Goal: Information Seeking & Learning: Learn about a topic

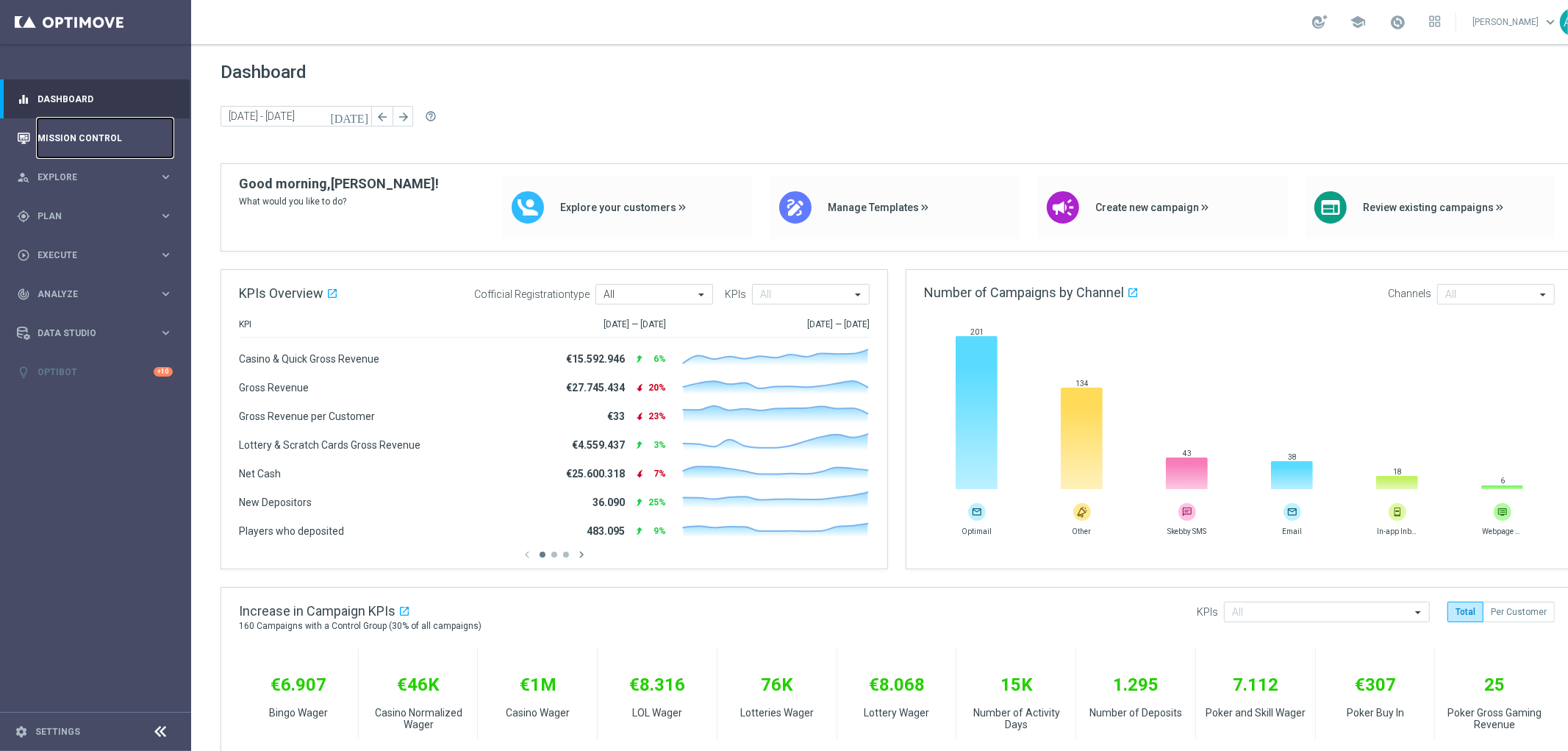
click at [121, 145] on link "Mission Control" at bounding box center [105, 137] width 135 height 39
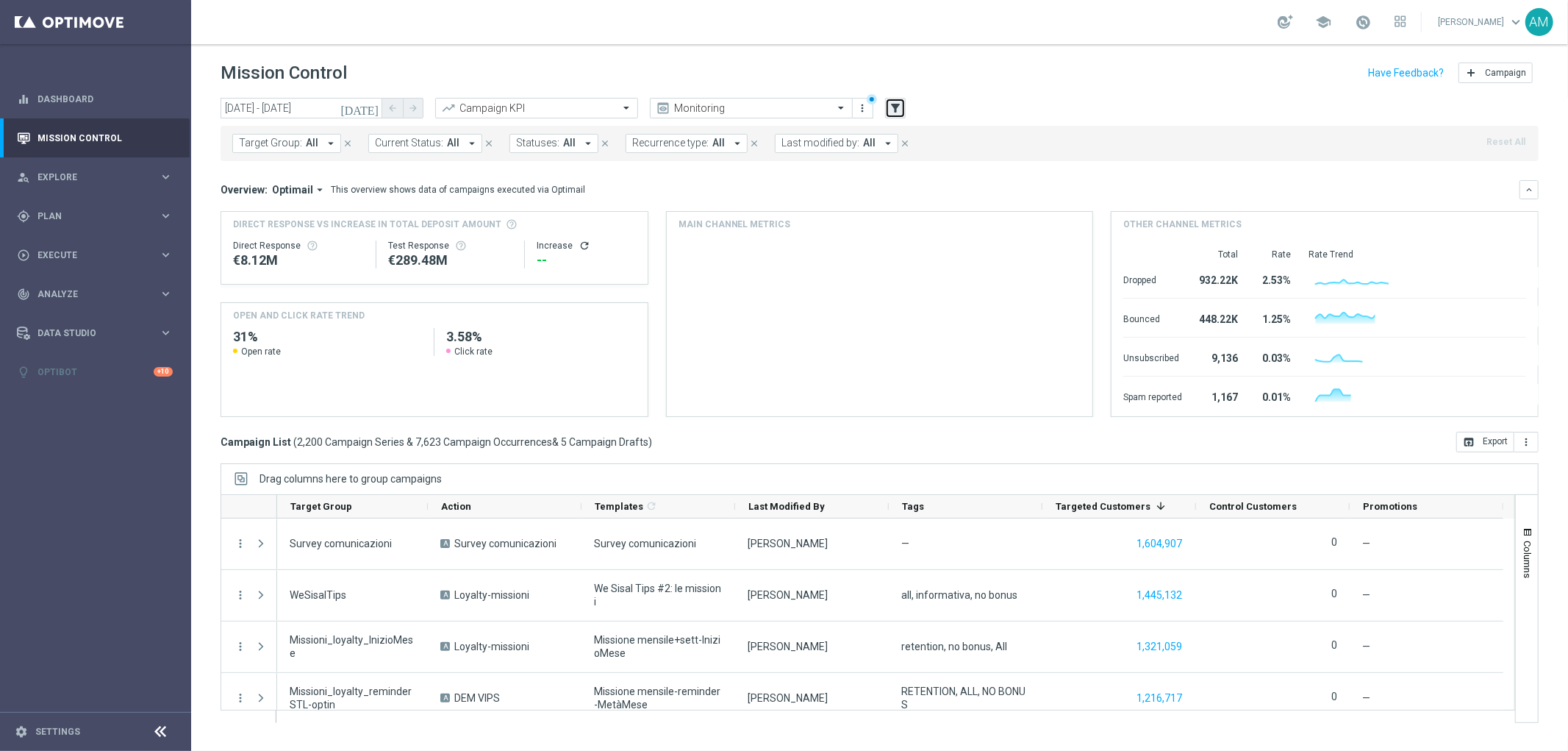
click at [898, 110] on icon "filter_alt" at bounding box center [896, 108] width 13 height 13
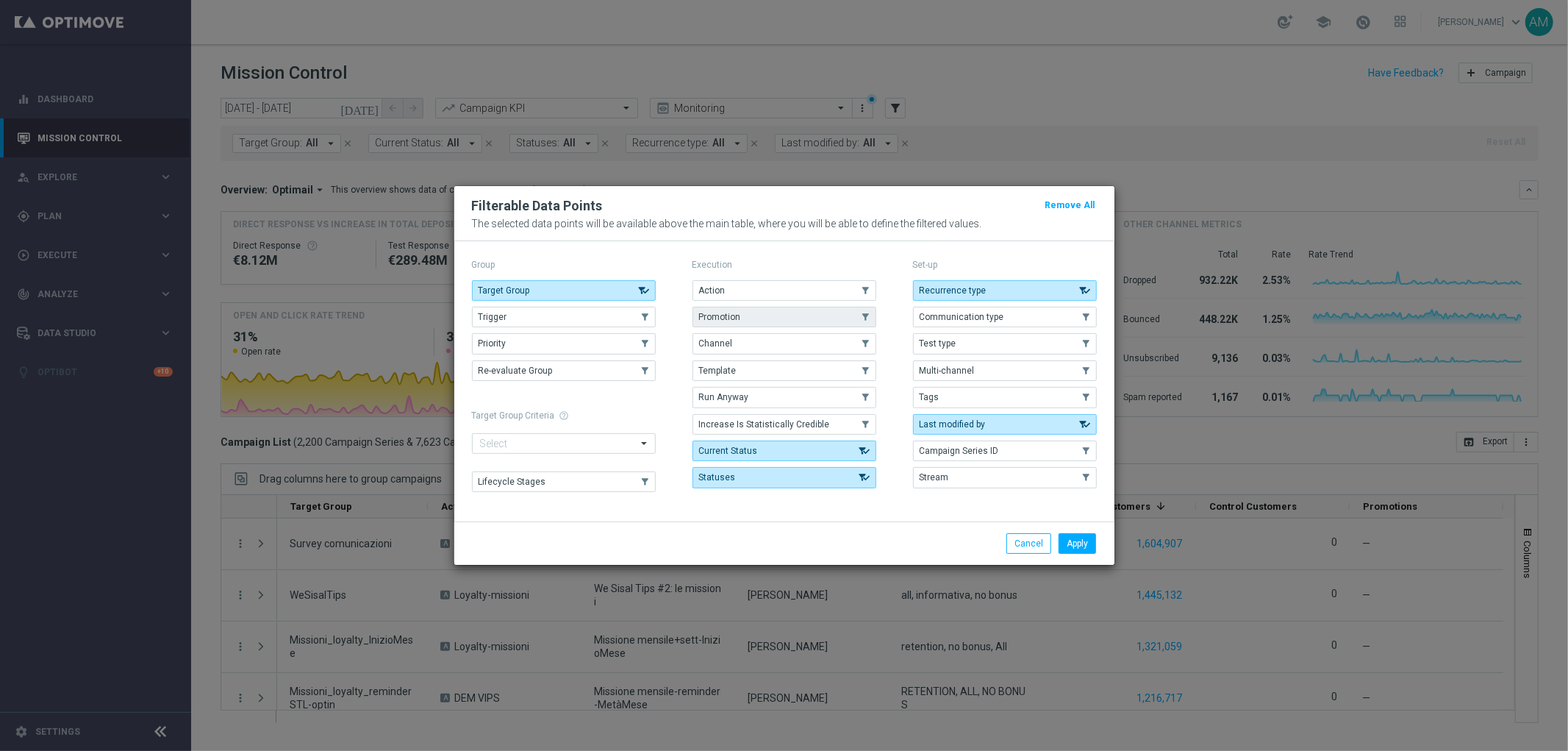
click at [798, 311] on button "Promotion" at bounding box center [784, 317] width 184 height 20
click at [1075, 544] on button "Apply" at bounding box center [1077, 543] width 37 height 20
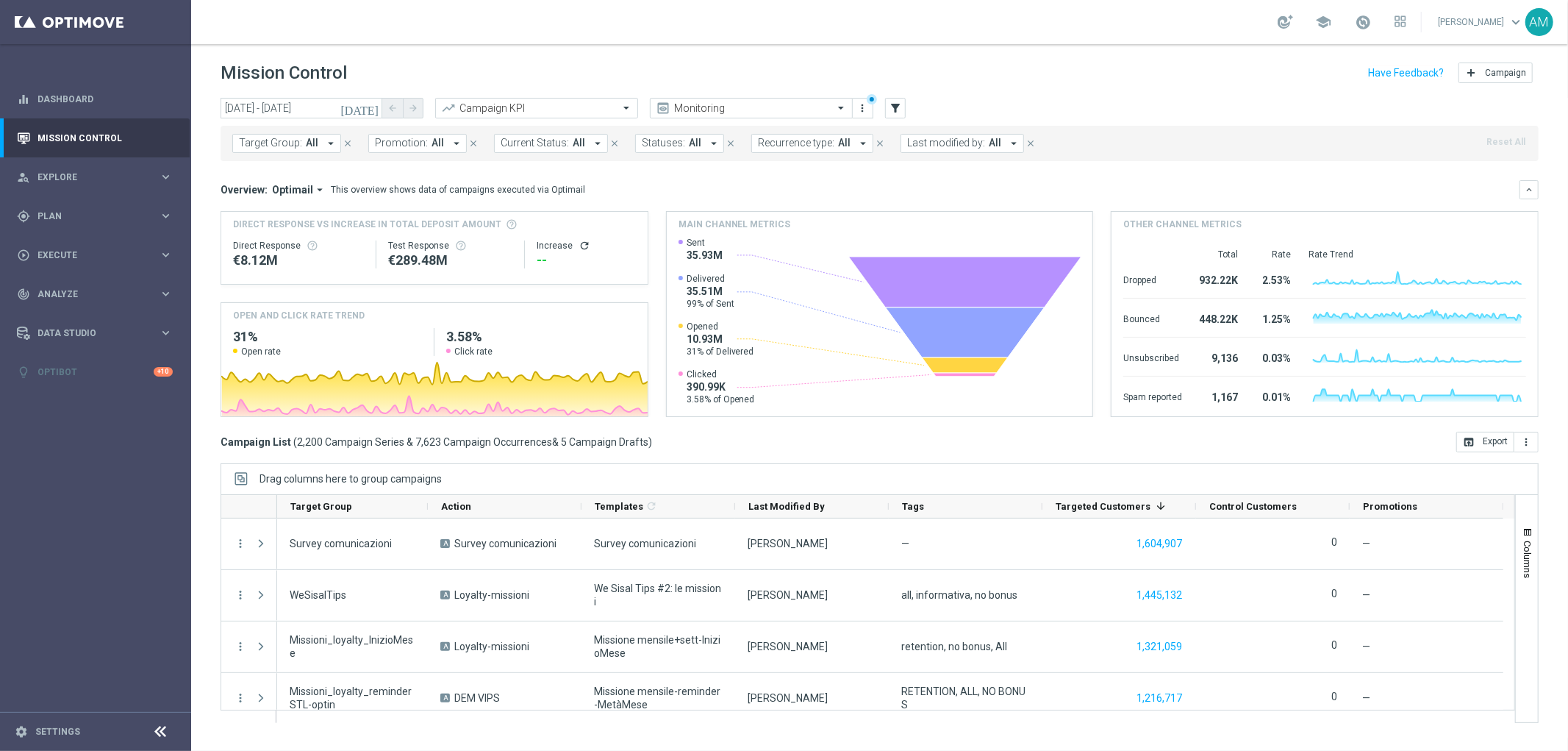
click at [441, 150] on button "Promotion: All arrow_drop_down" at bounding box center [417, 144] width 99 height 19
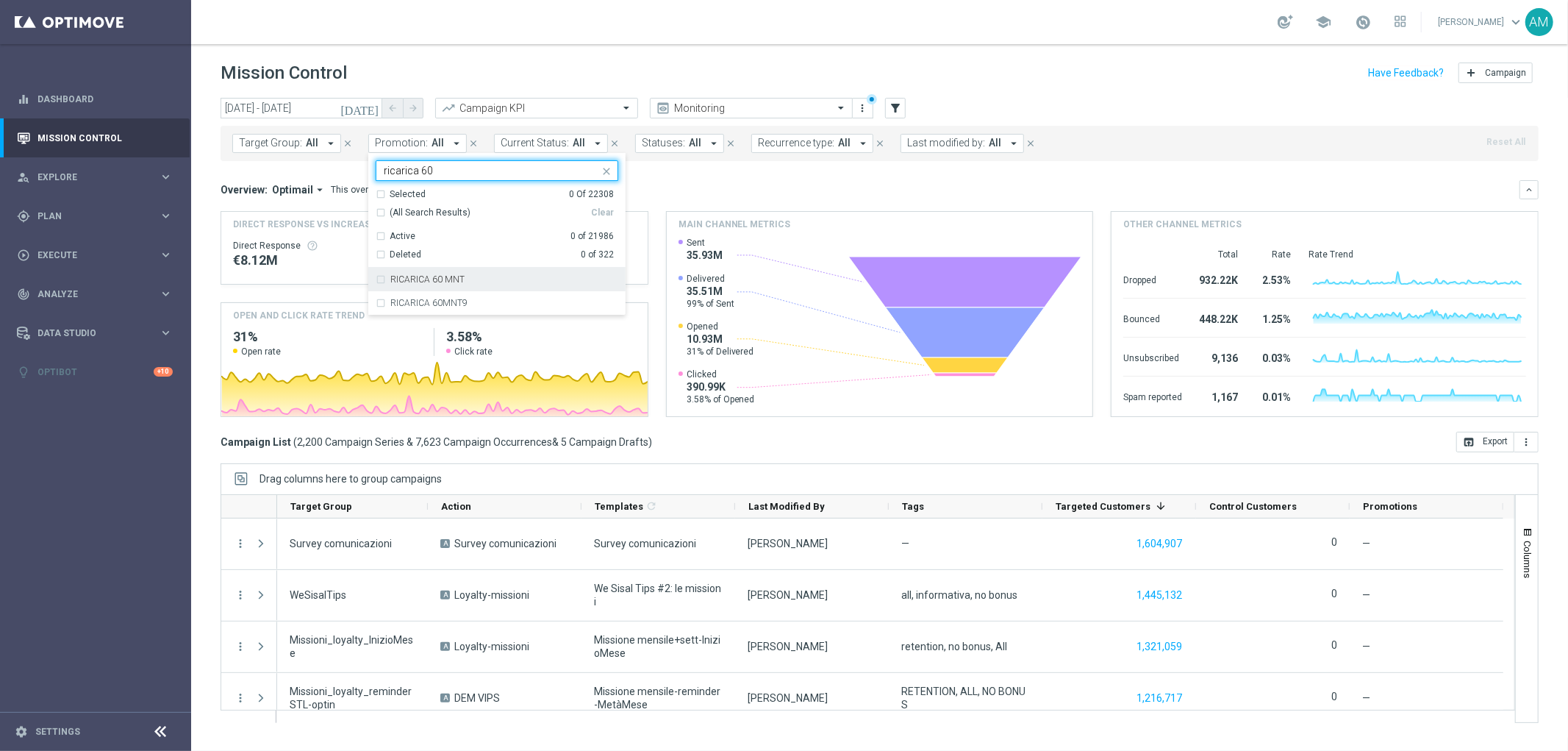
click at [468, 278] on div "RICARICA 60 MNT" at bounding box center [504, 279] width 228 height 9
type input "ricarica 60"
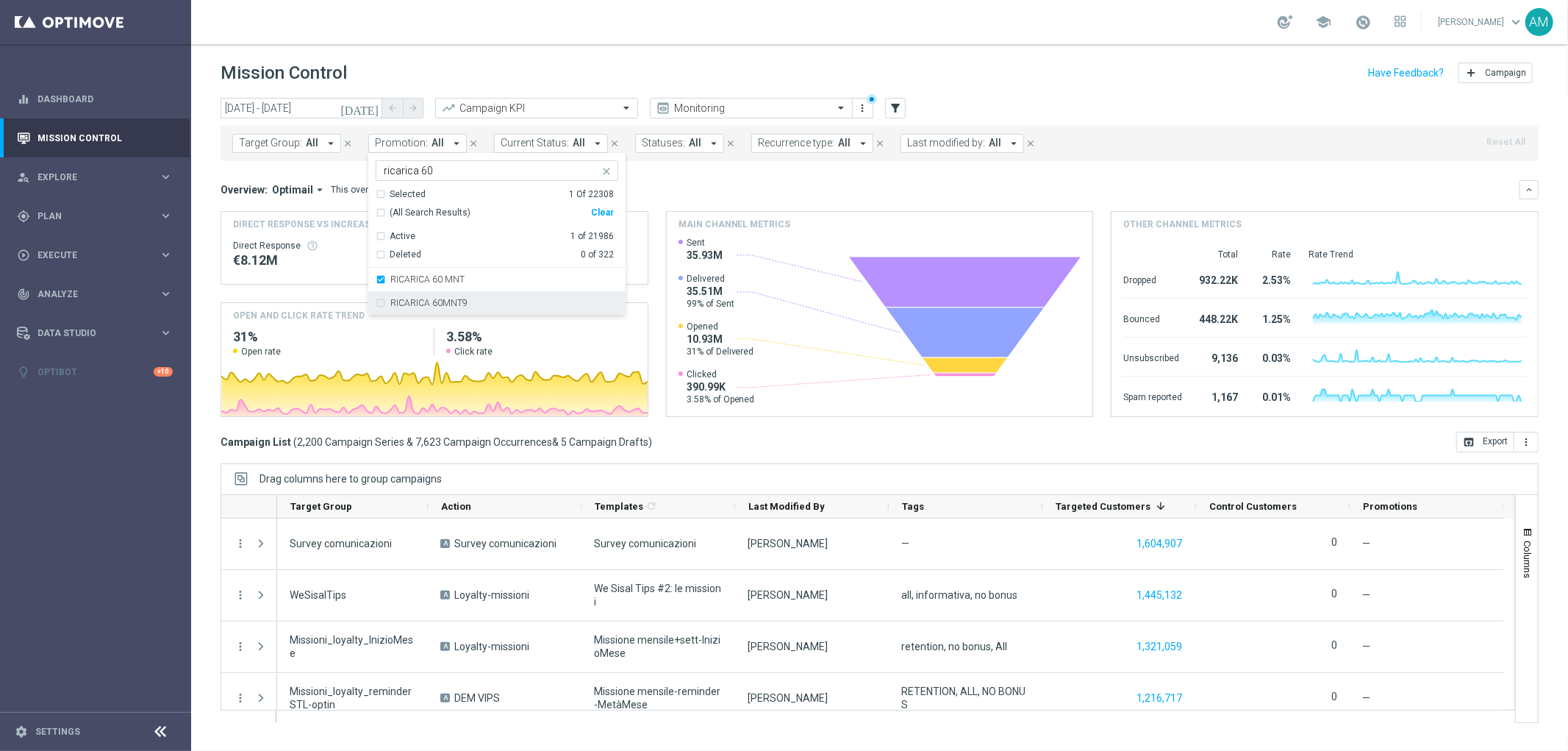
click at [468, 306] on div "RICARICA 60MNT9" at bounding box center [504, 302] width 228 height 9
click at [796, 185] on div "Overview: Optimail arrow_drop_down This overview shows data of campaigns execut…" at bounding box center [870, 190] width 1299 height 13
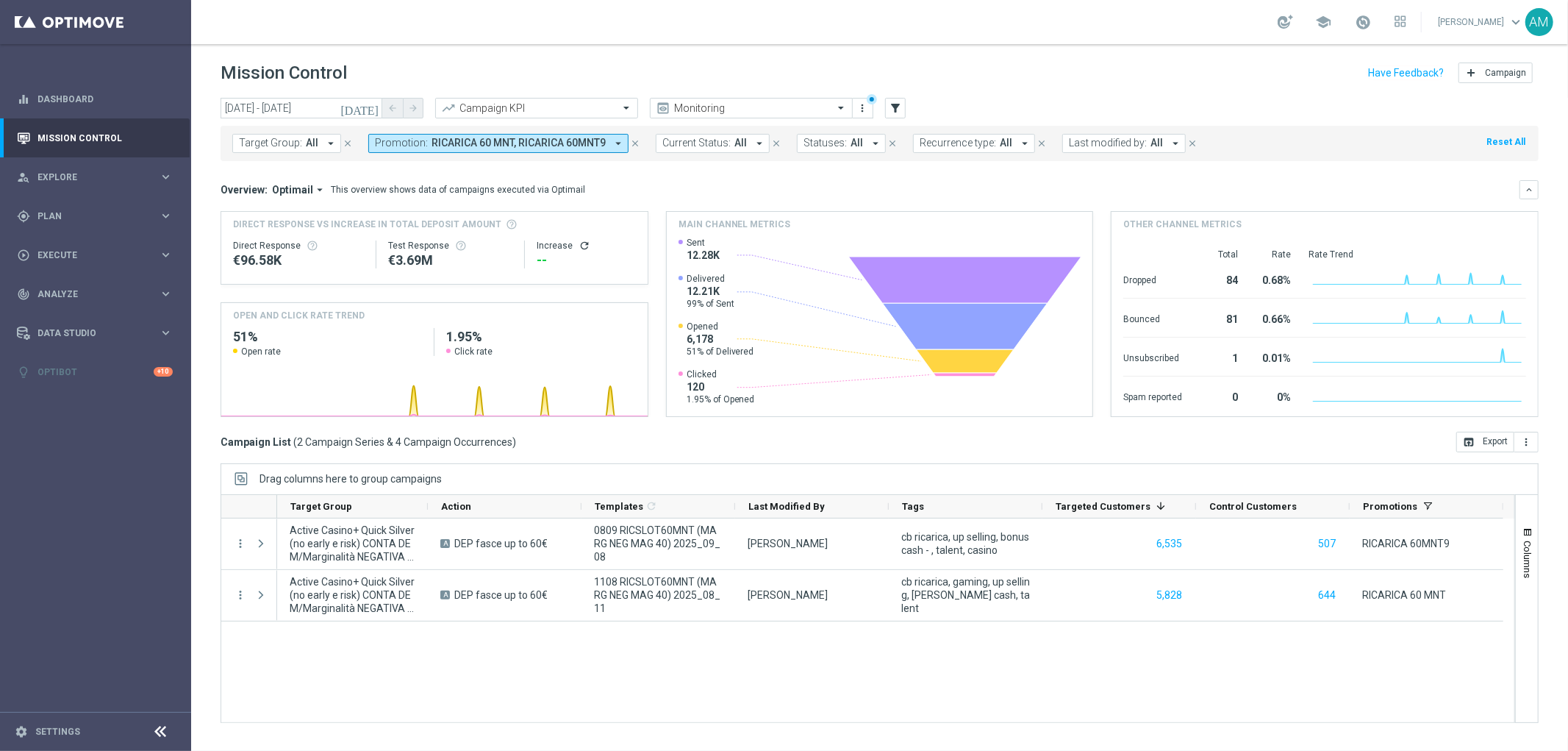
click at [508, 176] on mini-dashboard "Overview: Optimail arrow_drop_down This overview shows data of campaigns execut…" at bounding box center [879, 296] width 1319 height 270
click at [546, 144] on span "RICARICA 60 MNT, RICARICA 60MNT9" at bounding box center [519, 143] width 175 height 12
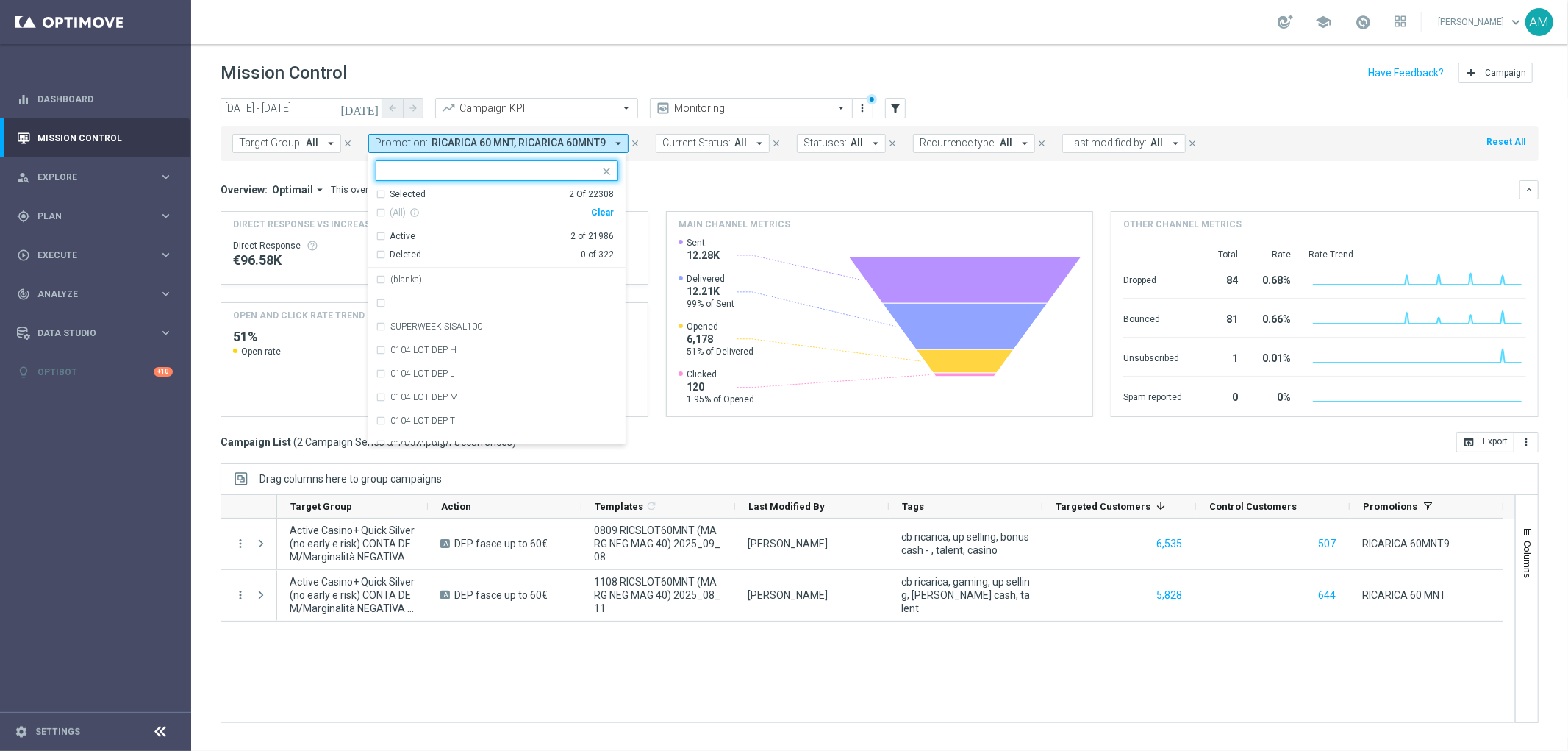
click at [0, 0] on div "Clear" at bounding box center [0, 0] width 0 height 0
click at [549, 166] on input "text" at bounding box center [491, 171] width 216 height 12
paste input "RICSLOT100 MNG9"
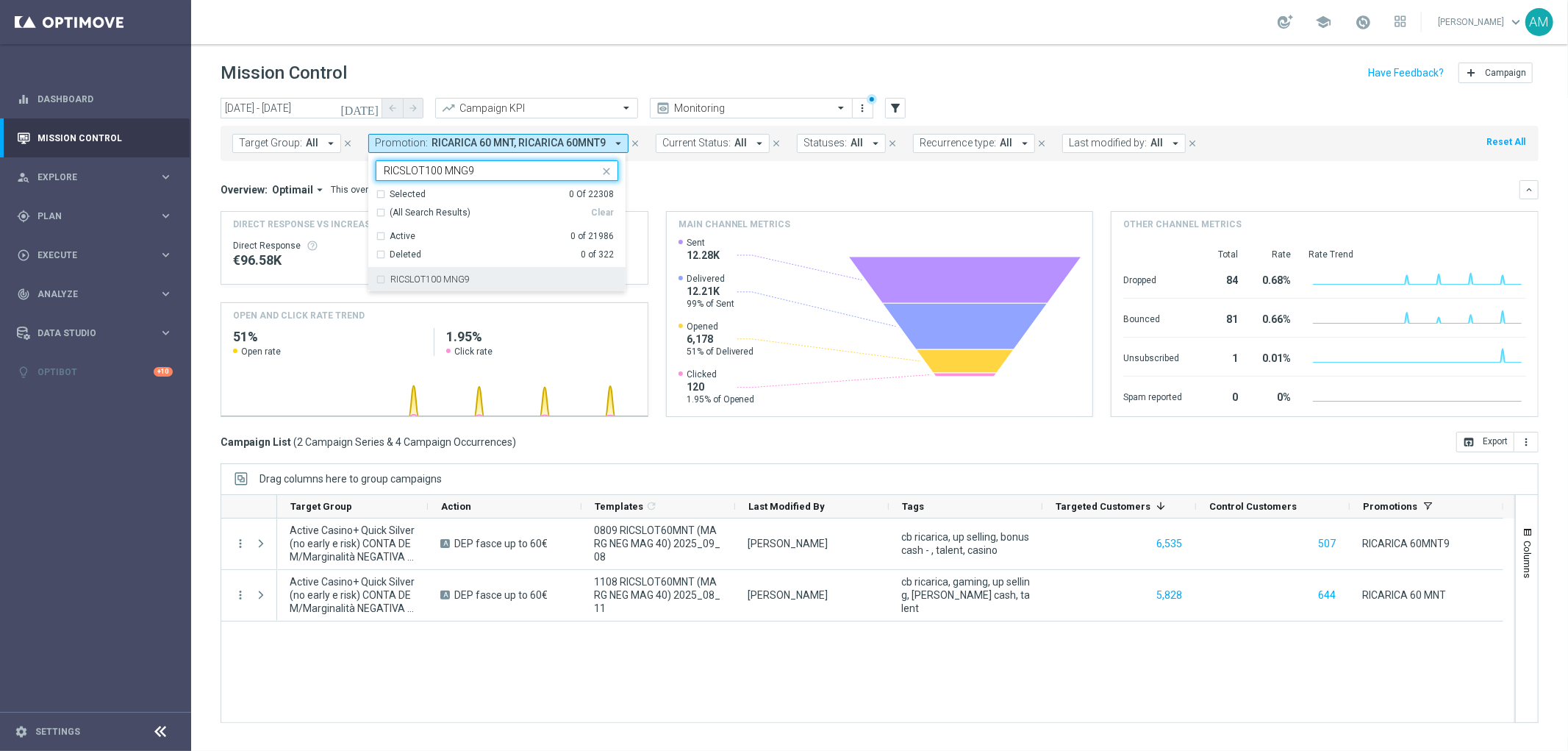
click at [515, 281] on div "RICSLOT100 MNG9" at bounding box center [504, 279] width 228 height 9
type input "RICSLOT100 MNG9"
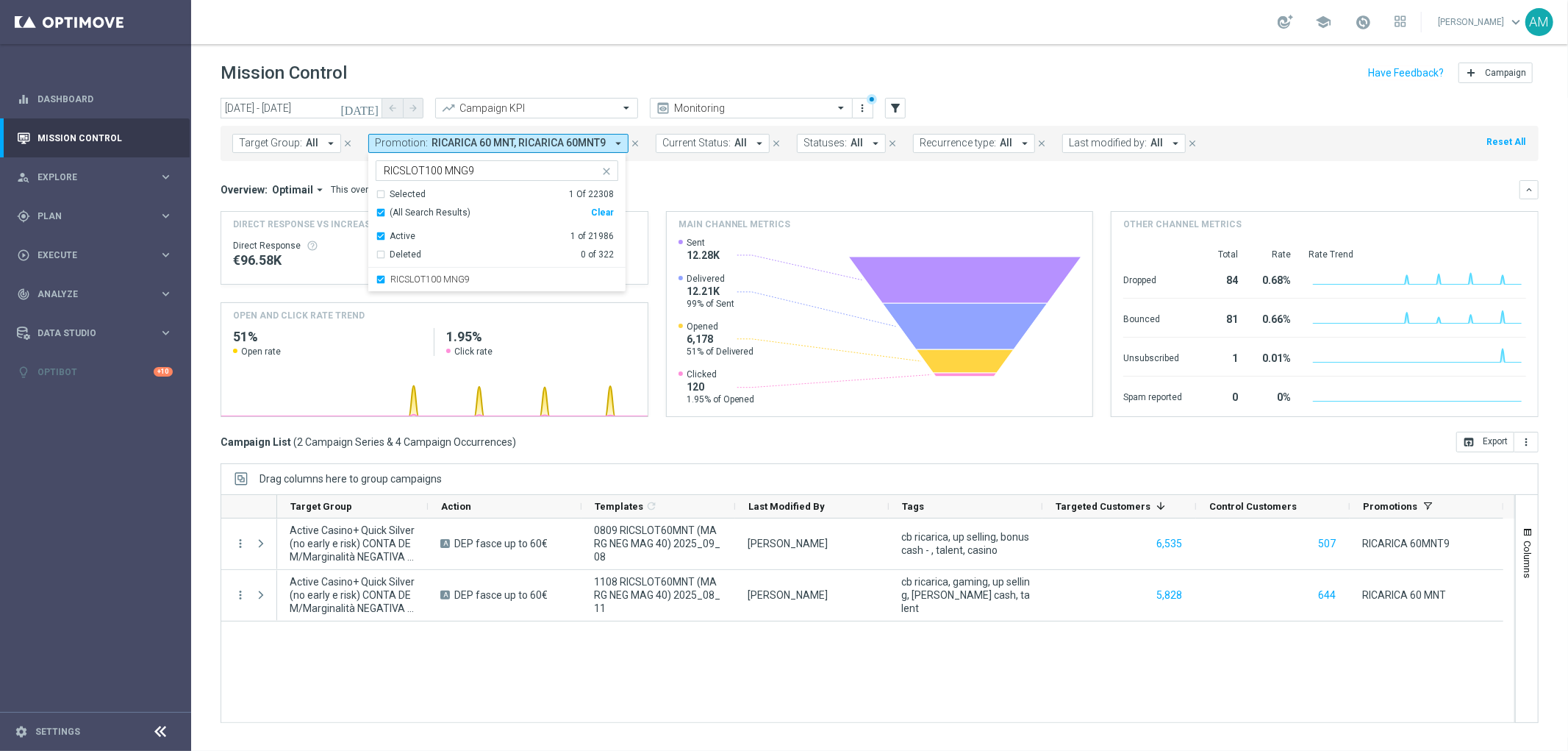
click at [724, 184] on div "Overview: Optimail arrow_drop_down This overview shows data of campaigns execut…" at bounding box center [870, 190] width 1299 height 13
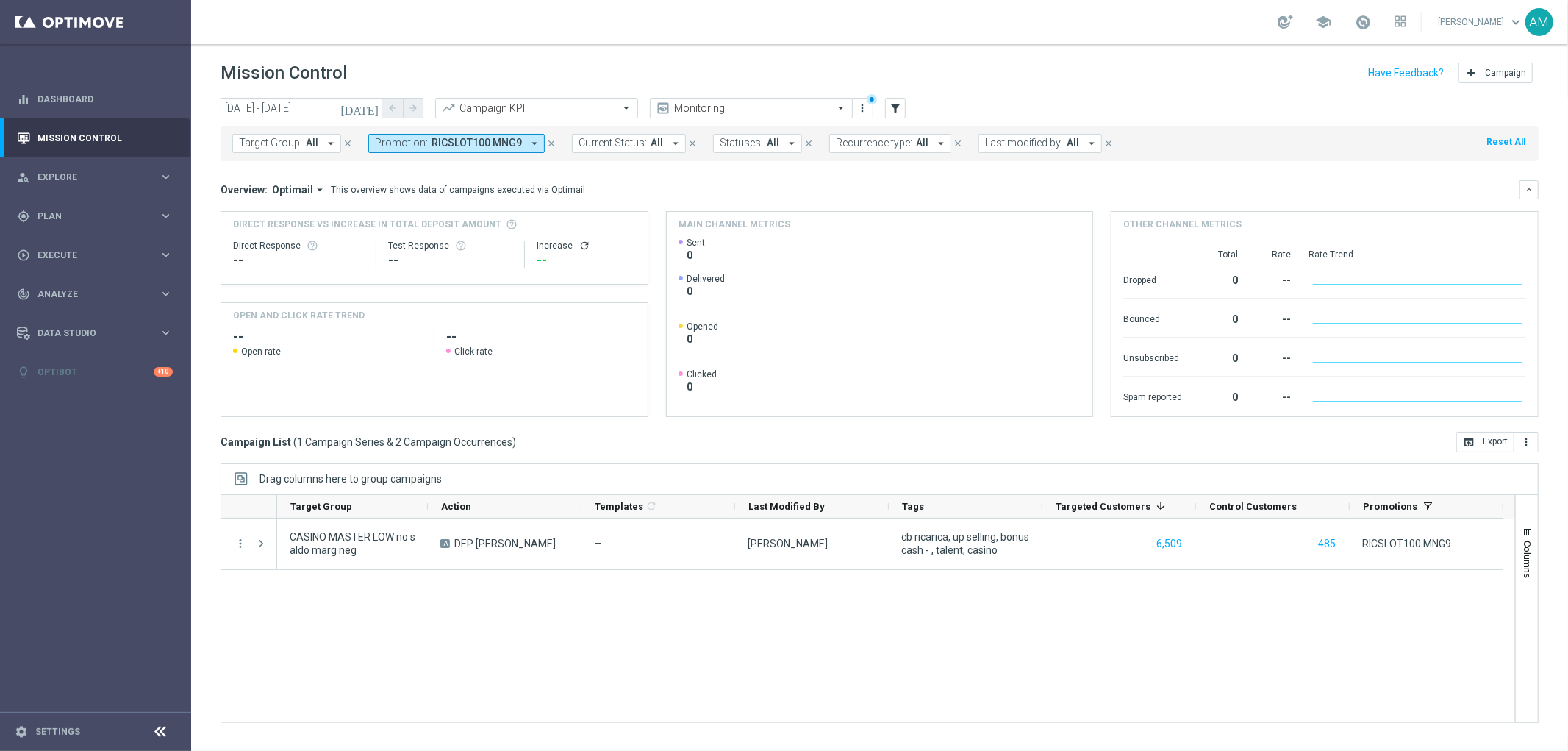
click at [511, 146] on span "RICSLOT100 MNG9" at bounding box center [477, 143] width 90 height 12
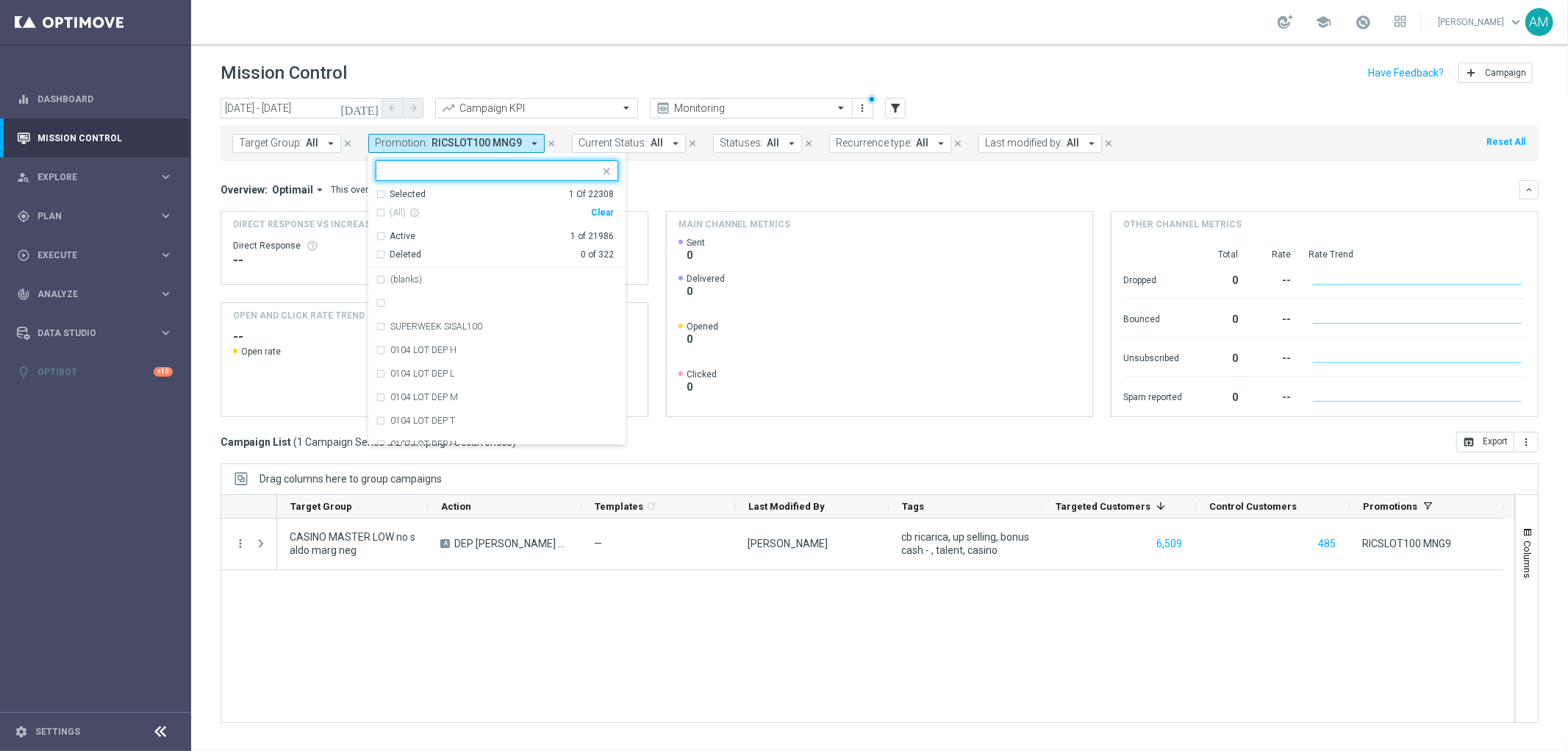
click at [0, 0] on div "Clear" at bounding box center [0, 0] width 0 height 0
click at [544, 175] on input "text" at bounding box center [491, 171] width 216 height 12
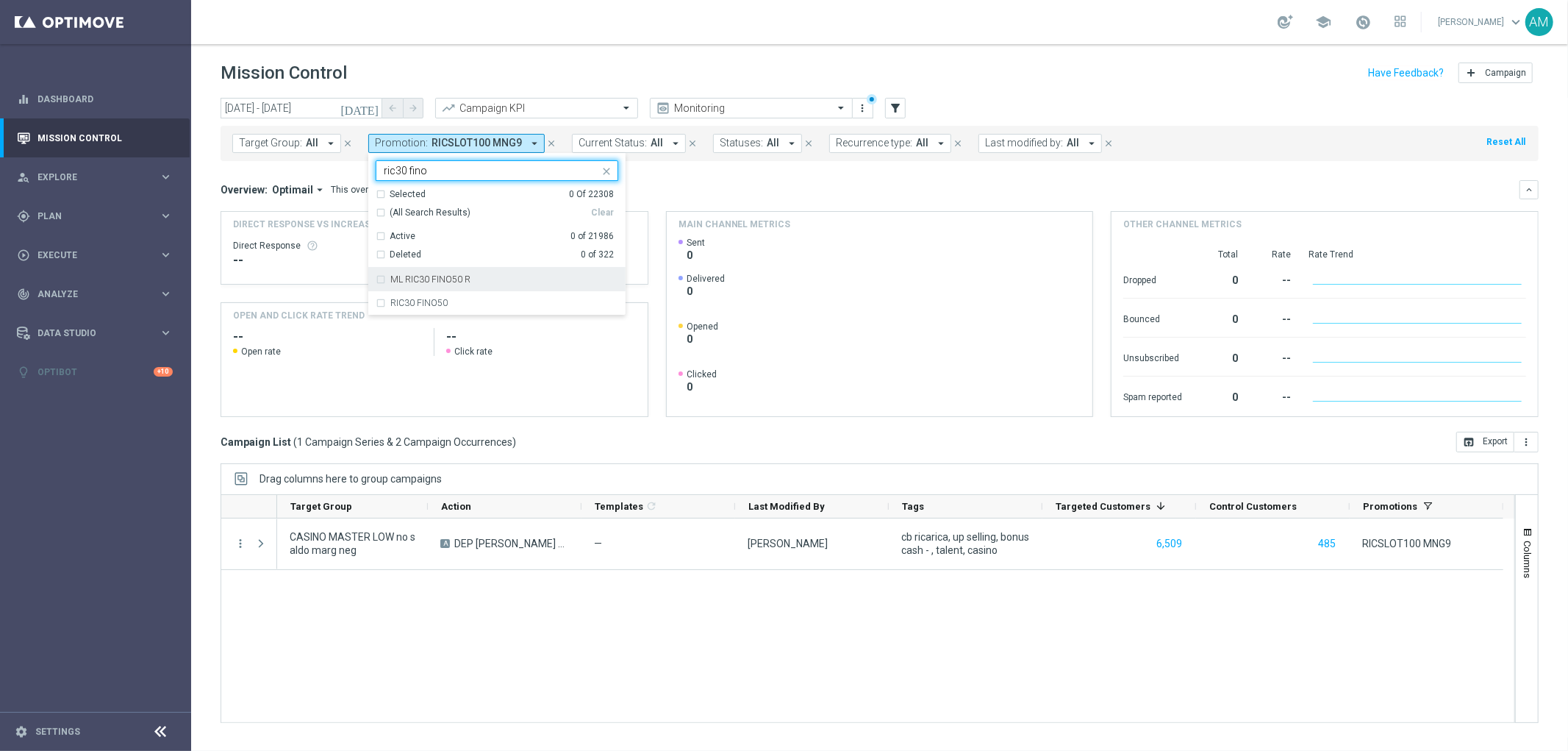
click at [516, 277] on div "ML RIC30 FINO50 R" at bounding box center [504, 279] width 228 height 9
type input "ric30 fino"
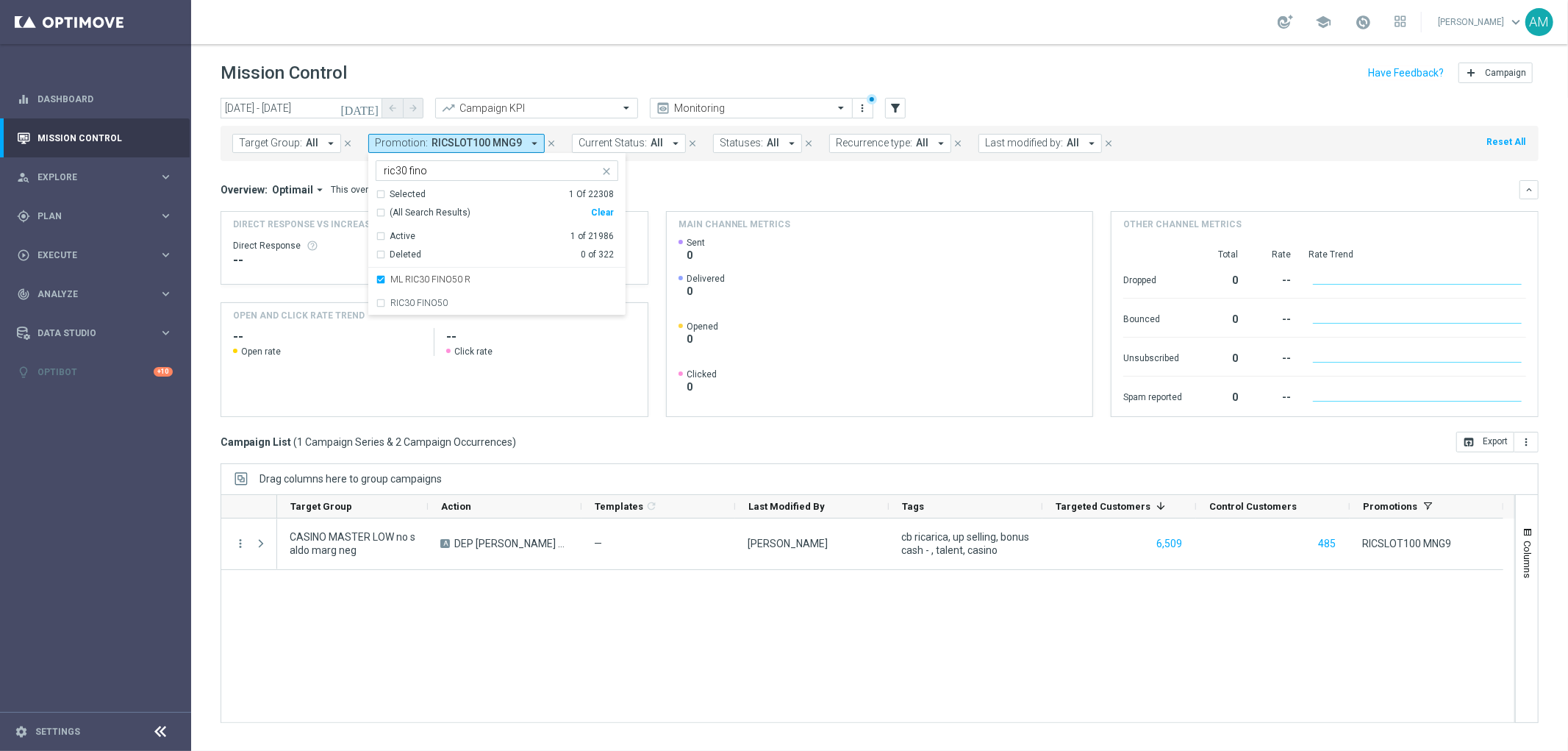
click at [698, 188] on div "Overview: Optimail arrow_drop_down This overview shows data of campaigns execut…" at bounding box center [870, 190] width 1299 height 13
click at [513, 144] on span "ML RIC30 FINO50 R" at bounding box center [477, 143] width 90 height 12
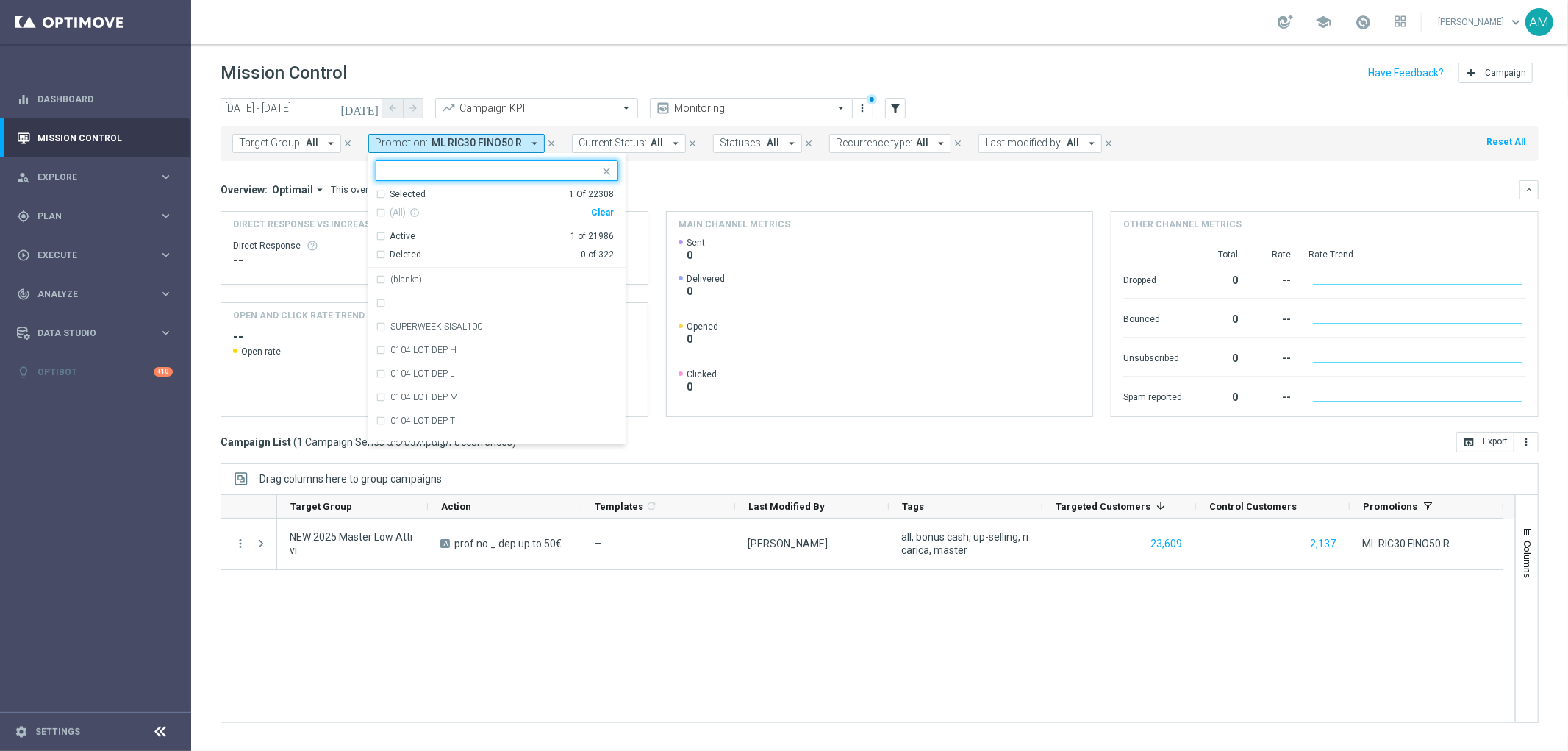
click at [0, 0] on div "Clear" at bounding box center [0, 0] width 0 height 0
click at [467, 173] on input "text" at bounding box center [491, 171] width 216 height 12
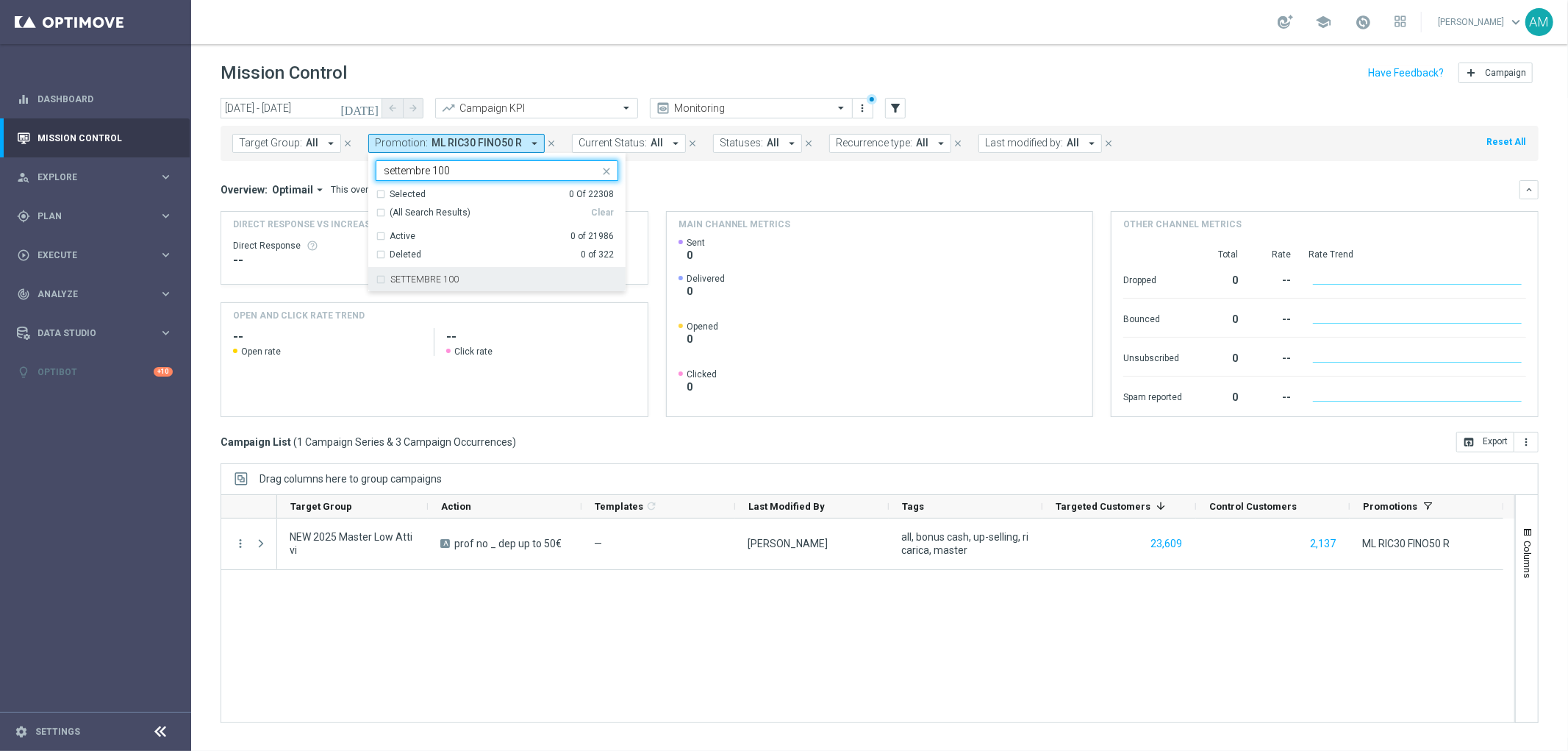
click at [466, 276] on div "SETTEMBRE 100" at bounding box center [504, 279] width 228 height 9
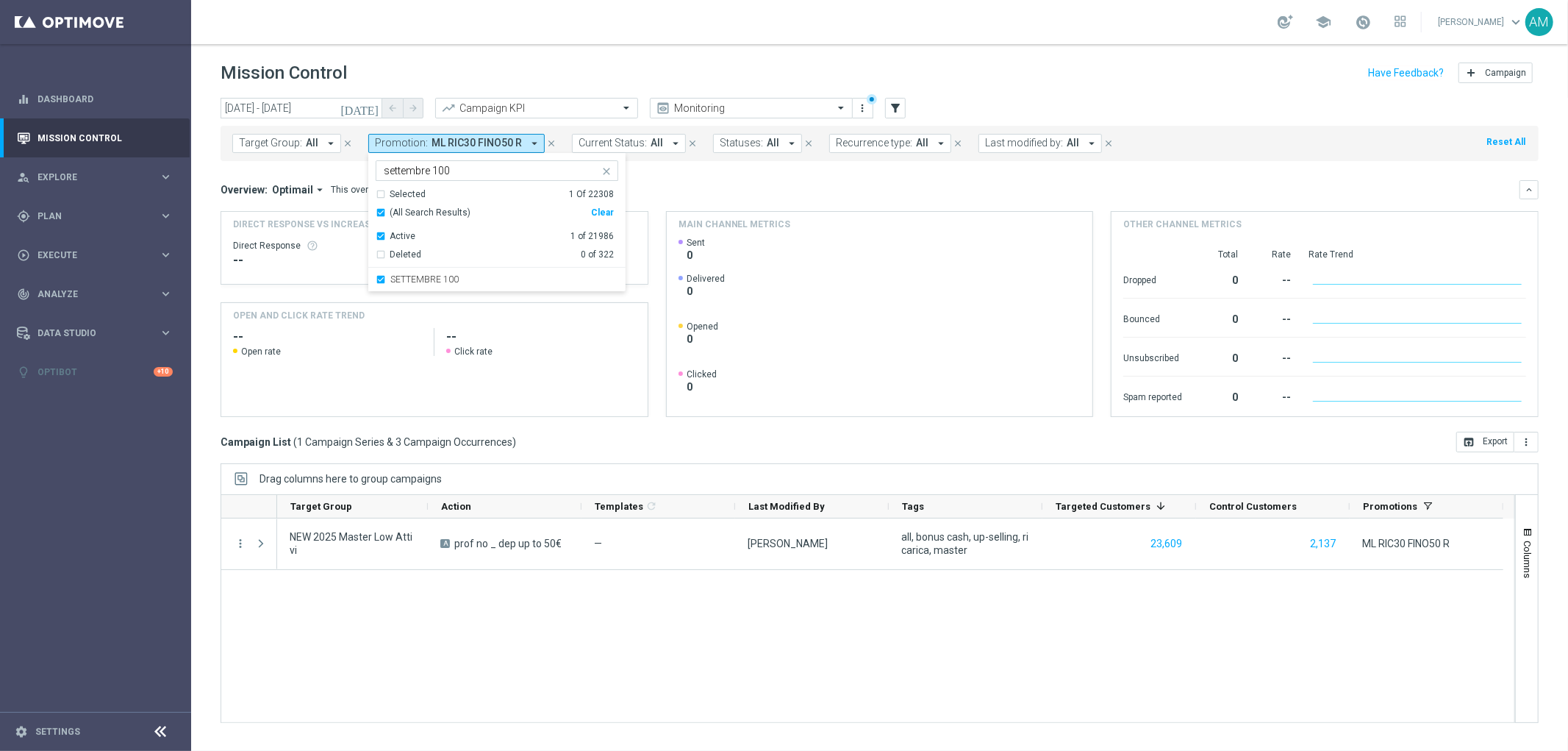
click at [474, 172] on input "settembre 100" at bounding box center [491, 171] width 216 height 12
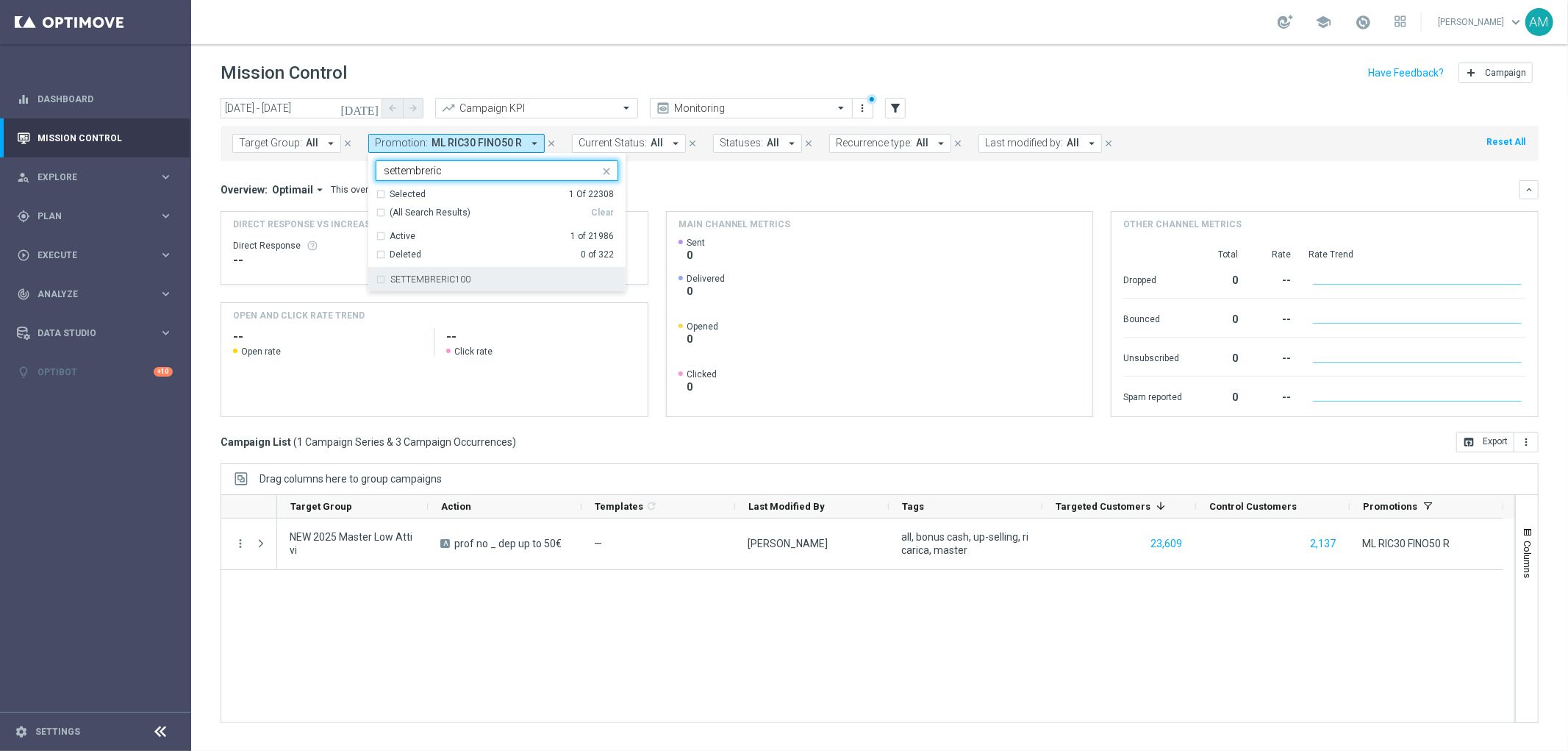
click at [480, 272] on div "SETTEMBRERIC100" at bounding box center [497, 279] width 243 height 24
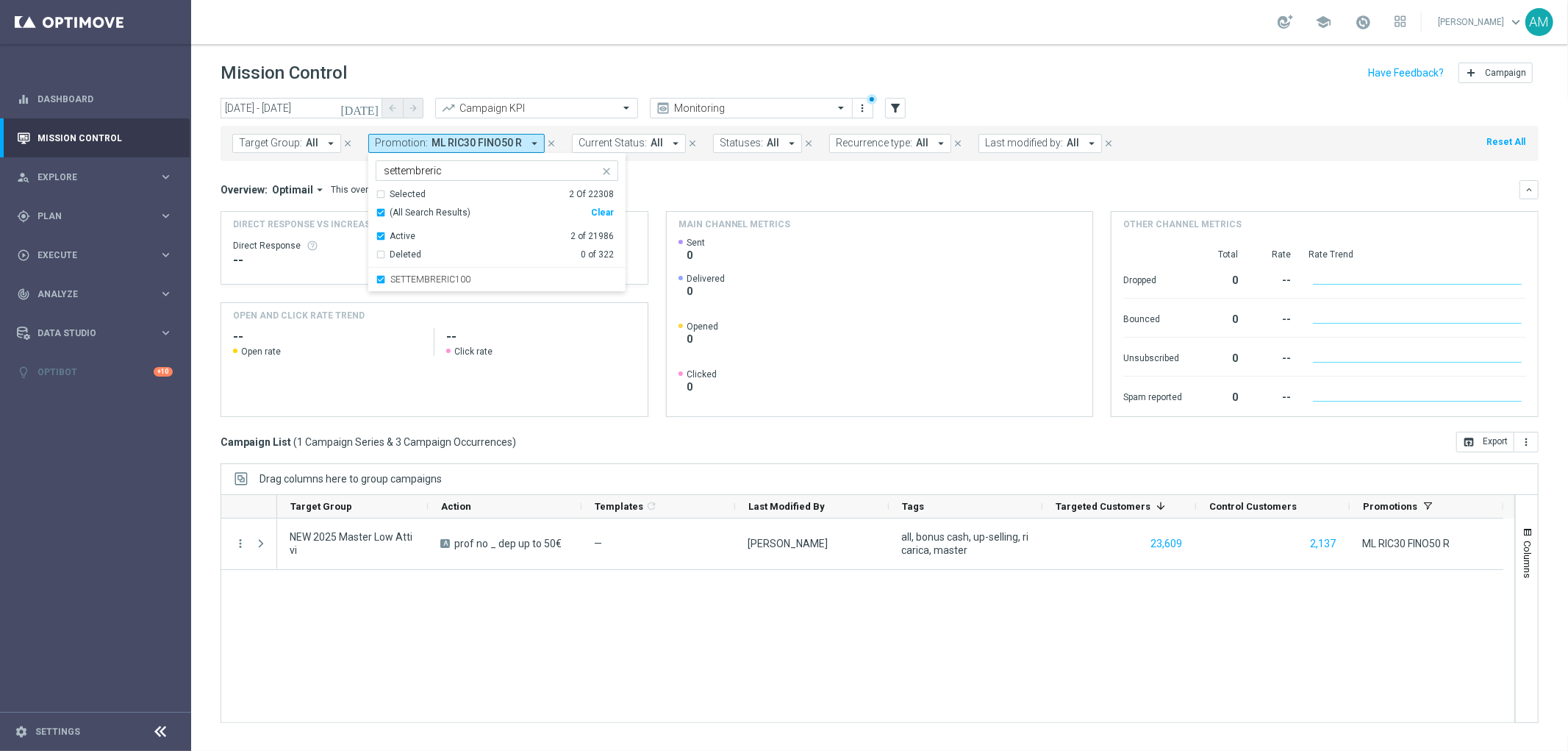
click at [472, 171] on input "settembreric" at bounding box center [491, 171] width 216 height 12
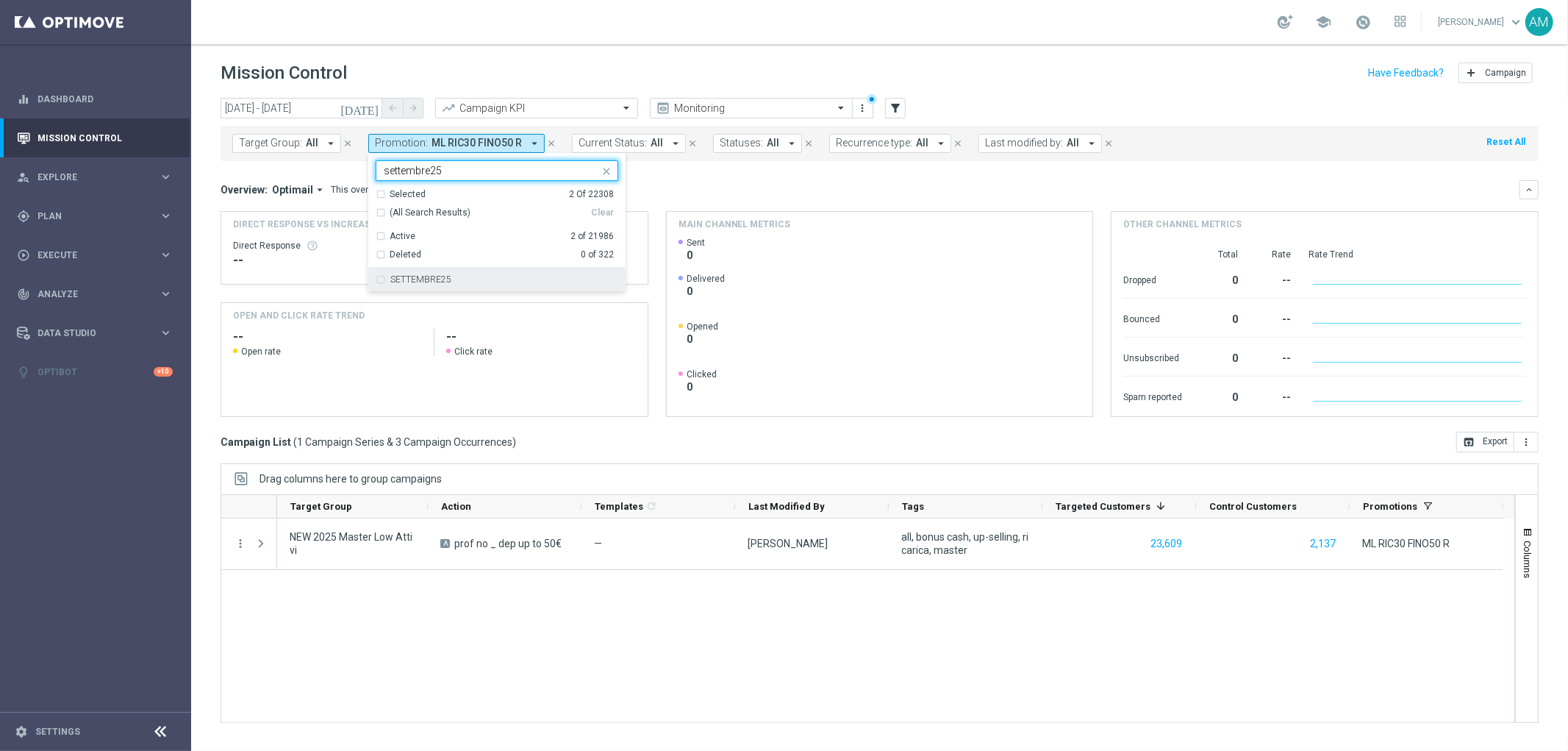
click at [461, 278] on div "SETTEMBRE25" at bounding box center [504, 279] width 228 height 9
click at [460, 168] on input "settembre25" at bounding box center [491, 171] width 216 height 12
click at [450, 273] on div "SETTEMBRE30" at bounding box center [497, 279] width 243 height 24
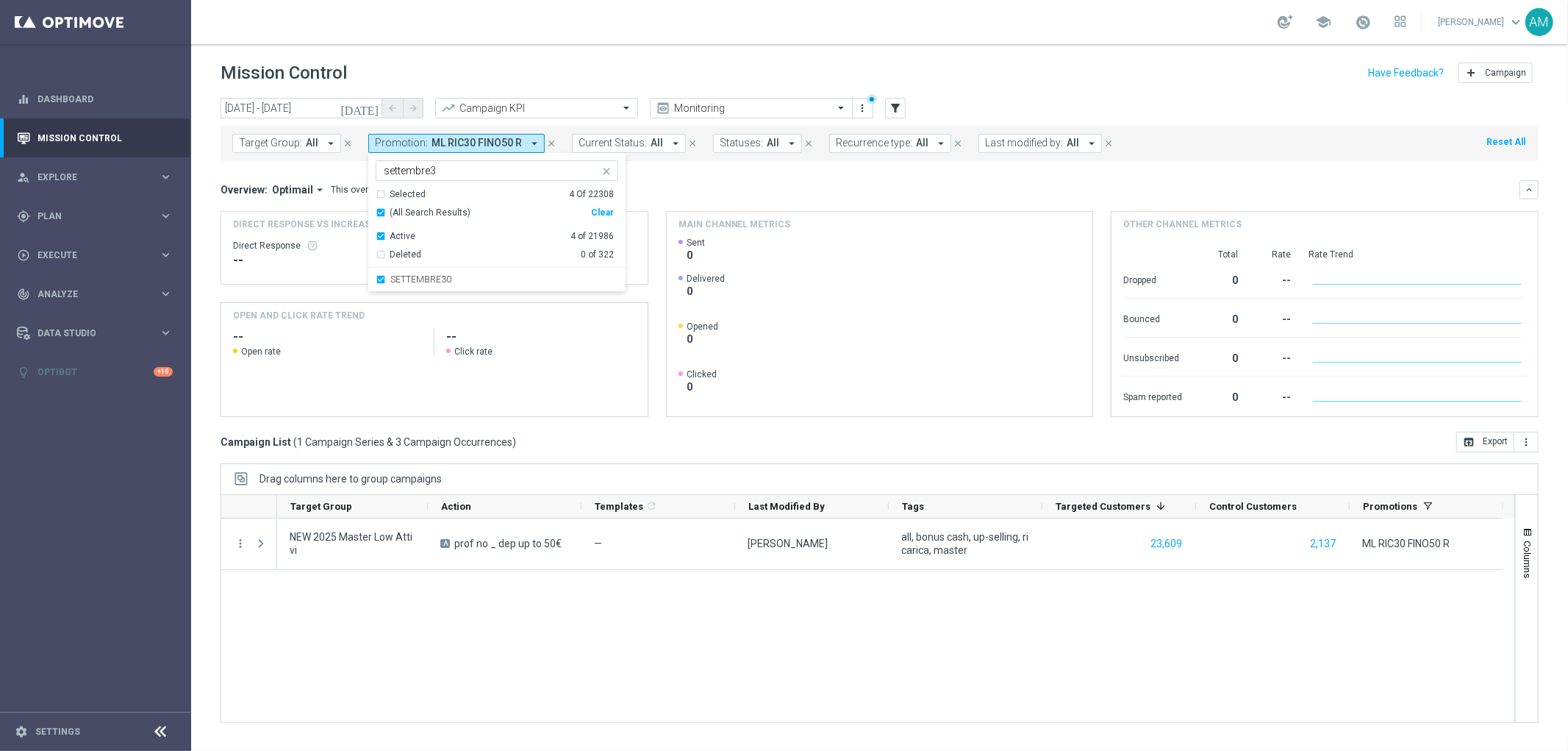
click at [476, 170] on input "settembre3" at bounding box center [491, 171] width 216 height 12
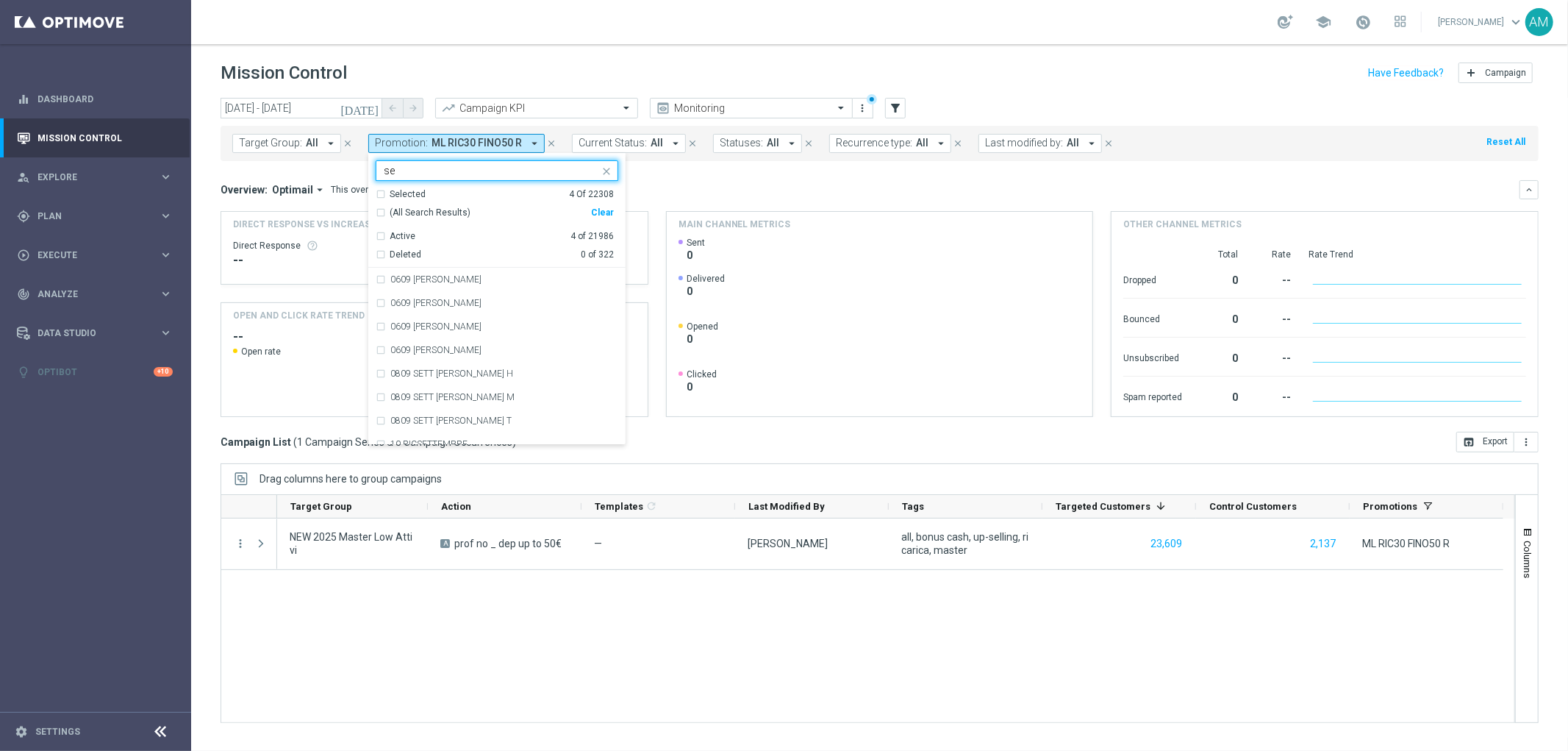
type input "s"
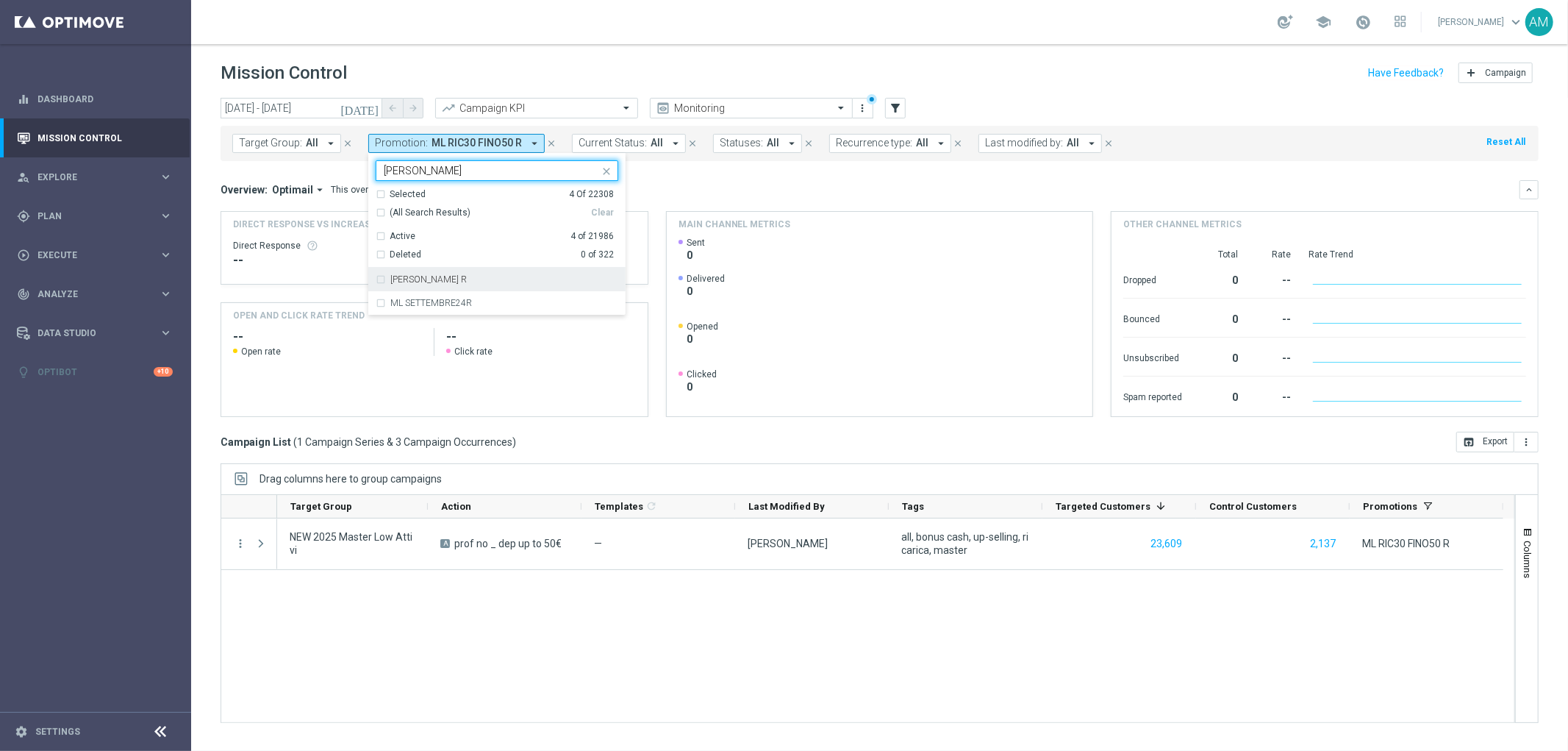
click at [471, 278] on div "[PERSON_NAME] R" at bounding box center [504, 279] width 228 height 9
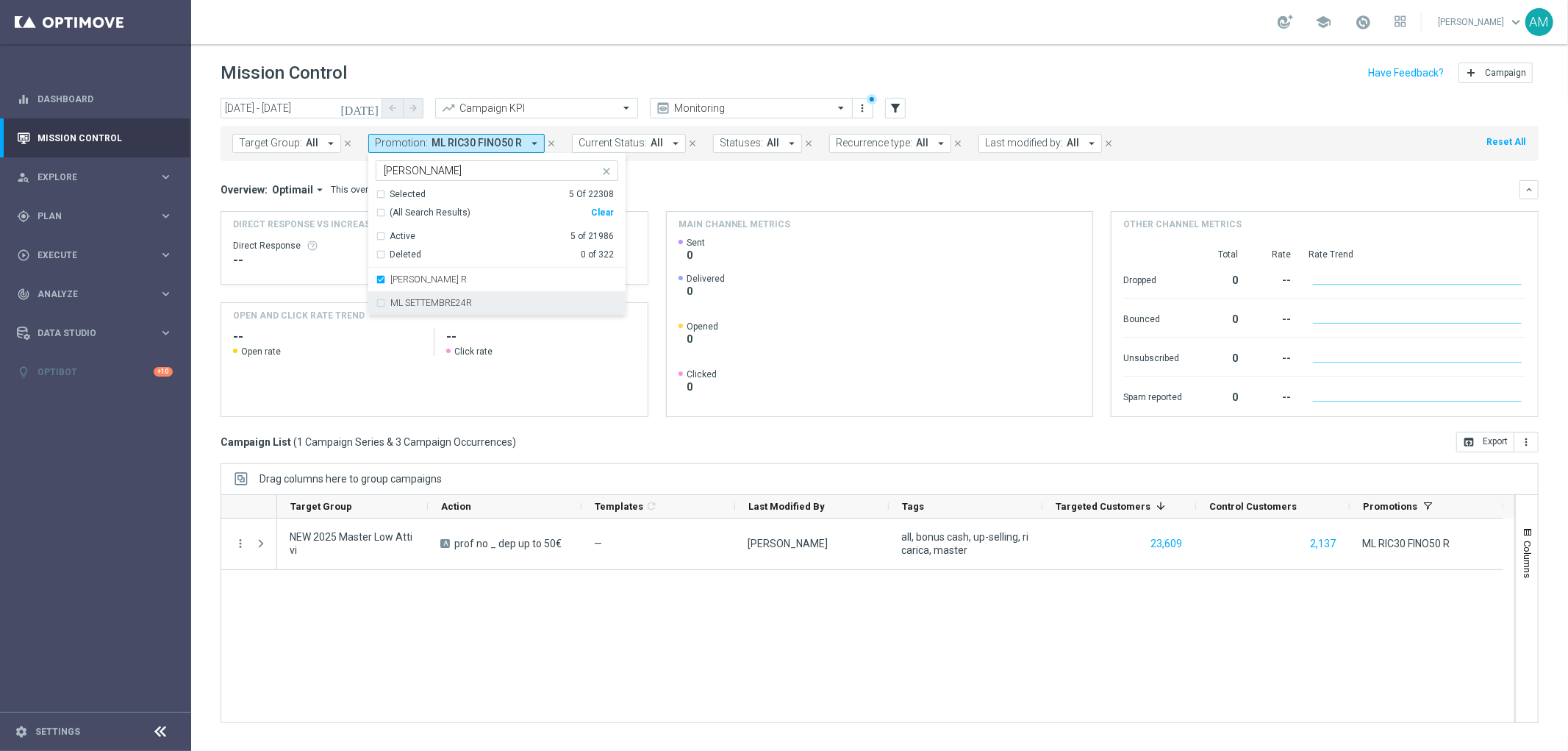
click at [471, 297] on div "ML SETTEMBRE24R" at bounding box center [497, 303] width 243 height 24
click at [446, 169] on input "[PERSON_NAME]" at bounding box center [491, 171] width 216 height 12
click at [464, 300] on div "RIC25 SETT25 R" at bounding box center [504, 302] width 228 height 9
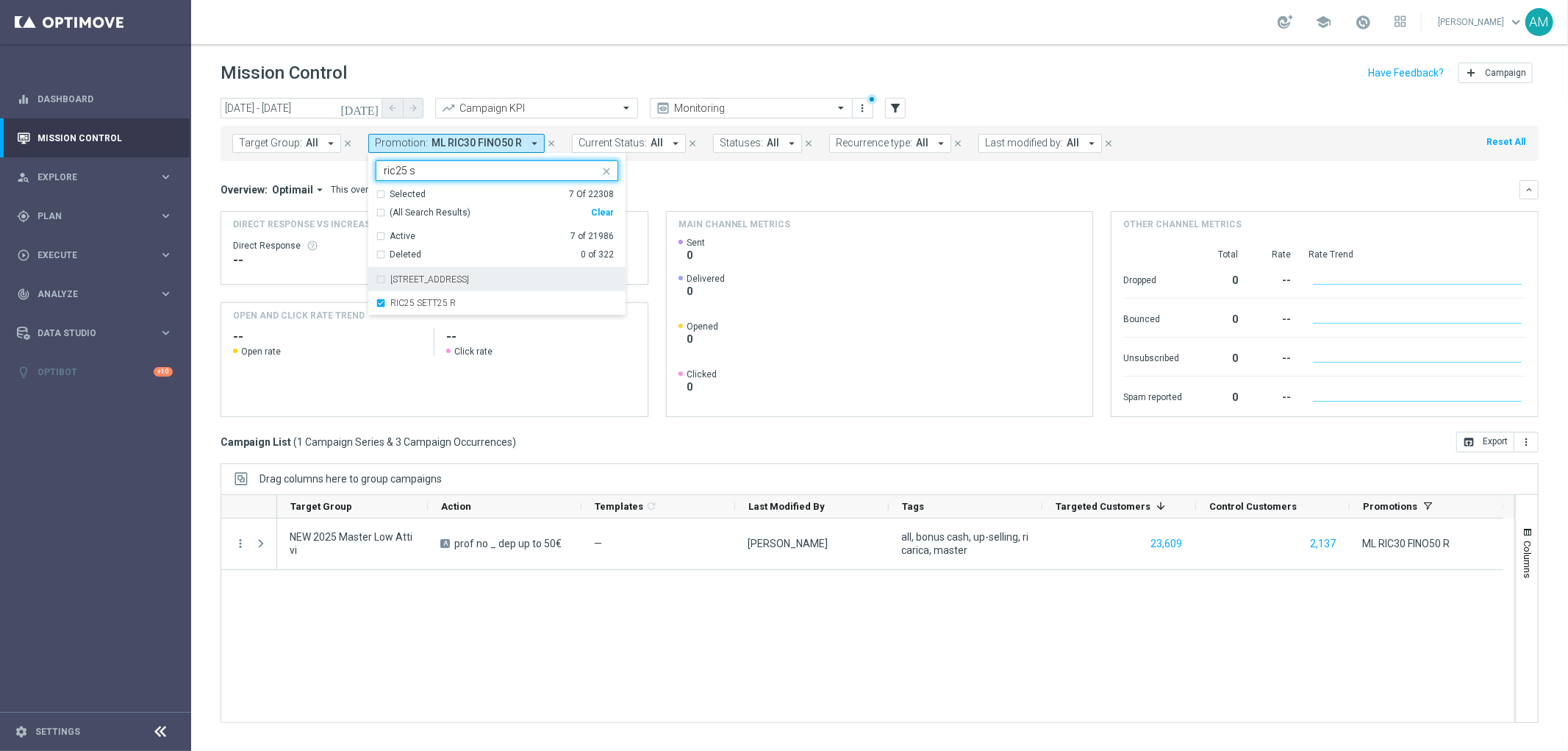
click at [402, 173] on input "ric25 s" at bounding box center [491, 171] width 216 height 12
click at [464, 278] on div "RIC30 SETT25-R" at bounding box center [504, 279] width 228 height 9
type input "ric30 s"
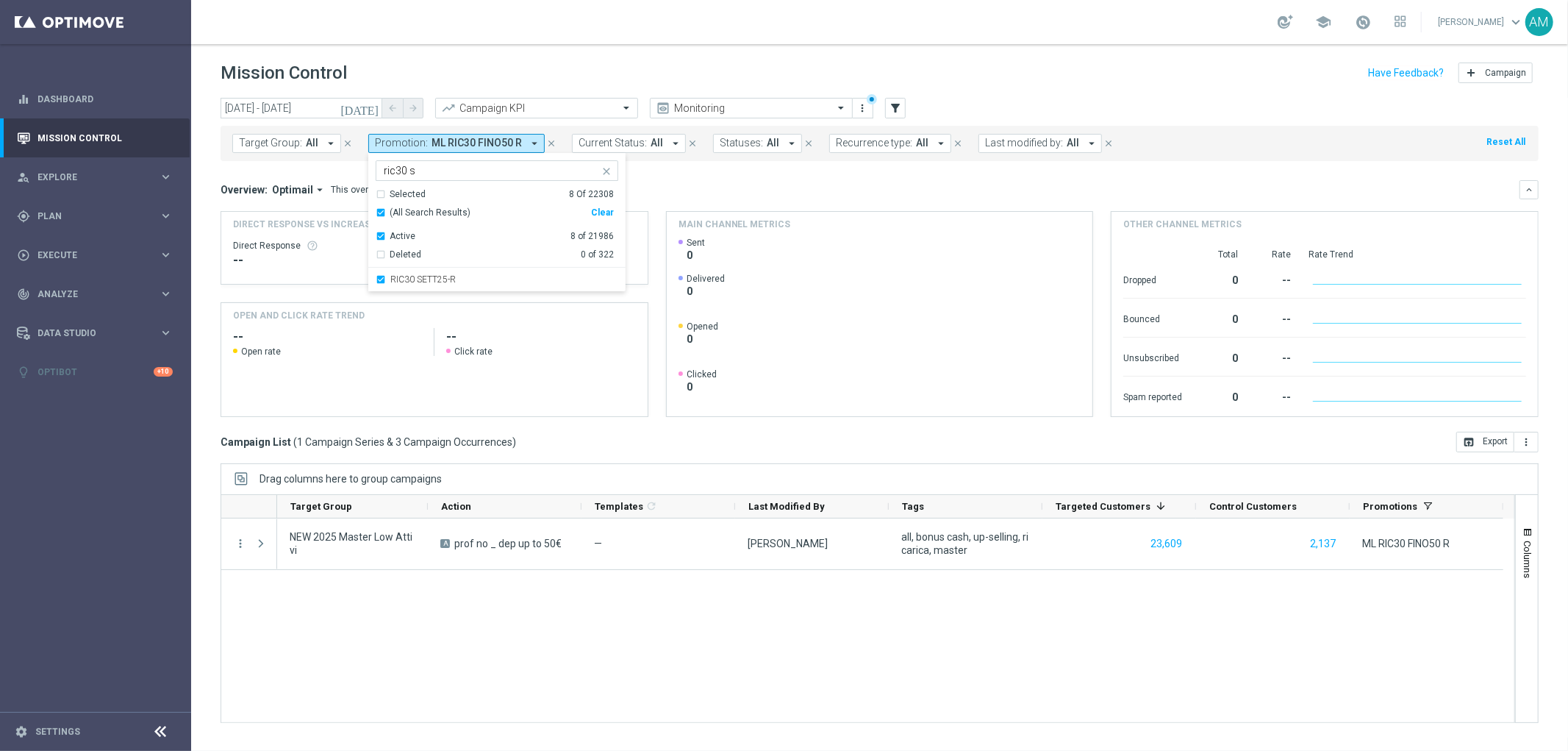
click at [737, 181] on div "Overview: Optimail arrow_drop_down This overview shows data of campaigns execut…" at bounding box center [879, 190] width 1319 height 19
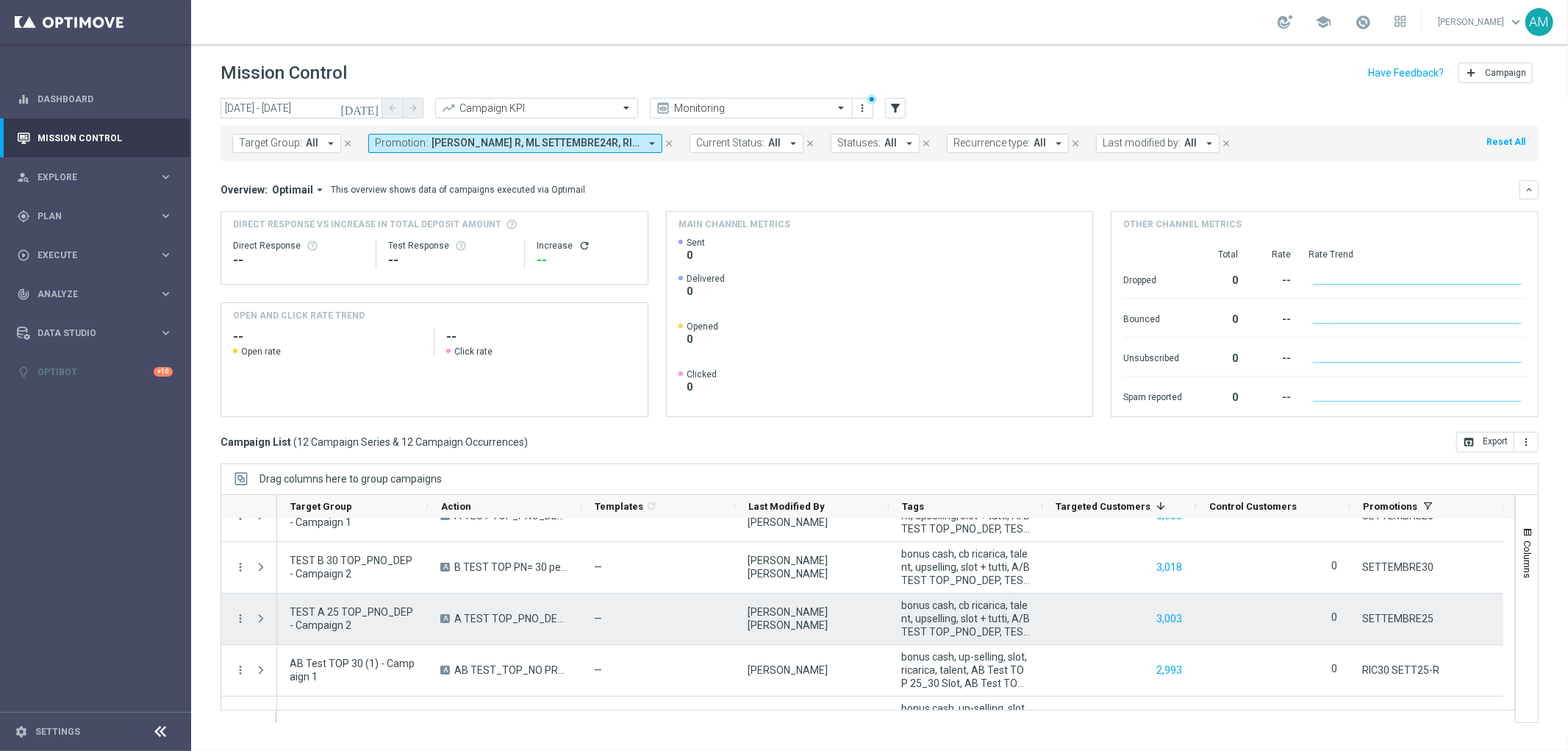
scroll to position [367, 0]
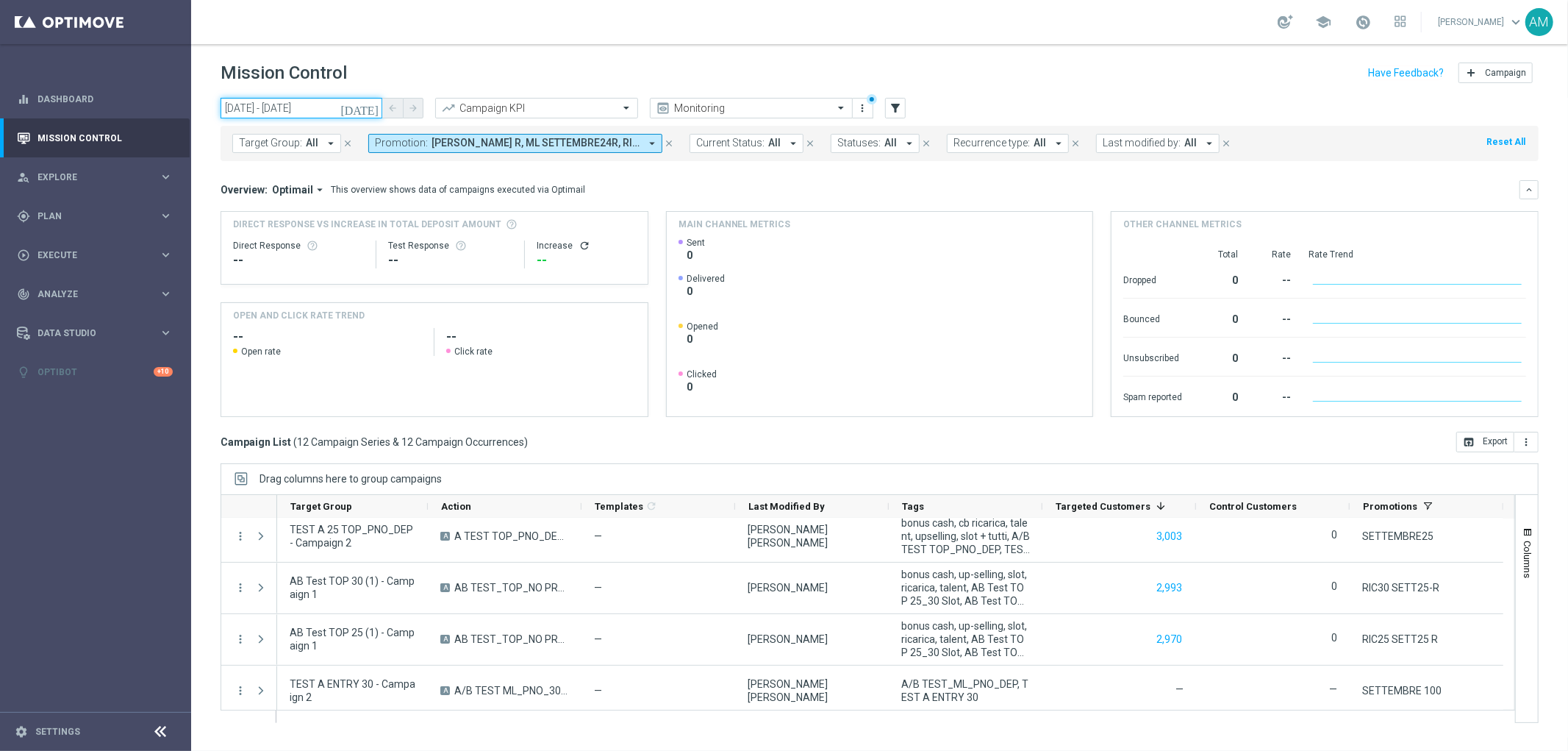
click at [339, 106] on input "[DATE] - [DATE]" at bounding box center [301, 107] width 162 height 20
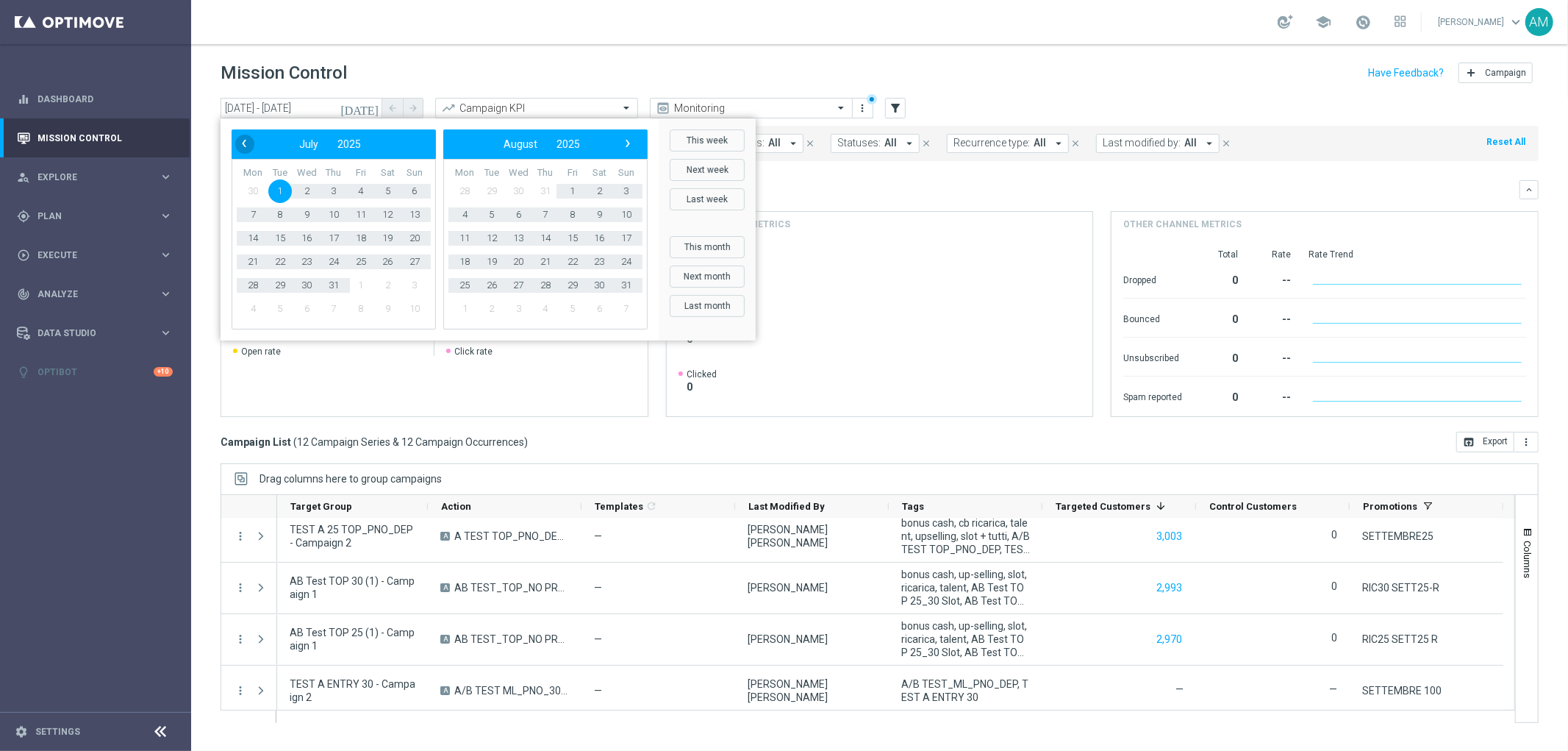
click at [246, 137] on span "‹" at bounding box center [245, 144] width 19 height 19
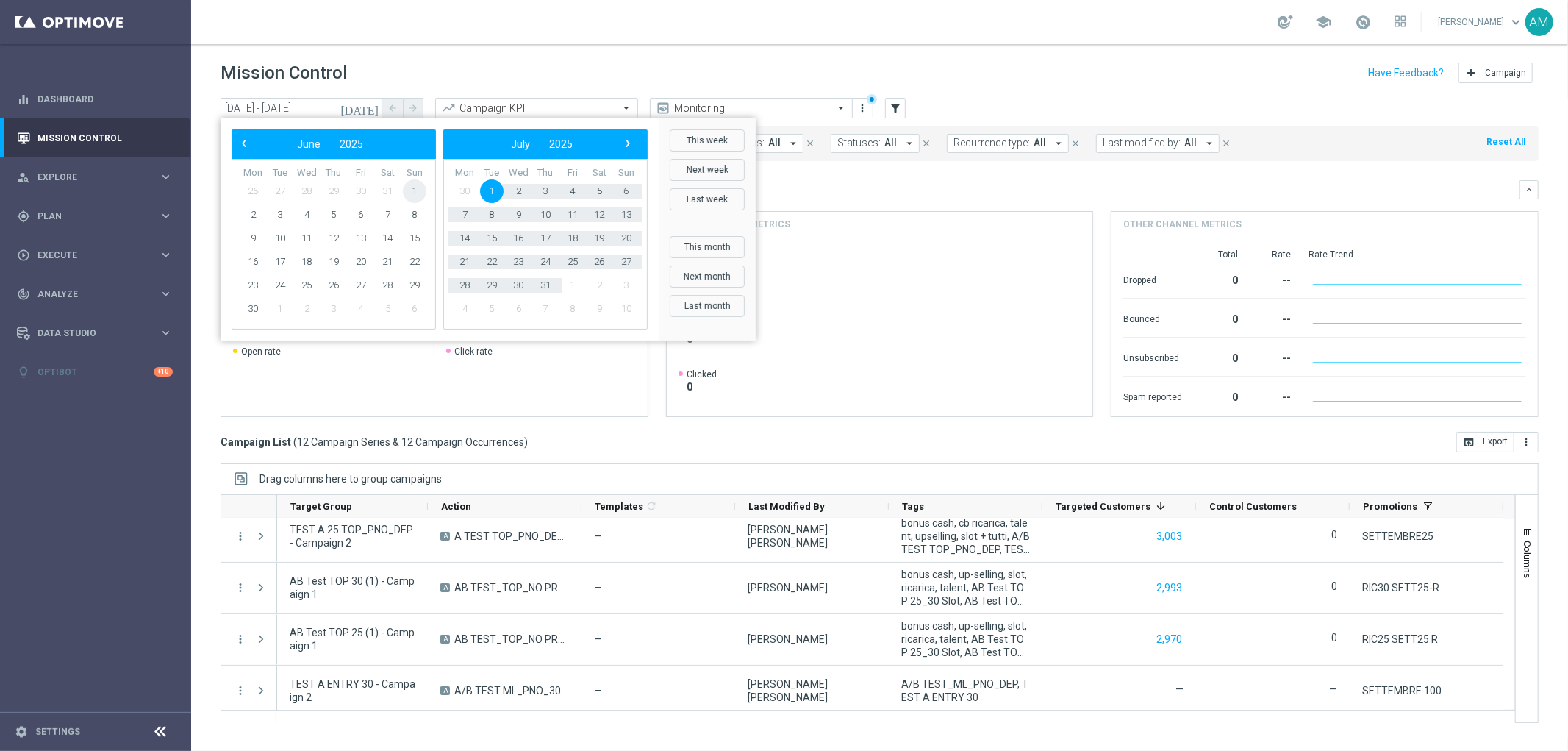
click at [410, 192] on span "1" at bounding box center [414, 191] width 24 height 24
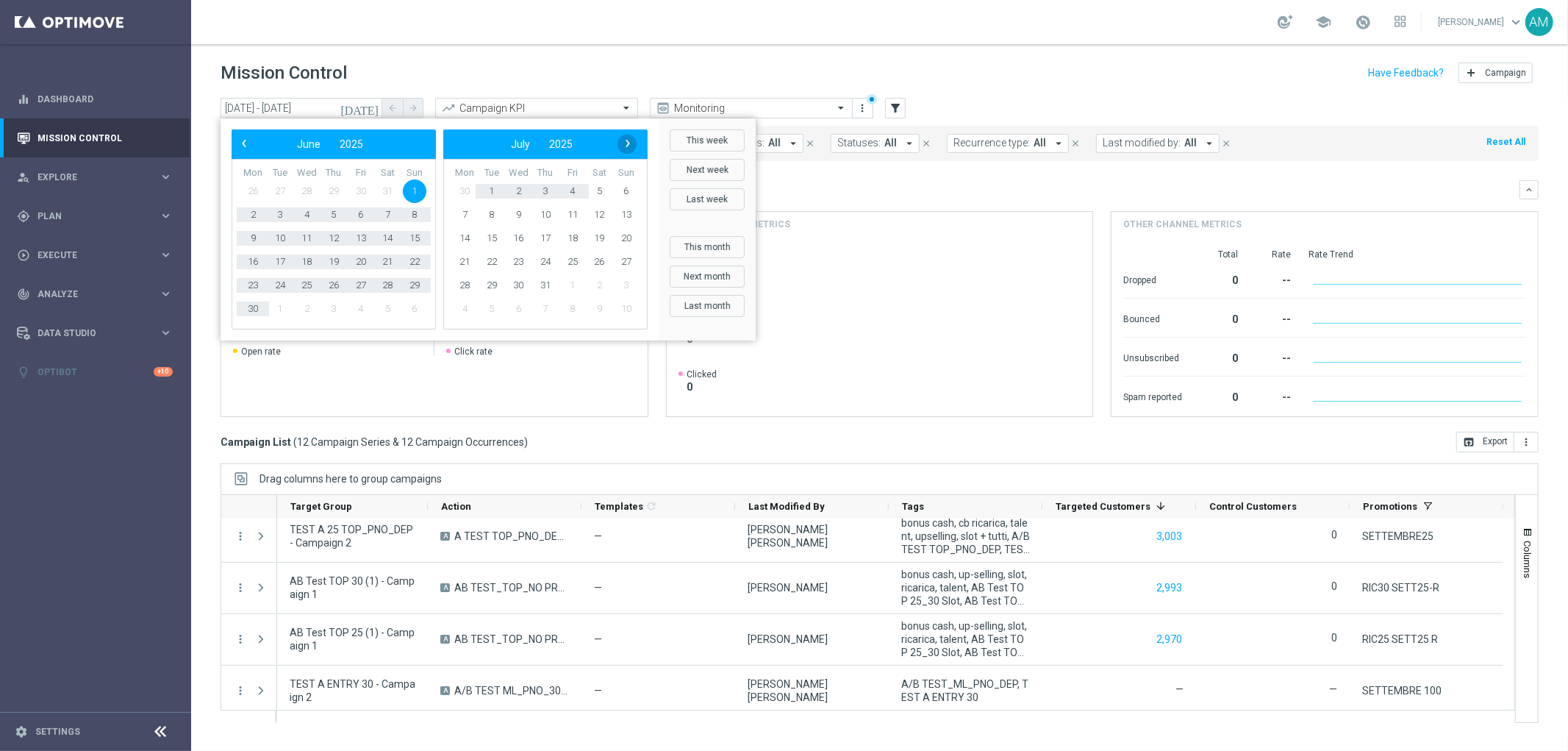
click at [623, 149] on span "›" at bounding box center [628, 144] width 19 height 19
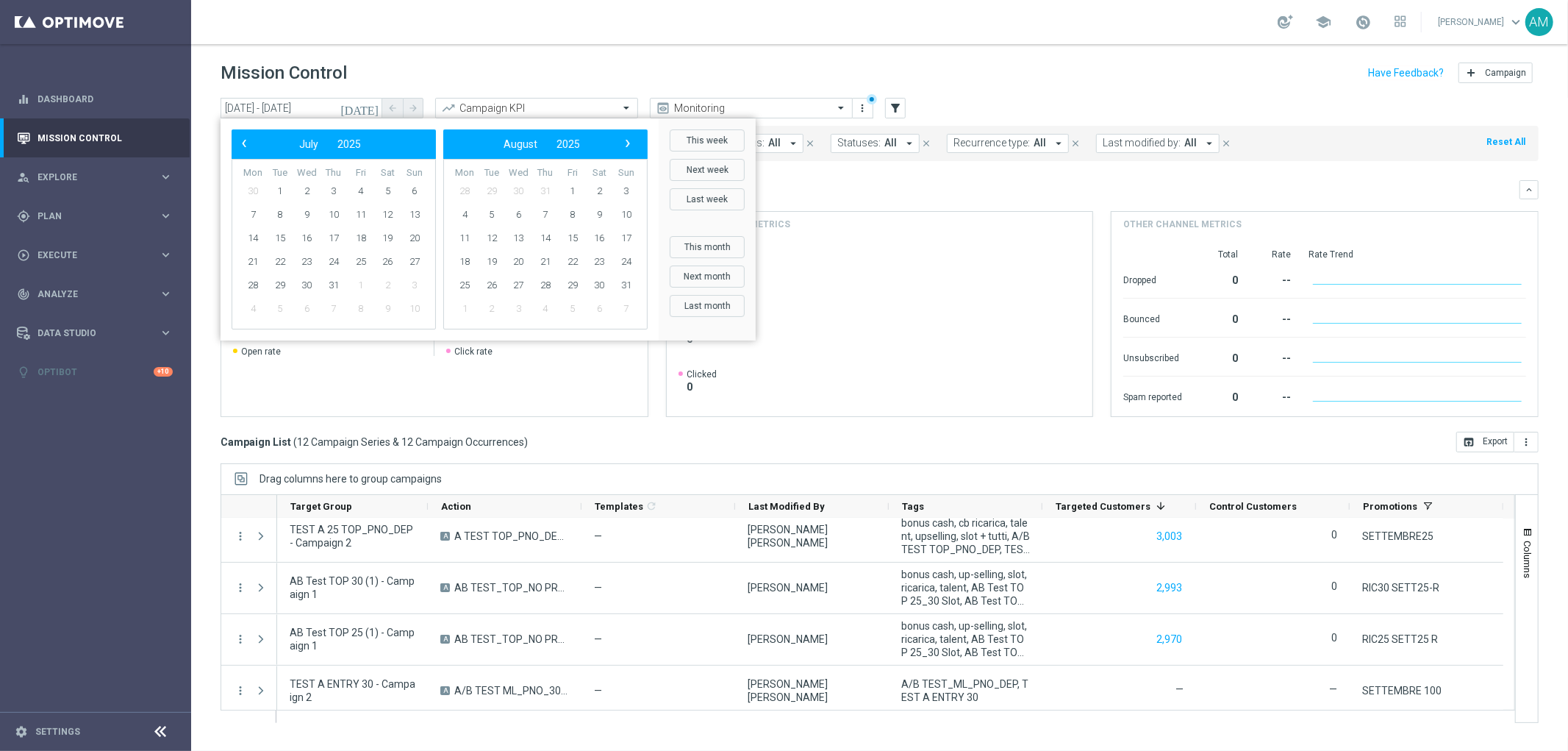
click at [623, 149] on span "›" at bounding box center [628, 144] width 19 height 19
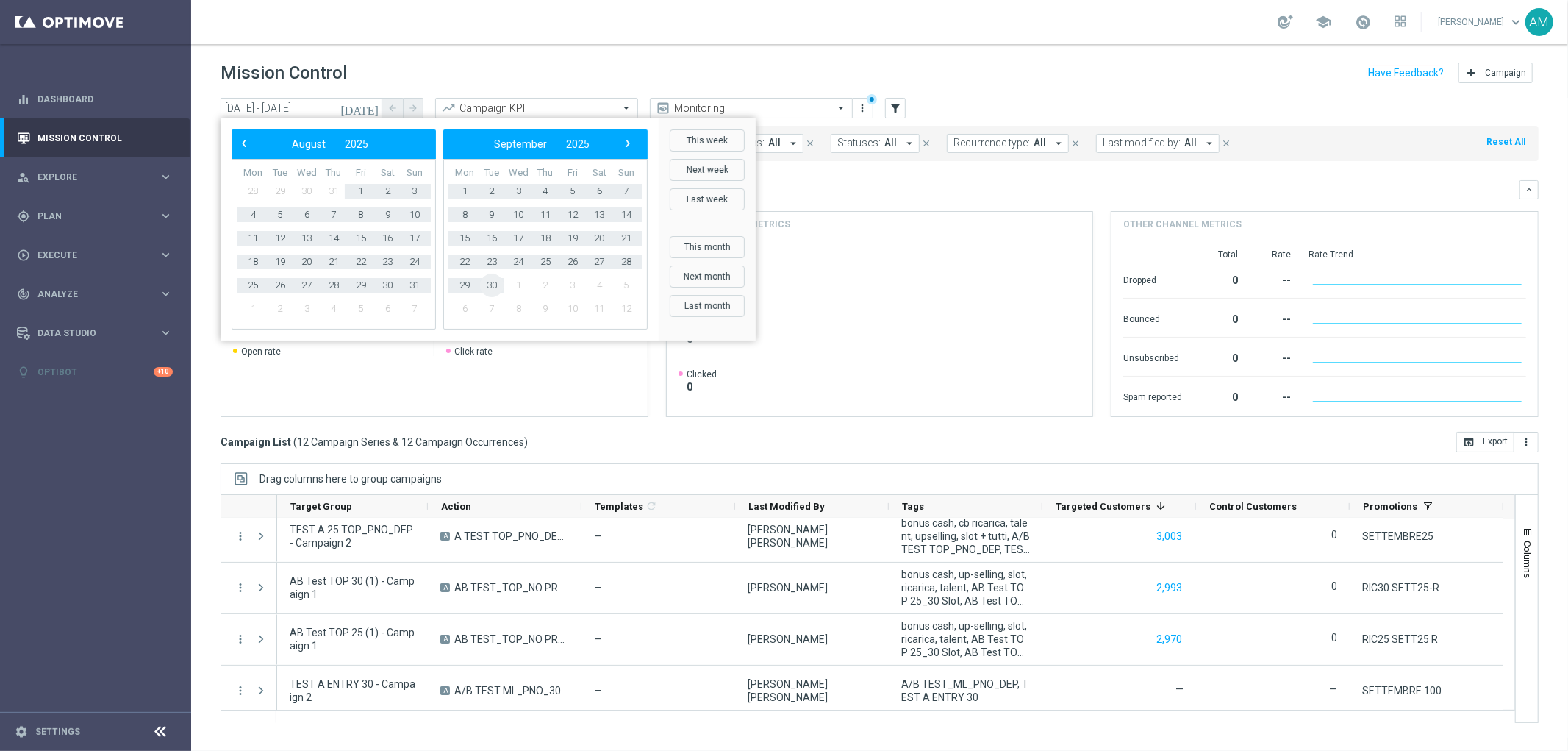
click at [493, 283] on span "30" at bounding box center [492, 285] width 24 height 24
type input "[DATE] - [DATE]"
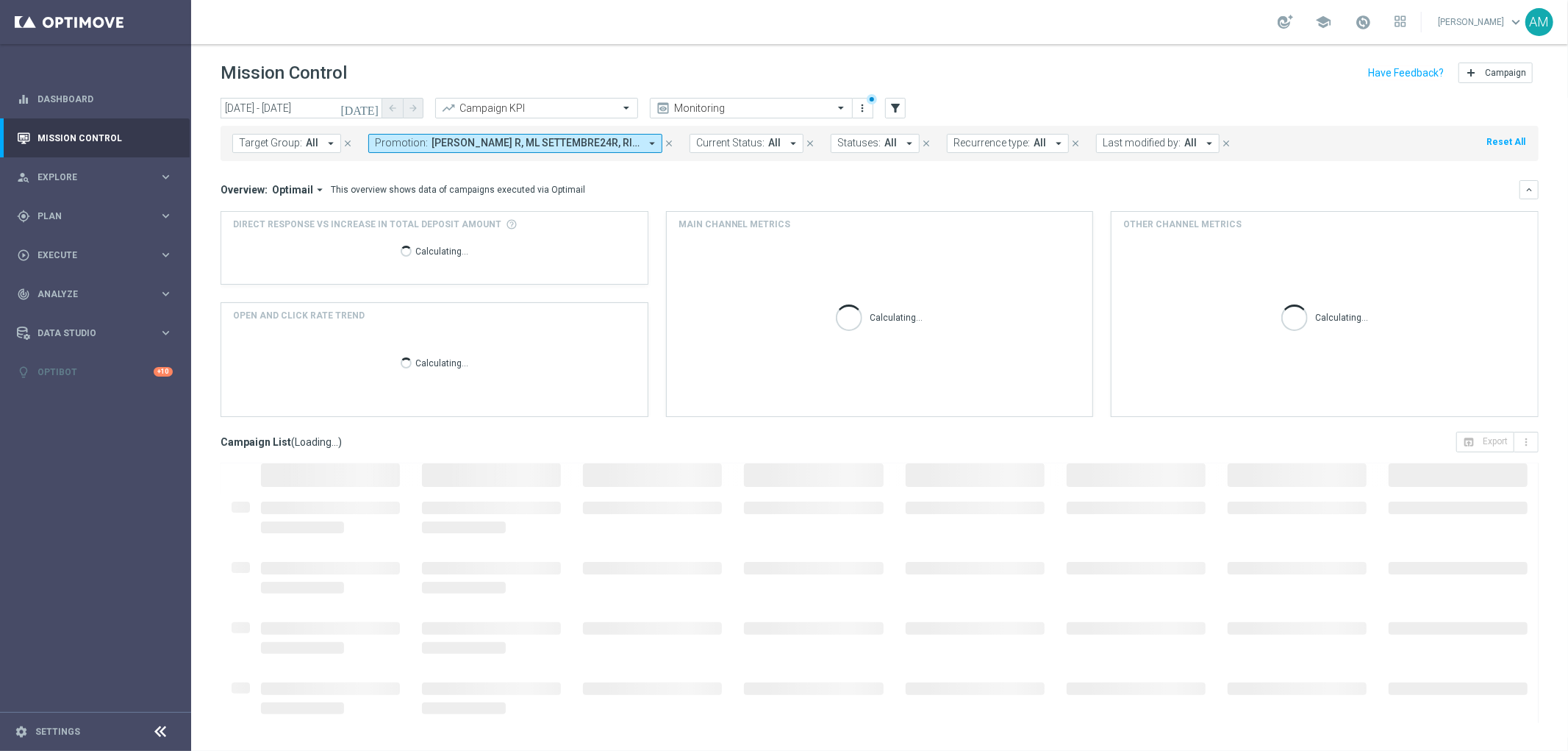
click at [623, 144] on span "[PERSON_NAME] R, ML SETTEMBRE24R, RIC25 SETT25 R, RIC30 SETT25-R, SETTEMBRE 100…" at bounding box center [535, 143] width 208 height 12
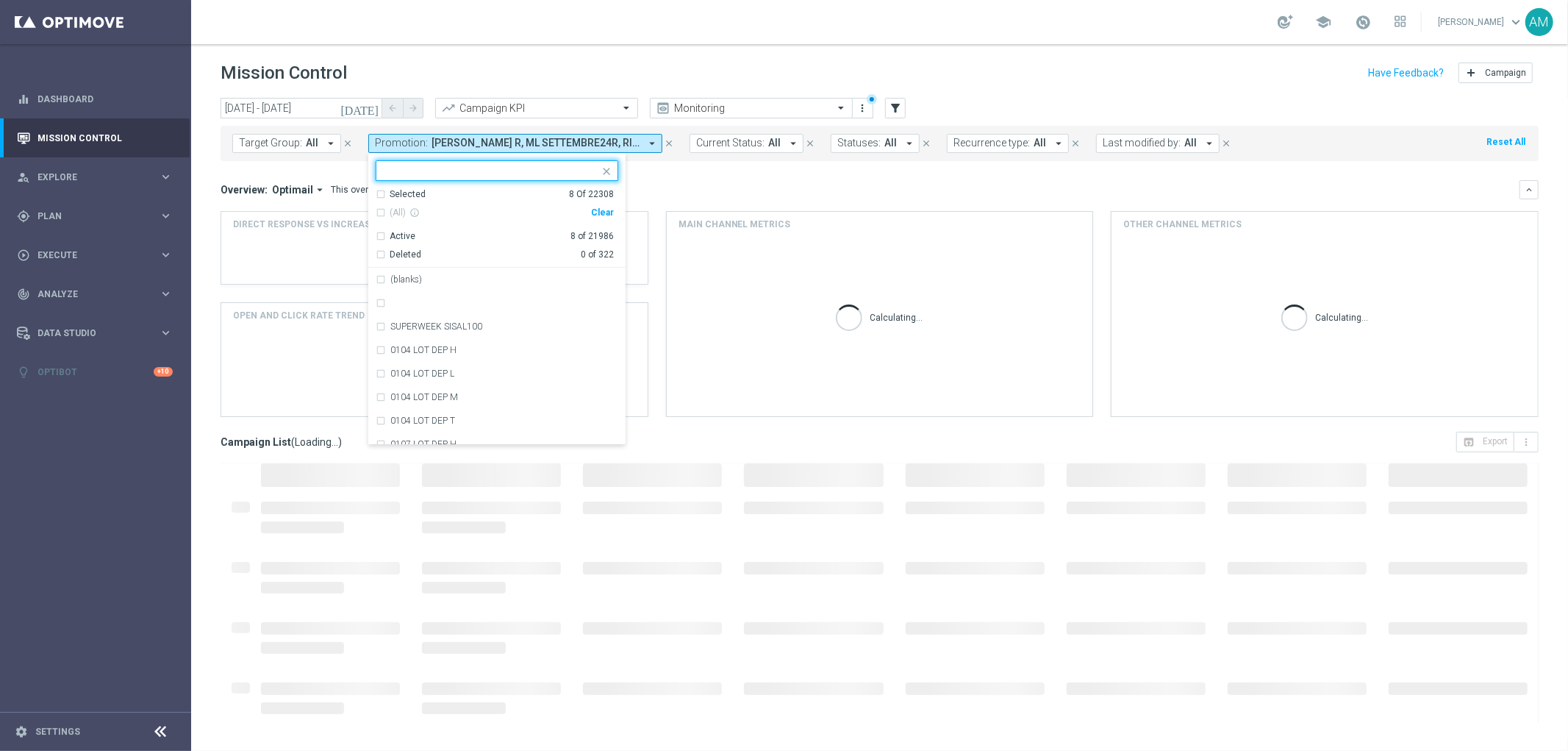
click at [0, 0] on div "Clear" at bounding box center [0, 0] width 0 height 0
click at [547, 172] on input "text" at bounding box center [491, 171] width 216 height 12
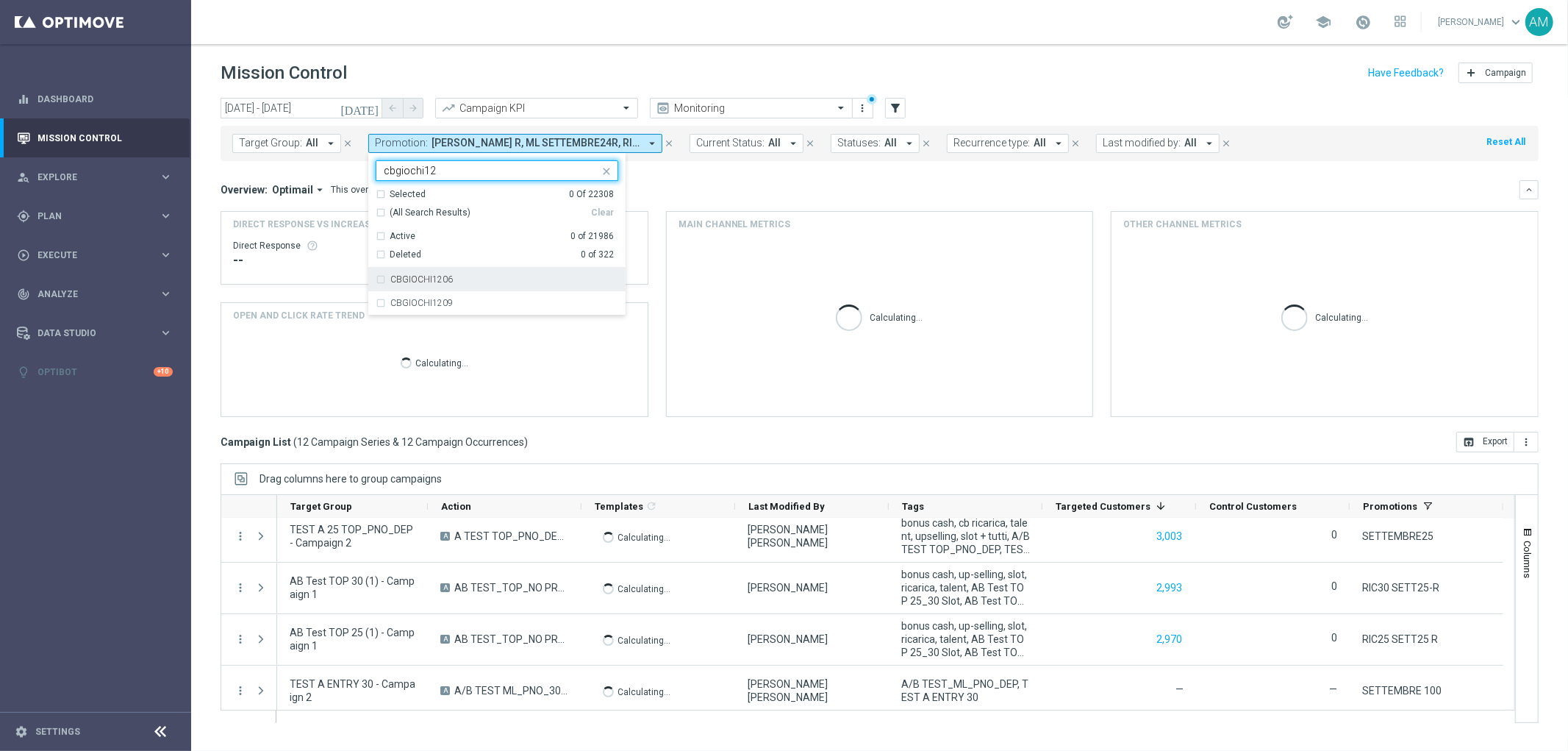
click at [505, 282] on div "CBGIOCHI1206" at bounding box center [504, 279] width 228 height 9
type input "cbgiochi12"
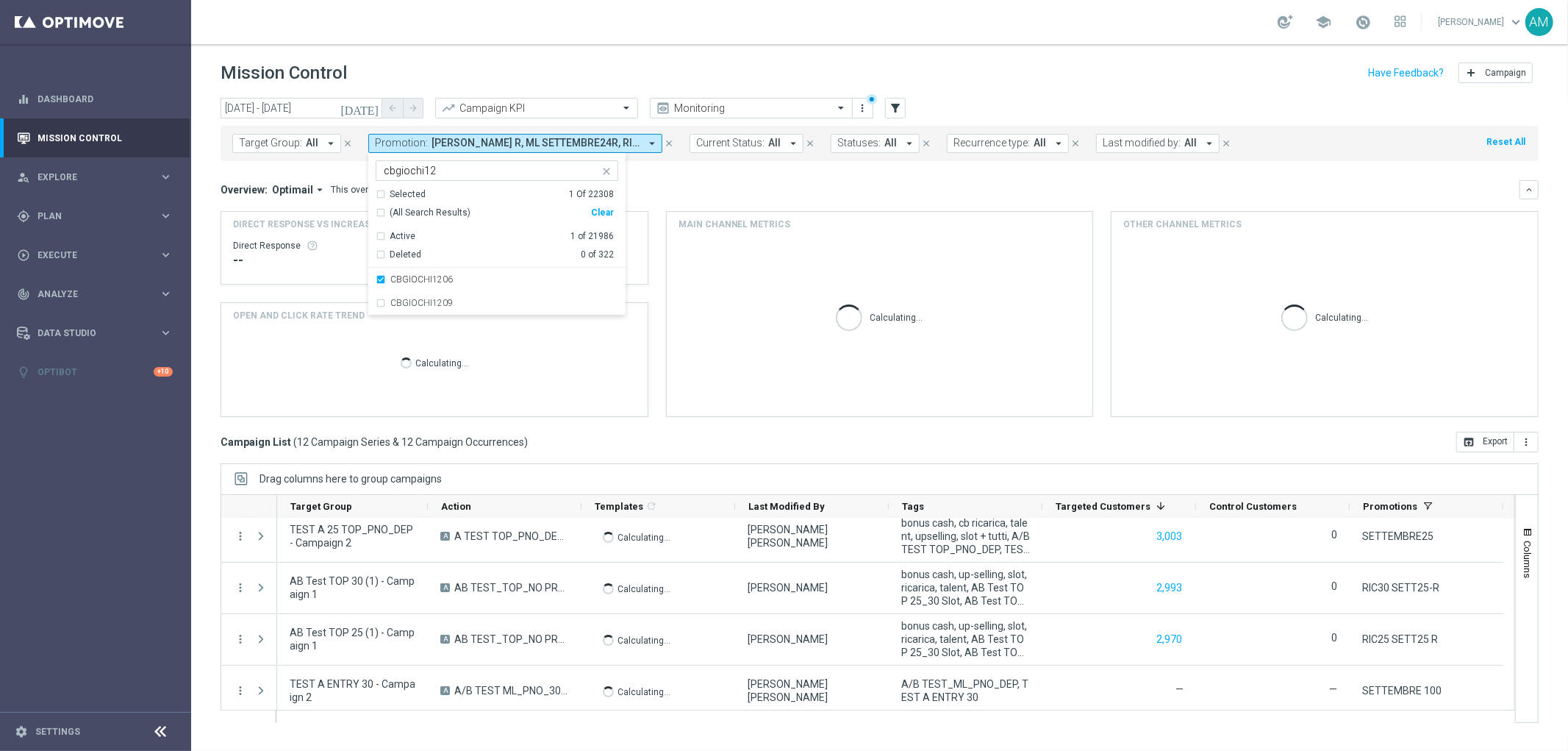
click at [673, 175] on mini-dashboard "Overview: Optimail arrow_drop_down This overview shows data of campaigns execut…" at bounding box center [879, 296] width 1319 height 270
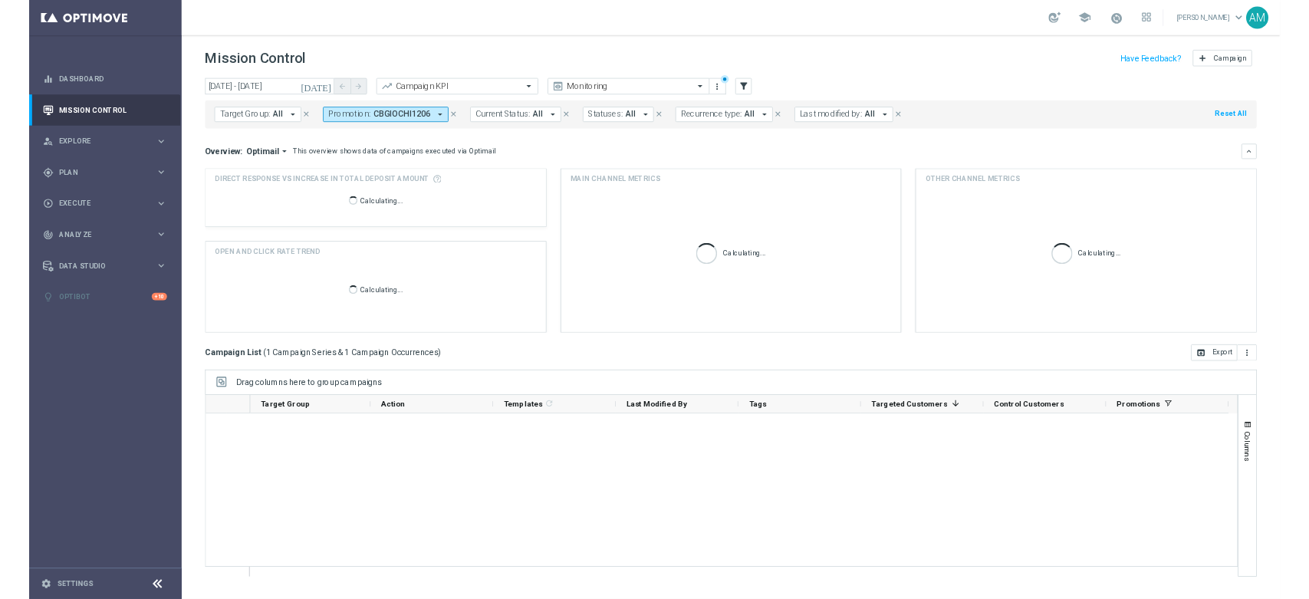
scroll to position [0, 0]
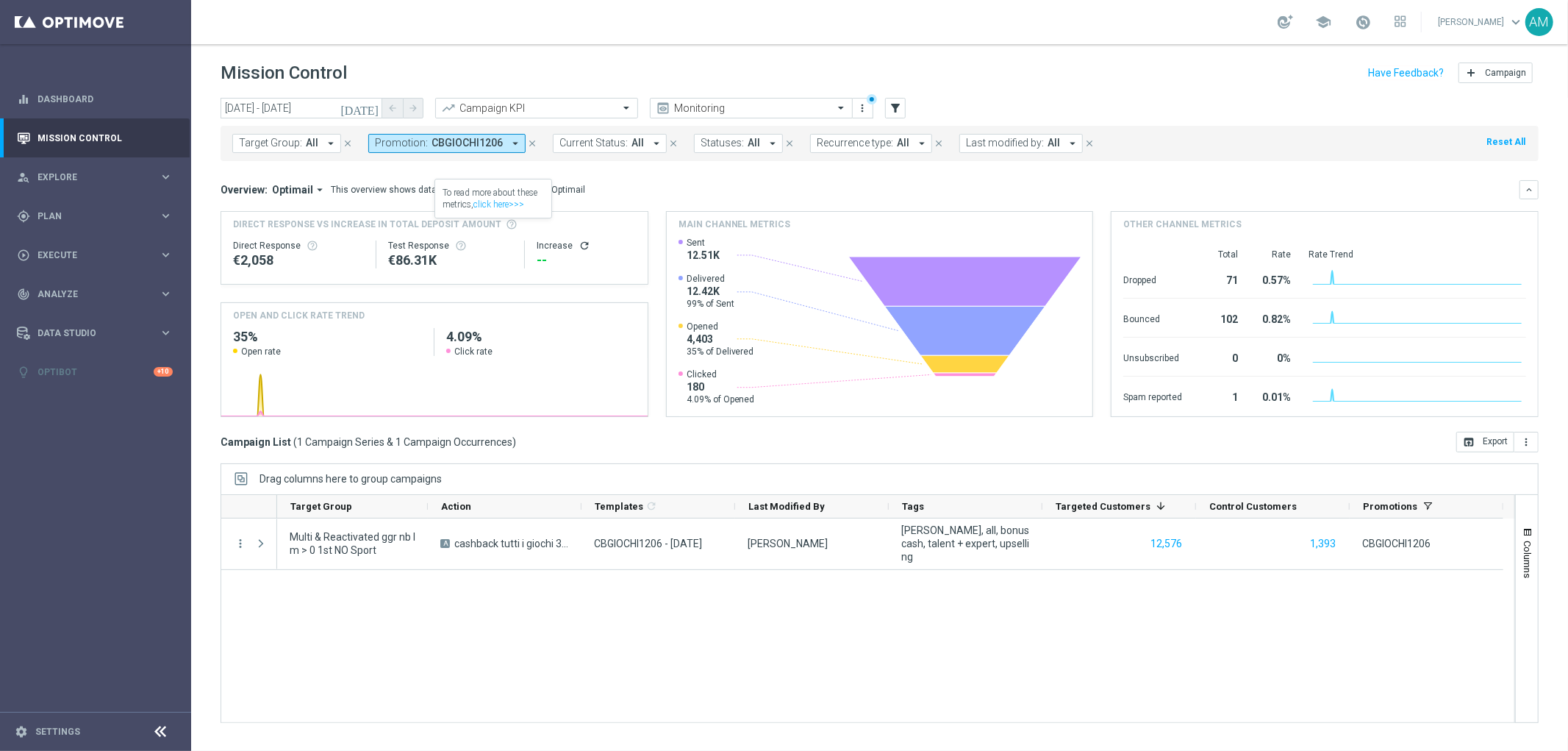
click at [483, 148] on span "CBGIOCHI1206" at bounding box center [467, 143] width 71 height 12
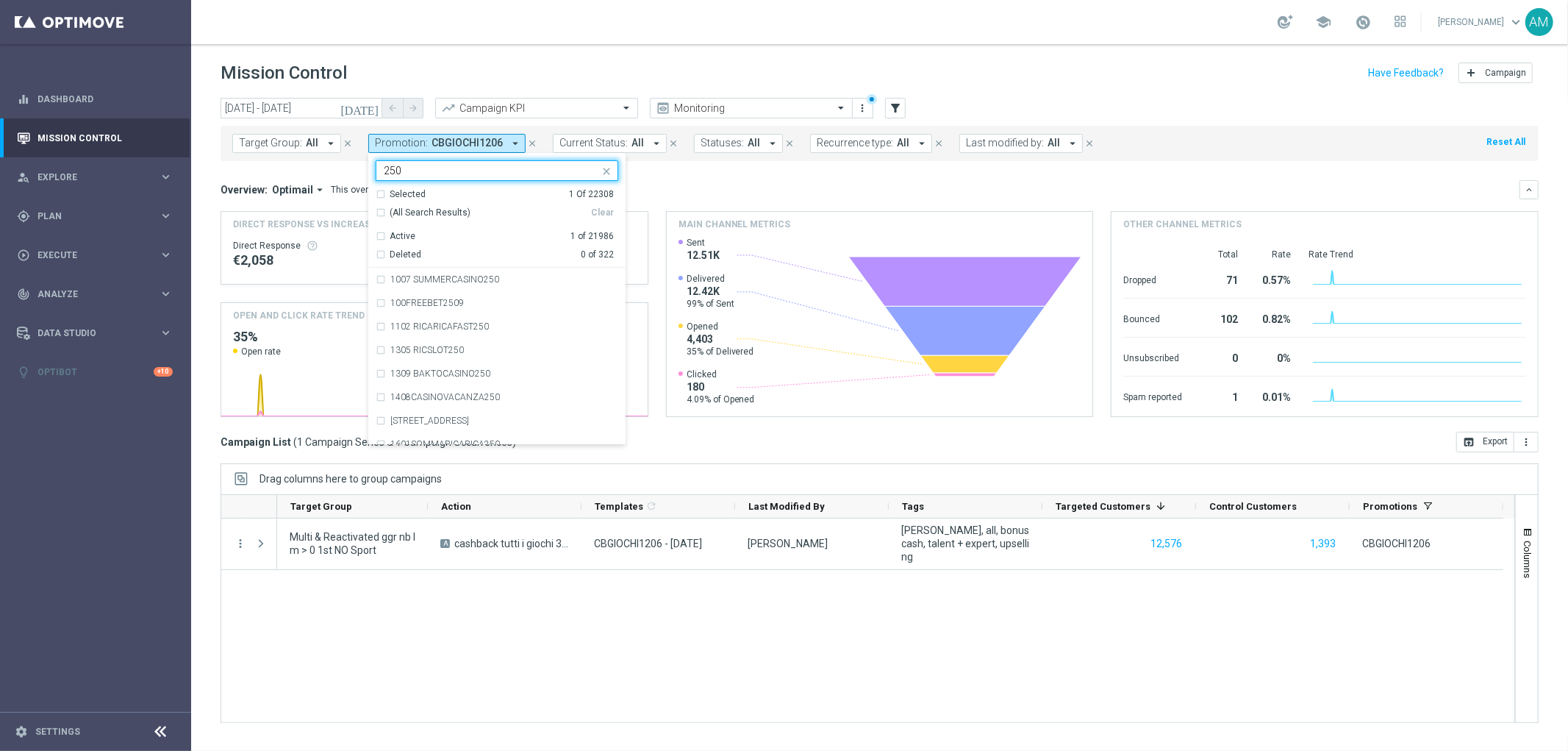
type input "2506"
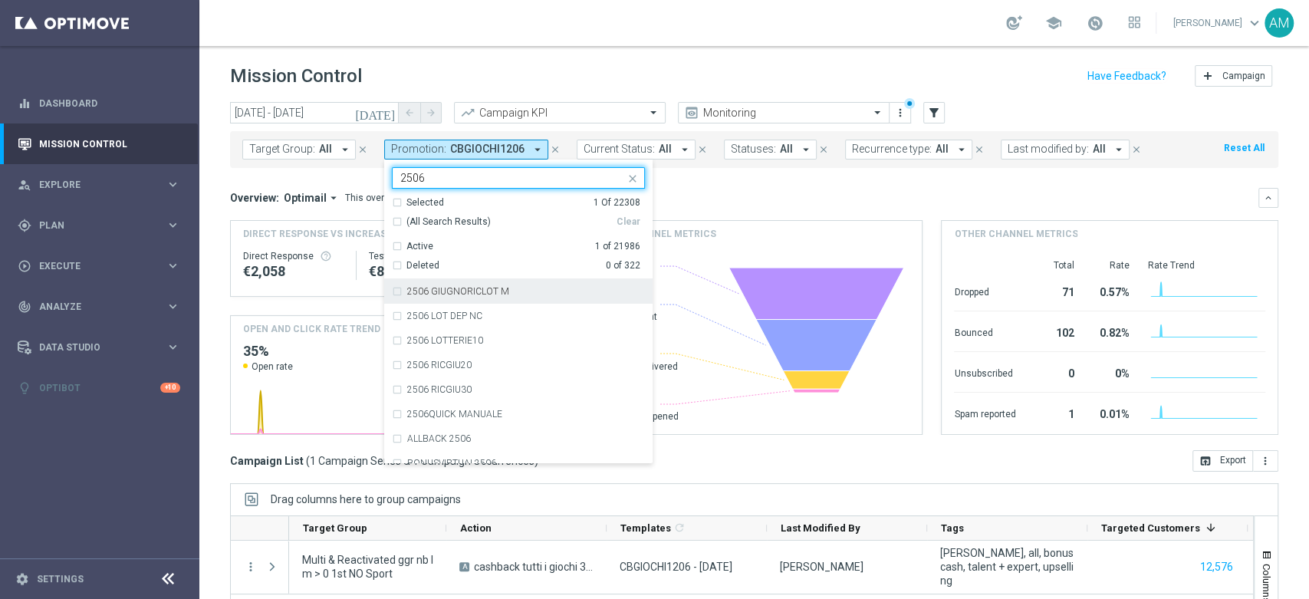
click at [517, 141] on button "Promotion: CBGIOCHI1206 arrow_drop_down" at bounding box center [466, 150] width 164 height 20
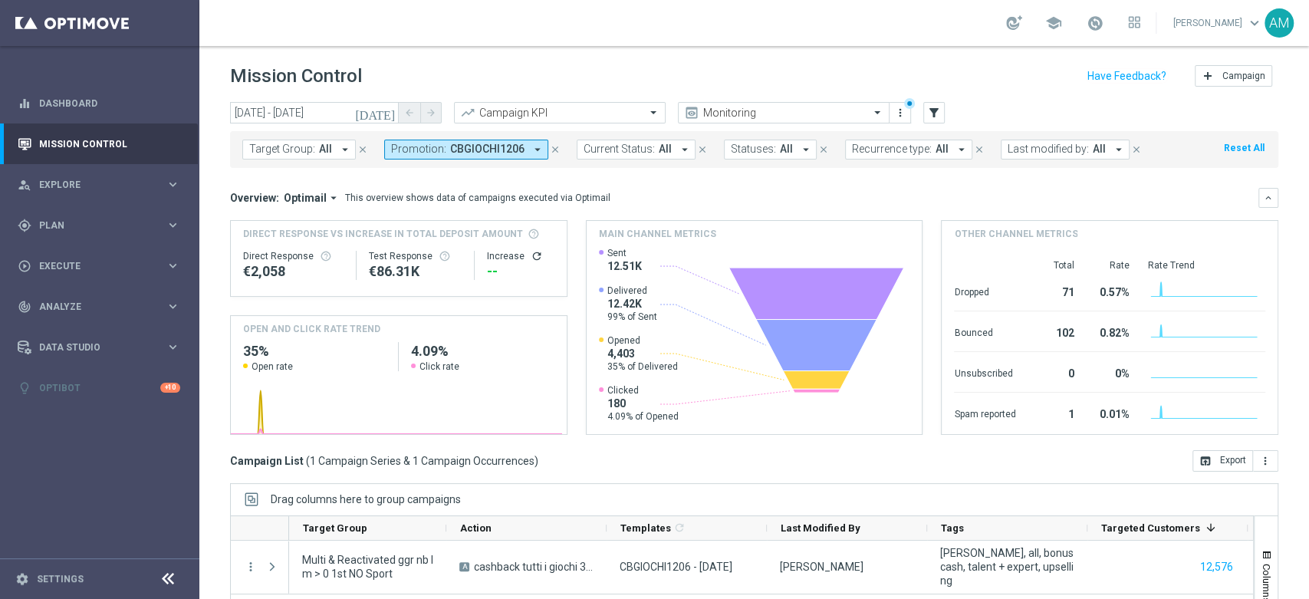
click at [517, 141] on button "Promotion: CBGIOCHI1206 arrow_drop_down" at bounding box center [466, 150] width 164 height 20
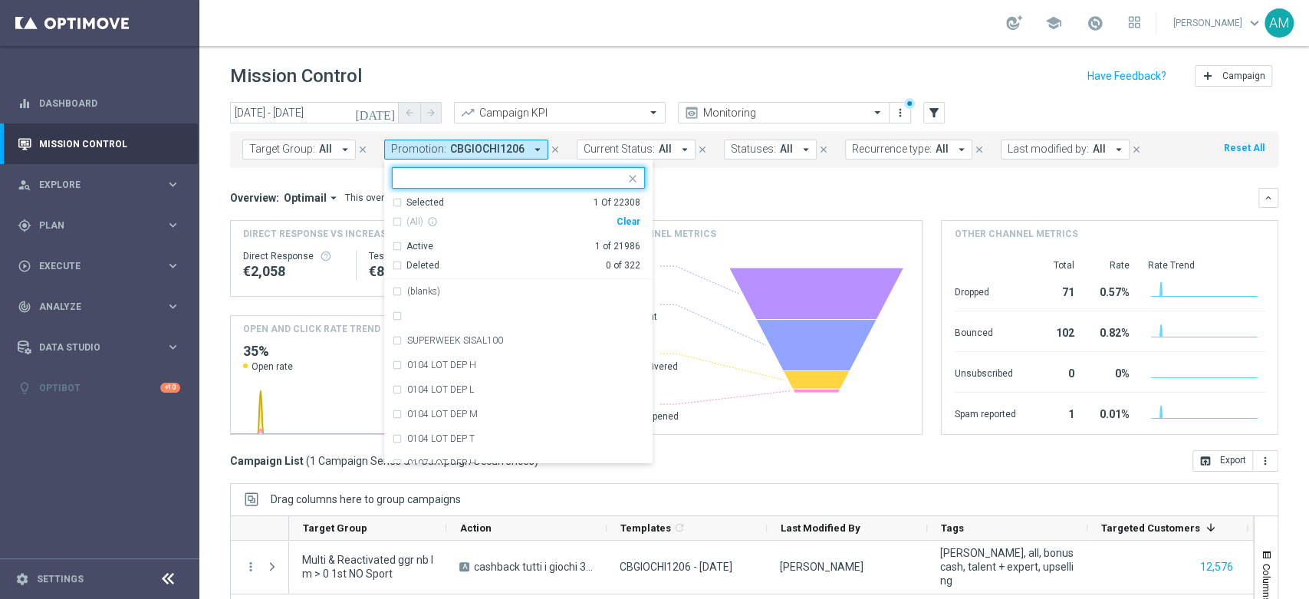
click at [0, 0] on div "Clear" at bounding box center [0, 0] width 0 height 0
click at [554, 181] on input "text" at bounding box center [512, 178] width 225 height 13
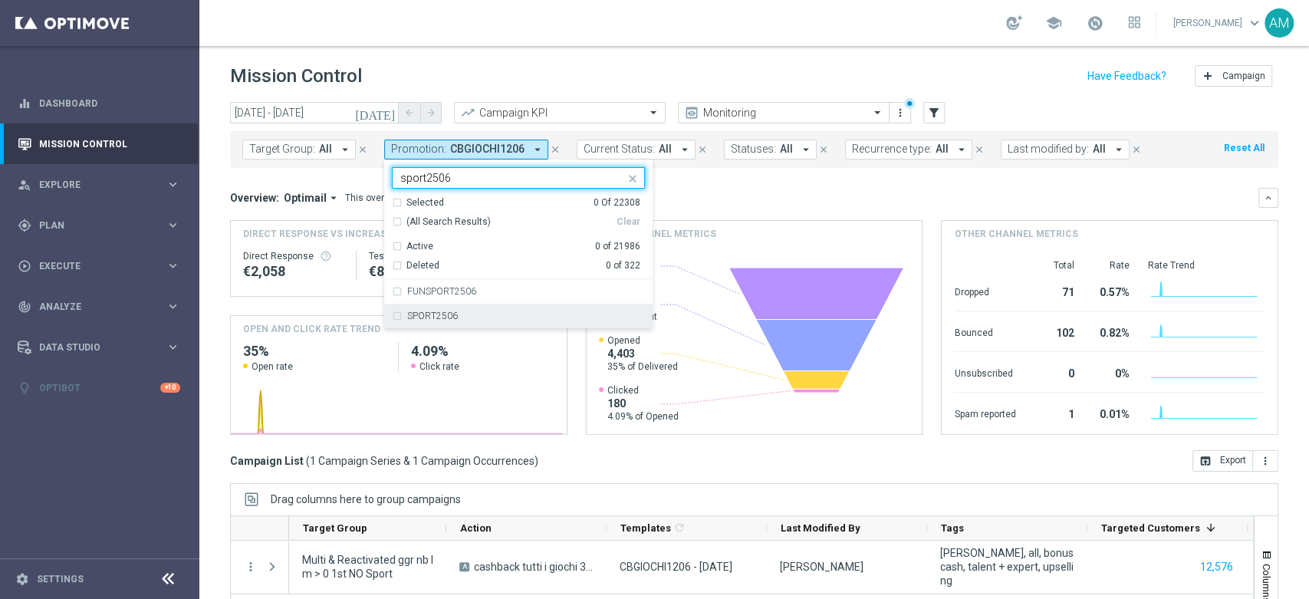
click at [505, 319] on div "SPORT2506" at bounding box center [526, 315] width 238 height 9
type input "sport2506"
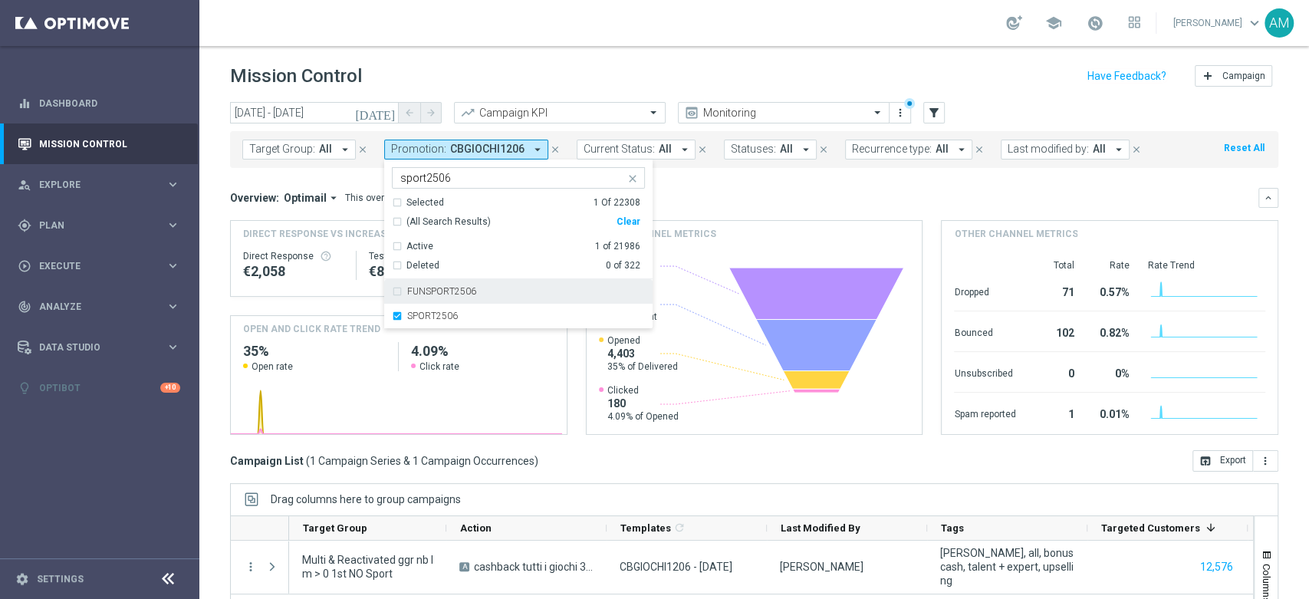
click at [702, 195] on div "Overview: Optimail arrow_drop_down This overview shows data of campaigns execut…" at bounding box center [744, 198] width 1028 height 14
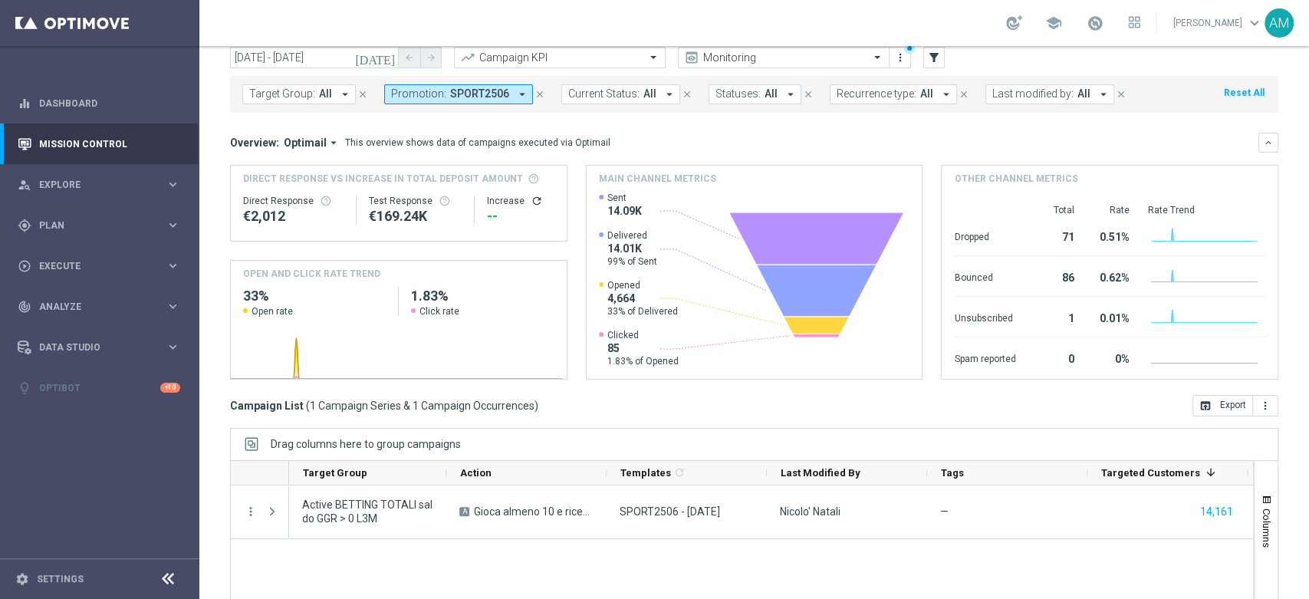
scroll to position [85, 0]
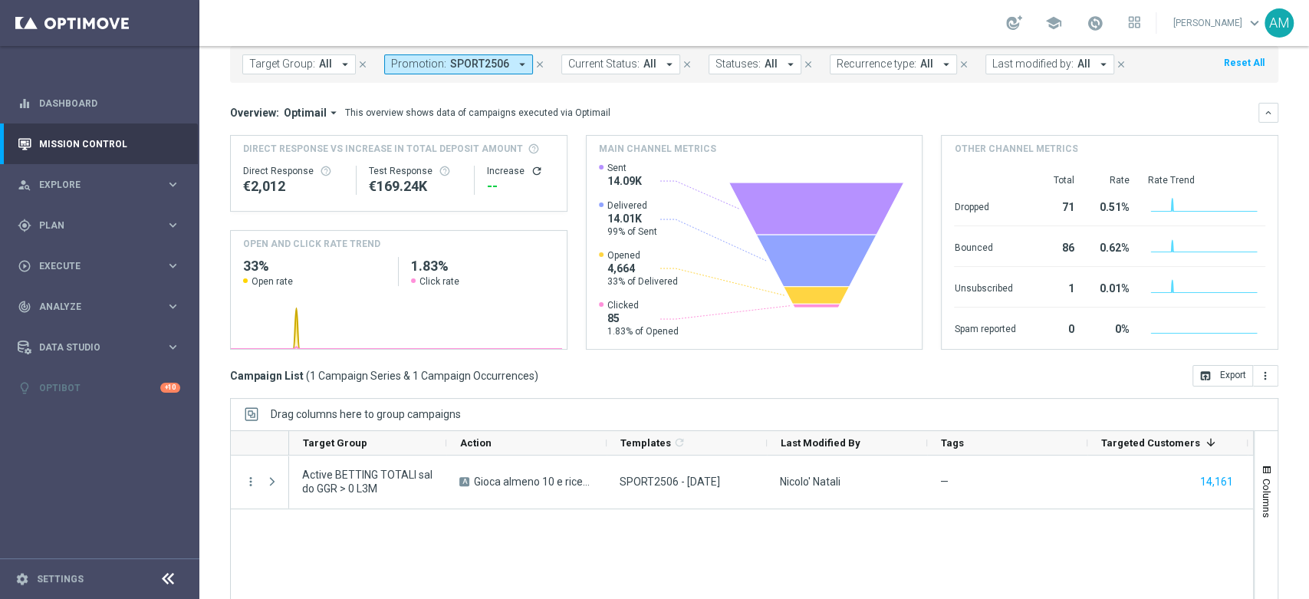
click at [475, 62] on span "SPORT2506" at bounding box center [479, 64] width 59 height 13
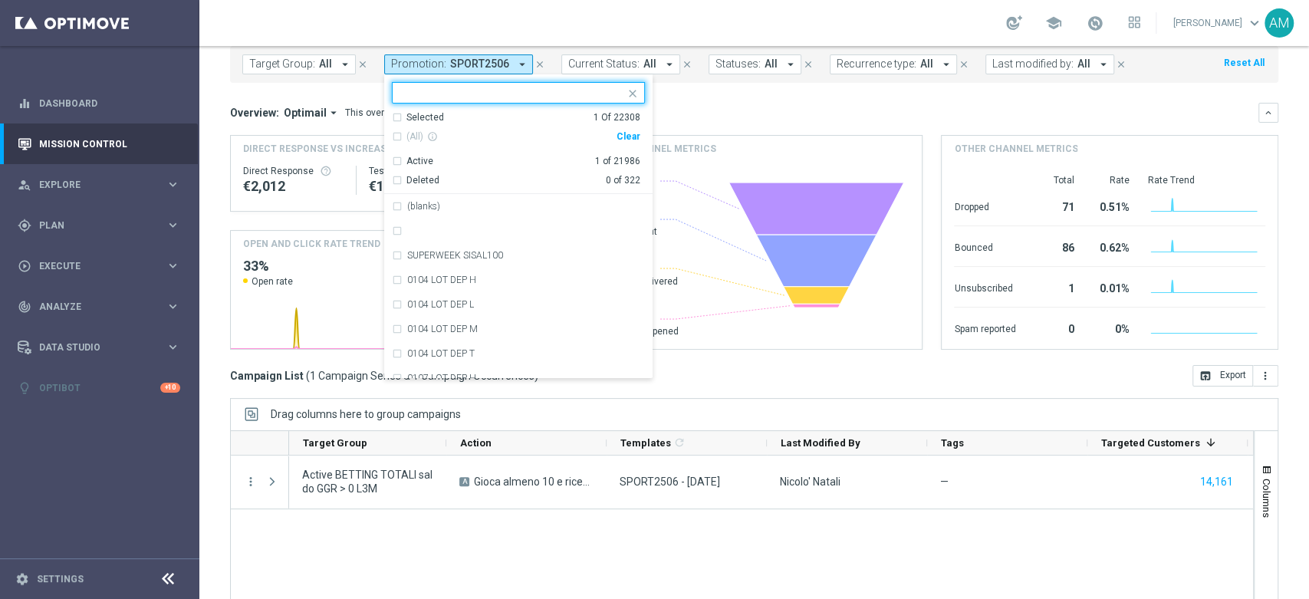
click at [0, 0] on div "Clear" at bounding box center [0, 0] width 0 height 0
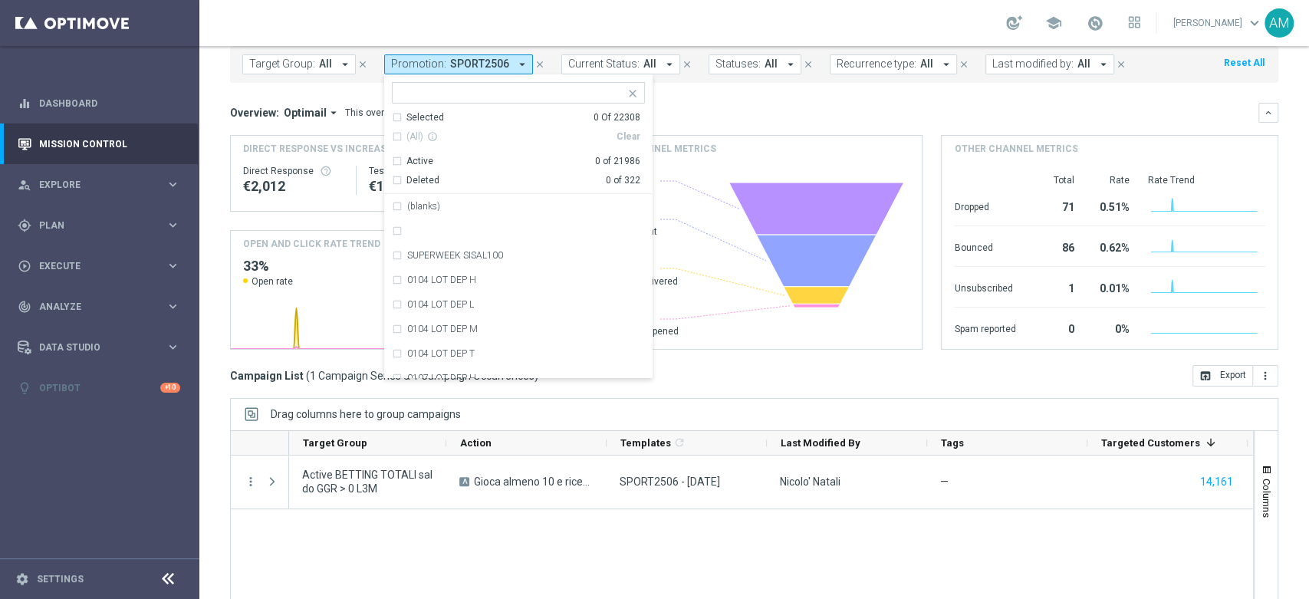
click at [554, 91] on input "text" at bounding box center [512, 93] width 225 height 13
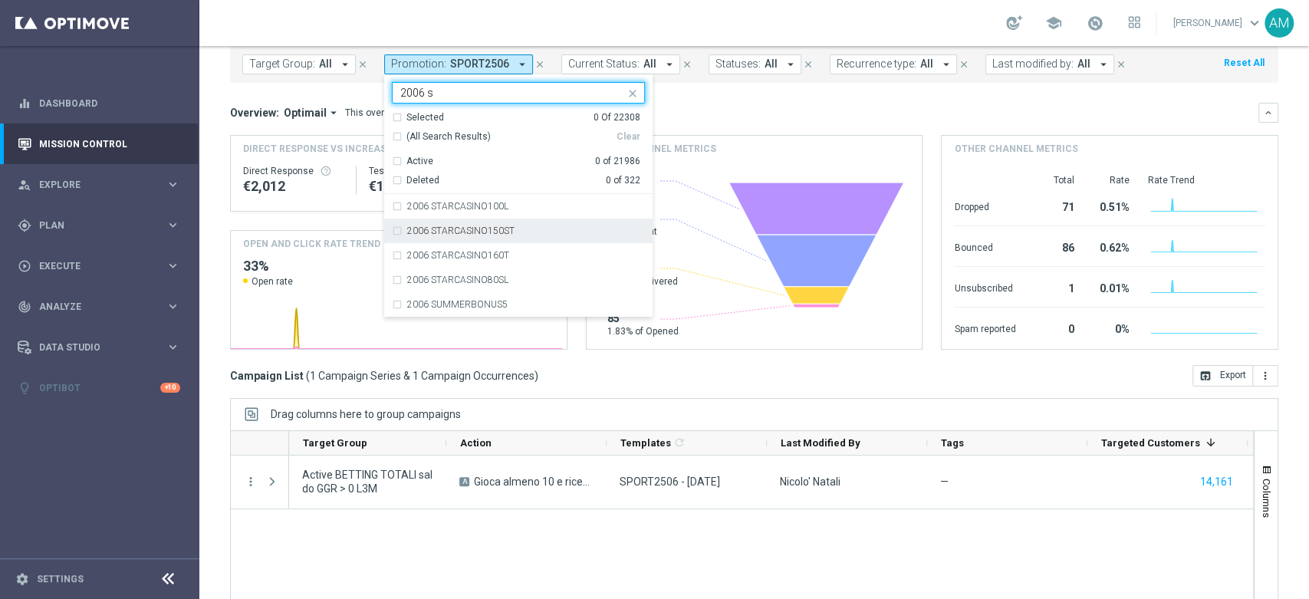
click at [539, 231] on div "2006 STARCASINO150ST" at bounding box center [526, 230] width 238 height 9
type input "2006 s"
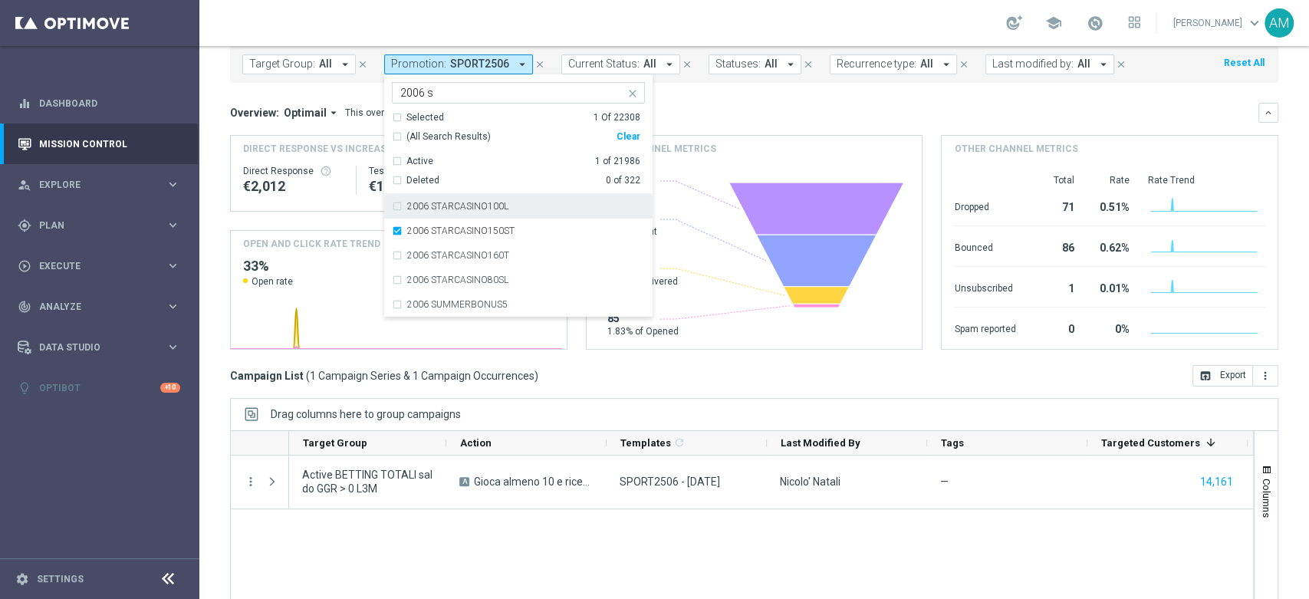
click at [748, 98] on mini-dashboard "Overview: Optimail arrow_drop_down This overview shows data of campaigns execut…" at bounding box center [754, 224] width 1048 height 282
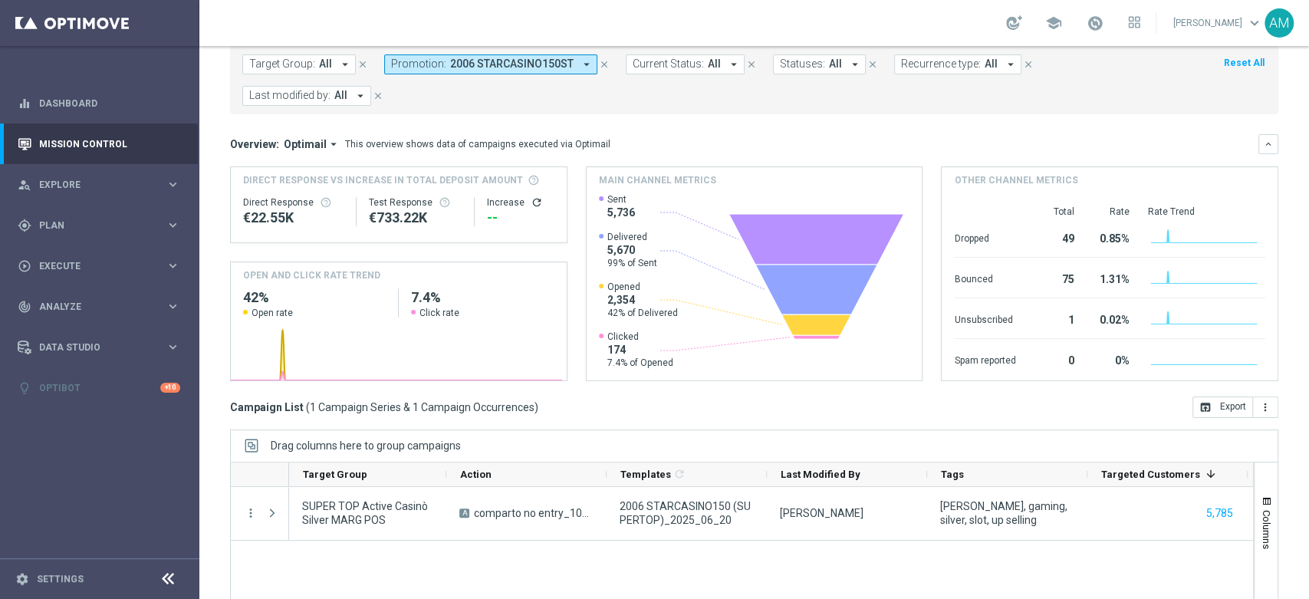
click at [498, 70] on span "2006 STARCASINO150ST" at bounding box center [511, 64] width 123 height 13
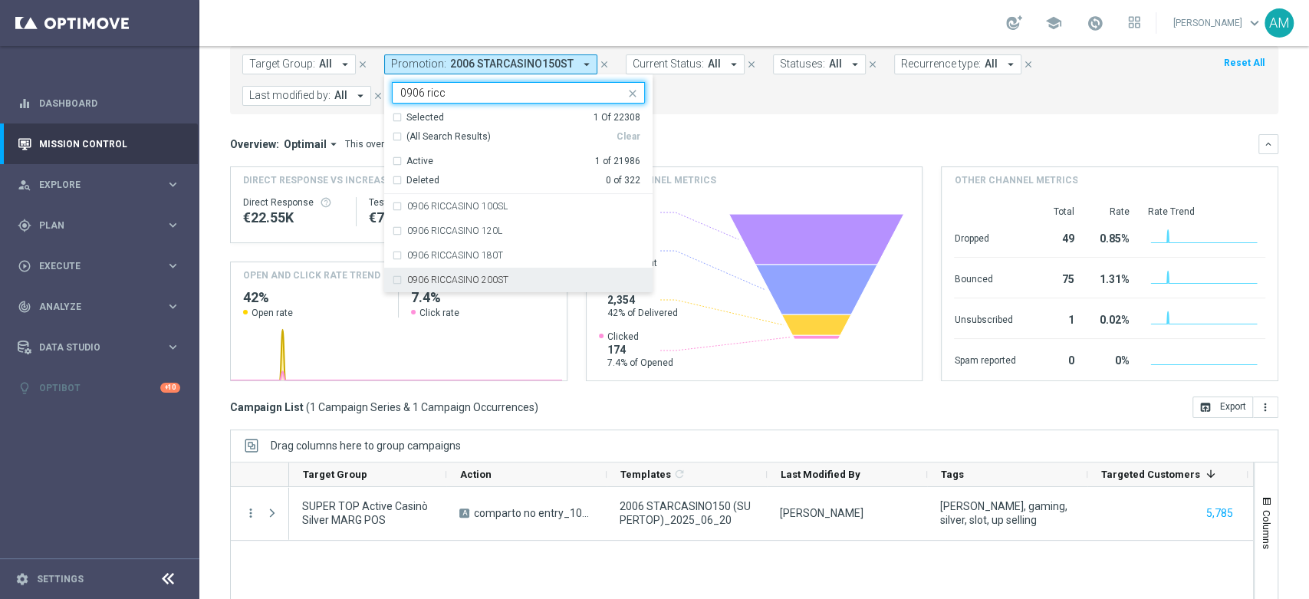
click at [545, 273] on div "0906 RICCASINO 200ST" at bounding box center [518, 280] width 253 height 25
type input "0906 ricc"
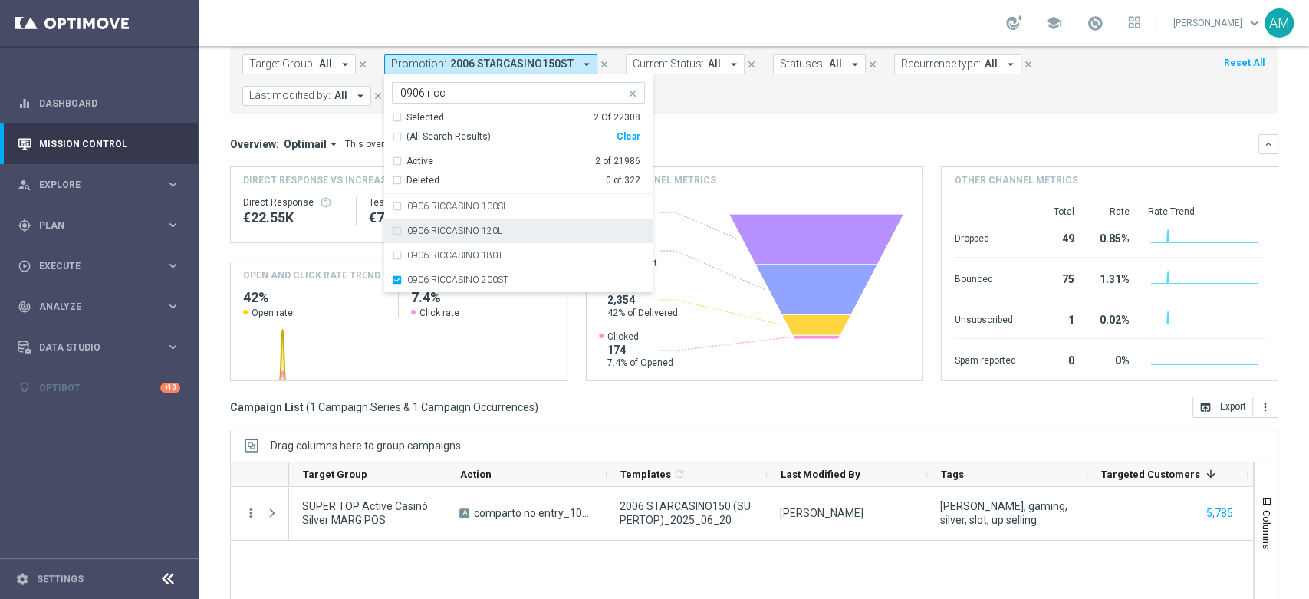
click at [756, 118] on mini-dashboard "Overview: Optimail arrow_drop_down This overview shows data of campaigns execut…" at bounding box center [754, 255] width 1048 height 282
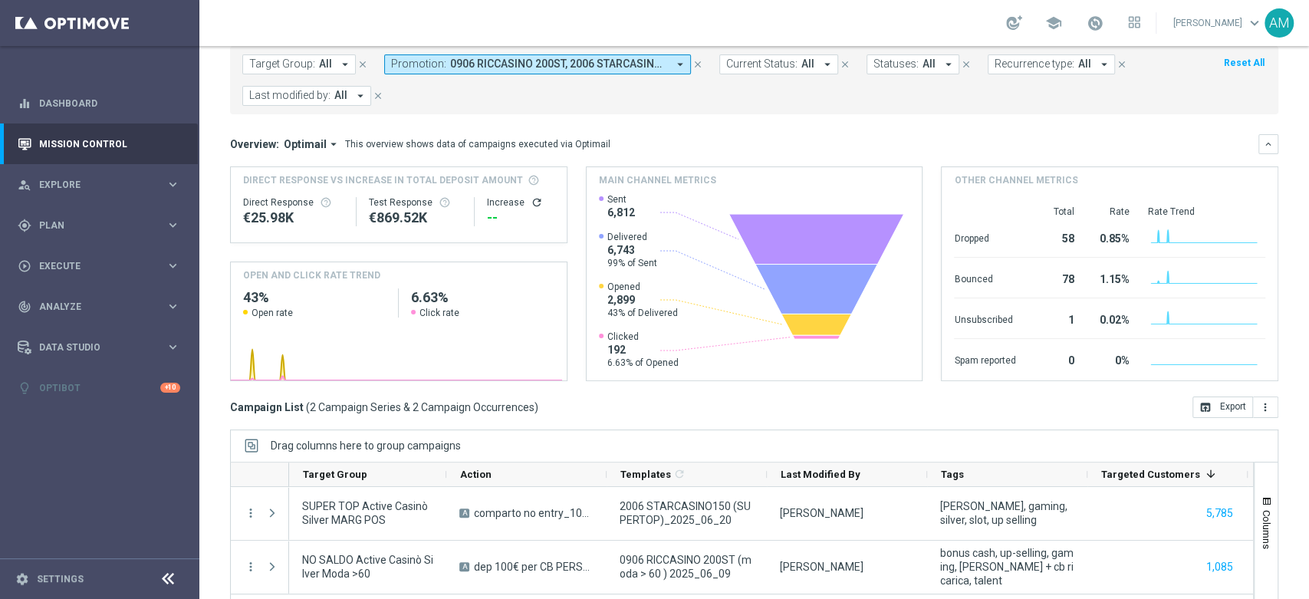
drag, startPoint x: 477, startPoint y: 60, endPoint x: 485, endPoint y: 71, distance: 14.3
click at [478, 60] on span "0906 RICCASINO 200ST, 2006 STARCASINO150ST" at bounding box center [558, 64] width 217 height 13
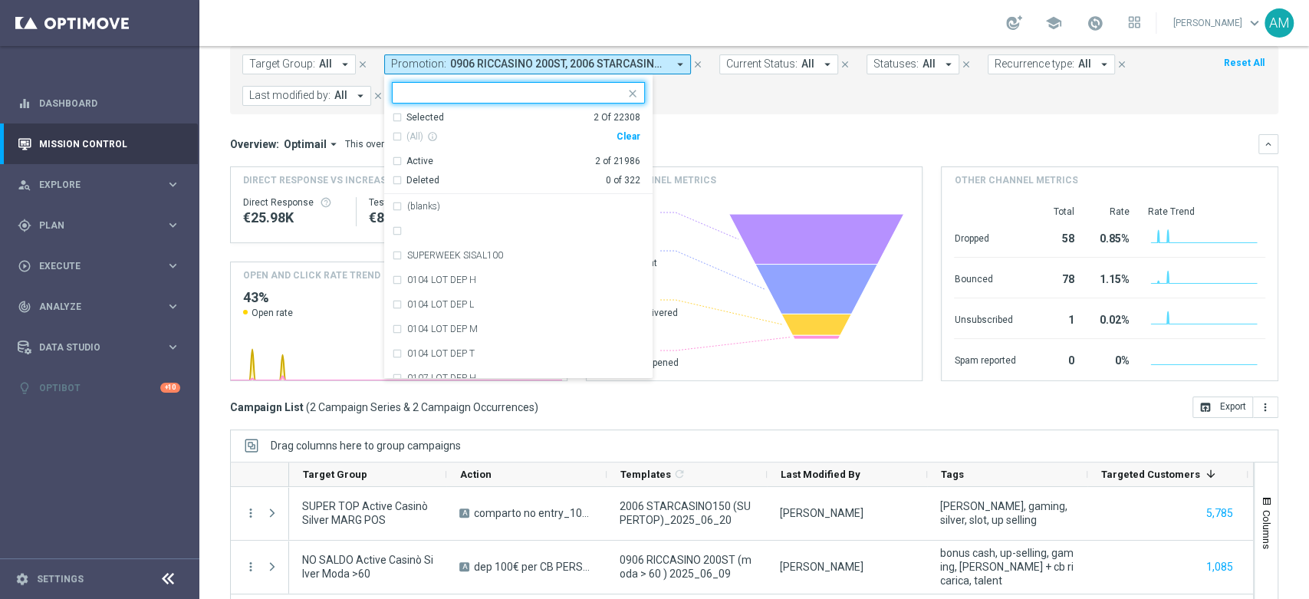
click at [0, 0] on div "Clear" at bounding box center [0, 0] width 0 height 0
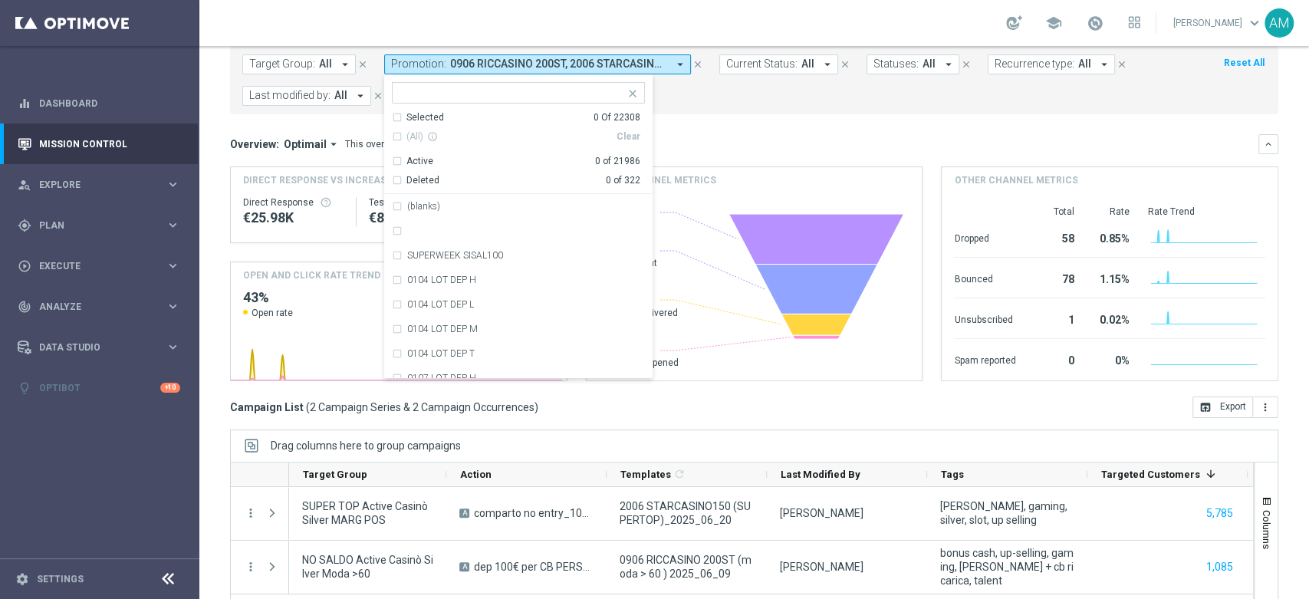
click at [589, 90] on input "text" at bounding box center [512, 93] width 225 height 13
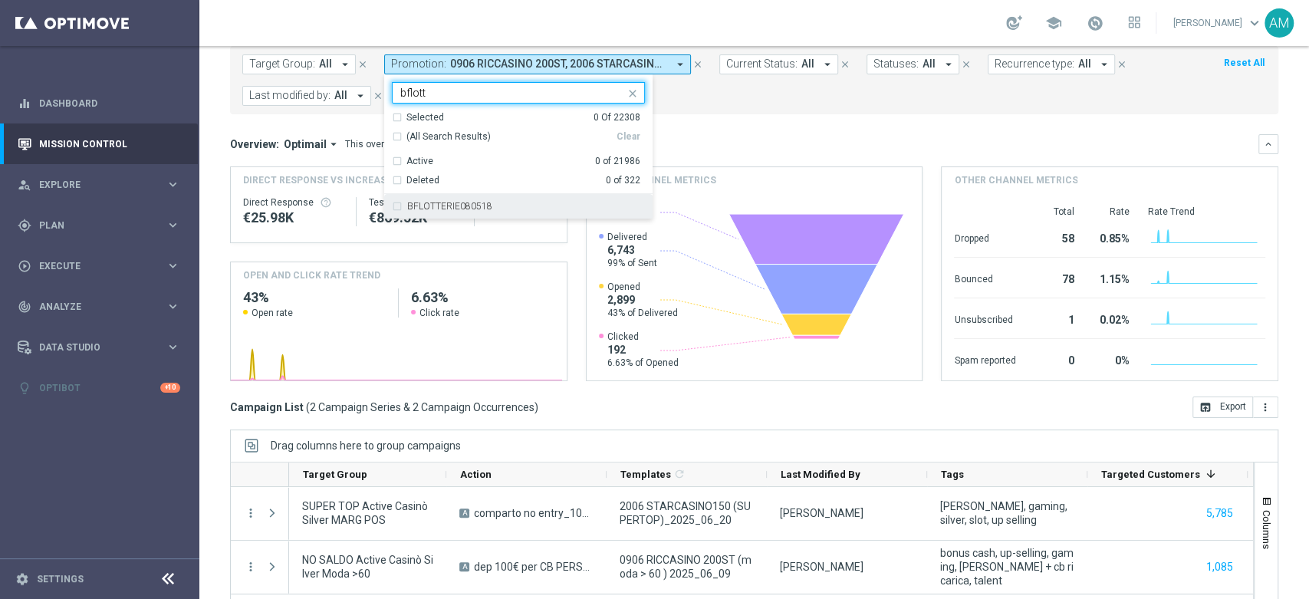
click at [561, 212] on div "BFLOTTERIE080518" at bounding box center [518, 206] width 253 height 25
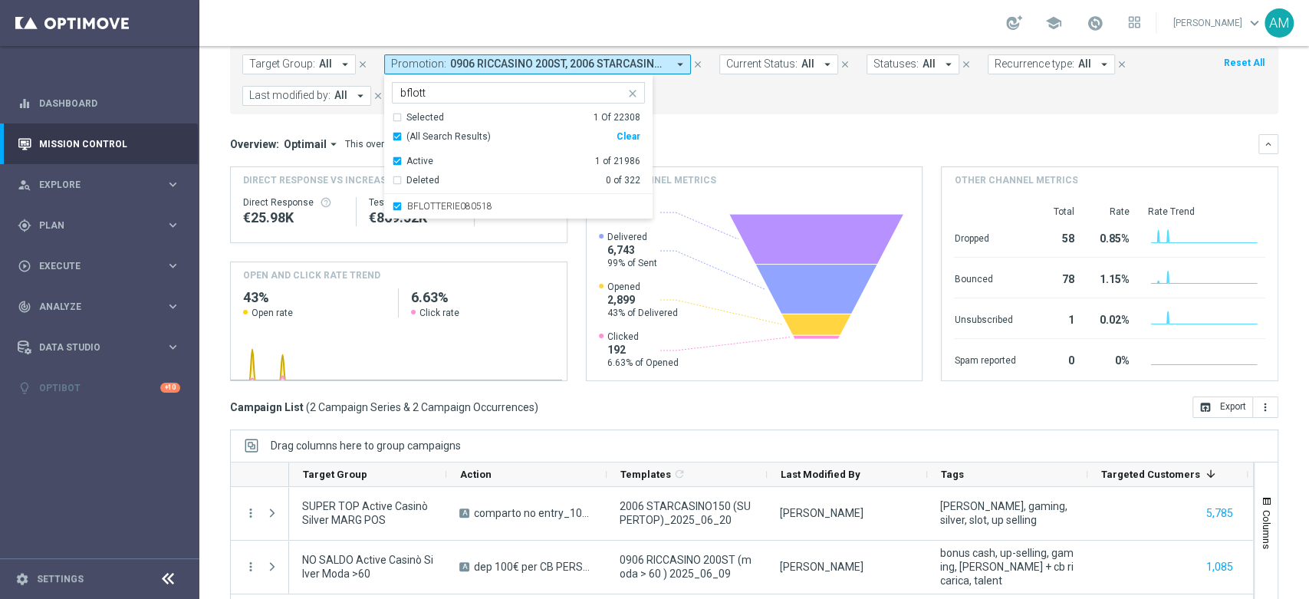
click at [445, 93] on input "bflott" at bounding box center [512, 93] width 225 height 13
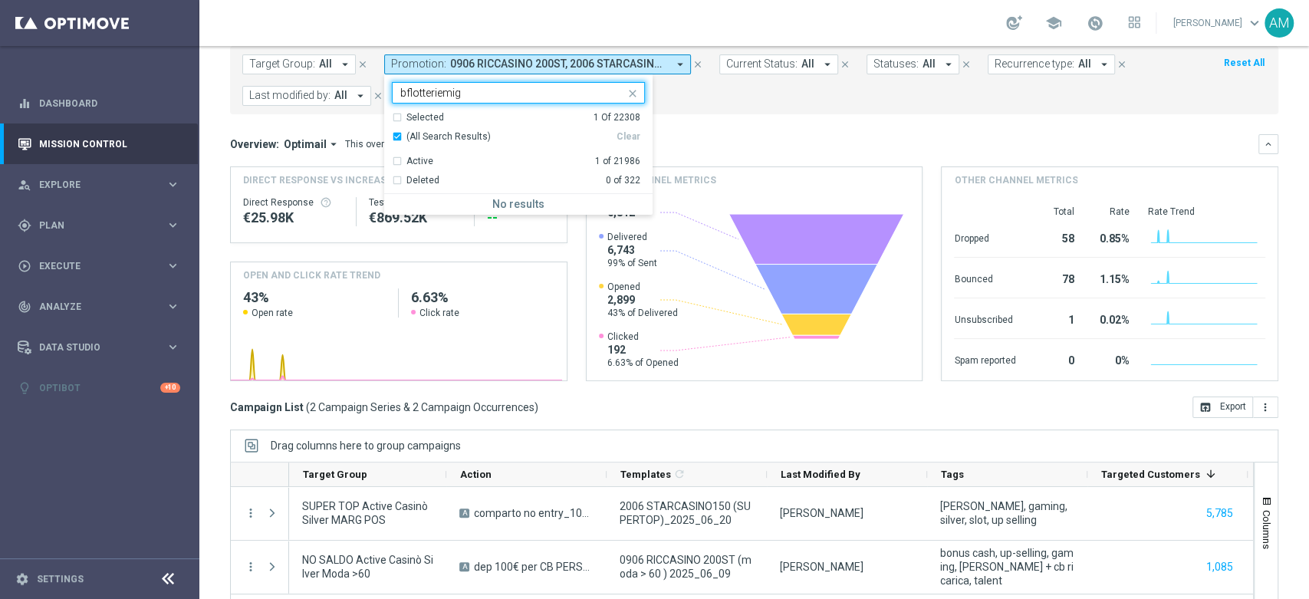
click at [406, 162] on div "Active" at bounding box center [419, 161] width 27 height 13
type input "bflotteriemig"
click at [396, 160] on div "Active 1 of 21986" at bounding box center [516, 158] width 248 height 19
click at [728, 122] on mini-dashboard "Overview: Optimail arrow_drop_down This overview shows data of campaigns execut…" at bounding box center [754, 255] width 1048 height 282
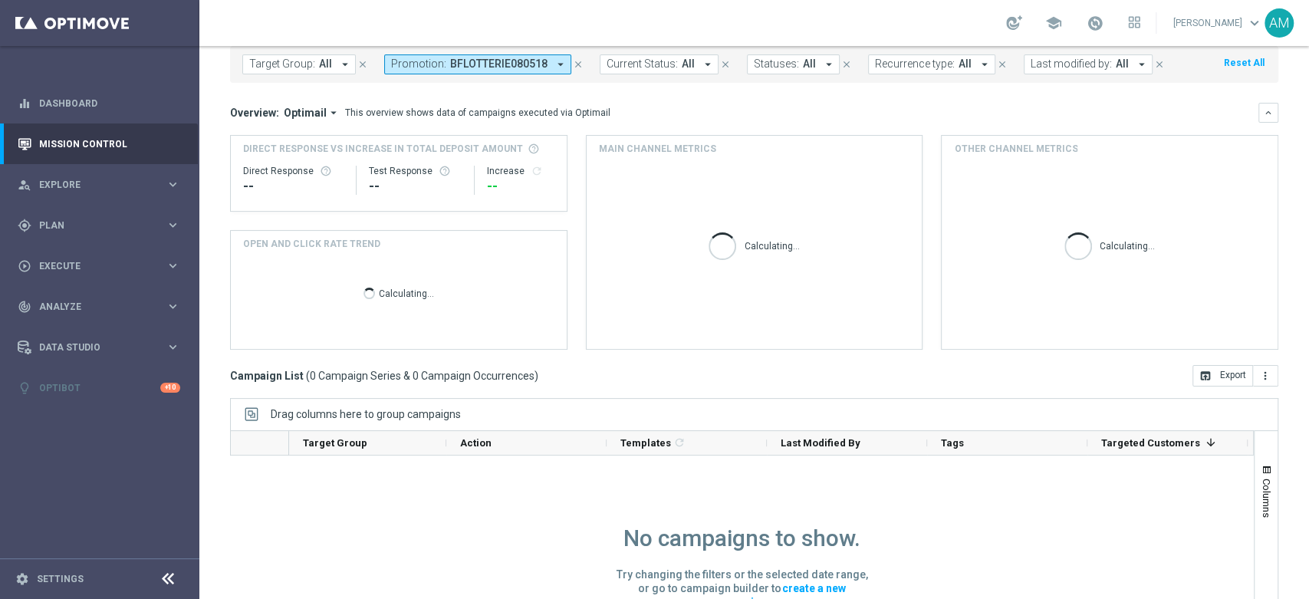
click at [538, 64] on span "BFLOTTERIE080518" at bounding box center [498, 64] width 97 height 13
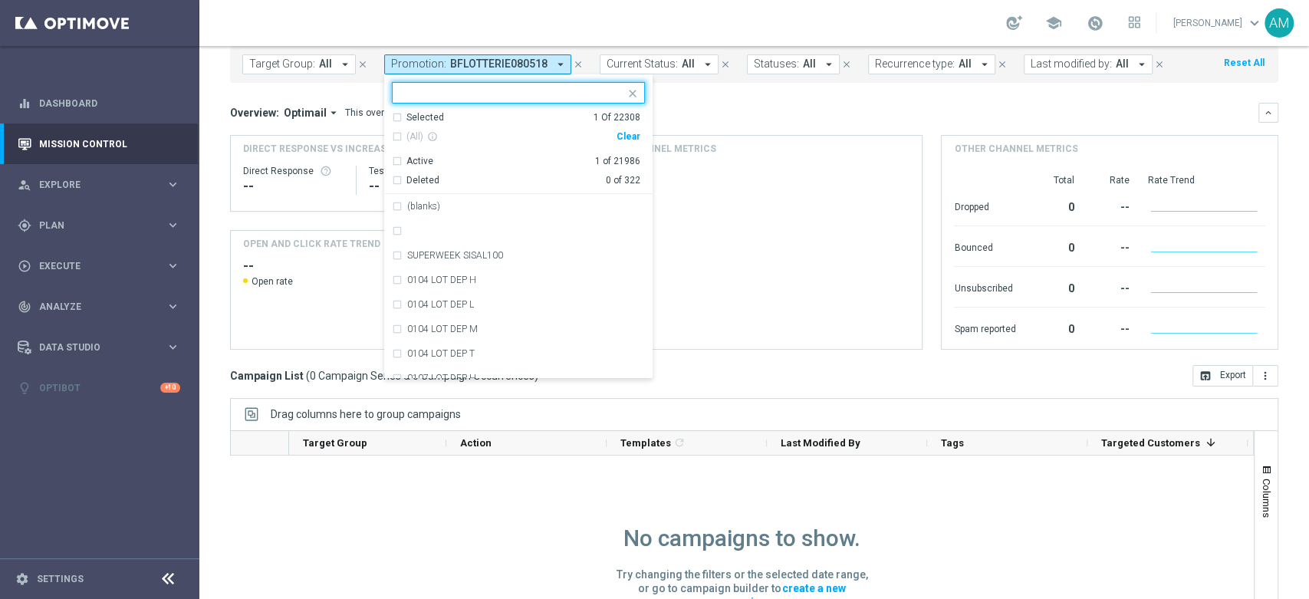
click at [0, 0] on div "Clear" at bounding box center [0, 0] width 0 height 0
click at [502, 91] on input "text" at bounding box center [512, 93] width 225 height 13
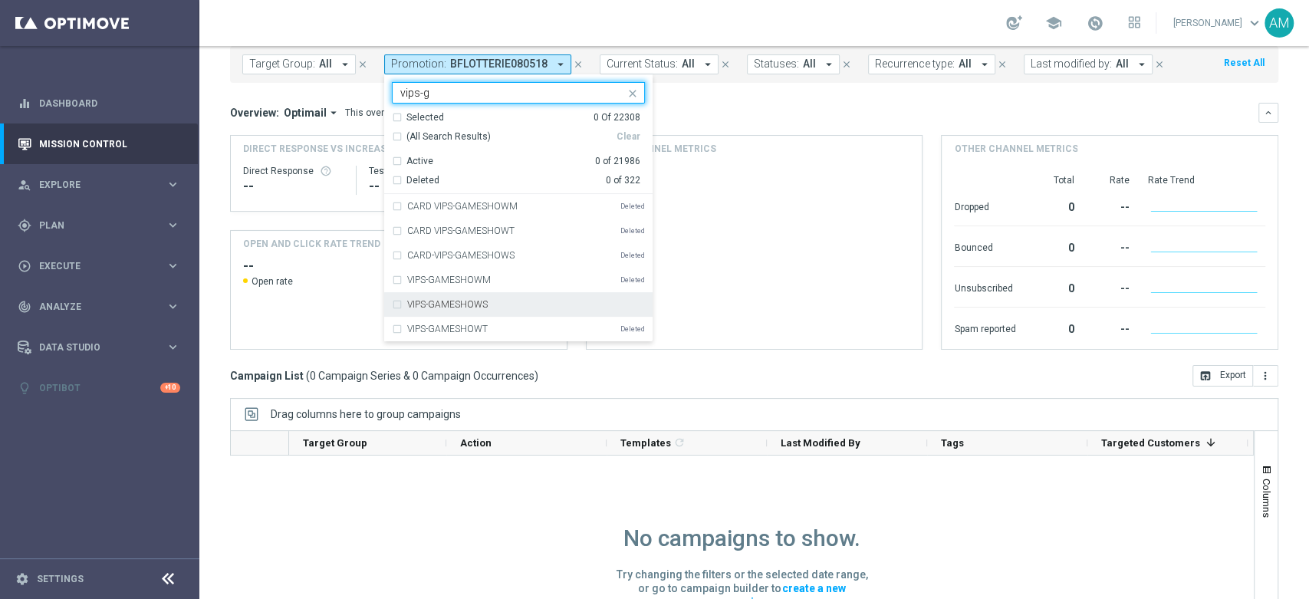
click at [471, 300] on label "VIPS-GAMESHOWS" at bounding box center [447, 304] width 81 height 9
type input "vips-g"
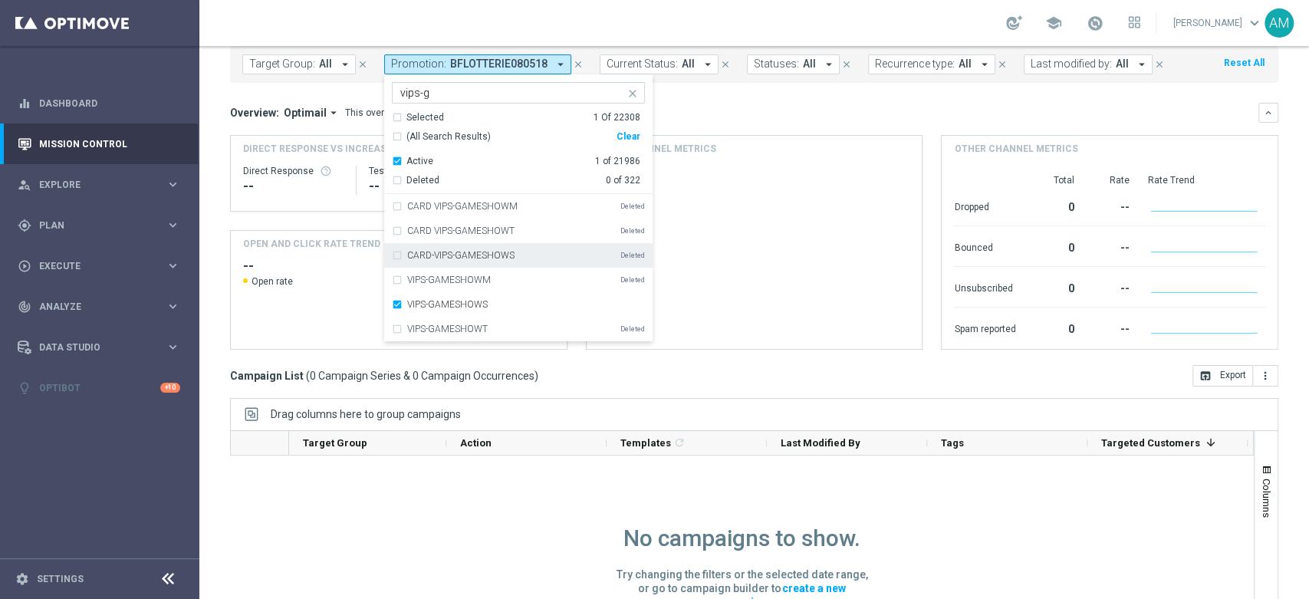
click at [771, 107] on div "Overview: Optimail arrow_drop_down This overview shows data of campaigns execut…" at bounding box center [744, 113] width 1028 height 14
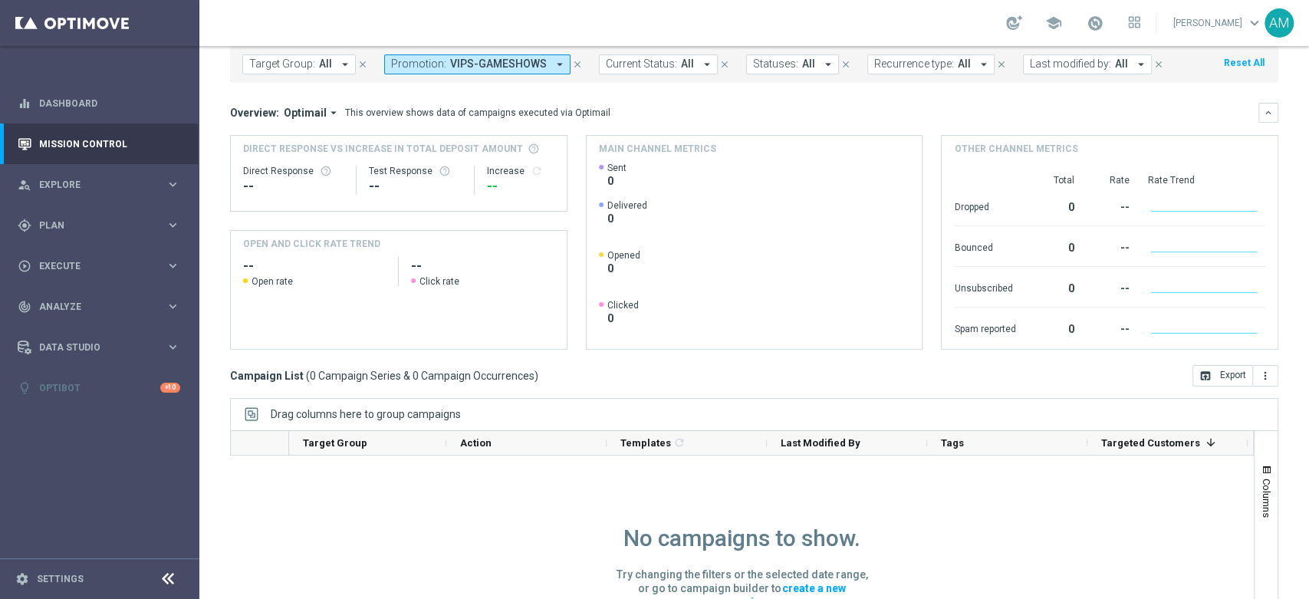
scroll to position [0, 0]
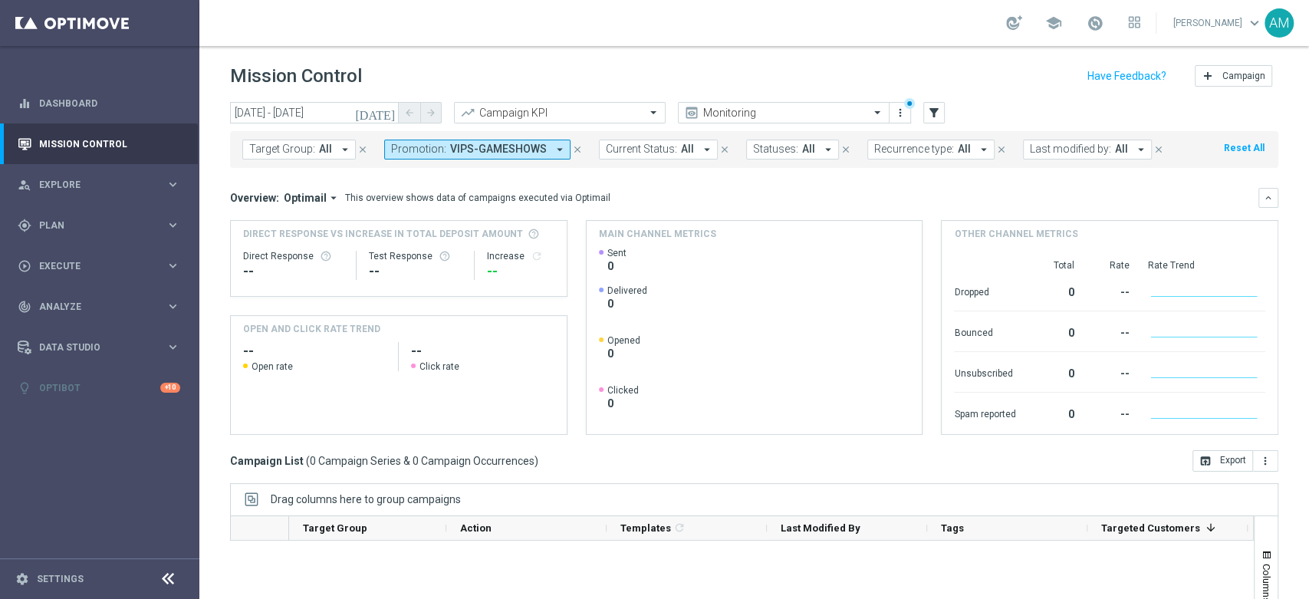
click at [535, 146] on span "VIPS-GAMESHOWS" at bounding box center [498, 149] width 97 height 13
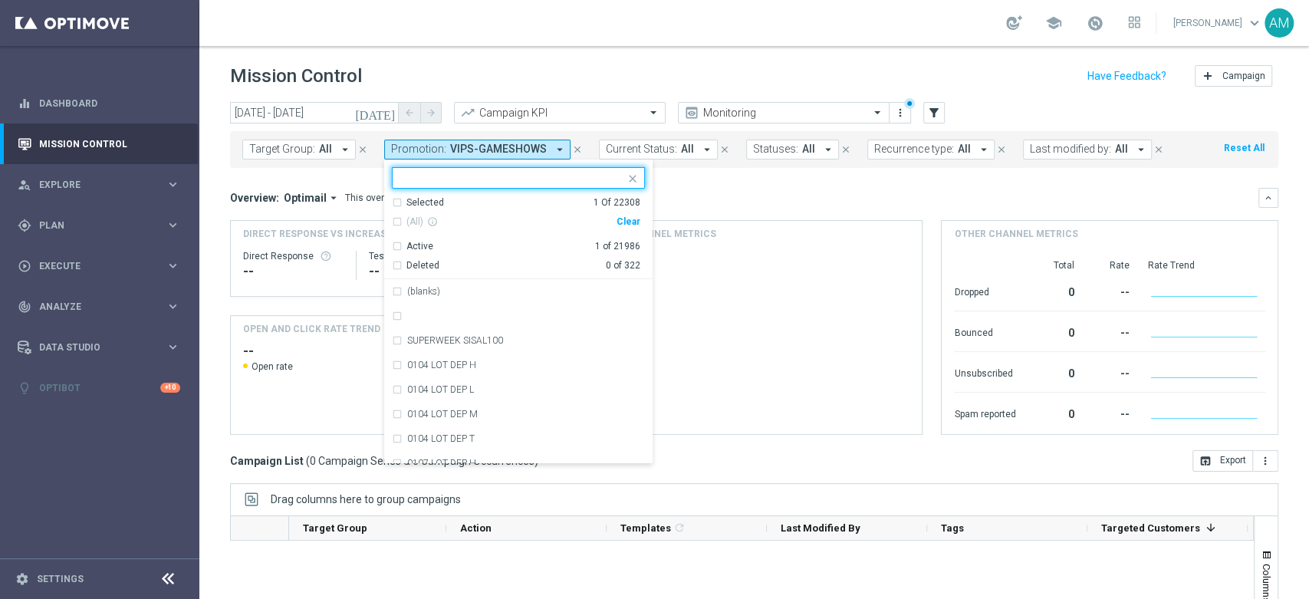
click at [0, 0] on div "Clear" at bounding box center [0, 0] width 0 height 0
click at [688, 192] on div "Overview: Optimail arrow_drop_down This overview shows data of campaigns execut…" at bounding box center [744, 198] width 1028 height 14
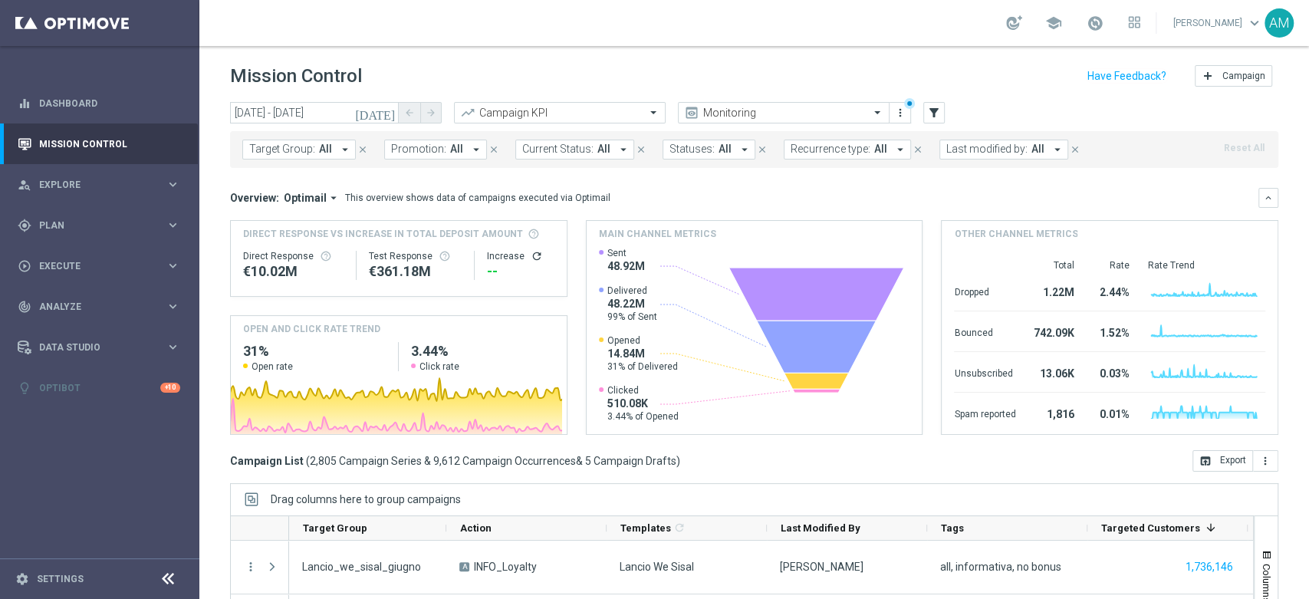
click at [450, 146] on span "All" at bounding box center [456, 149] width 13 height 13
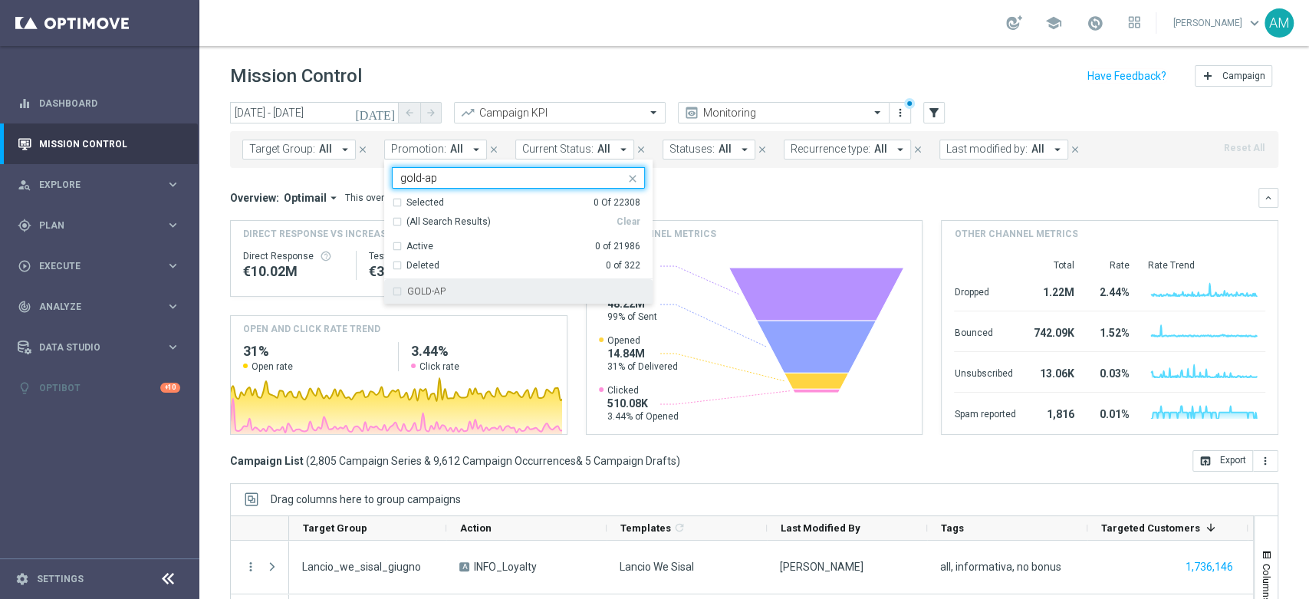
click at [479, 289] on div "GOLD-AP" at bounding box center [526, 291] width 238 height 9
type input "gold-ap"
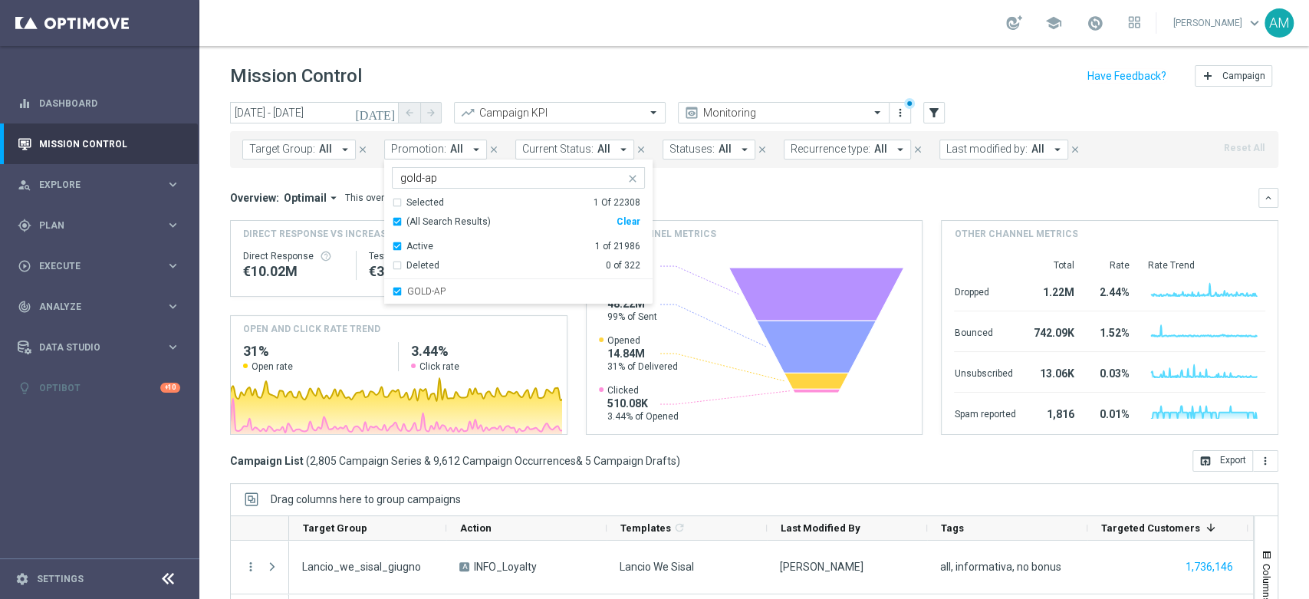
click at [738, 191] on div "Overview: Optimail arrow_drop_down This overview shows data of campaigns execut…" at bounding box center [744, 198] width 1028 height 14
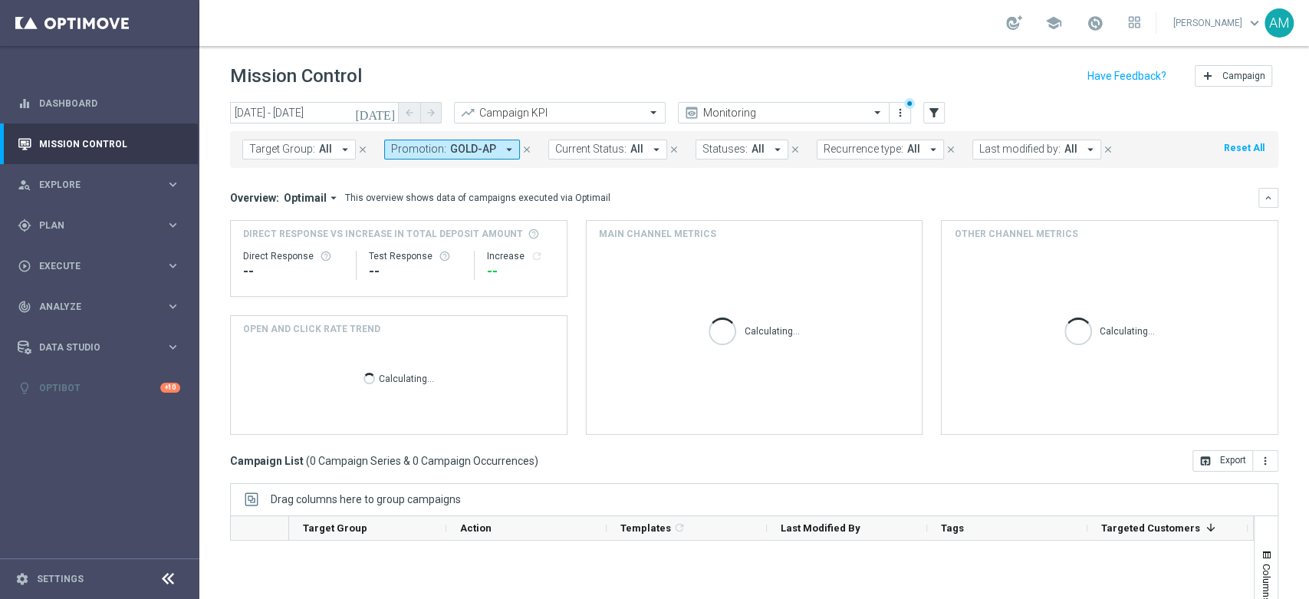
click at [455, 150] on span "GOLD-AP" at bounding box center [473, 149] width 46 height 13
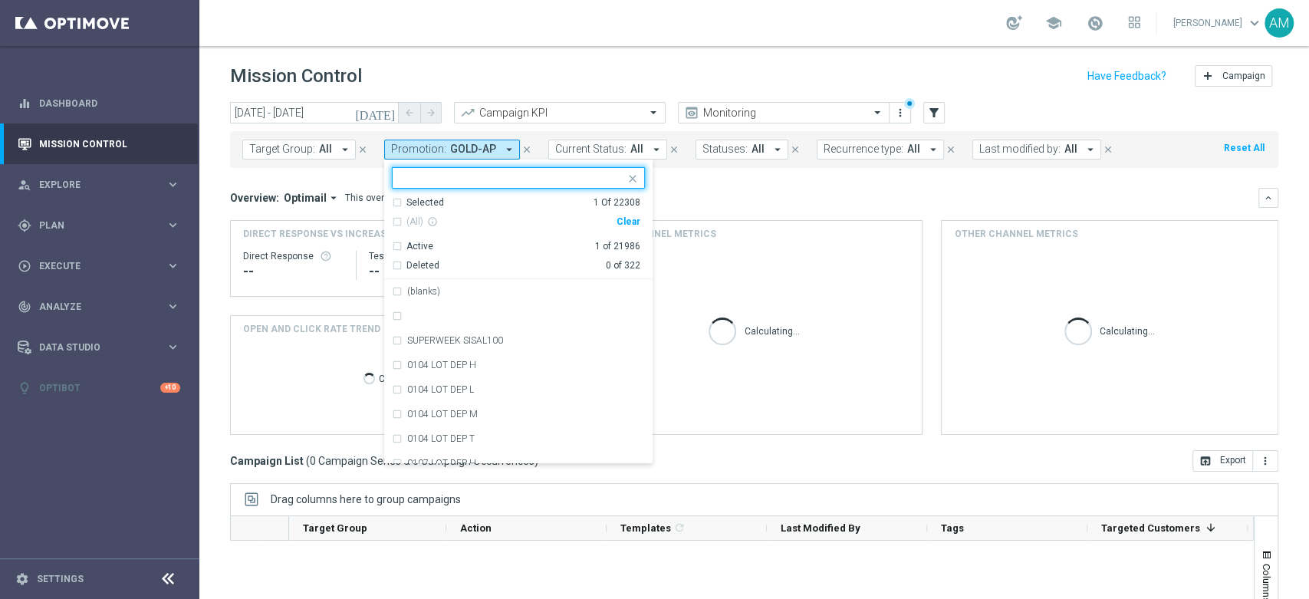
click at [0, 0] on div "Clear" at bounding box center [0, 0] width 0 height 0
click at [730, 201] on div "Overview: Optimail arrow_drop_down This overview shows data of campaigns execut…" at bounding box center [744, 198] width 1028 height 14
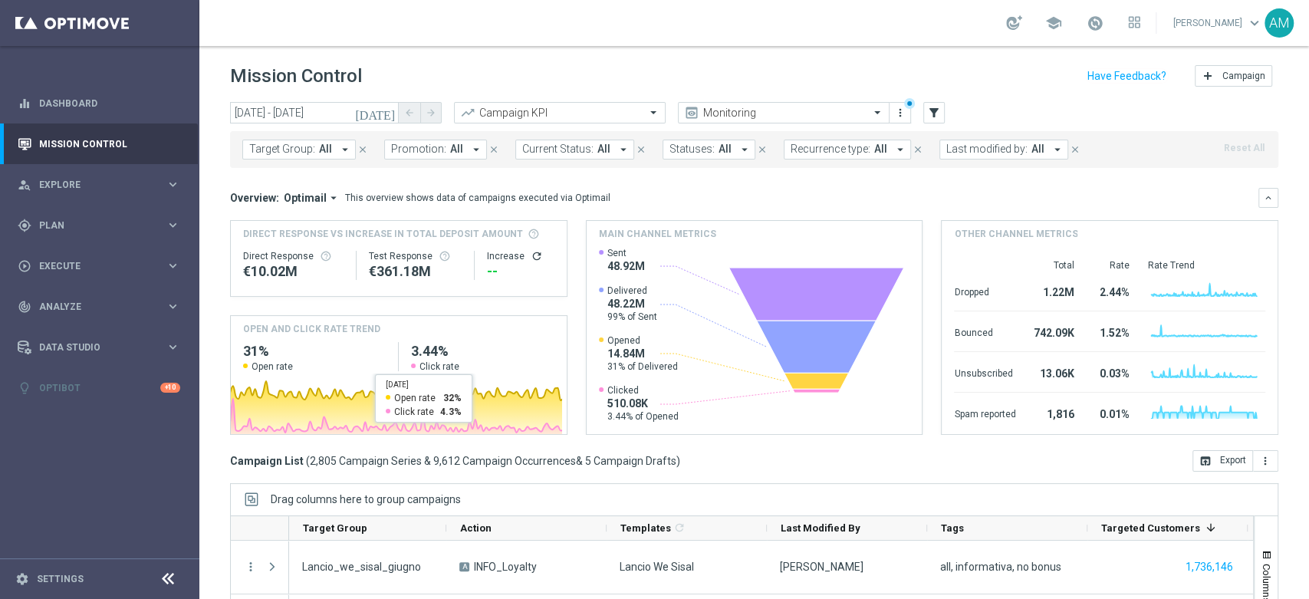
click at [450, 151] on span "All" at bounding box center [456, 149] width 13 height 13
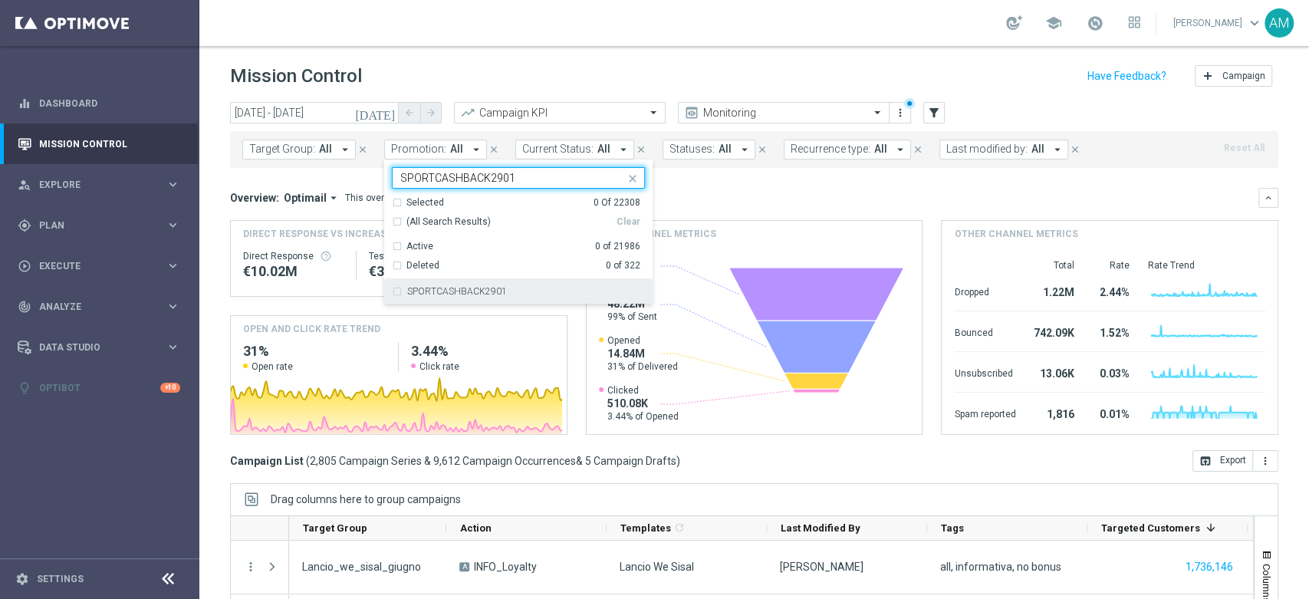
click at [495, 291] on label "SPORTCASHBACK2901" at bounding box center [457, 291] width 100 height 9
type input "SPORTCASHBACK2901"
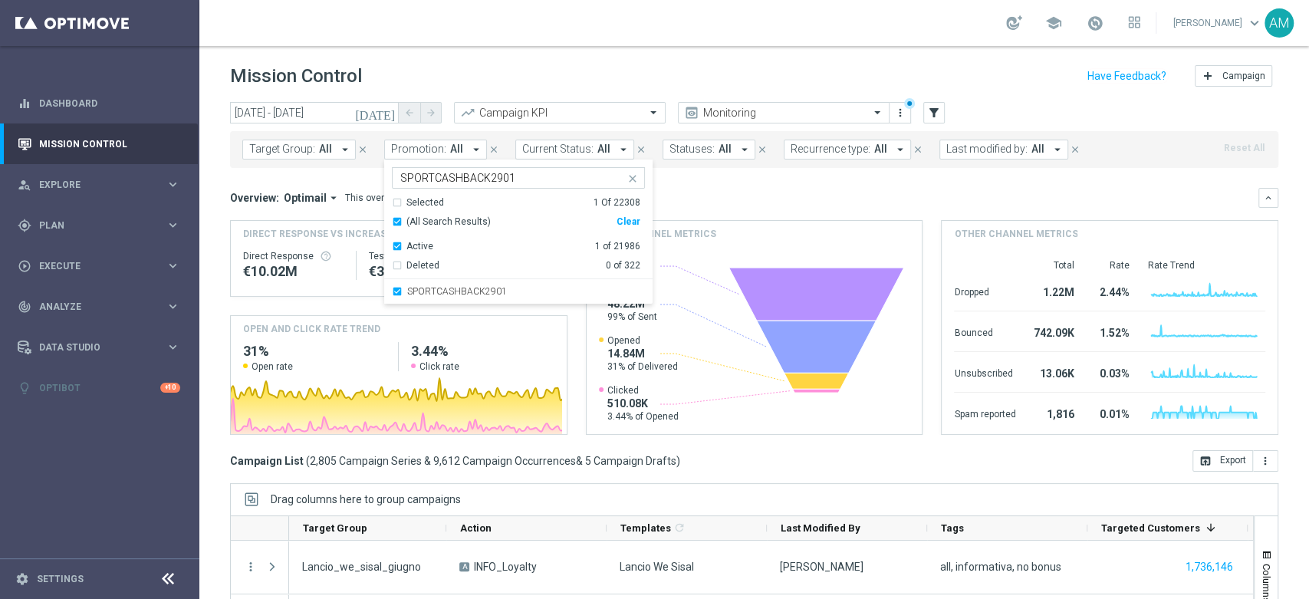
click at [724, 175] on mini-dashboard "Overview: Optimail arrow_drop_down This overview shows data of campaigns execut…" at bounding box center [754, 309] width 1048 height 282
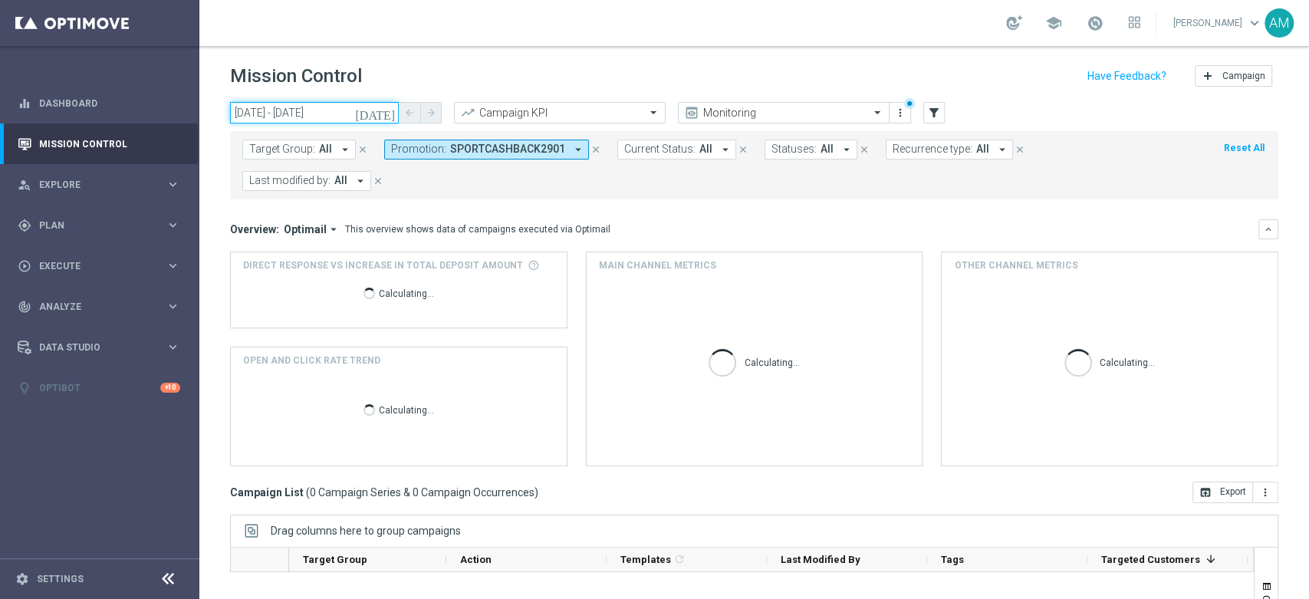
click at [337, 113] on input "[DATE] - [DATE]" at bounding box center [314, 112] width 169 height 21
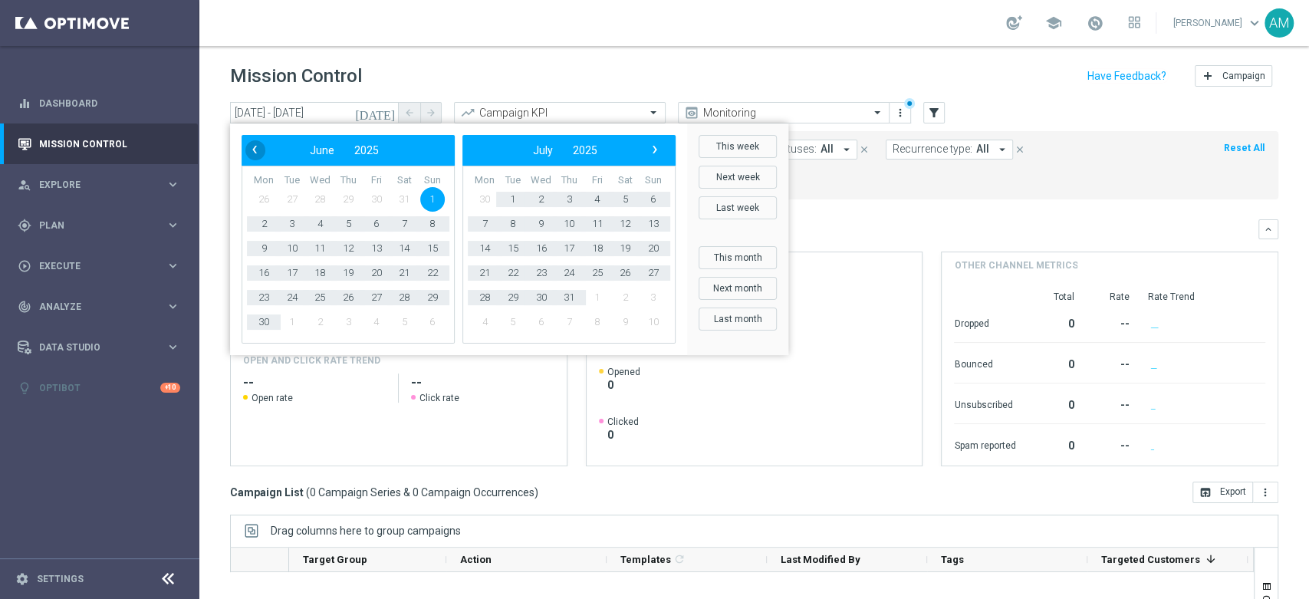
click at [262, 149] on span "‹" at bounding box center [255, 150] width 20 height 20
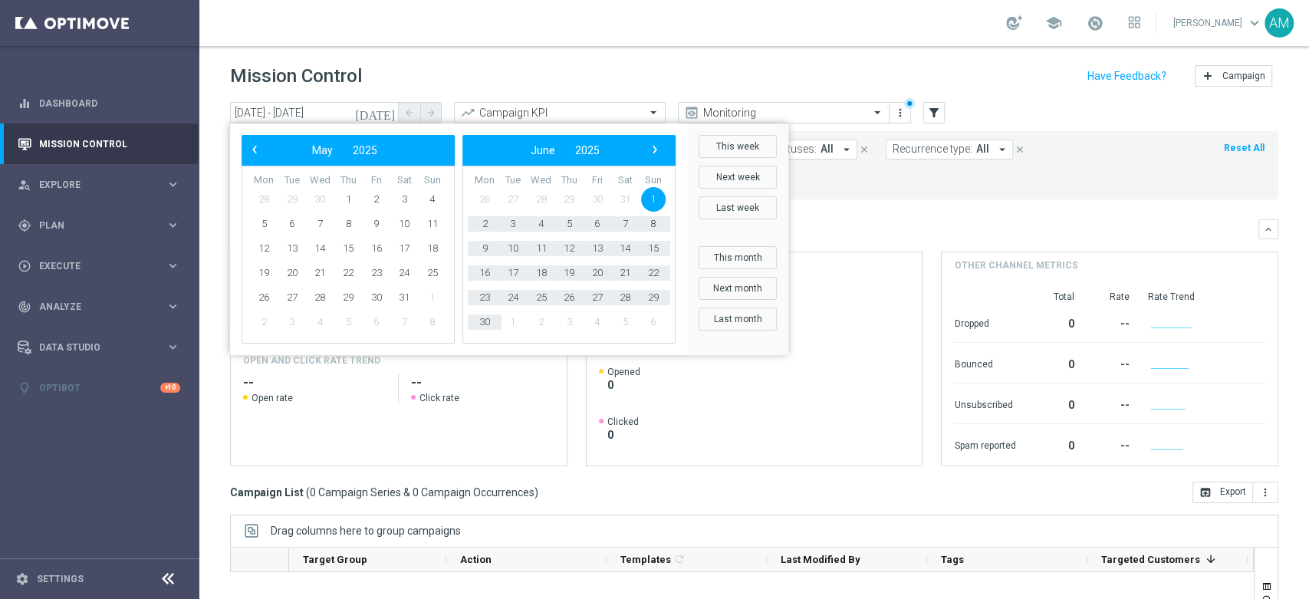
click at [262, 149] on span "‹" at bounding box center [255, 150] width 20 height 20
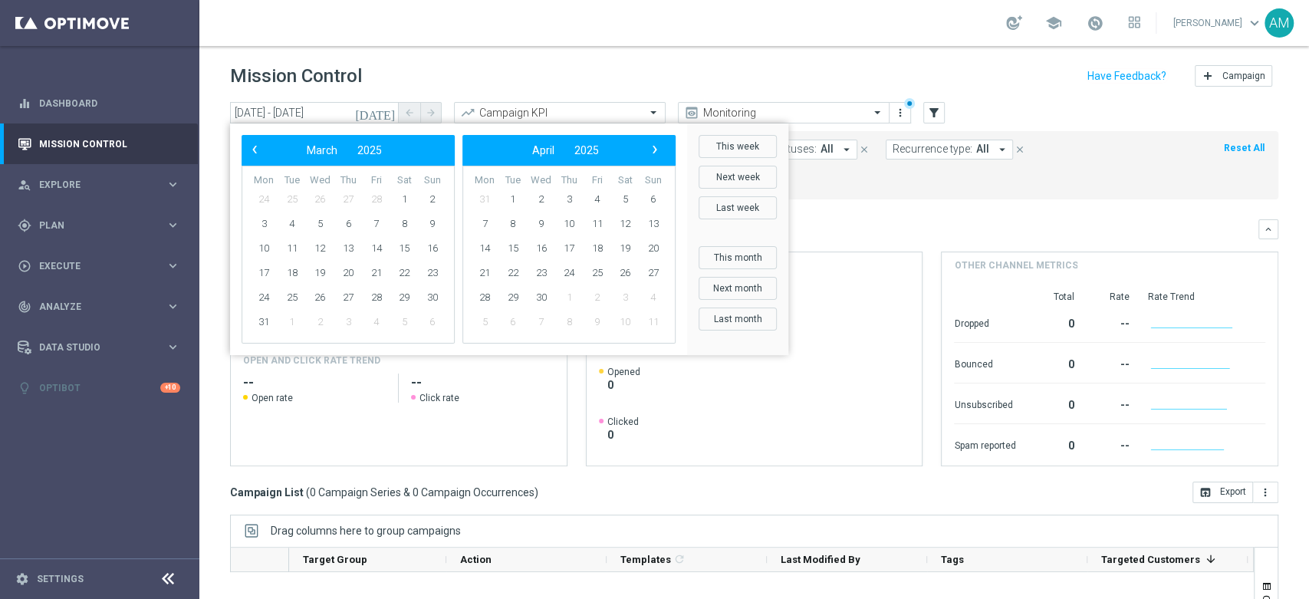
click at [262, 149] on span "‹" at bounding box center [255, 150] width 20 height 20
click at [319, 200] on span "1" at bounding box center [319, 199] width 25 height 25
click at [664, 152] on span "›" at bounding box center [655, 150] width 20 height 20
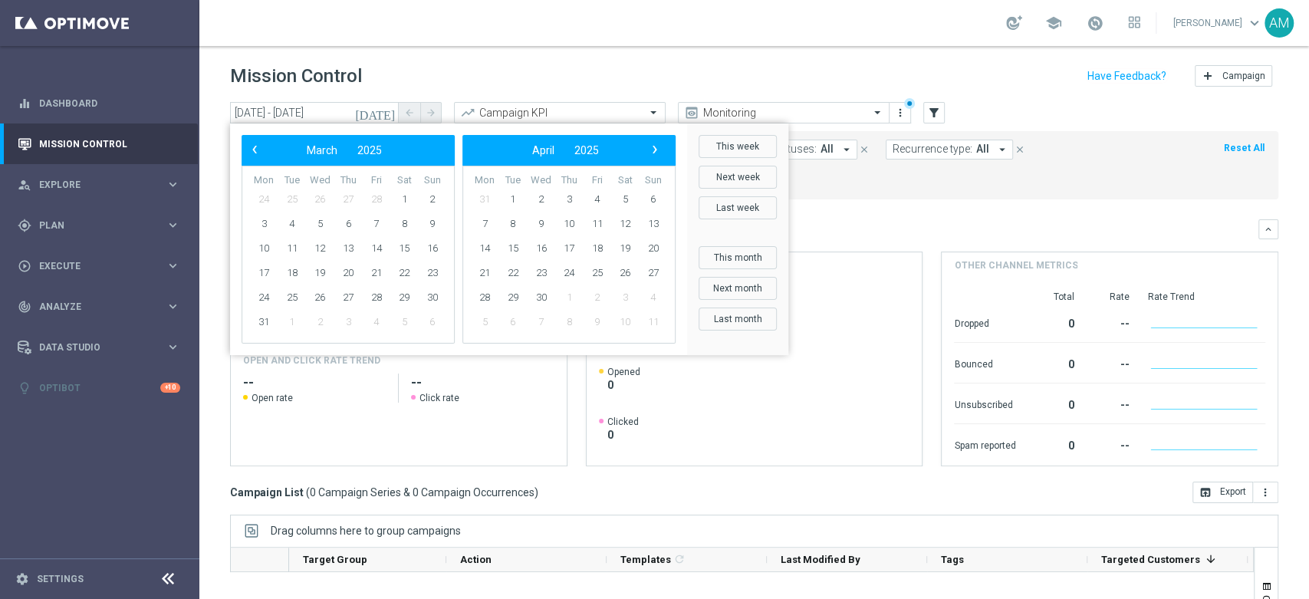
click at [664, 152] on span "›" at bounding box center [655, 150] width 20 height 20
click at [662, 152] on span "›" at bounding box center [655, 150] width 20 height 20
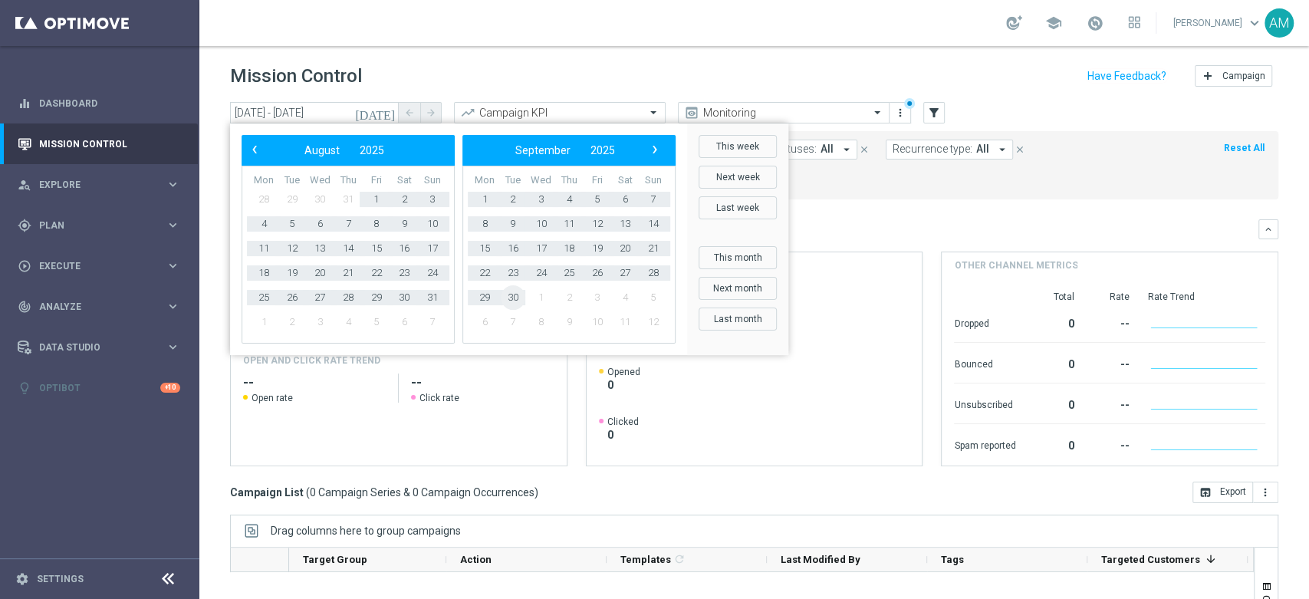
click at [505, 300] on span "30" at bounding box center [513, 297] width 25 height 25
type input "[DATE] - [DATE]"
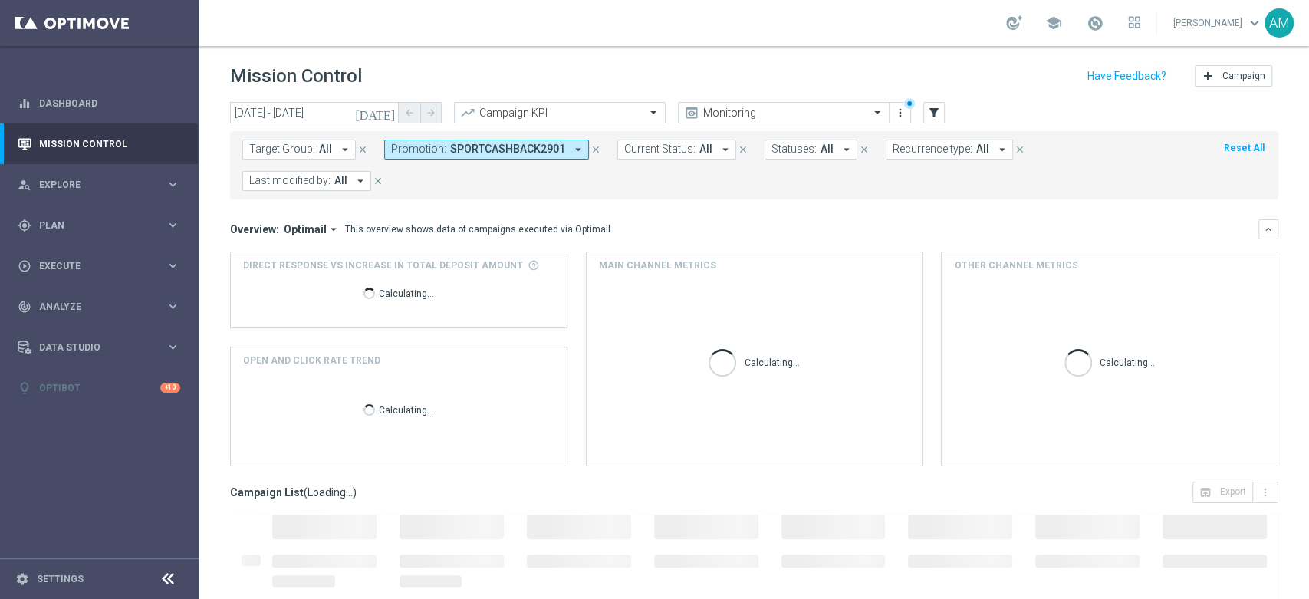
scroll to position [85, 0]
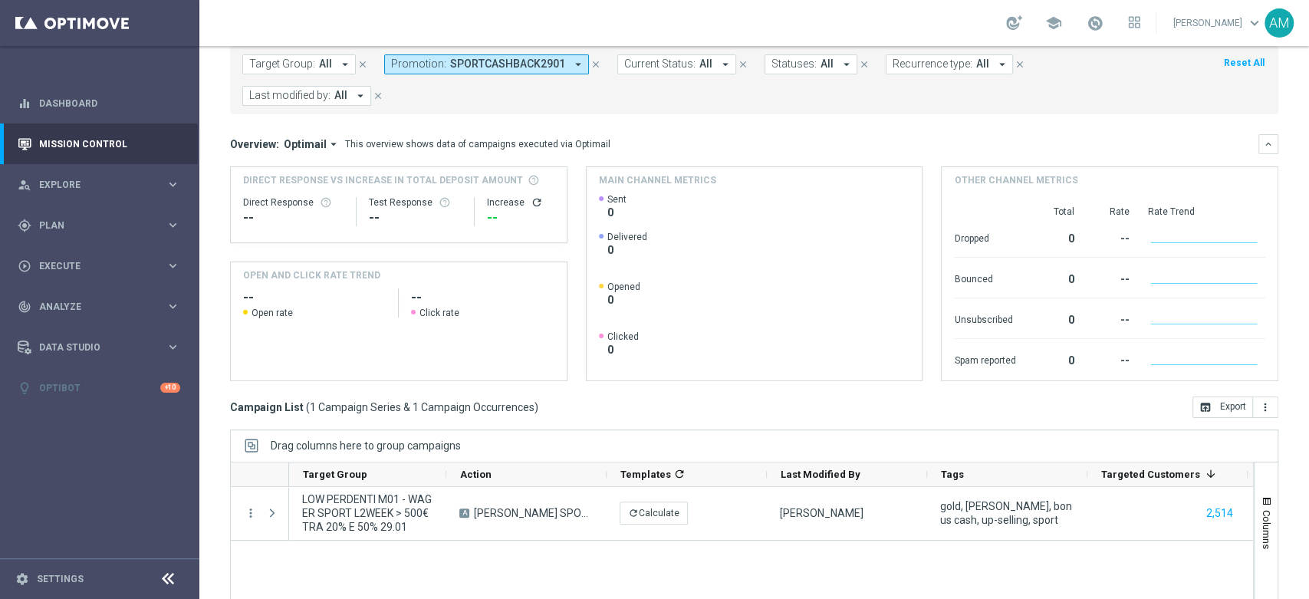
click at [495, 66] on span "SPORTCASHBACK2901" at bounding box center [507, 64] width 115 height 13
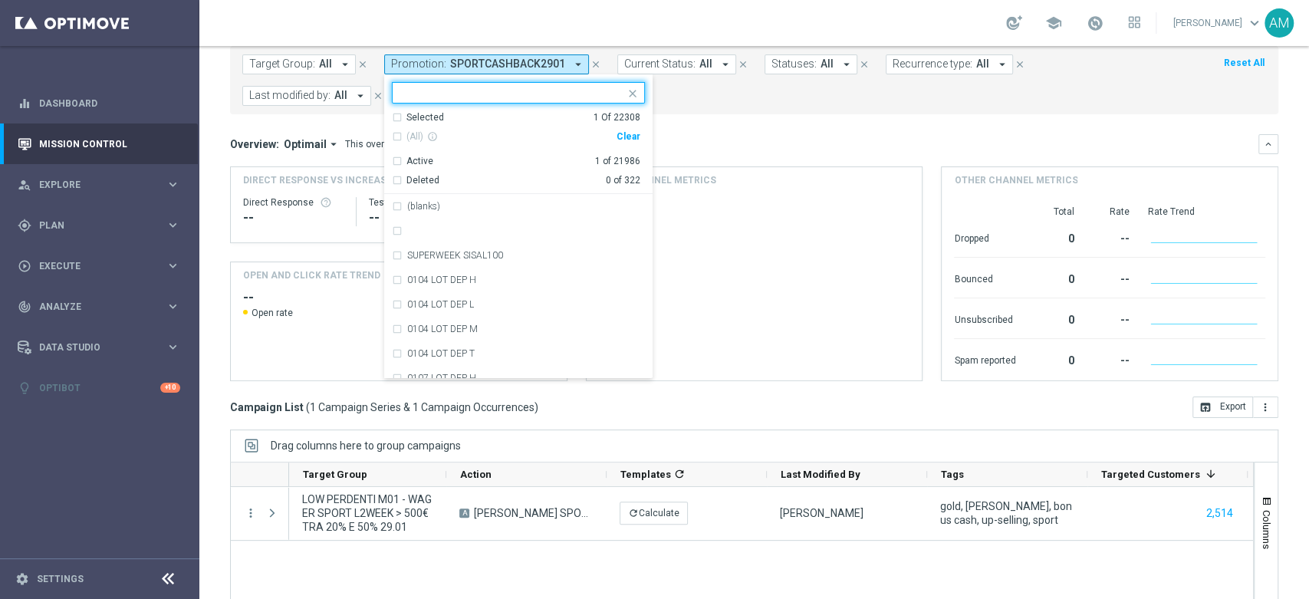
click at [0, 0] on div "Clear" at bounding box center [0, 0] width 0 height 0
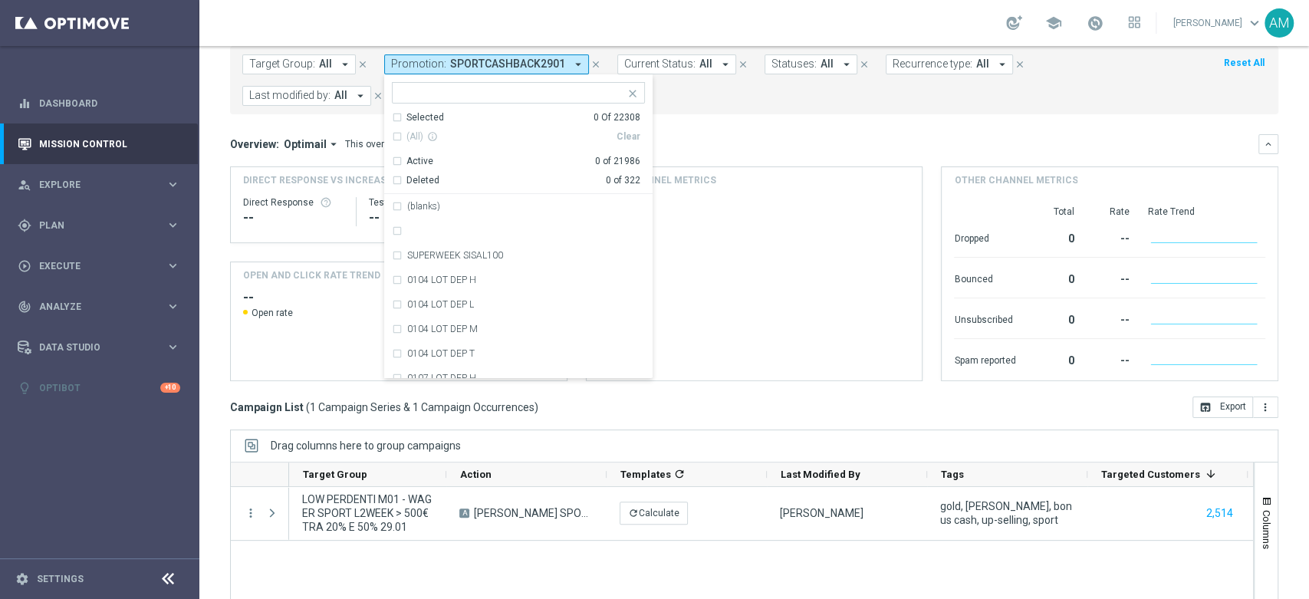
click at [450, 84] on div at bounding box center [509, 92] width 232 height 19
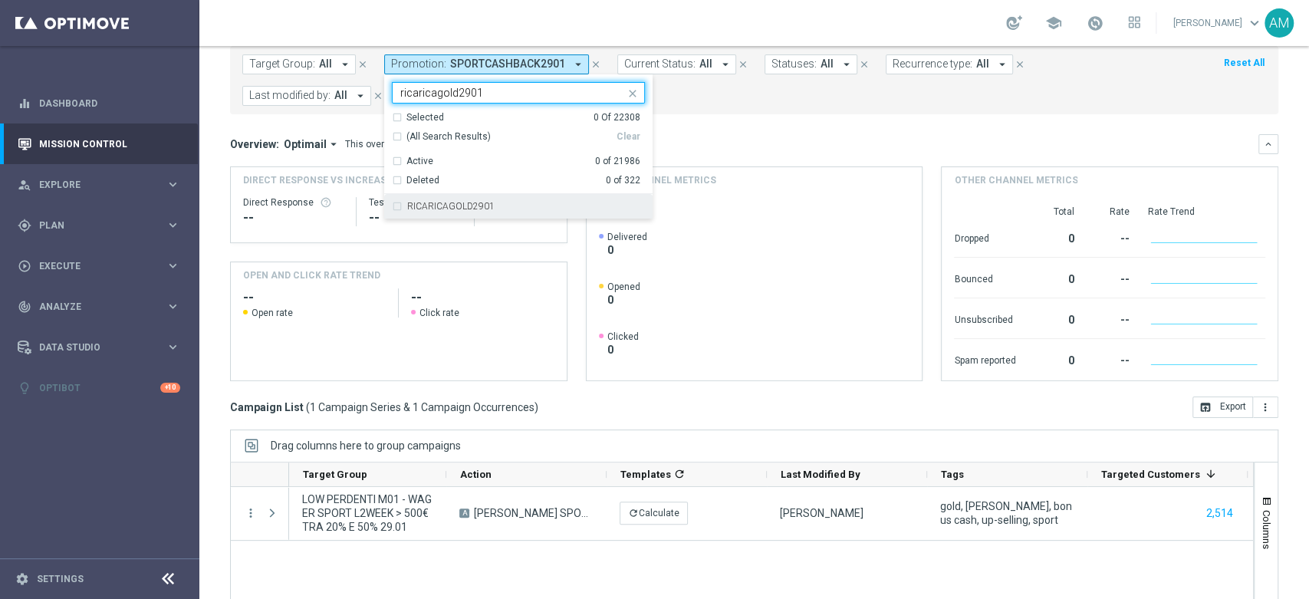
click at [505, 207] on div "RICARICAGOLD2901" at bounding box center [526, 206] width 238 height 9
type input "ricaricagold2901"
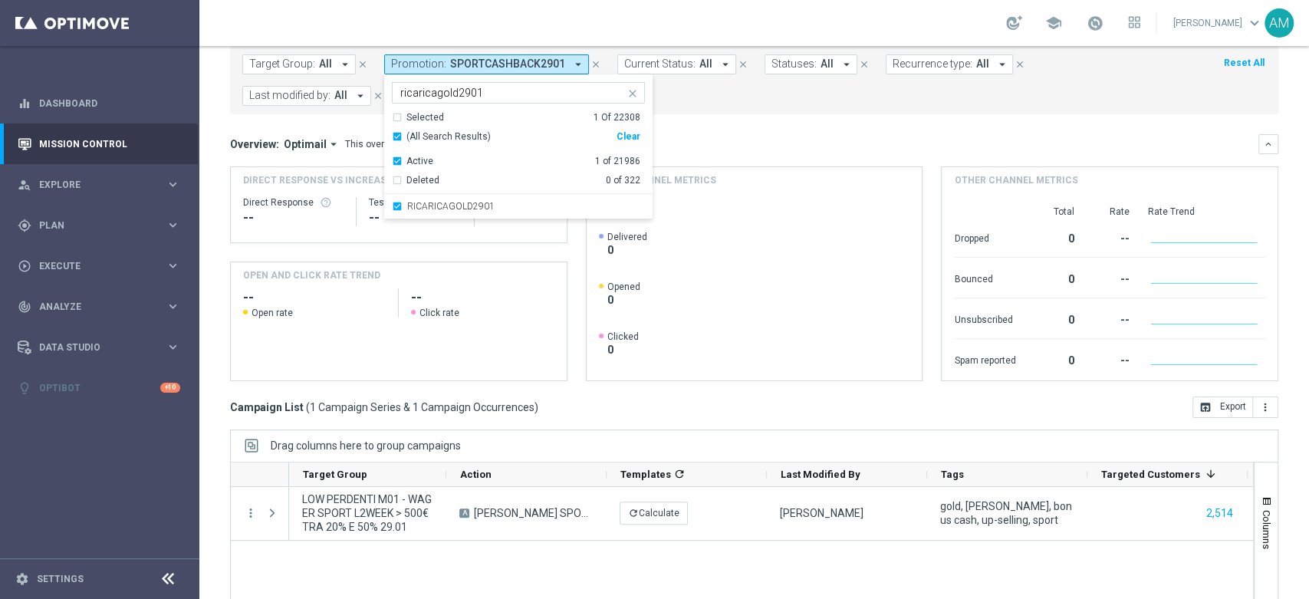
click at [567, 265] on div "Direct Response VS Increase In Total Deposit Amount Direct Response -- Test Res…" at bounding box center [754, 273] width 1048 height 215
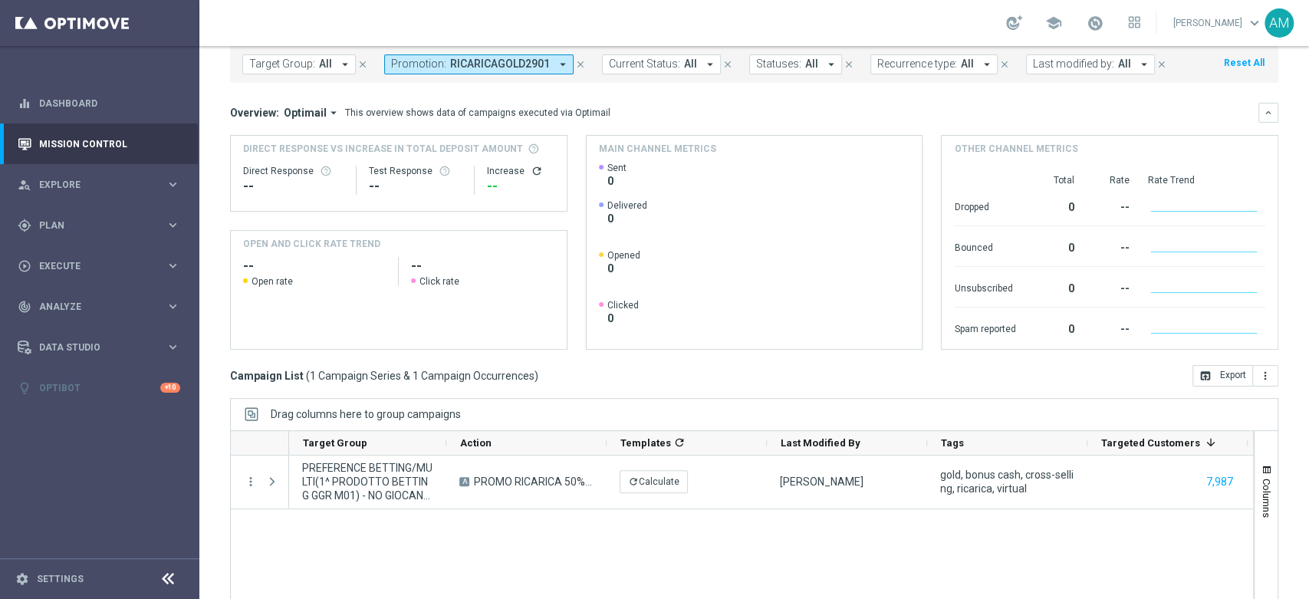
click at [485, 67] on span "RICARICAGOLD2901" at bounding box center [500, 64] width 100 height 13
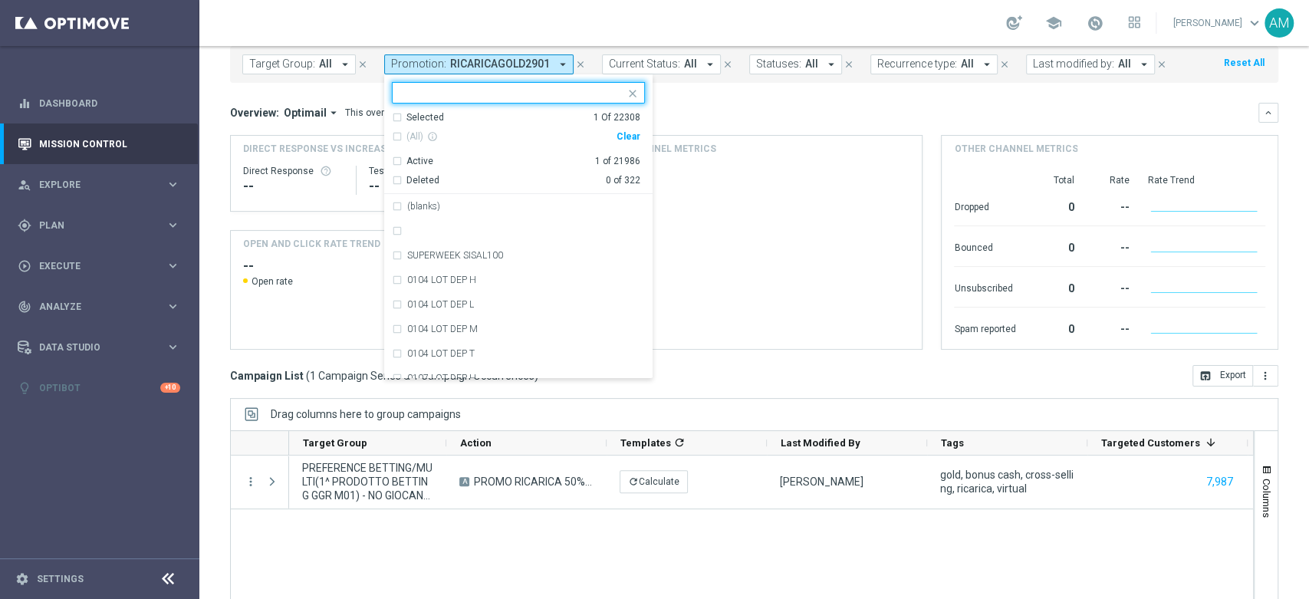
click at [0, 0] on div "Clear" at bounding box center [0, 0] width 0 height 0
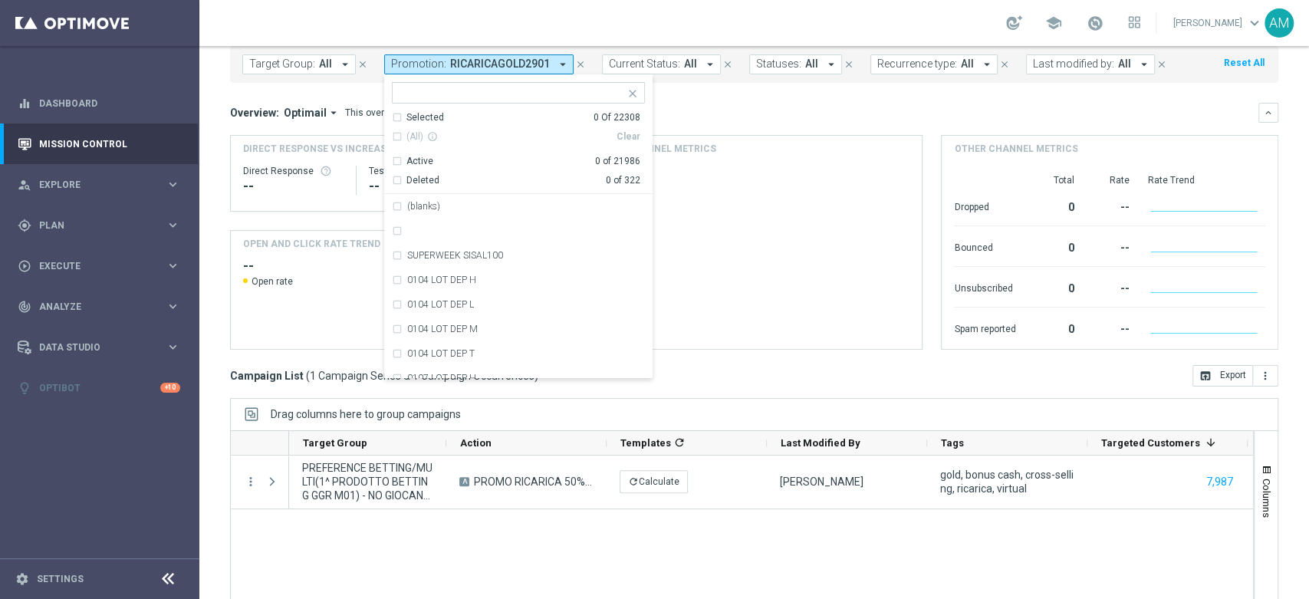
click at [526, 89] on input "text" at bounding box center [512, 93] width 225 height 13
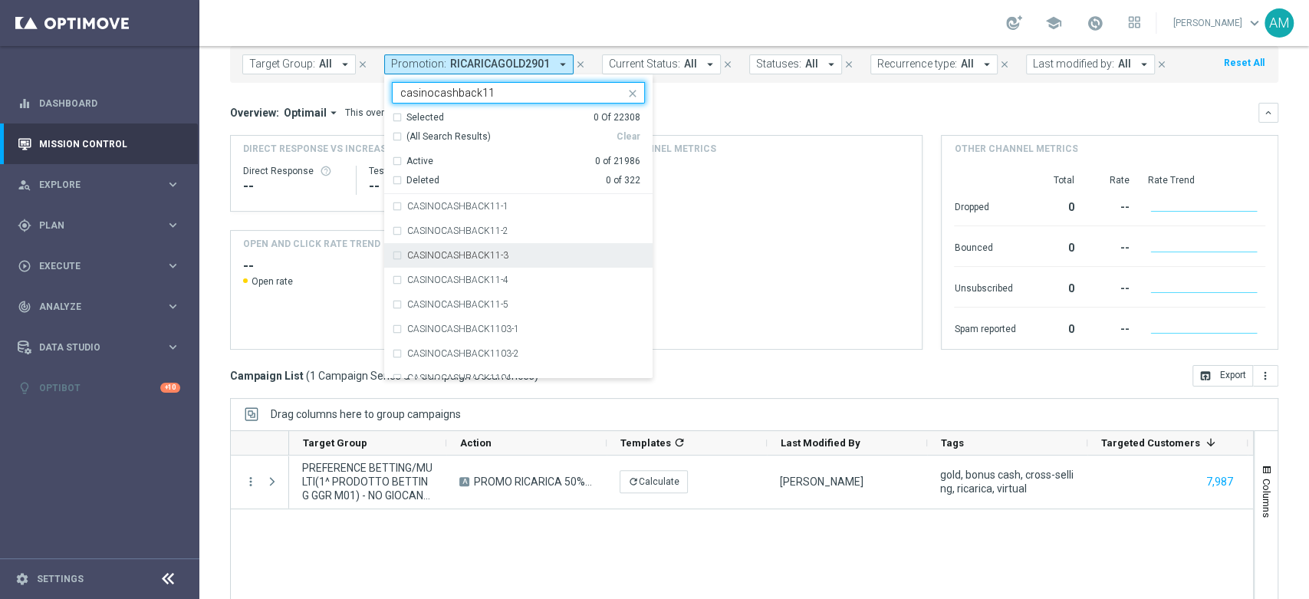
click at [505, 261] on div "CASINOCASHBACK11-3" at bounding box center [518, 255] width 253 height 25
type input "casinocashback11"
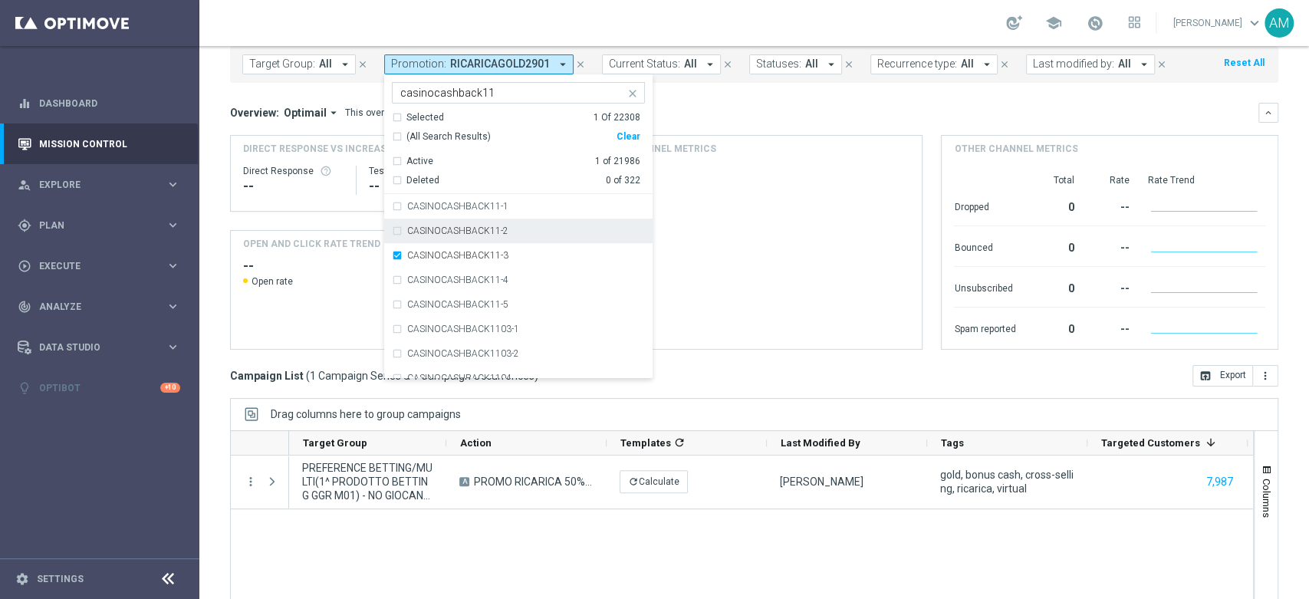
click at [750, 110] on div "Overview: Optimail arrow_drop_down This overview shows data of campaigns execut…" at bounding box center [744, 113] width 1028 height 14
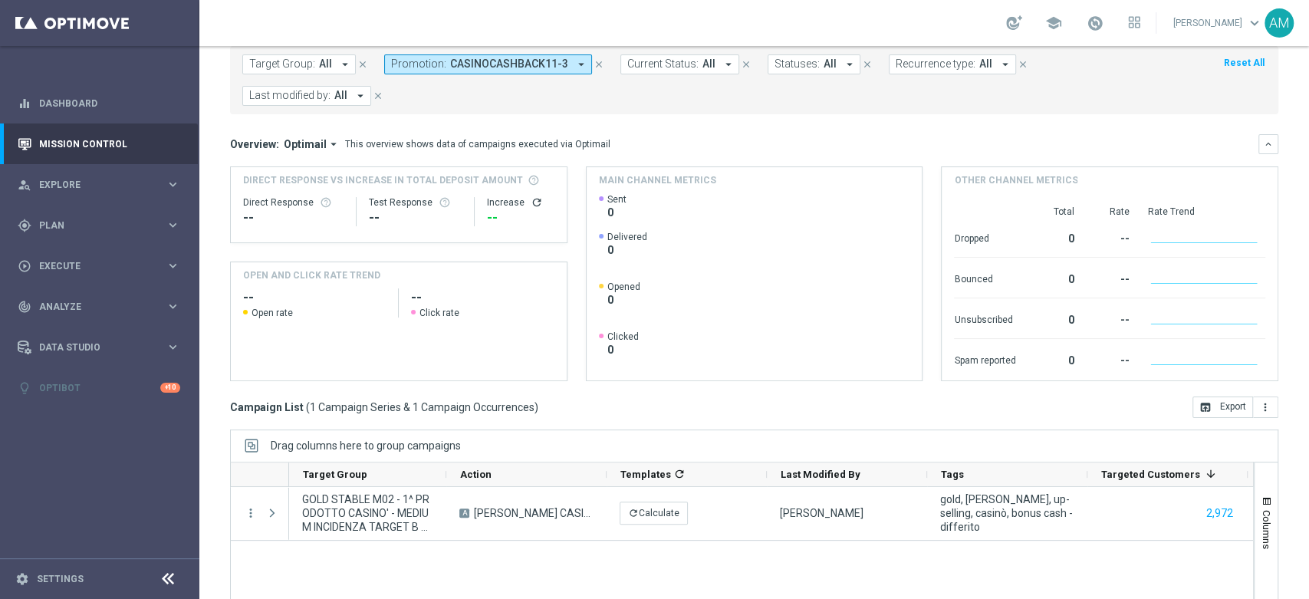
click at [508, 69] on span "CASINOCASHBACK11-3" at bounding box center [509, 64] width 118 height 13
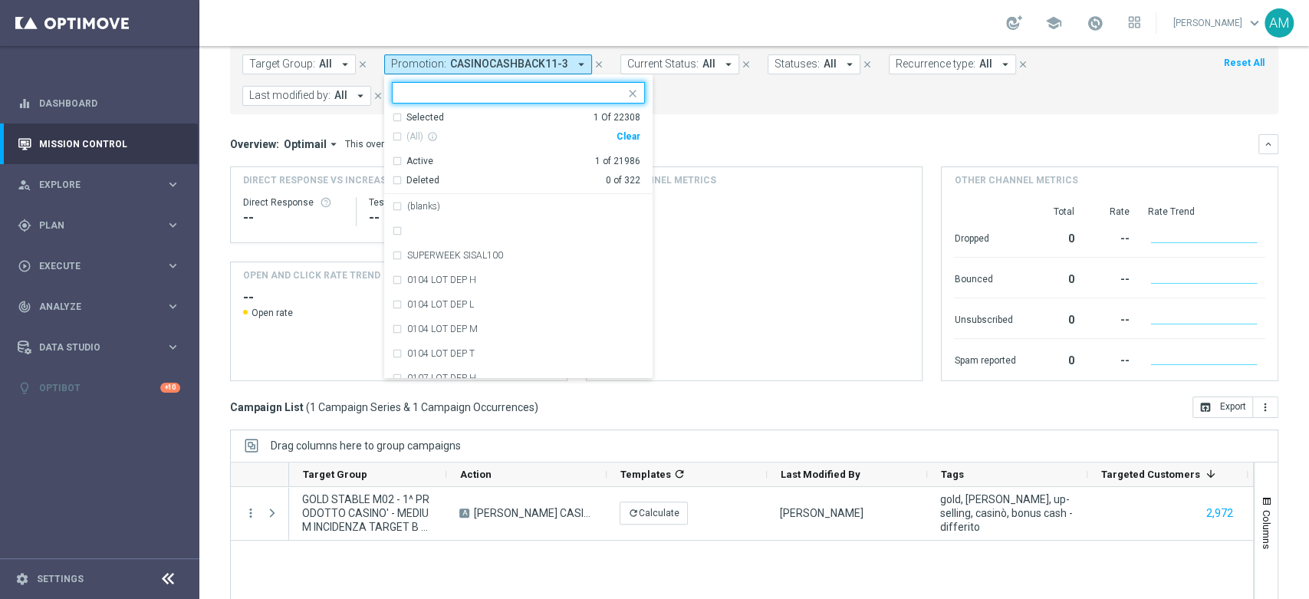
click at [623, 141] on div "(All) info_outline Clear" at bounding box center [516, 136] width 248 height 25
click at [0, 0] on div "Clear" at bounding box center [0, 0] width 0 height 0
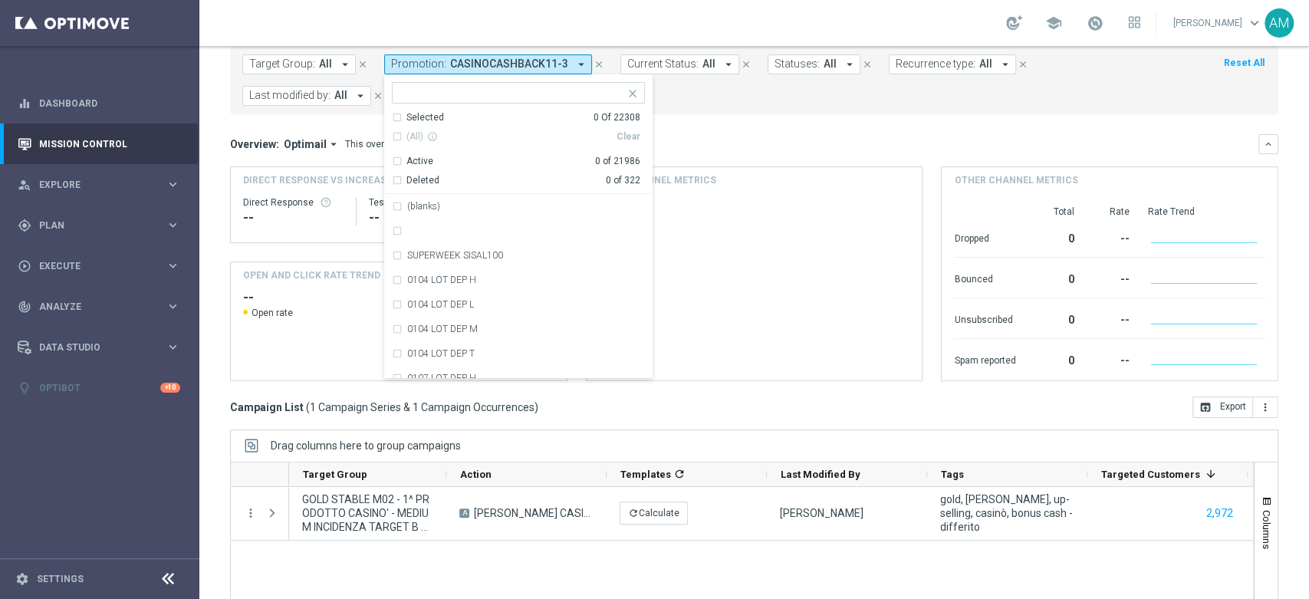
click at [572, 95] on input "text" at bounding box center [512, 93] width 225 height 13
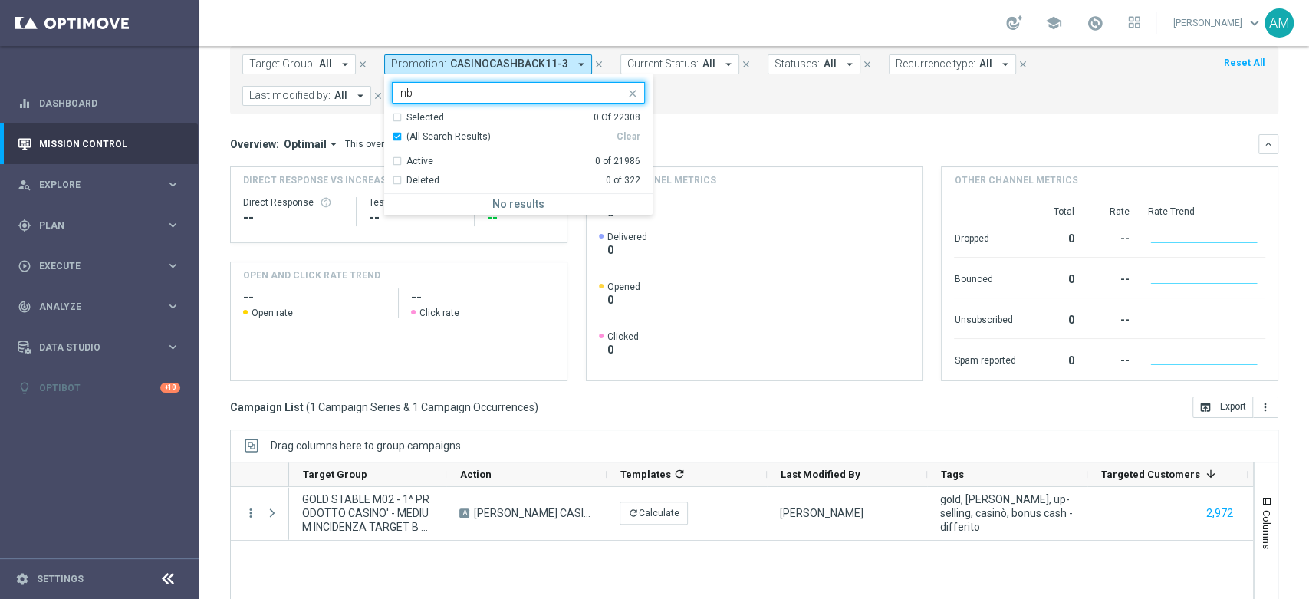
type input "n"
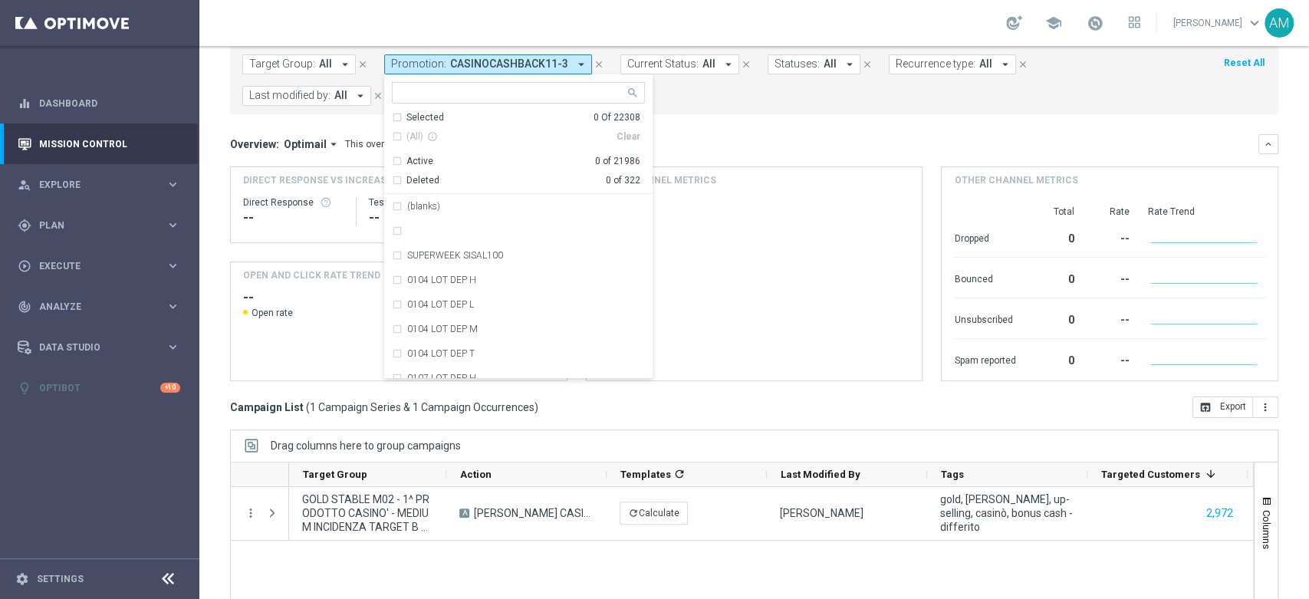
click at [536, 97] on input "text" at bounding box center [512, 93] width 225 height 13
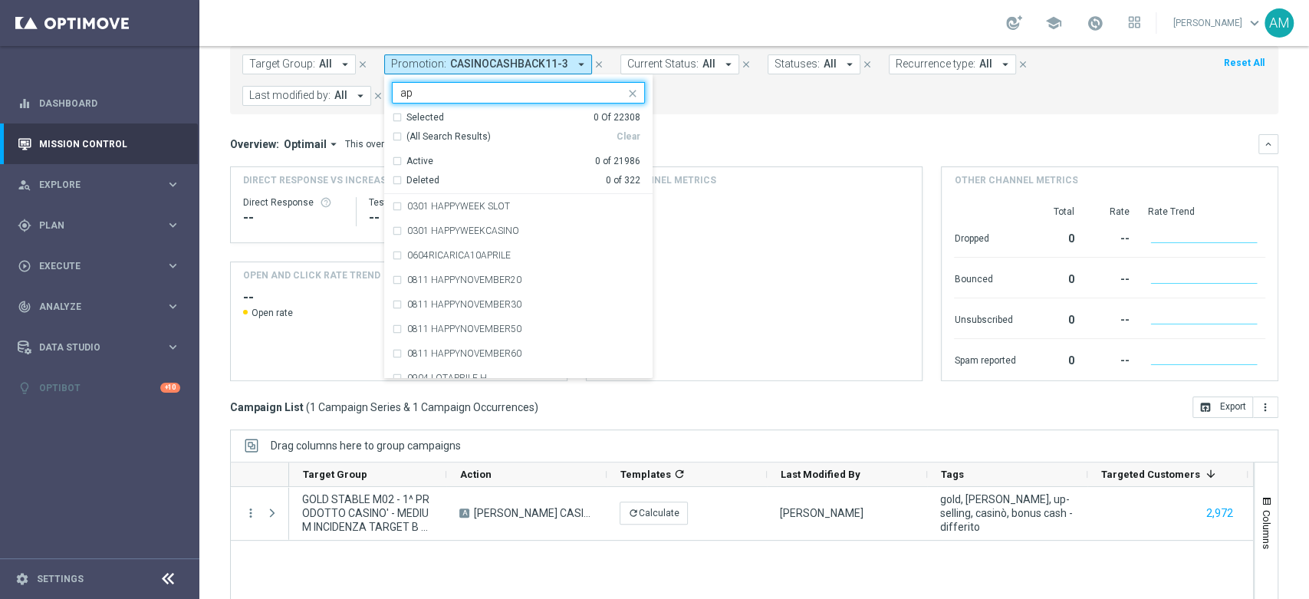
type input "a"
click at [681, 134] on div "Overview: Optimail arrow_drop_down This overview shows data of campaigns execut…" at bounding box center [754, 144] width 1048 height 20
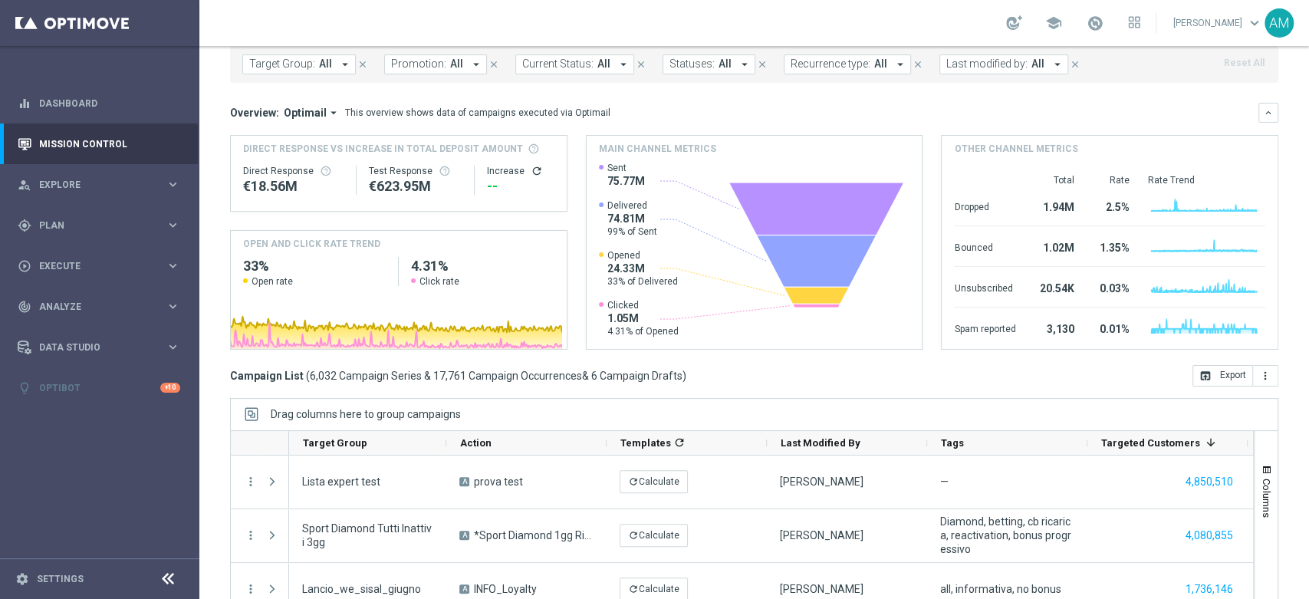
click at [450, 64] on span "All" at bounding box center [456, 64] width 13 height 13
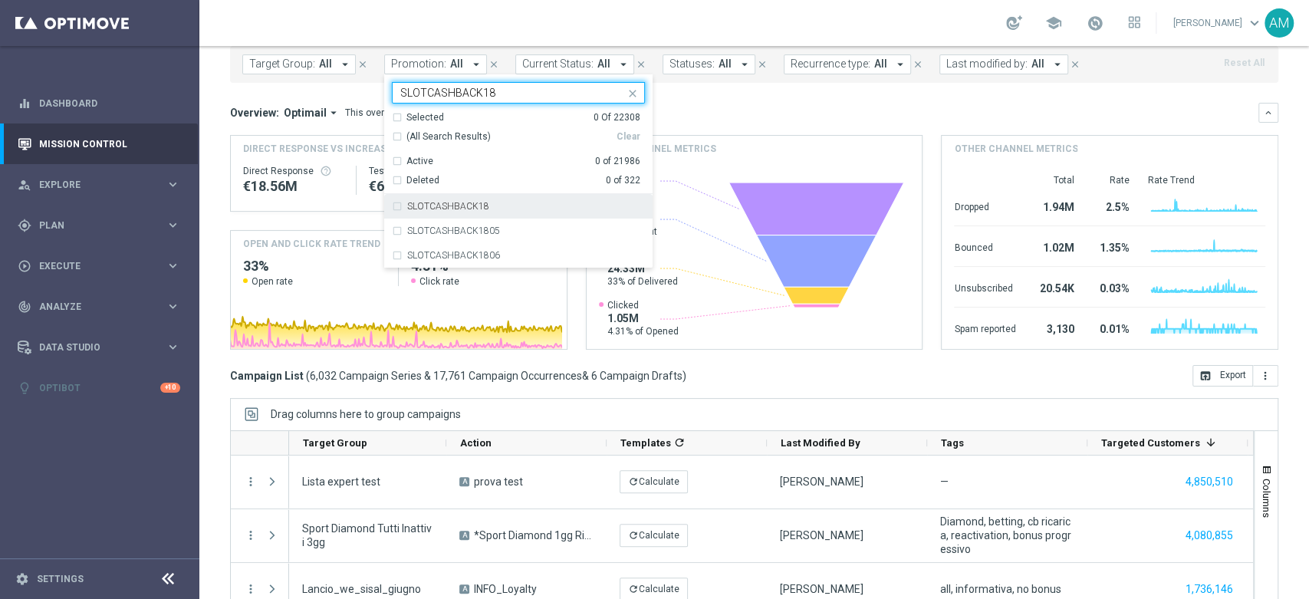
click at [496, 209] on div "SLOTCASHBACK18" at bounding box center [526, 206] width 238 height 9
type input "SLOTCASHBACK18"
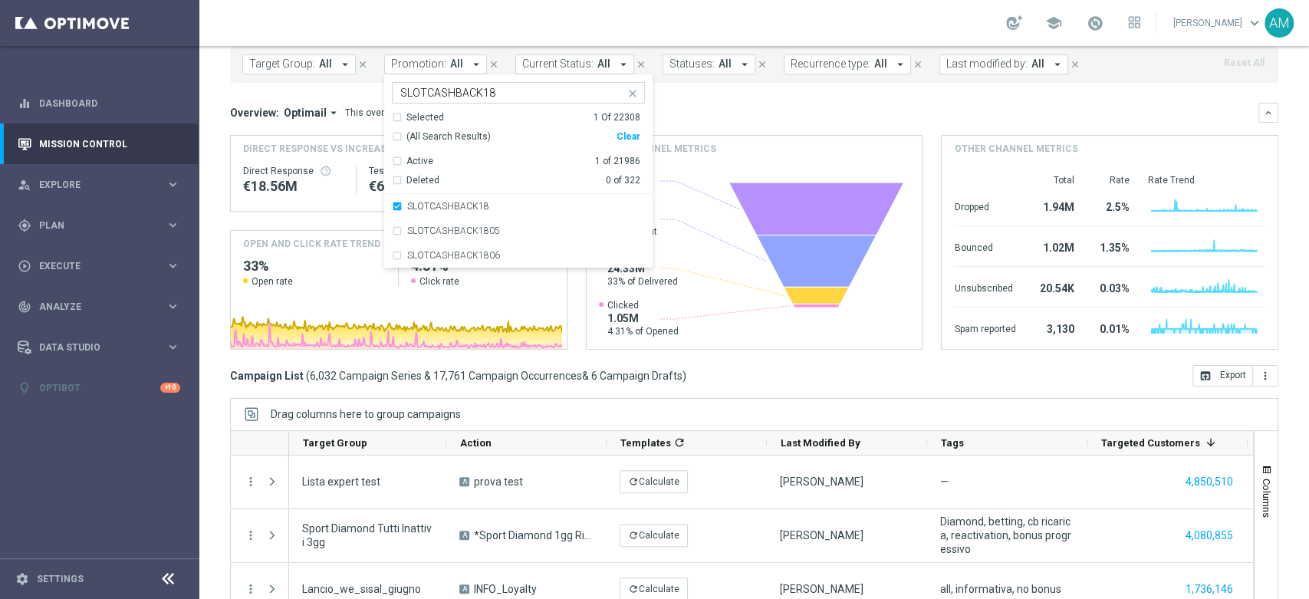
click at [725, 107] on div "Overview: Optimail arrow_drop_down This overview shows data of campaigns execut…" at bounding box center [744, 113] width 1028 height 14
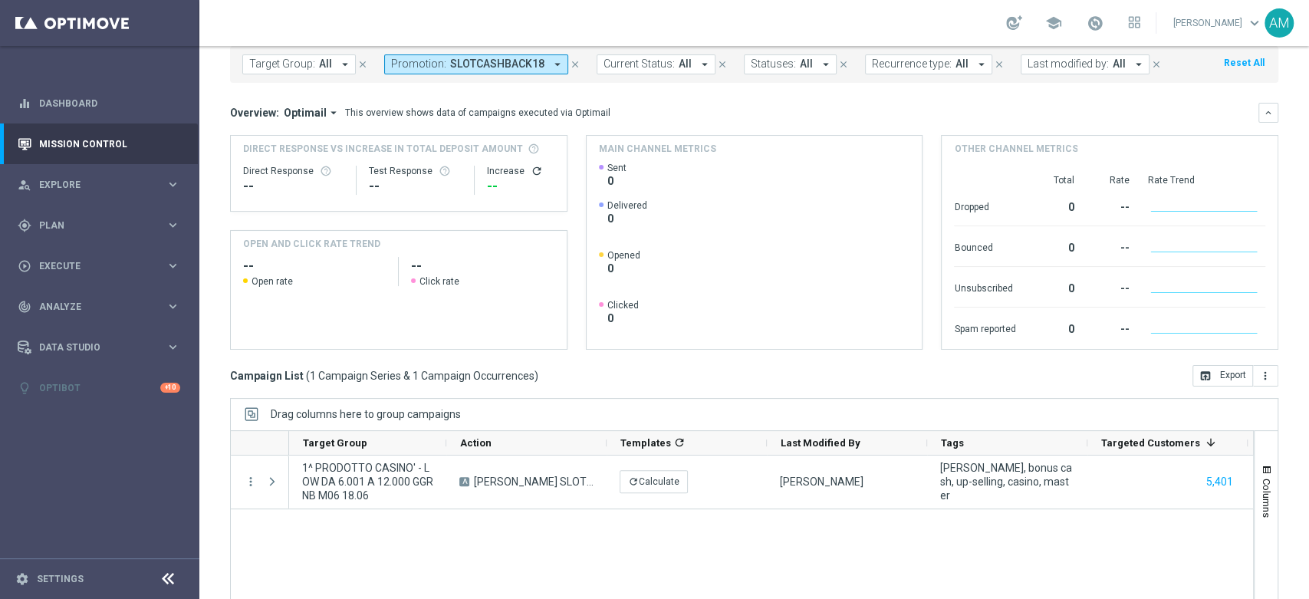
click at [516, 64] on span "SLOTCASHBACK18" at bounding box center [497, 64] width 94 height 13
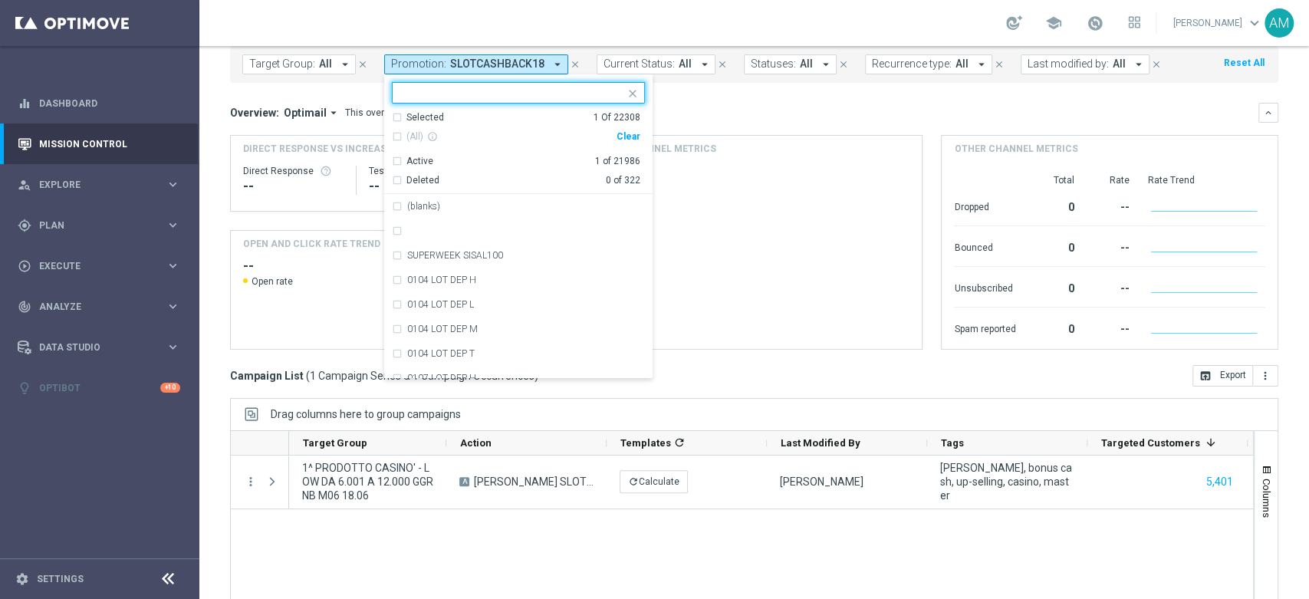
click at [0, 0] on div "Clear" at bounding box center [0, 0] width 0 height 0
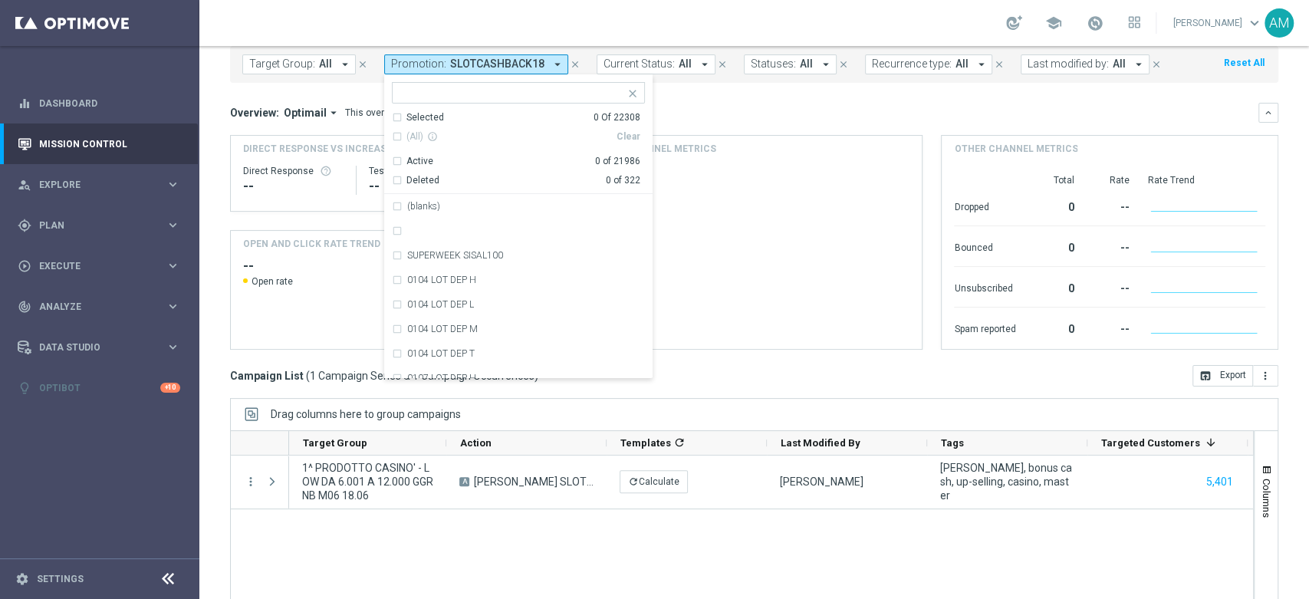
click at [554, 94] on input "text" at bounding box center [512, 93] width 225 height 13
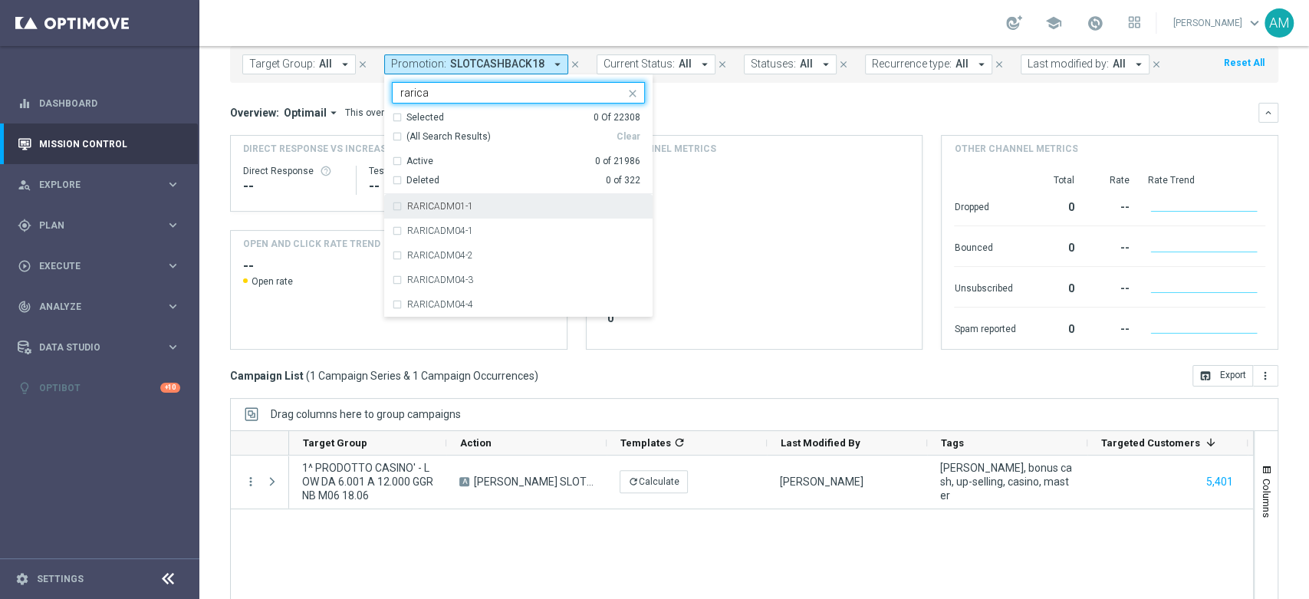
click at [395, 130] on div "(All Search Results)" at bounding box center [504, 136] width 225 height 13
type input "rarica"
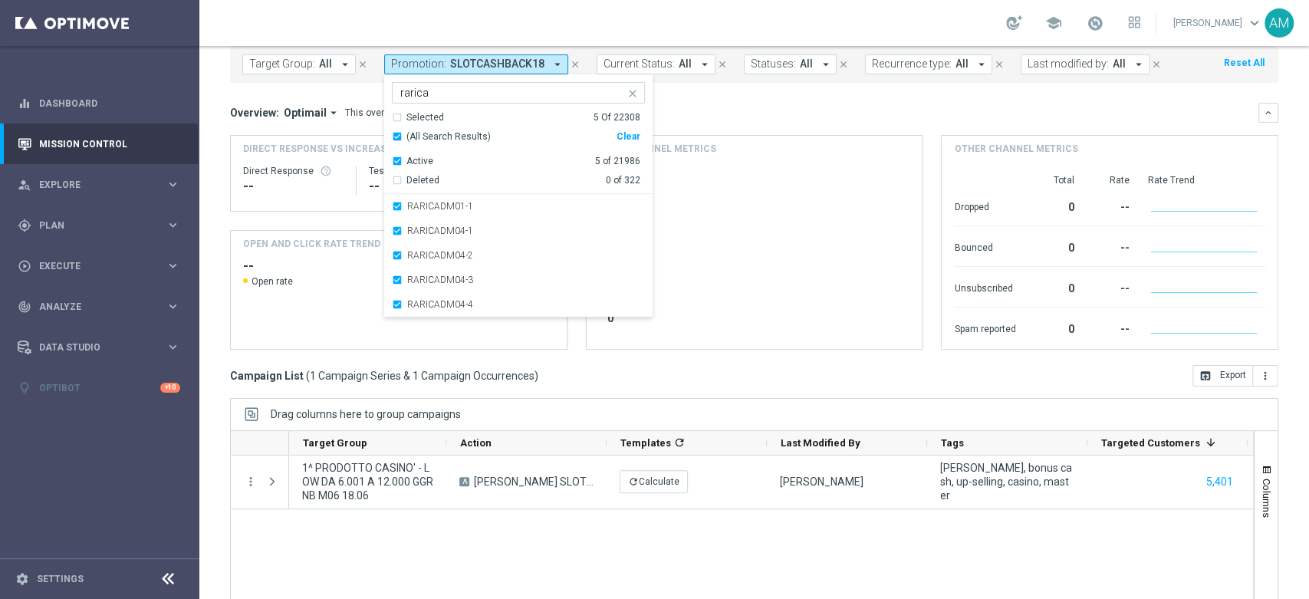
click at [712, 108] on div "Overview: Optimail arrow_drop_down This overview shows data of campaigns execut…" at bounding box center [744, 113] width 1028 height 14
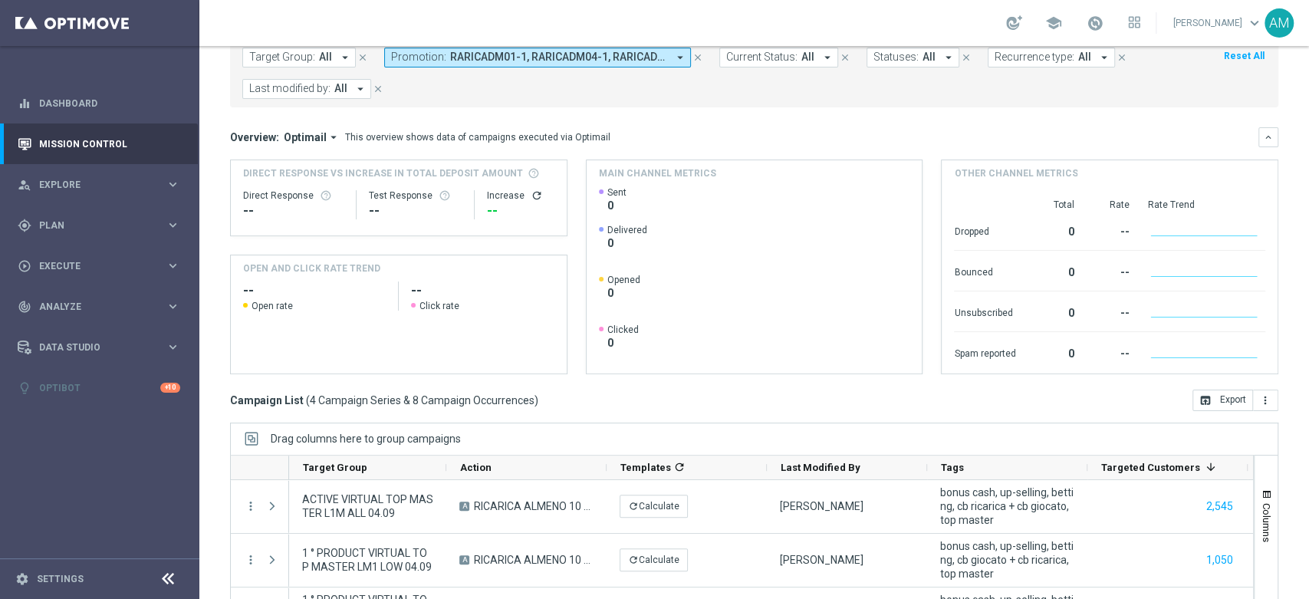
scroll to position [0, 0]
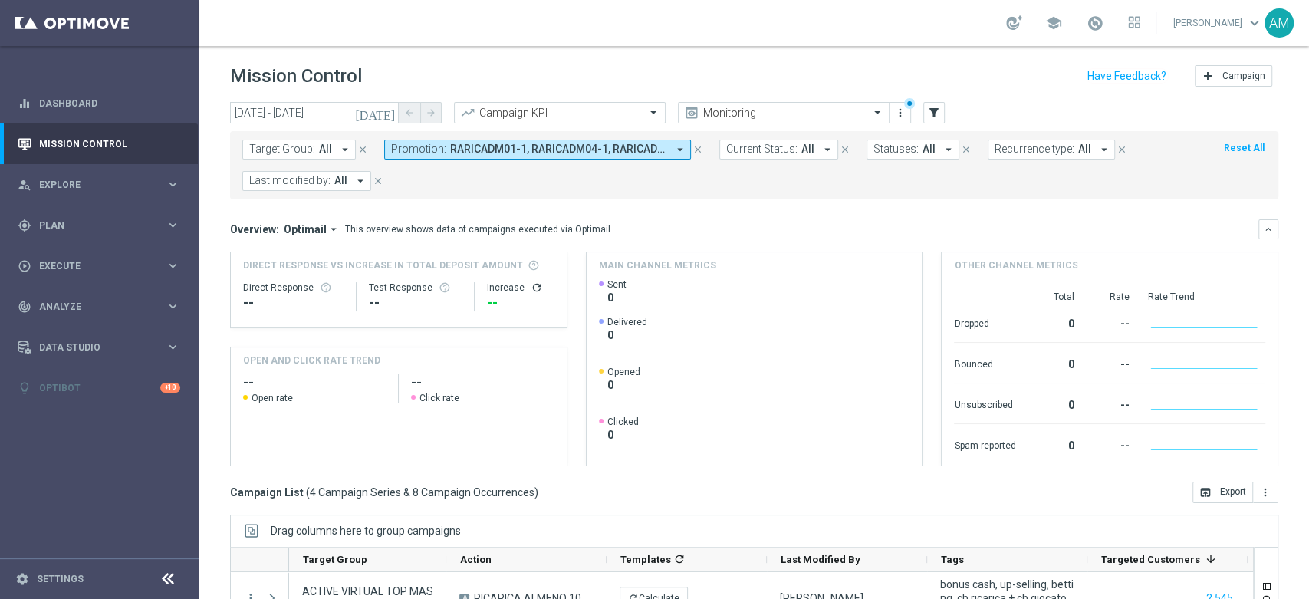
click at [464, 152] on span "RARICADM01-1, RARICADM04-1, RARICADM04-2, RARICADM04-3, RARICADM04-4" at bounding box center [558, 149] width 217 height 13
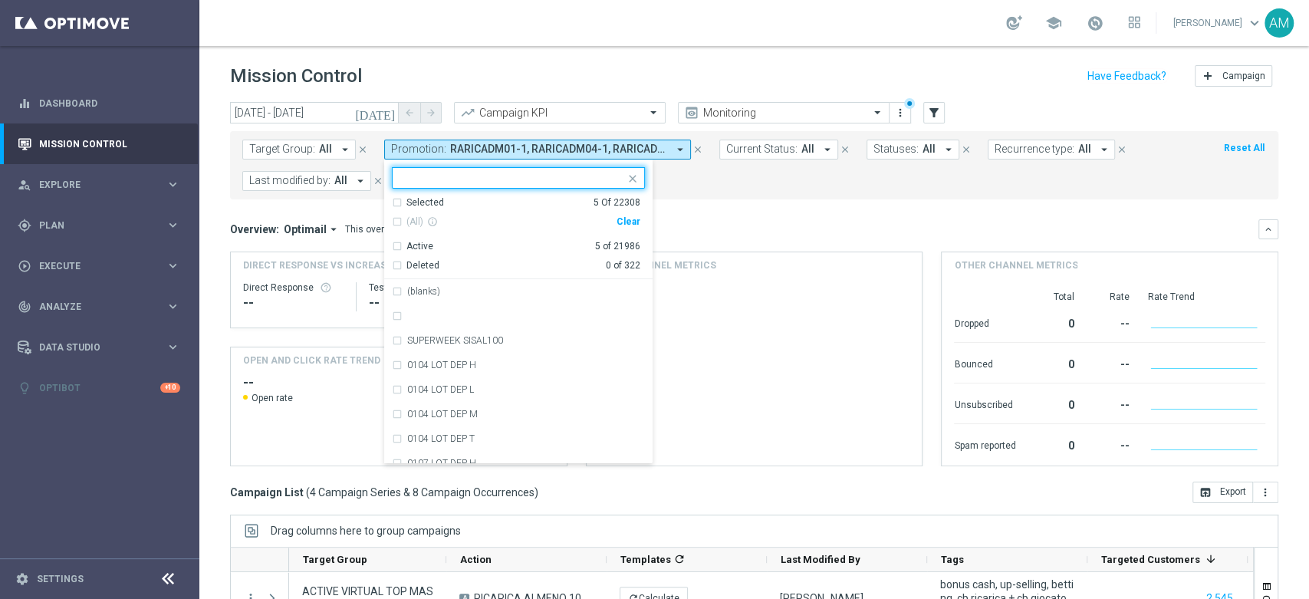
click at [0, 0] on div "Clear" at bounding box center [0, 0] width 0 height 0
click at [556, 178] on input "text" at bounding box center [512, 178] width 225 height 13
type input "b"
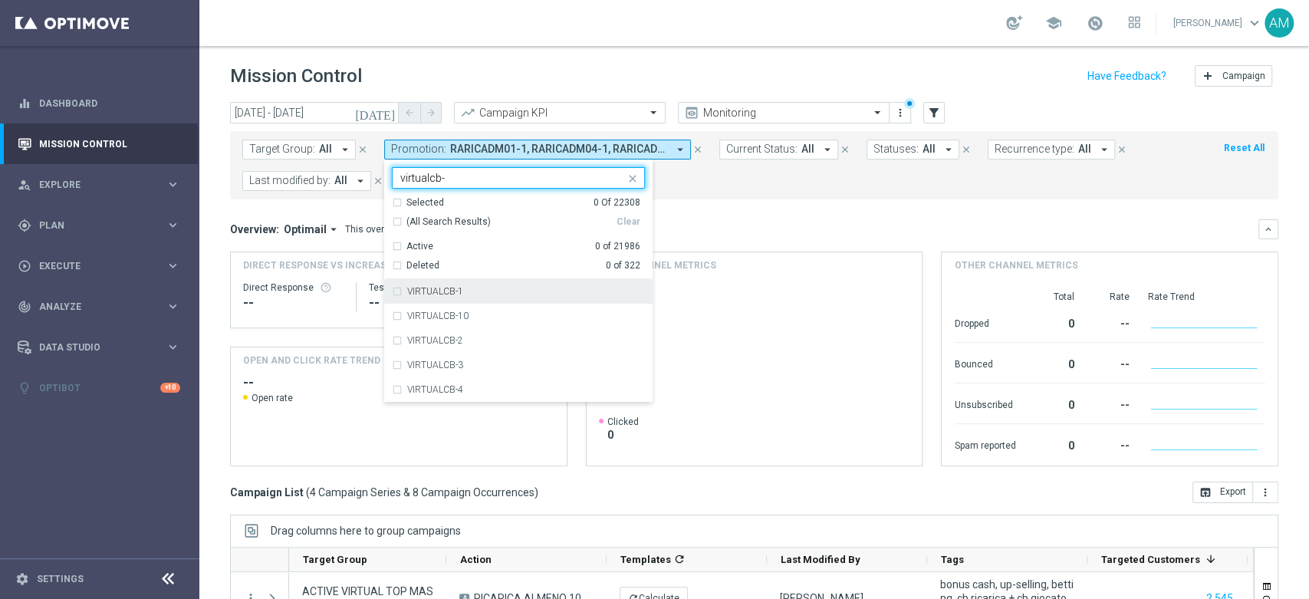
click at [482, 293] on div "VIRTUALCB-1" at bounding box center [526, 291] width 238 height 9
type input "virtualcb-"
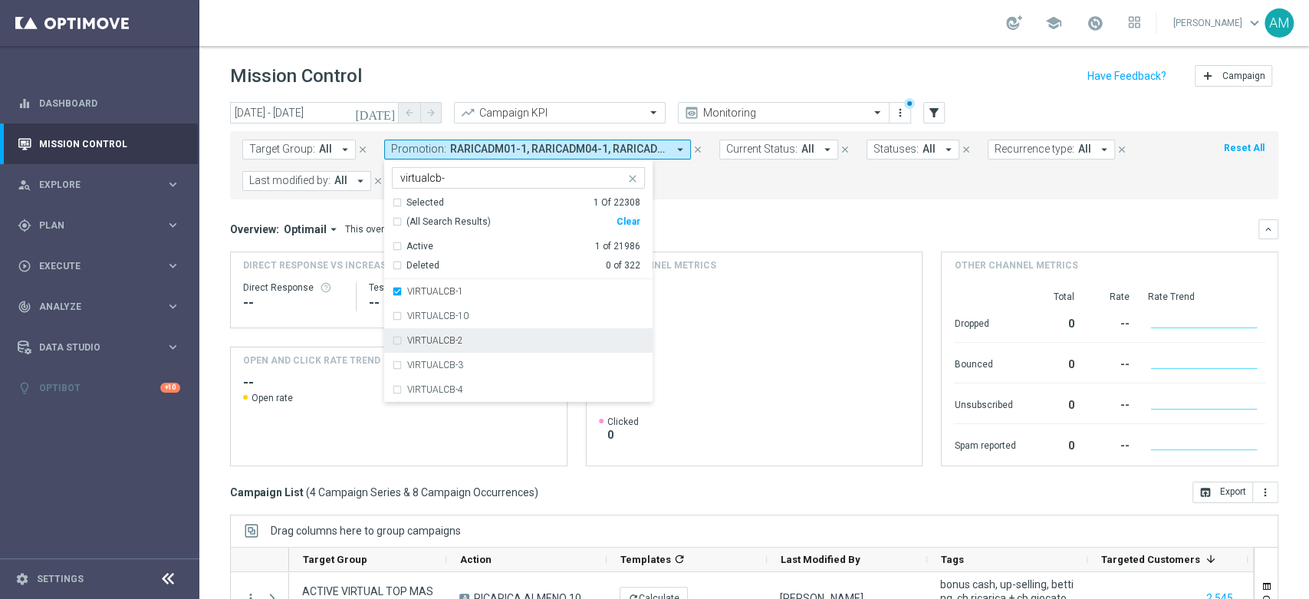
click at [483, 337] on div "VIRTUALCB-2" at bounding box center [526, 340] width 238 height 9
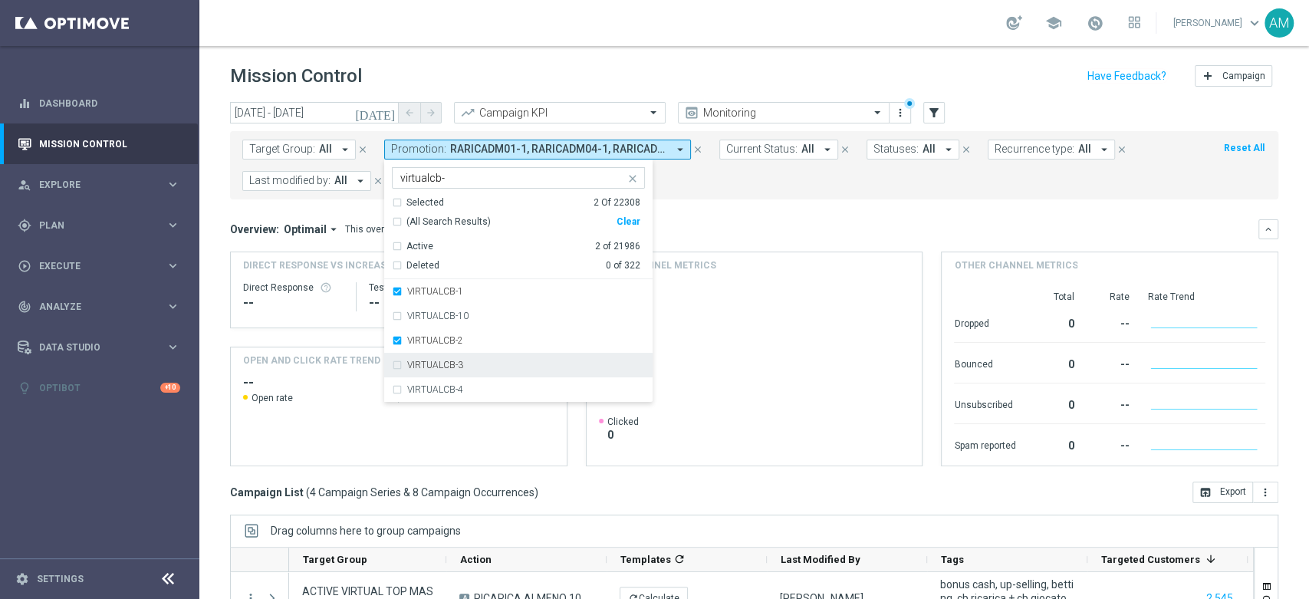
click at [494, 367] on div "VIRTUALCB-3" at bounding box center [526, 364] width 238 height 9
click at [498, 391] on div "VIRTUALCB-4" at bounding box center [526, 389] width 238 height 9
click at [800, 223] on div "Overview: Optimail arrow_drop_down This overview shows data of campaigns execut…" at bounding box center [744, 229] width 1028 height 14
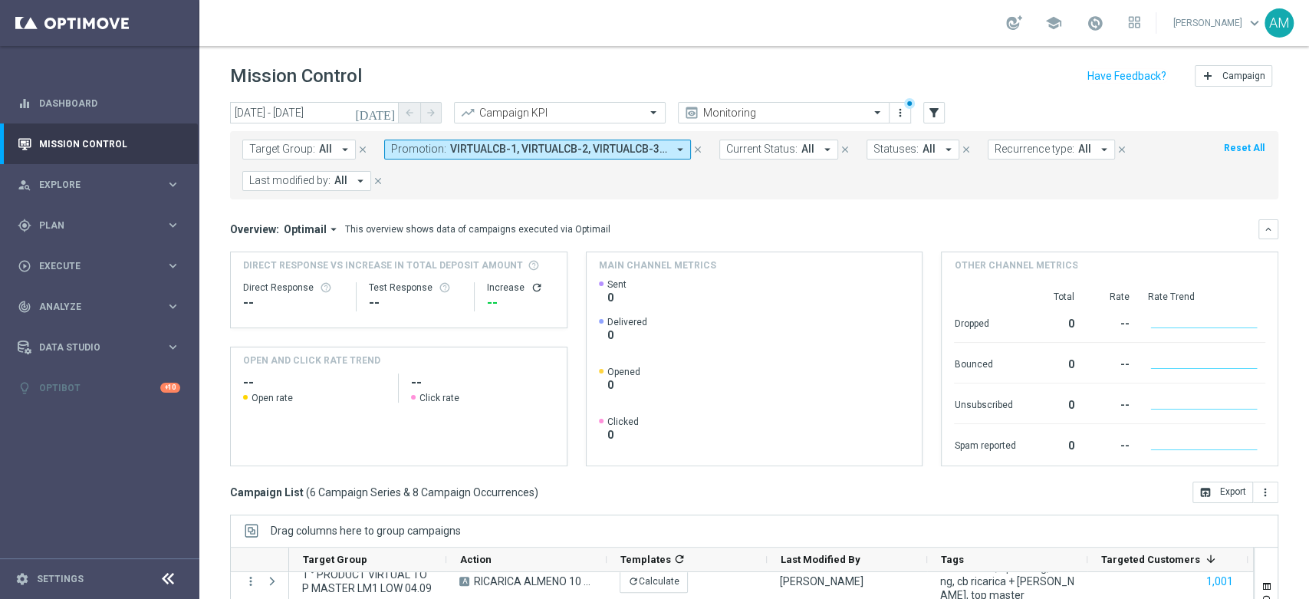
click at [587, 150] on span "VIRTUALCB-1, VIRTUALCB-2, VIRTUALCB-3, VIRTUALCB-4" at bounding box center [558, 149] width 217 height 13
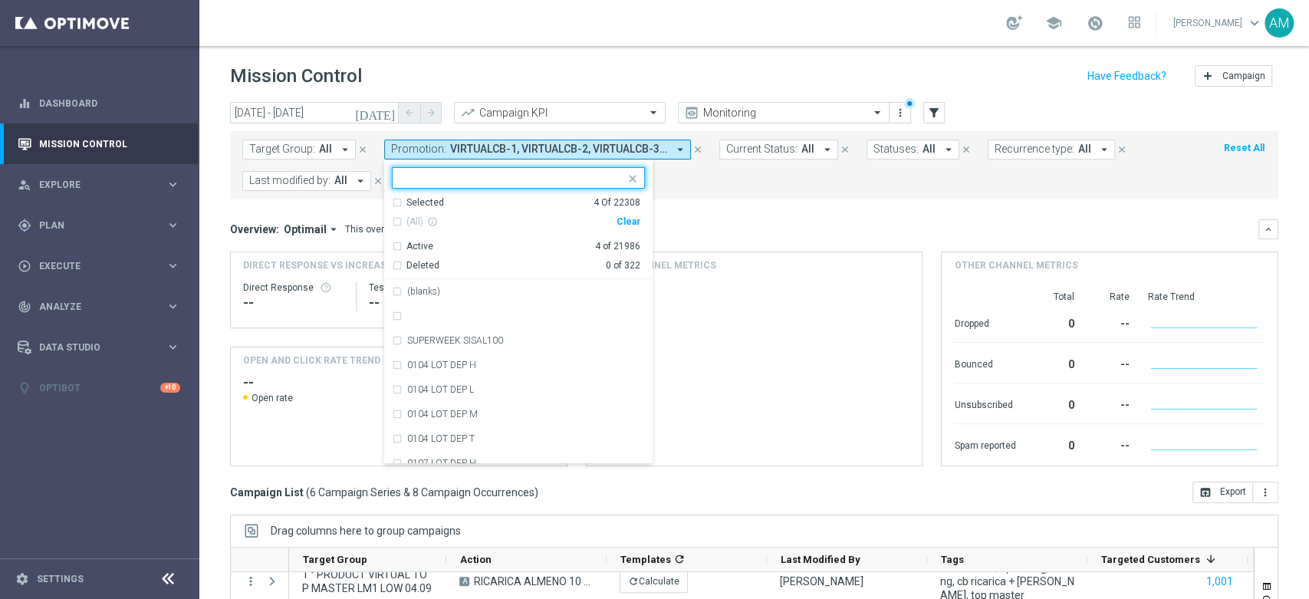
click at [0, 0] on div "Clear" at bounding box center [0, 0] width 0 height 0
click at [581, 174] on input "text" at bounding box center [512, 178] width 225 height 13
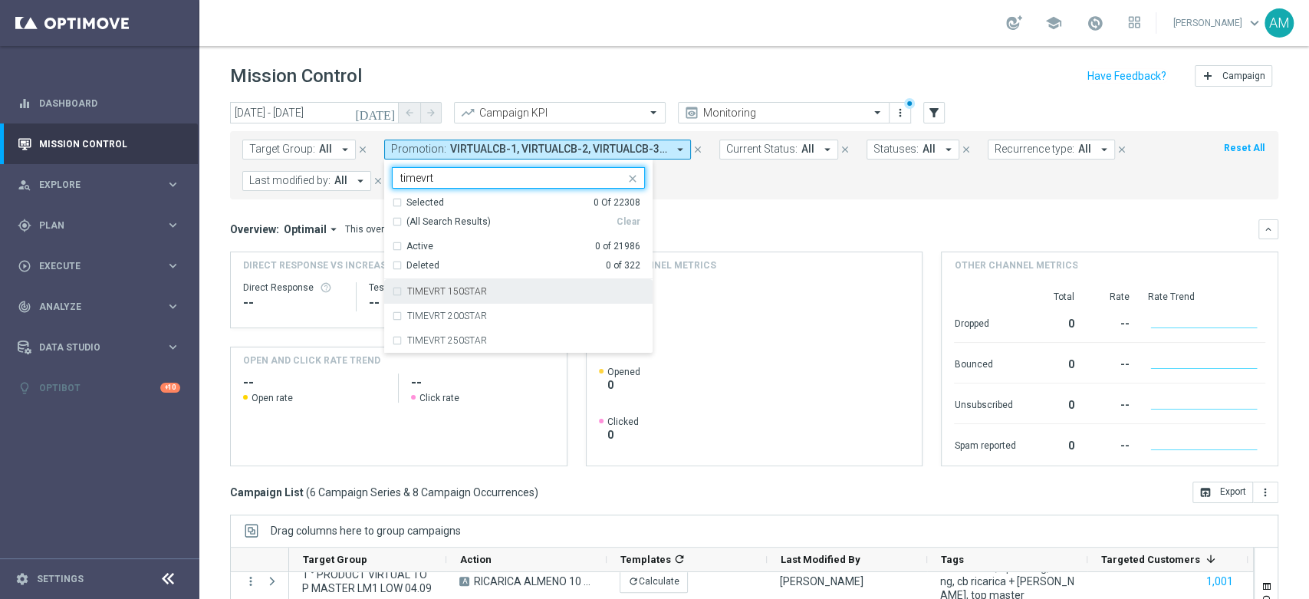
click at [535, 291] on div "TIMEVRT 150STAR" at bounding box center [526, 291] width 238 height 9
type input "timevrt"
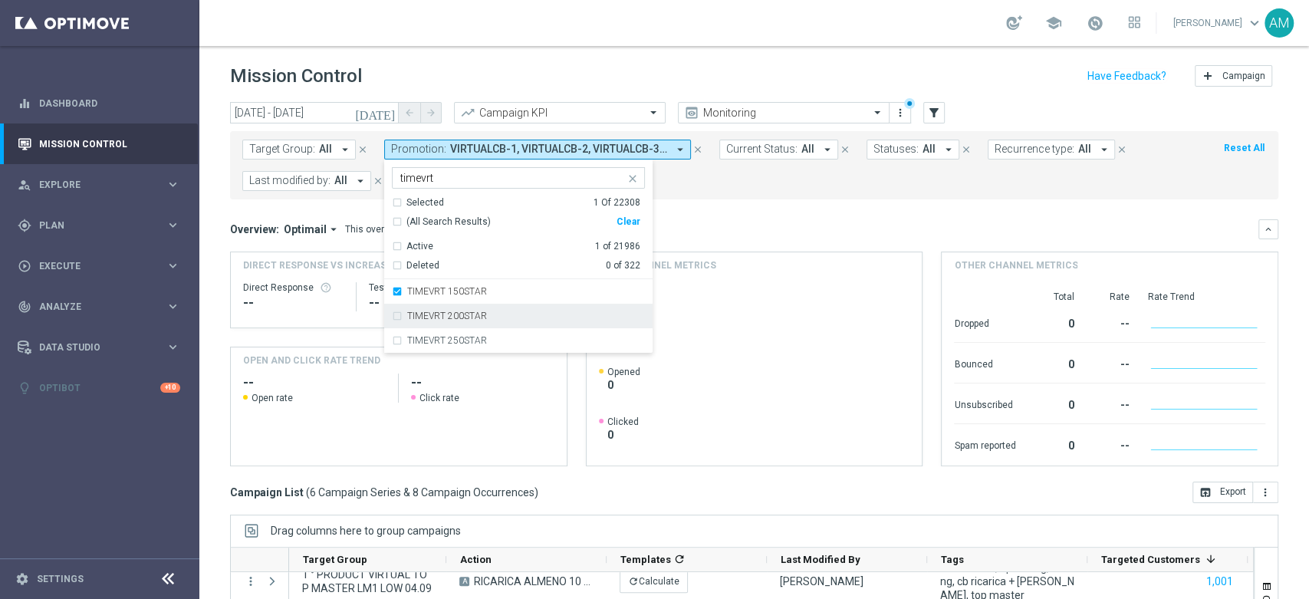
click at [522, 310] on div "TIMEVRT 200STAR" at bounding box center [518, 316] width 253 height 25
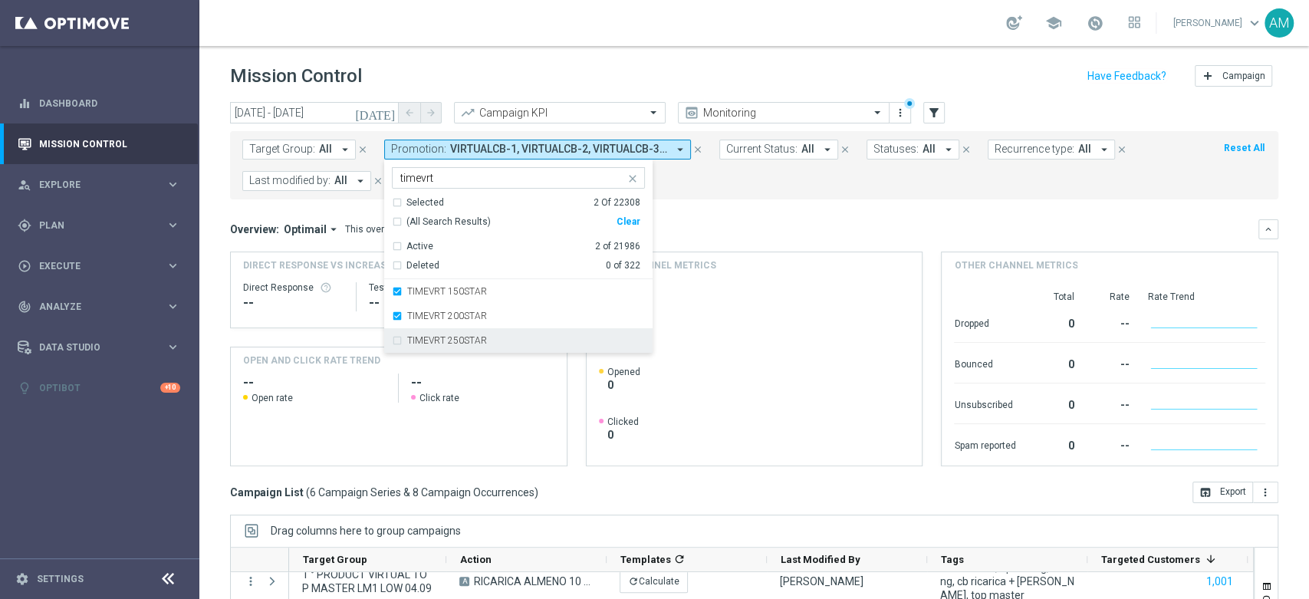
click at [522, 339] on div "TIMEVRT 250STAR" at bounding box center [526, 340] width 238 height 9
click at [757, 210] on mini-dashboard "Overview: Optimail arrow_drop_down This overview shows data of campaigns execut…" at bounding box center [754, 340] width 1048 height 282
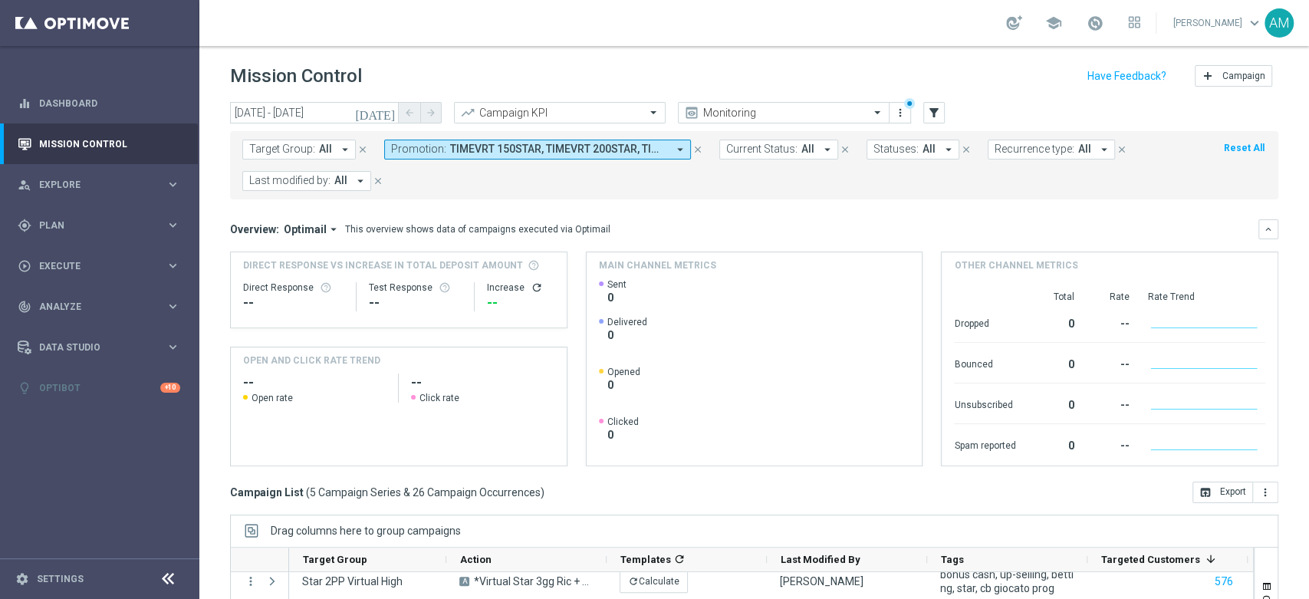
click at [604, 143] on span "TIMEVRT 150STAR, TIMEVRT 200STAR, TIMEVRT 250STAR" at bounding box center [558, 149] width 217 height 13
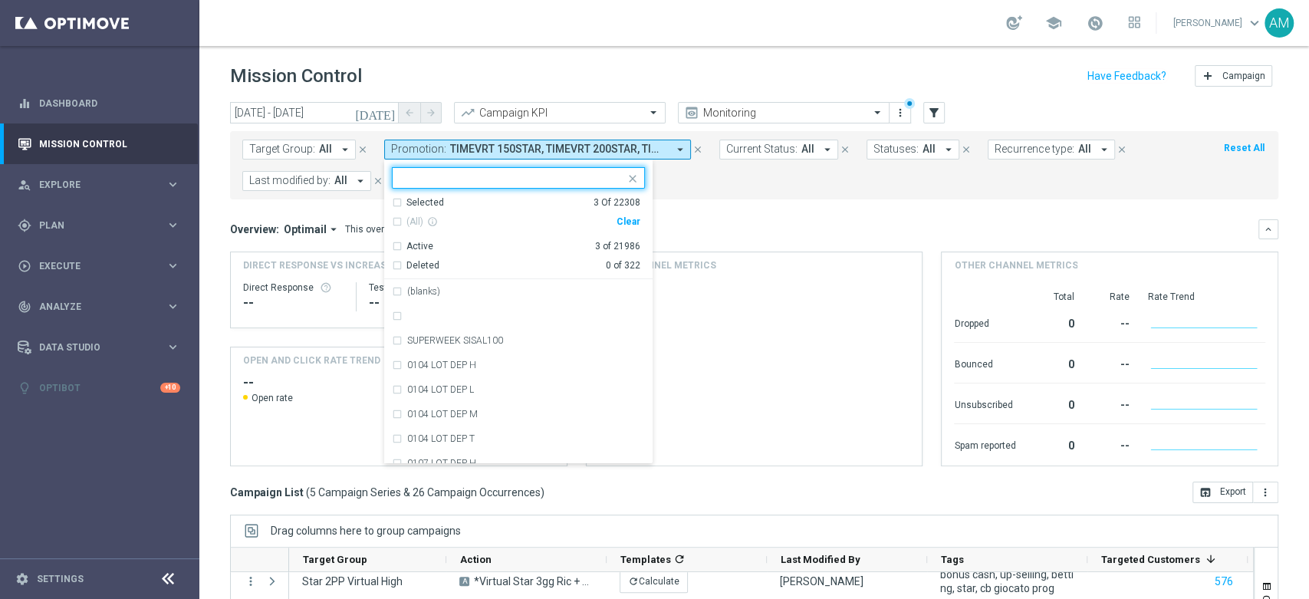
click at [0, 0] on div "Clear" at bounding box center [0, 0] width 0 height 0
click at [568, 180] on input "text" at bounding box center [512, 178] width 225 height 13
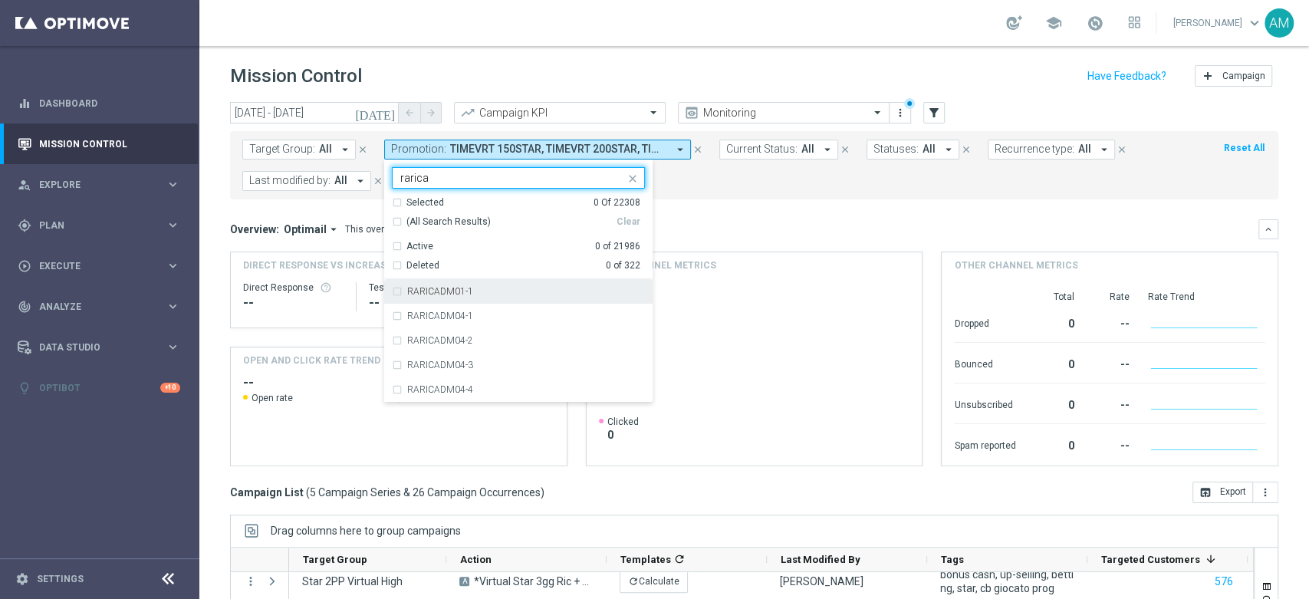
click at [502, 295] on div "RARICADM01-1" at bounding box center [526, 291] width 238 height 9
type input "rarica"
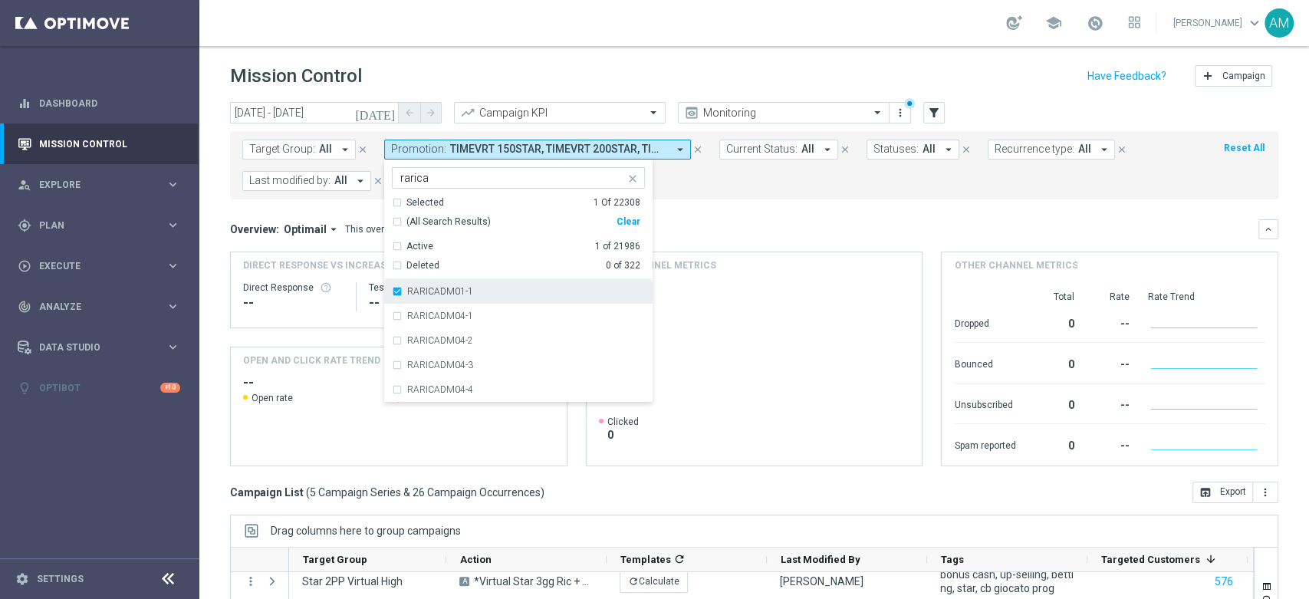
click at [495, 294] on div "RARICADM01-1" at bounding box center [526, 291] width 238 height 9
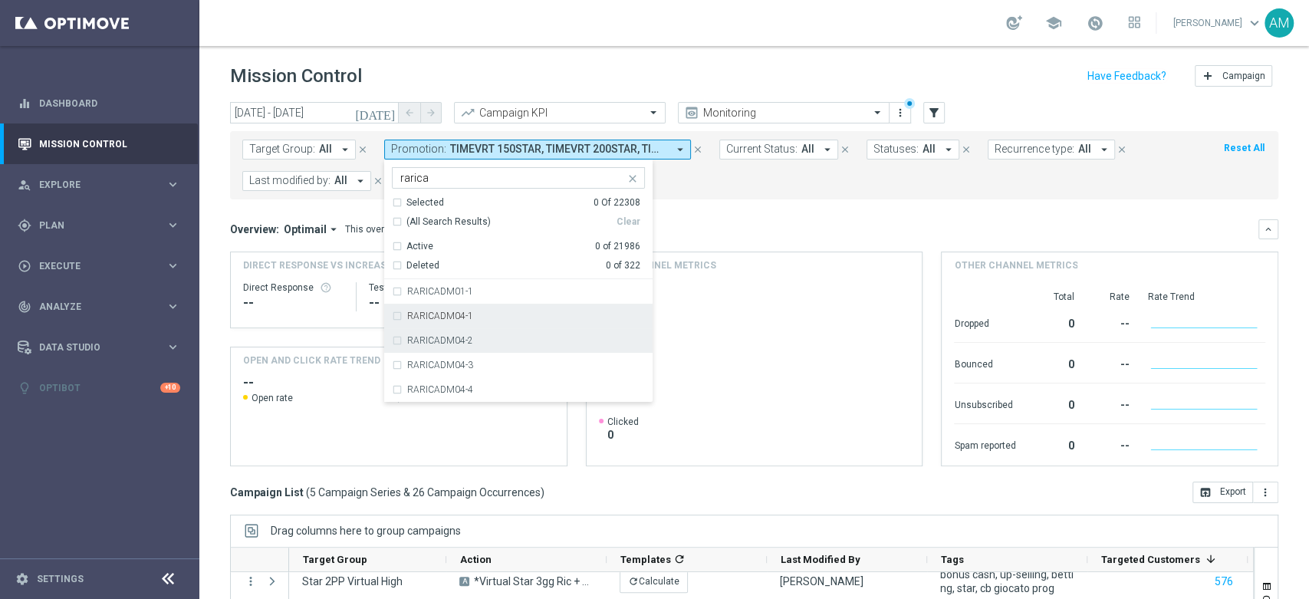
drag, startPoint x: 495, startPoint y: 314, endPoint x: 495, endPoint y: 330, distance: 15.3
click at [495, 315] on div "RARICADM04-1" at bounding box center [526, 315] width 238 height 9
click at [495, 344] on div "RARICADM04-2" at bounding box center [526, 340] width 238 height 9
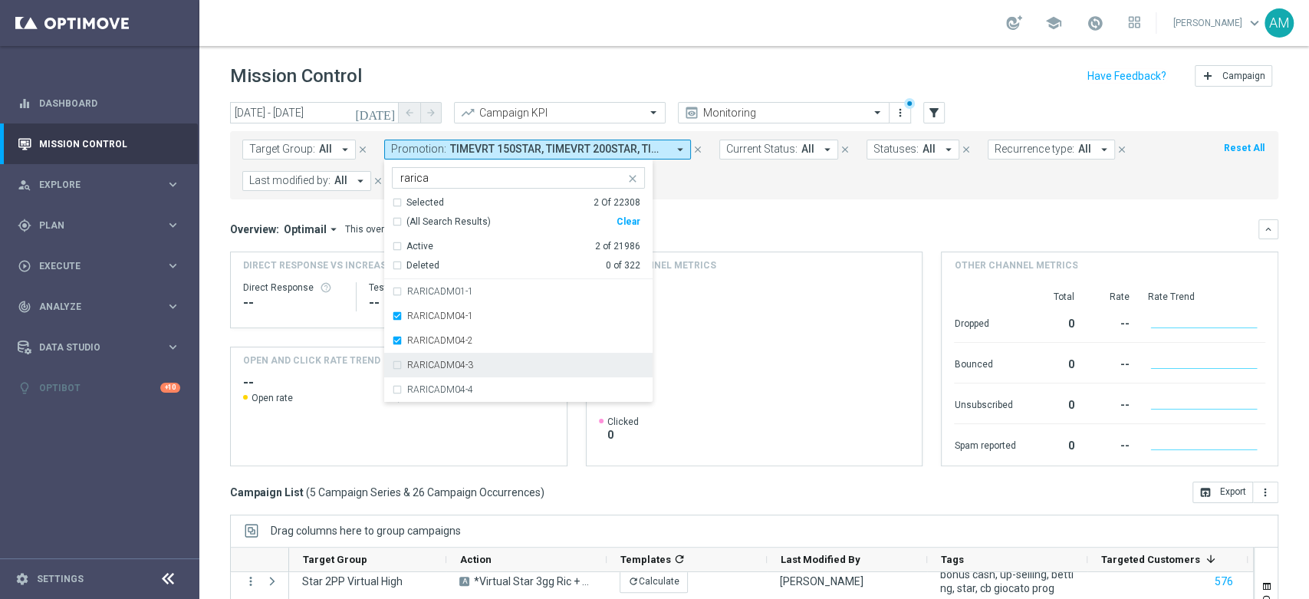
click at [492, 362] on div "RARICADM04-3" at bounding box center [526, 364] width 238 height 9
click at [492, 379] on div "RARICADM04-4" at bounding box center [518, 389] width 253 height 25
click at [800, 222] on div "Overview: Optimail arrow_drop_down This overview shows data of campaigns execut…" at bounding box center [744, 229] width 1028 height 14
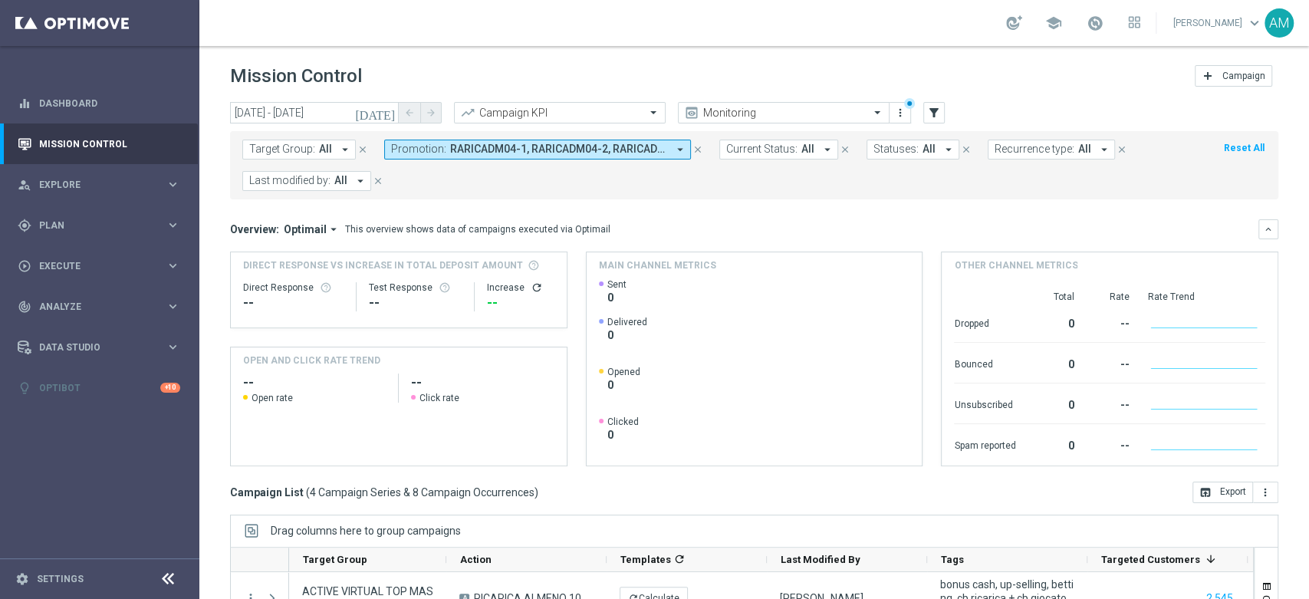
click at [473, 147] on span "RARICADM04-1, RARICADM04-2, RARICADM04-3, RARICADM04-4" at bounding box center [558, 149] width 217 height 13
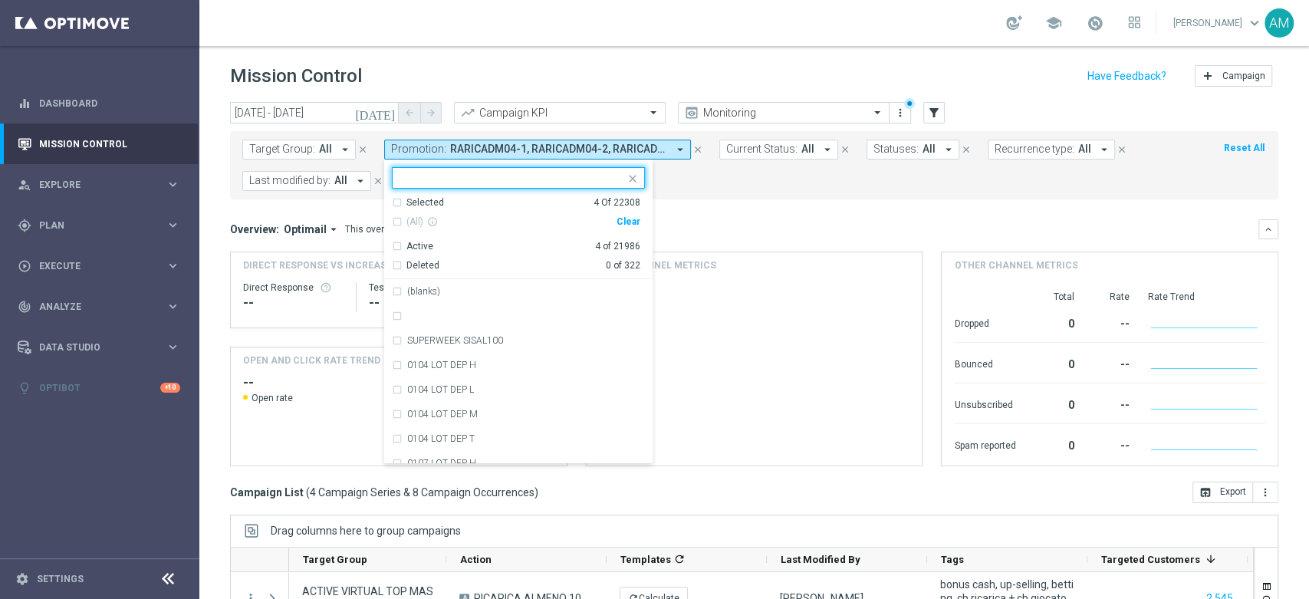
click at [627, 226] on div "(All) info_outline Clear" at bounding box center [516, 221] width 248 height 25
click at [0, 0] on div "Clear" at bounding box center [0, 0] width 0 height 0
click at [572, 176] on input "text" at bounding box center [512, 178] width 225 height 13
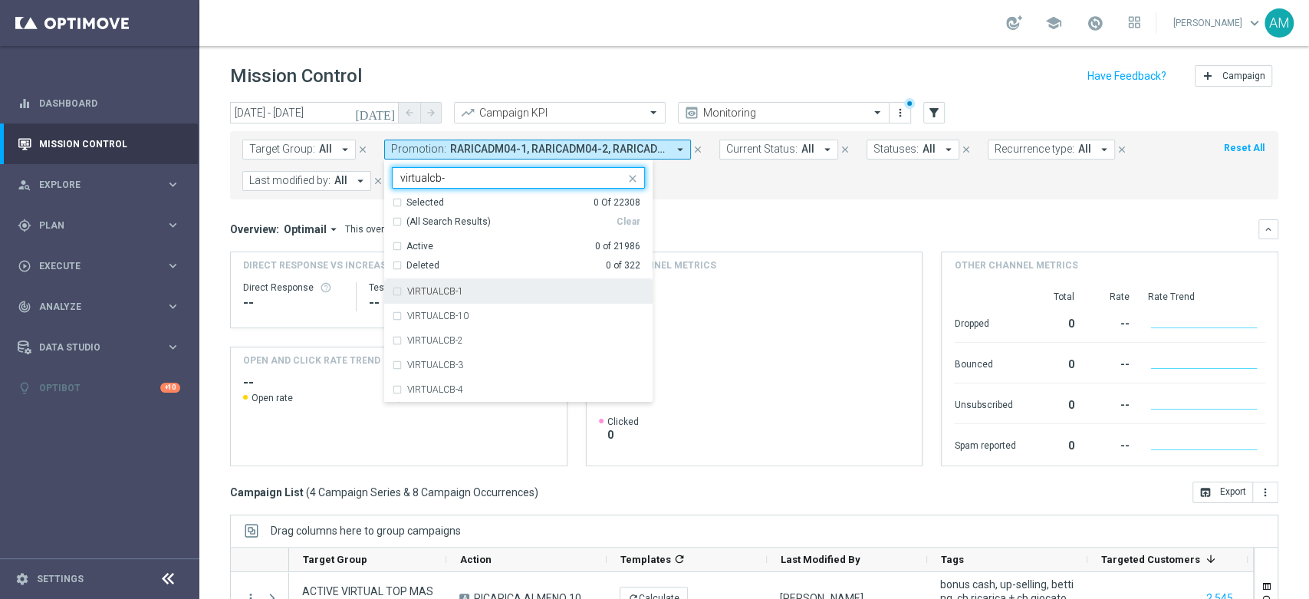
click at [516, 290] on div "VIRTUALCB-1" at bounding box center [526, 291] width 238 height 9
type input "virtualcb-"
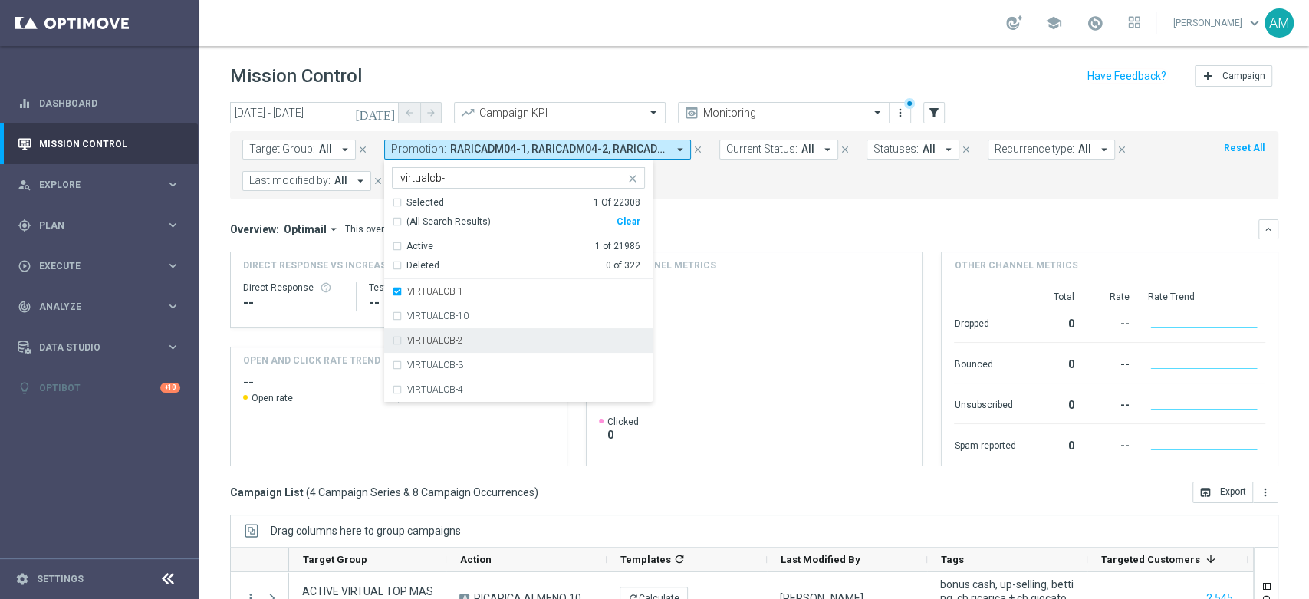
click at [497, 338] on div "VIRTUALCB-2" at bounding box center [526, 340] width 238 height 9
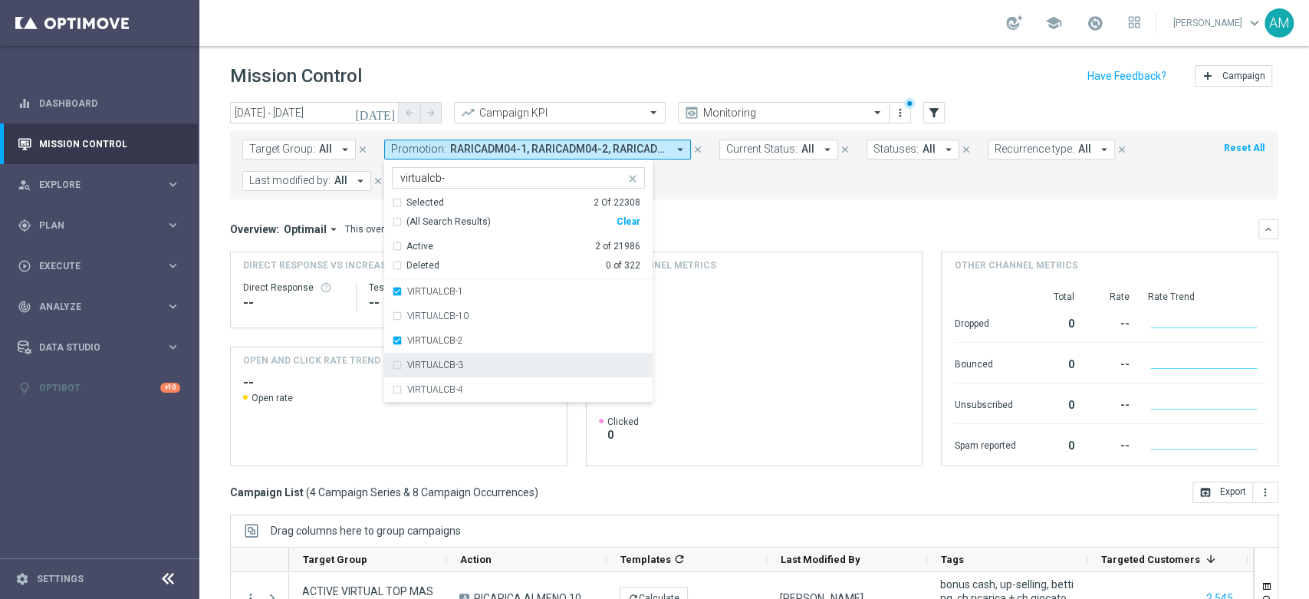
click at [490, 372] on div "VIRTUALCB-3" at bounding box center [518, 365] width 253 height 25
click at [489, 388] on div "VIRTUALCB-4" at bounding box center [526, 389] width 238 height 9
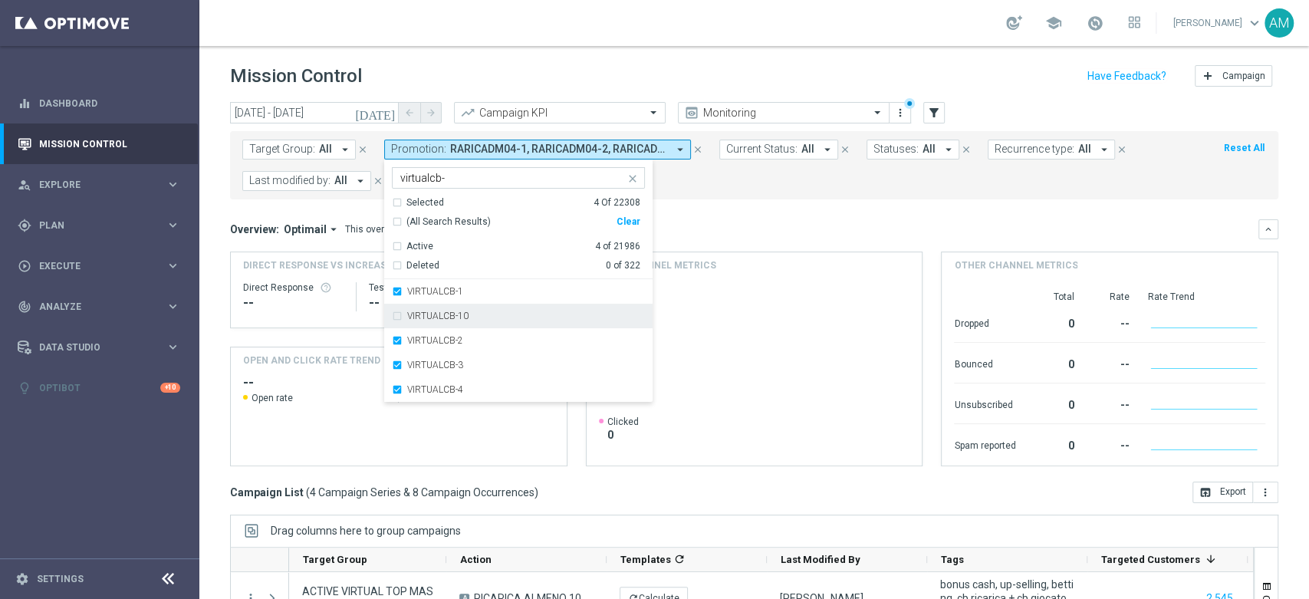
click at [789, 229] on div "Overview: Optimail arrow_drop_down This overview shows data of campaigns execut…" at bounding box center [744, 229] width 1028 height 14
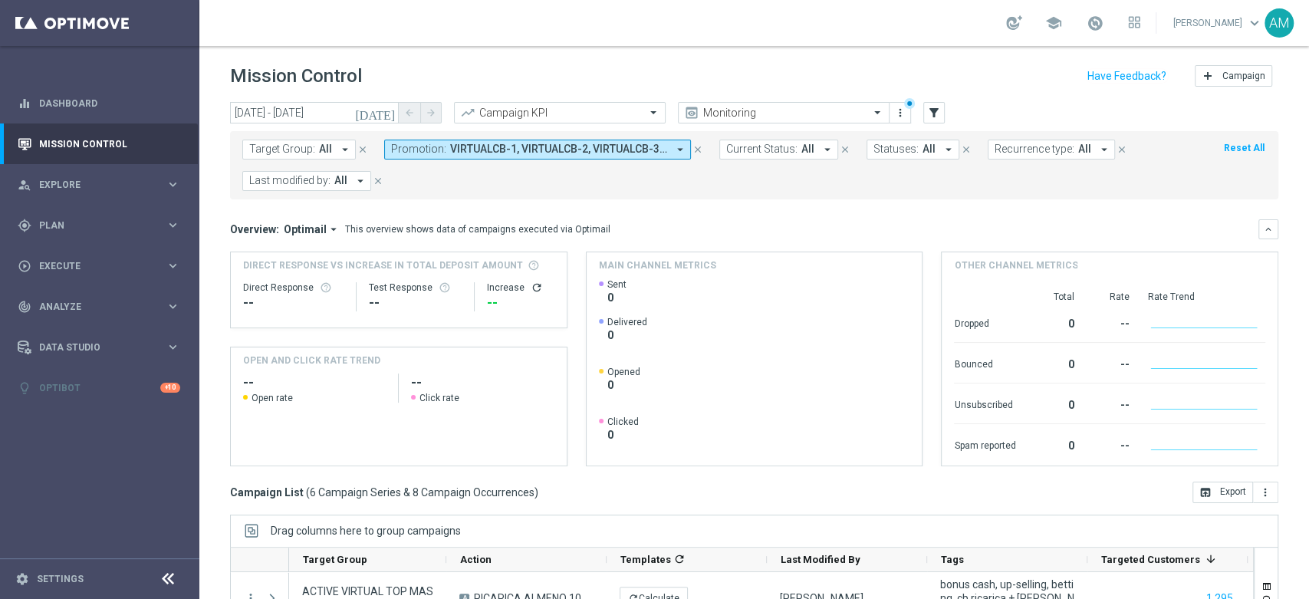
click at [561, 152] on span "VIRTUALCB-1, VIRTUALCB-2, VIRTUALCB-3, VIRTUALCB-4" at bounding box center [558, 149] width 217 height 13
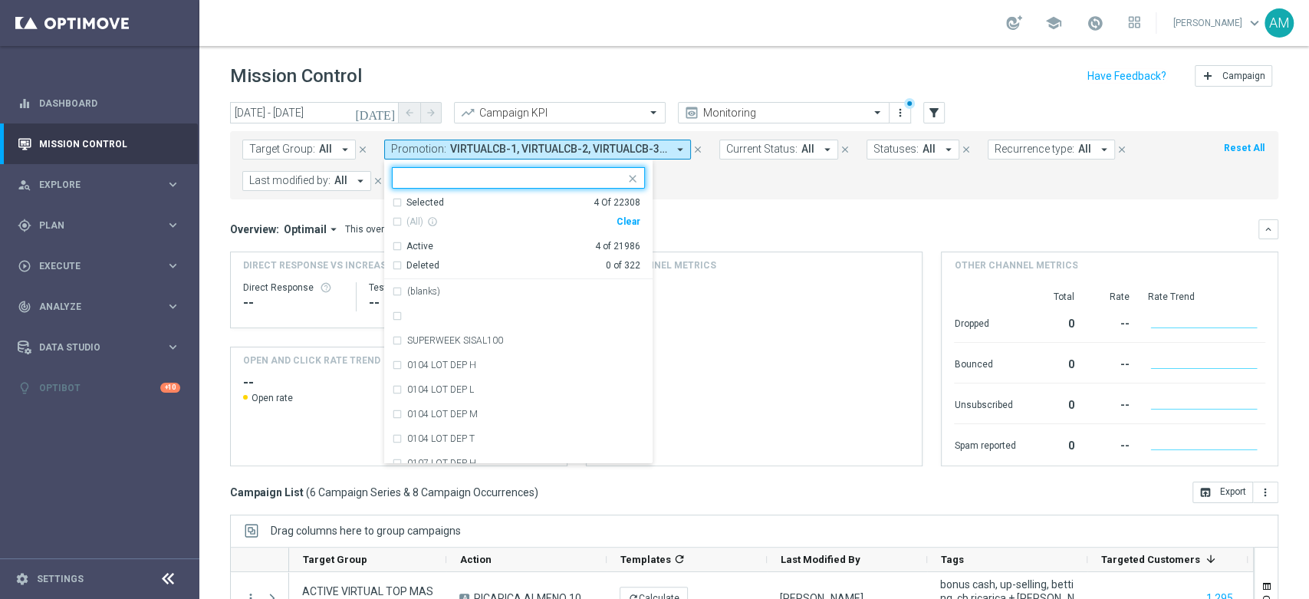
click at [0, 0] on div "Clear" at bounding box center [0, 0] width 0 height 0
click at [560, 180] on input "text" at bounding box center [512, 178] width 225 height 13
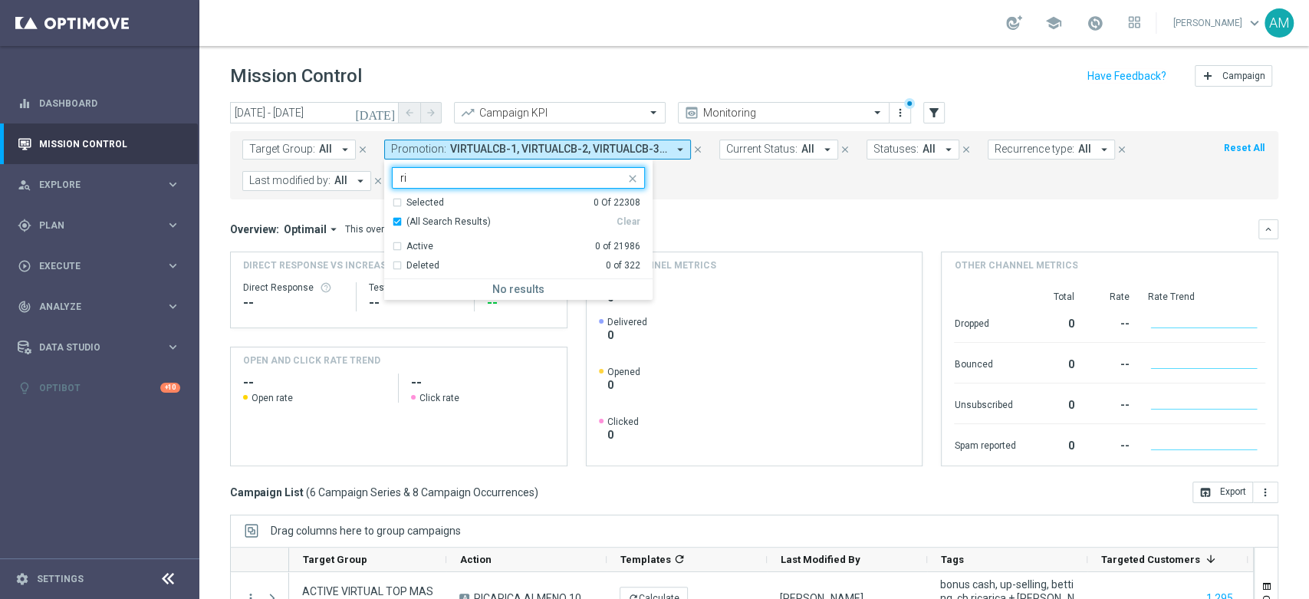
type input "r"
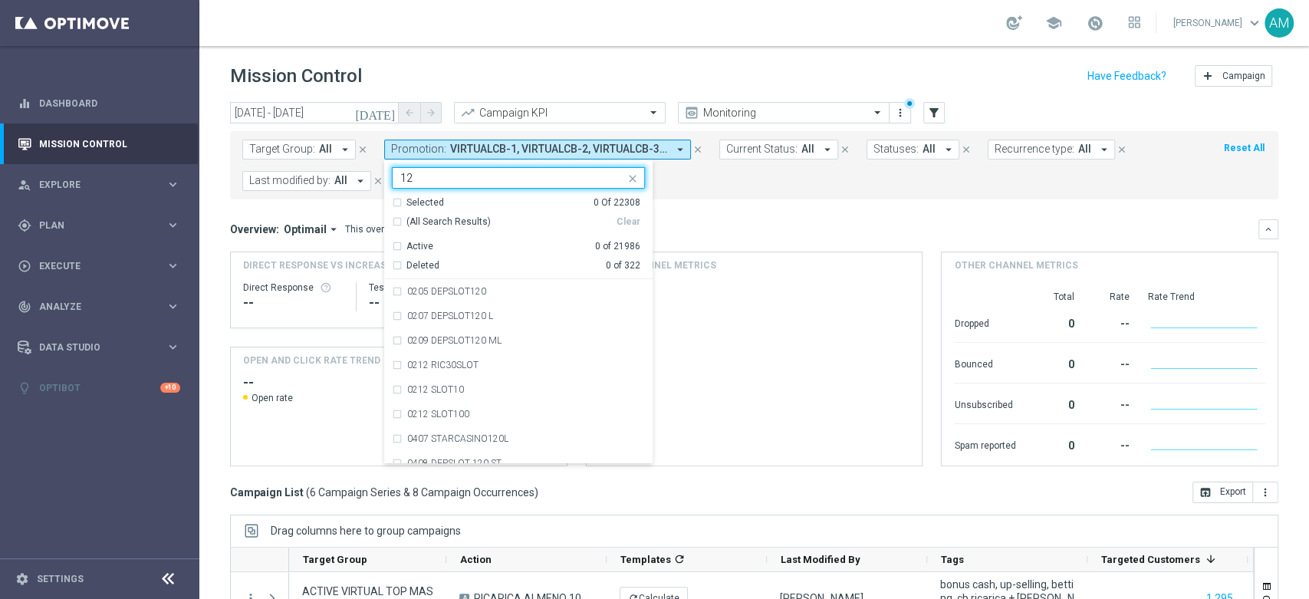
type input "1"
type input "7"
click at [396, 225] on div "(All Search Results)" at bounding box center [504, 221] width 225 height 13
type input "betswe"
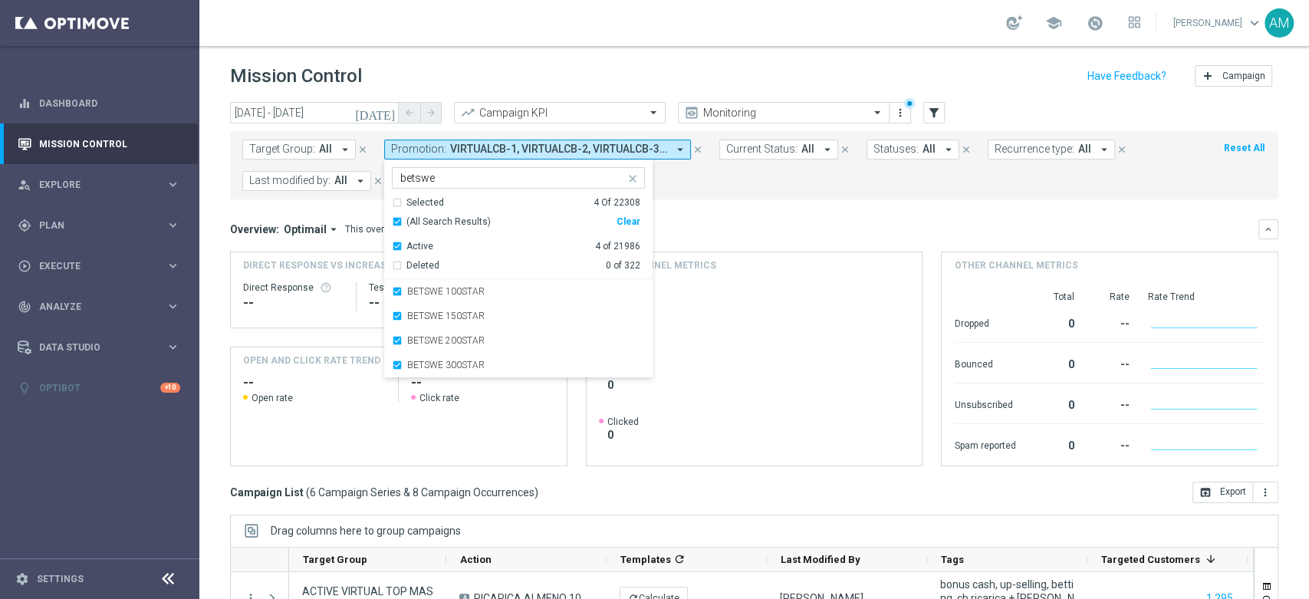
click at [733, 200] on mini-dashboard "Overview: Optimail arrow_drop_down This overview shows data of campaigns execut…" at bounding box center [754, 340] width 1048 height 282
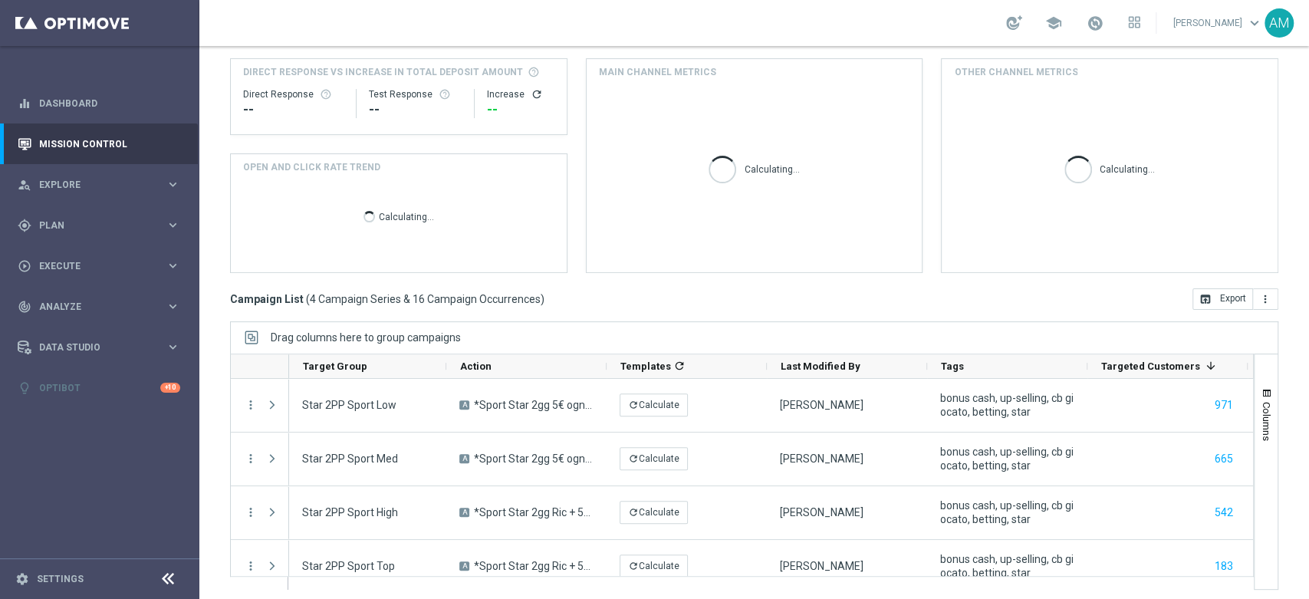
scroll to position [198, 0]
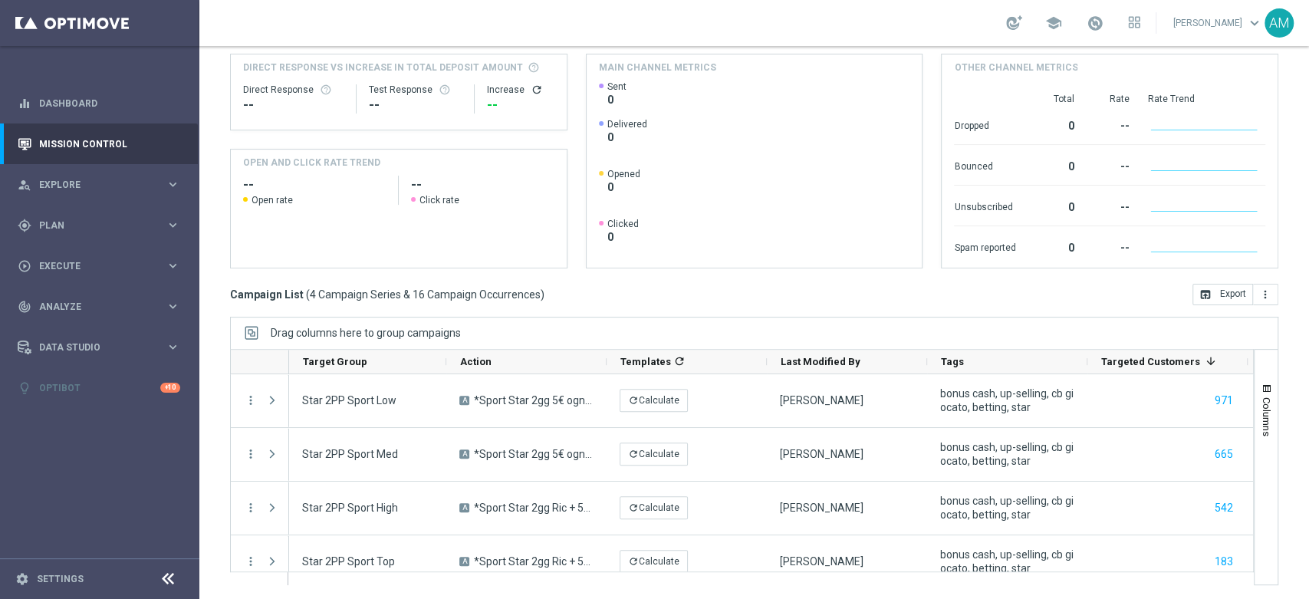
click at [579, 320] on div "Drag columns here to group campaigns" at bounding box center [754, 333] width 1048 height 32
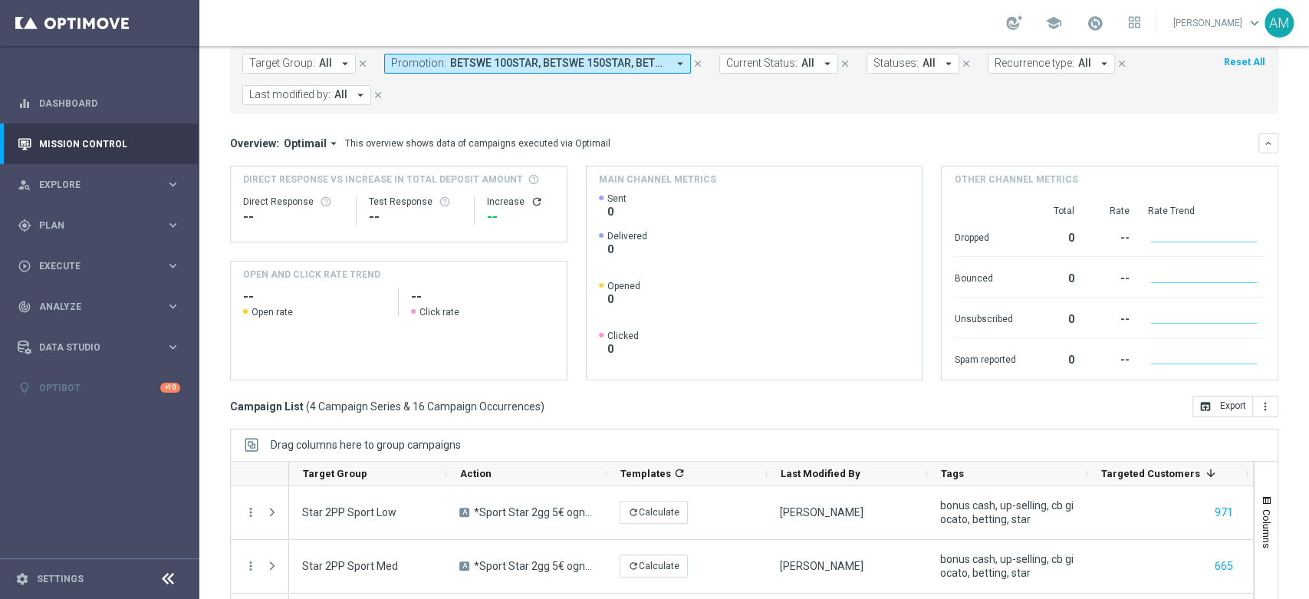
scroll to position [0, 0]
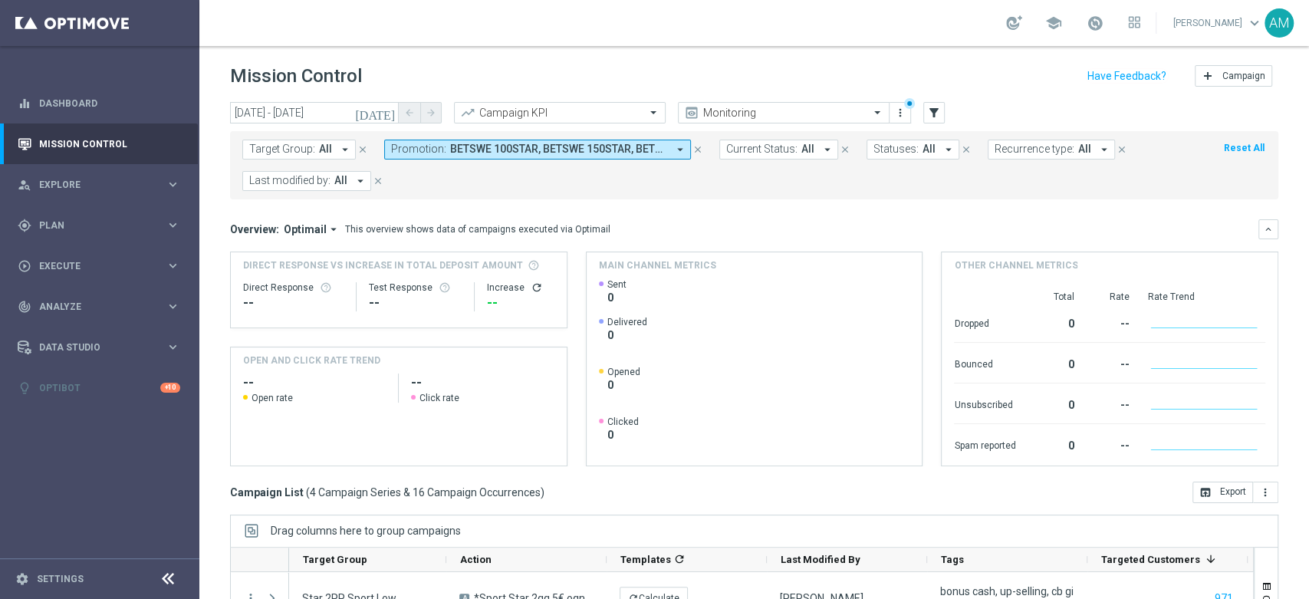
click at [531, 150] on span "BETSWE 100STAR, BETSWE 150STAR, BETSWE 200STAR, BETSWE 300STAR" at bounding box center [558, 149] width 217 height 13
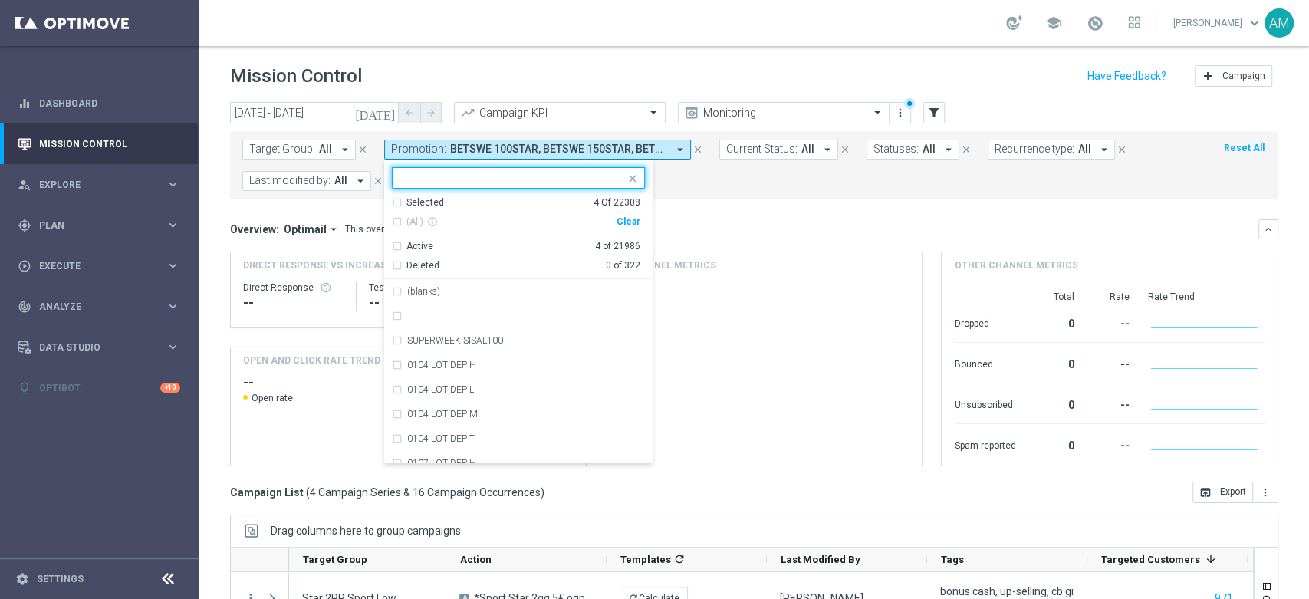
click at [0, 0] on div "Clear" at bounding box center [0, 0] width 0 height 0
click at [535, 177] on input "text" at bounding box center [512, 178] width 225 height 13
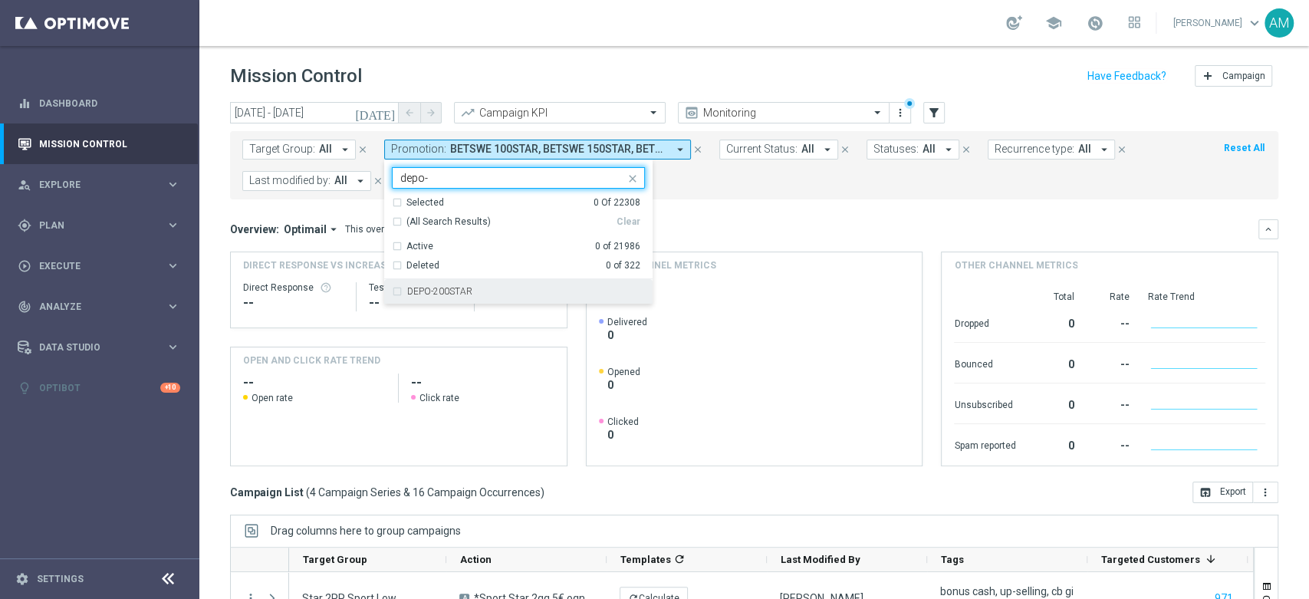
click at [516, 291] on div "DEPO-200STAR" at bounding box center [526, 291] width 238 height 9
type input "depo-"
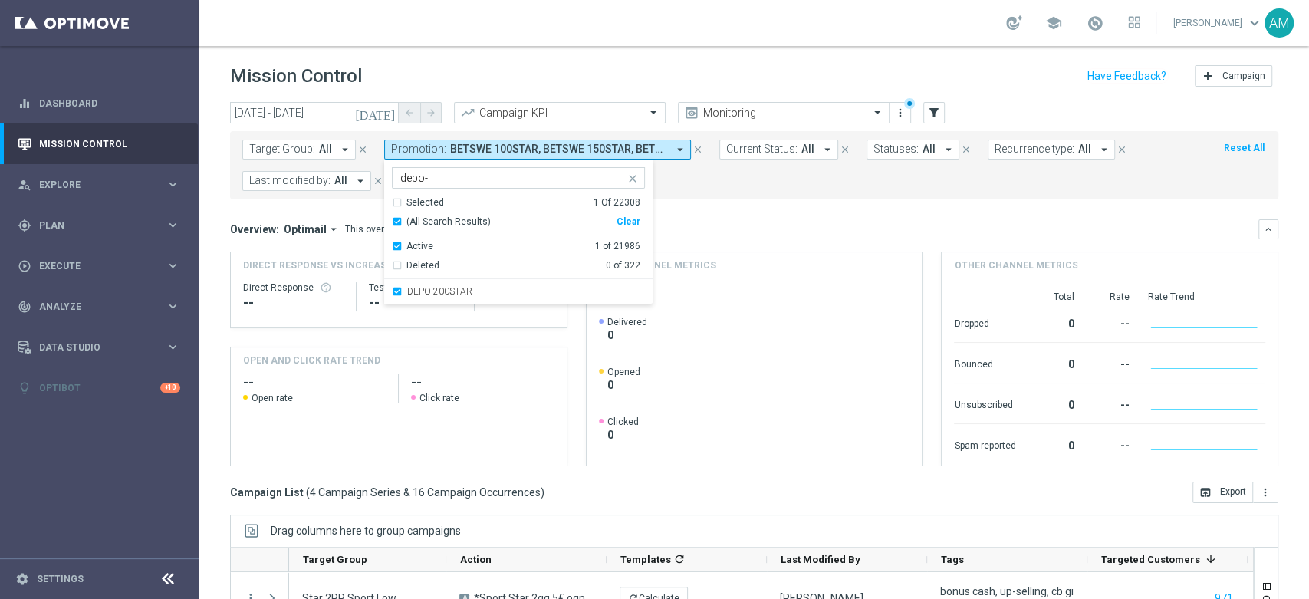
click at [705, 220] on div "Overview: Optimail arrow_drop_down This overview shows data of campaigns execut…" at bounding box center [754, 229] width 1048 height 20
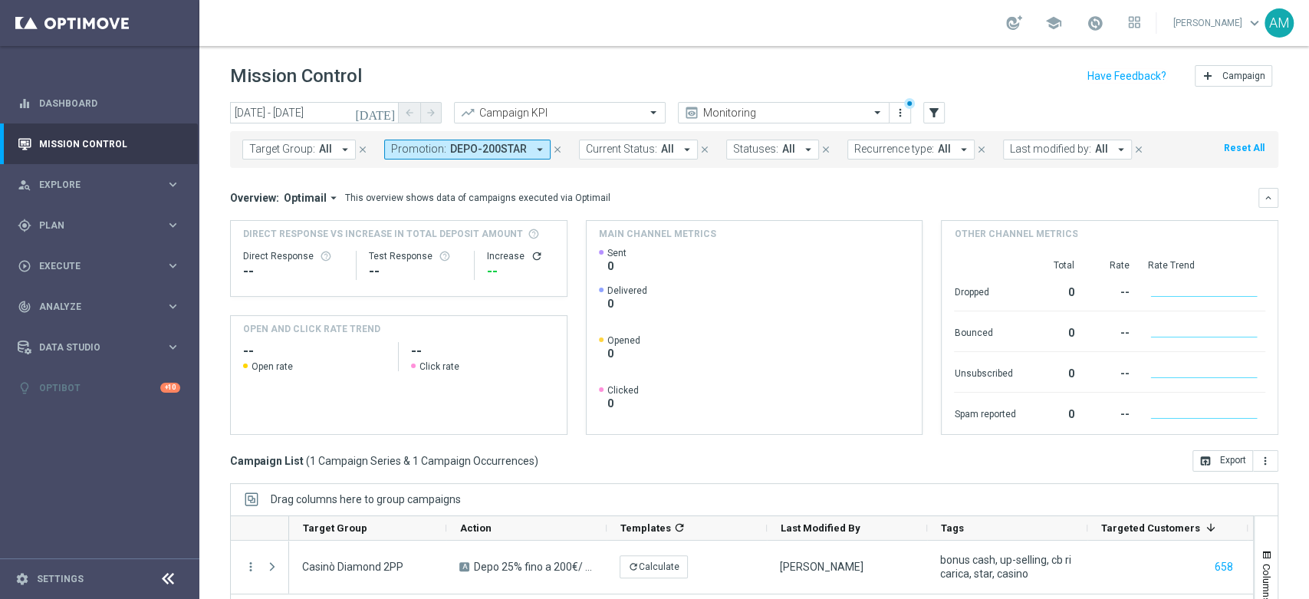
click at [473, 146] on span "DEPO-200STAR" at bounding box center [488, 149] width 77 height 13
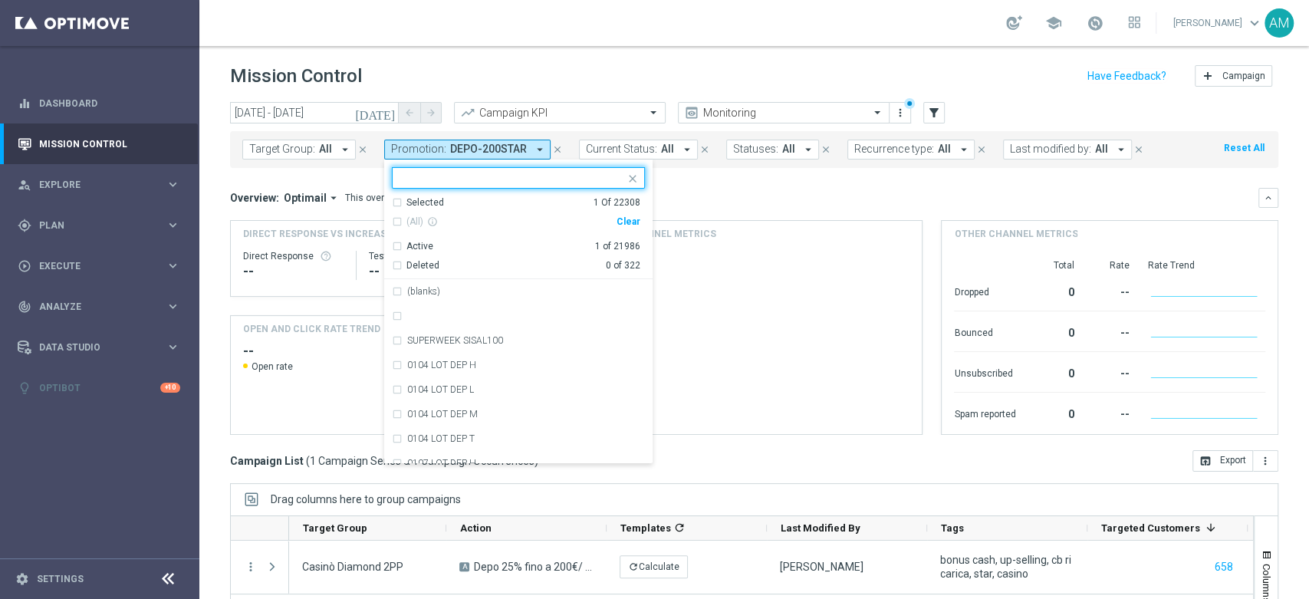
click at [0, 0] on div "Clear" at bounding box center [0, 0] width 0 height 0
click at [540, 178] on input "text" at bounding box center [512, 178] width 225 height 13
type input "a"
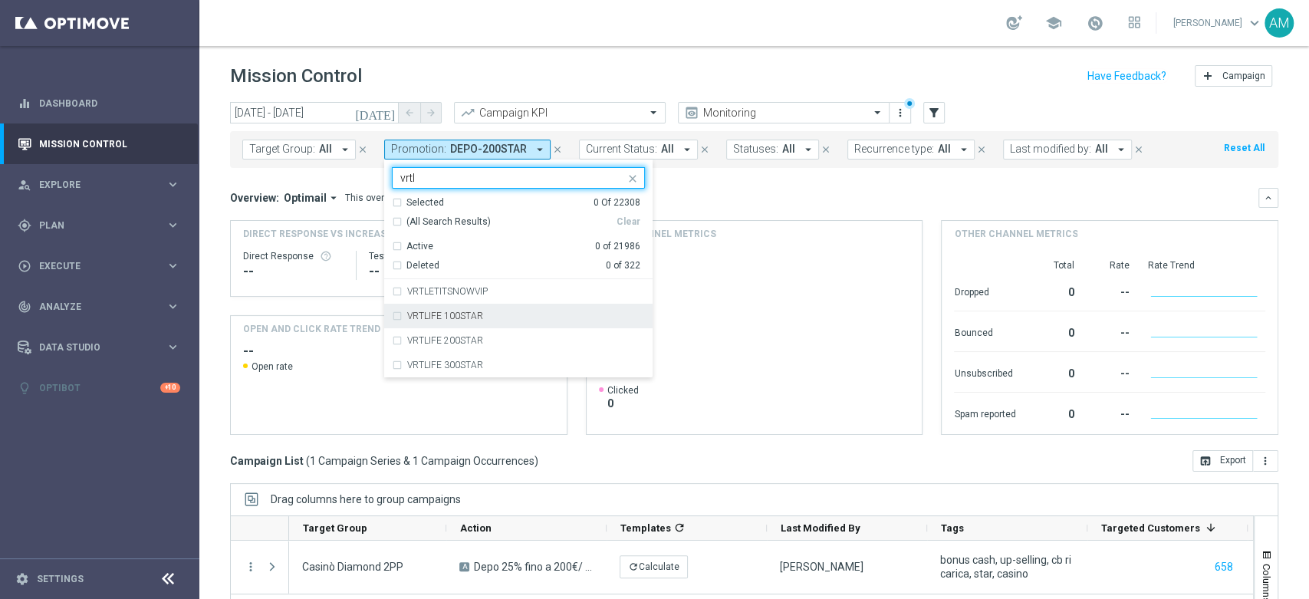
click at [506, 314] on div "VRTLIFE 100STAR" at bounding box center [526, 315] width 238 height 9
type input "vrtl"
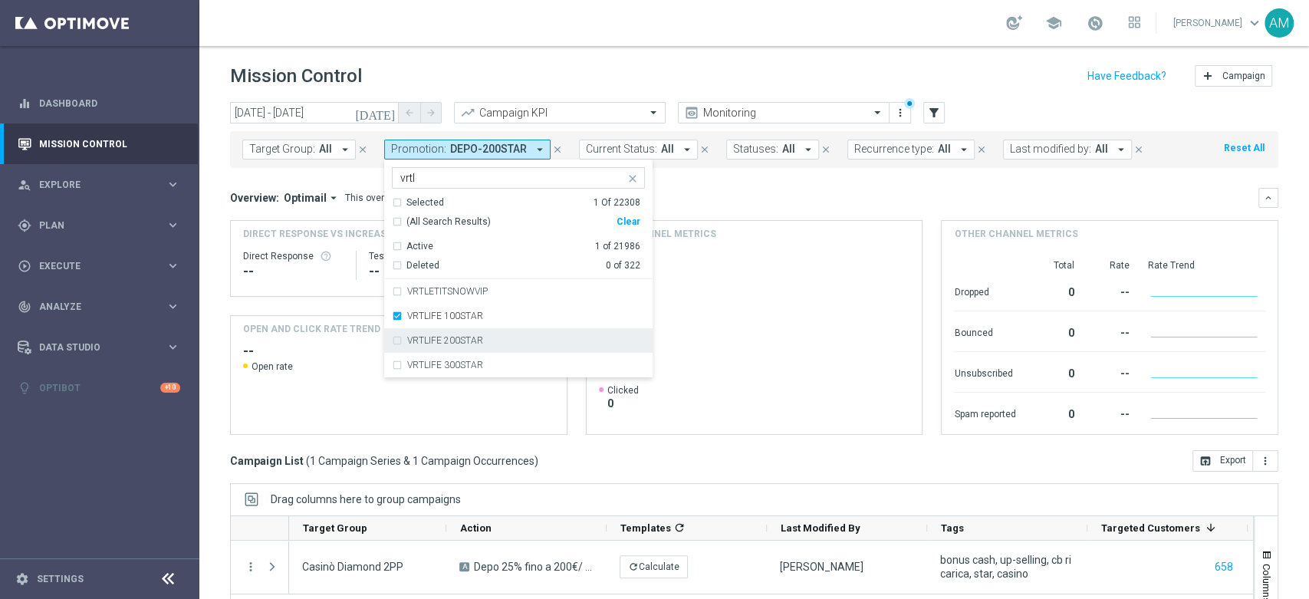
click at [505, 341] on div "VRTLIFE 200STAR" at bounding box center [526, 340] width 238 height 9
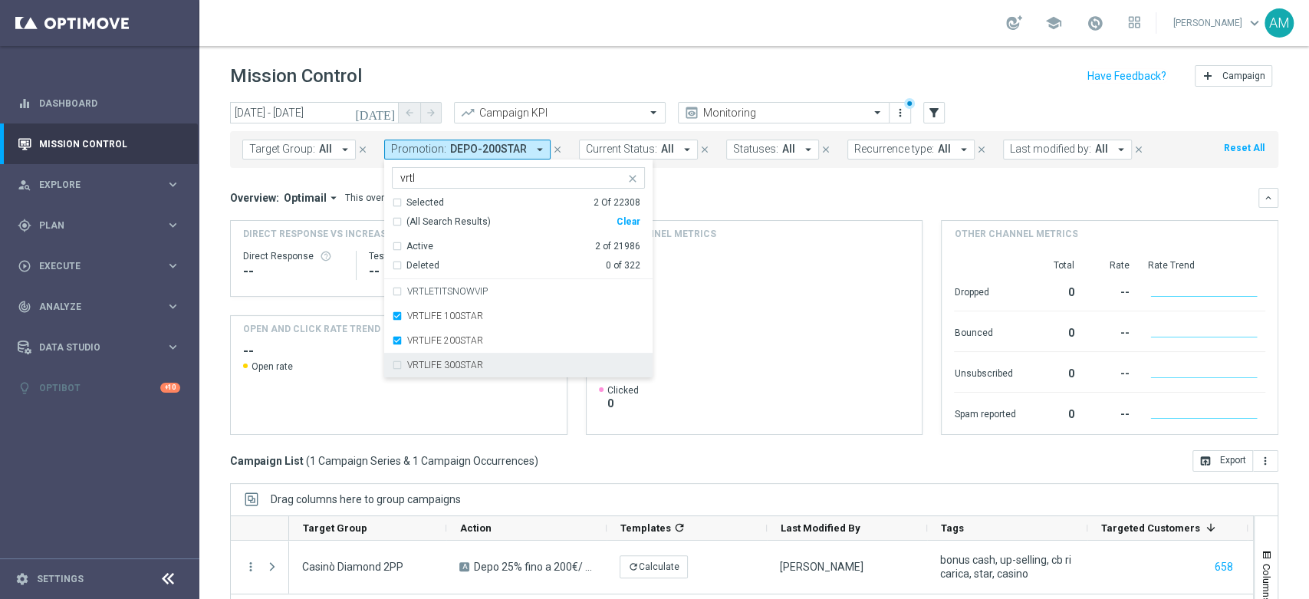
click at [505, 368] on div "VRTLIFE 300STAR" at bounding box center [526, 364] width 238 height 9
click at [787, 195] on div "Overview: Optimail arrow_drop_down This overview shows data of campaigns execut…" at bounding box center [744, 198] width 1028 height 14
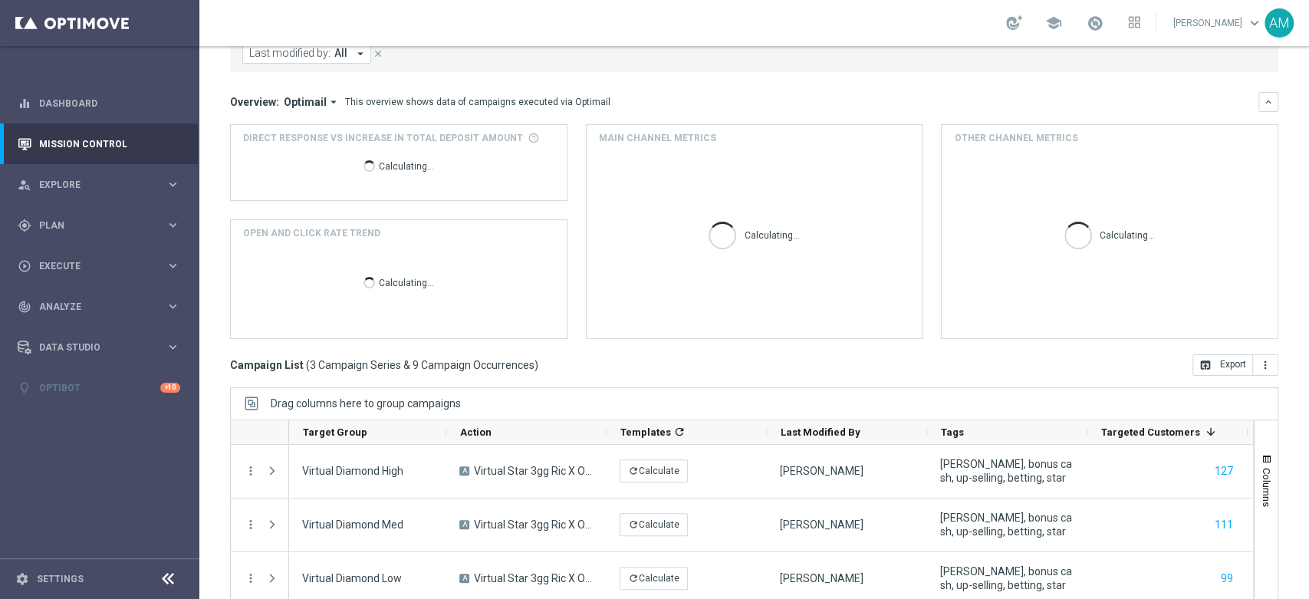
scroll to position [170, 0]
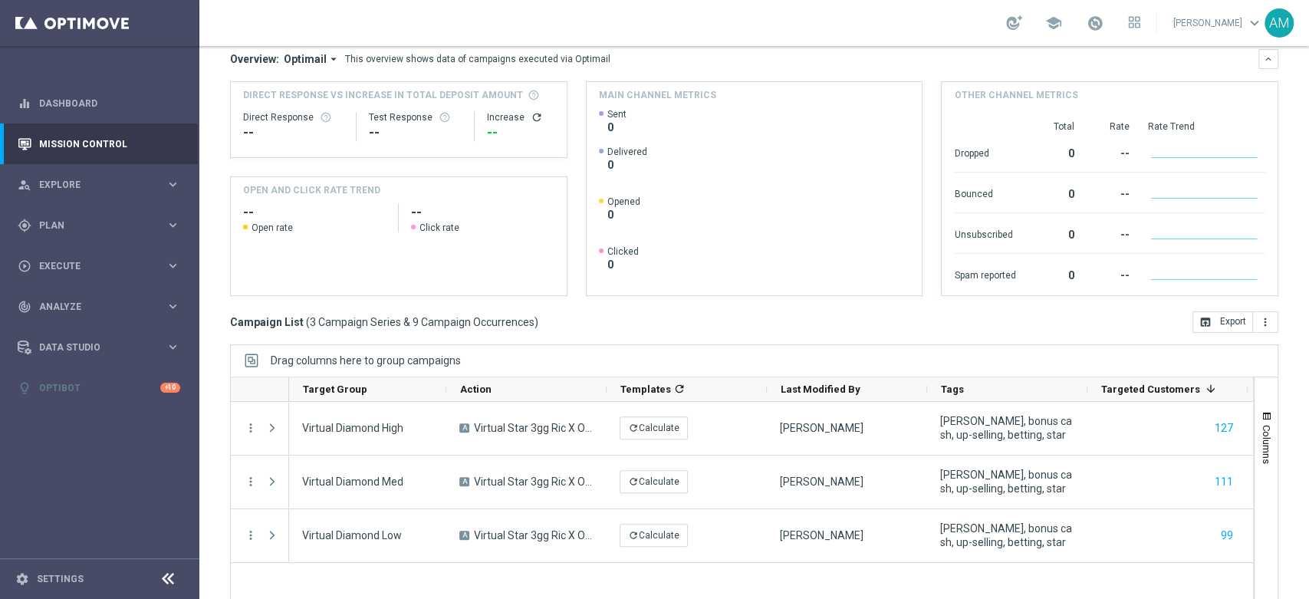
click at [514, 143] on div "Direct Response -- Test Response -- Increase refresh" at bounding box center [398, 126] width 311 height 49
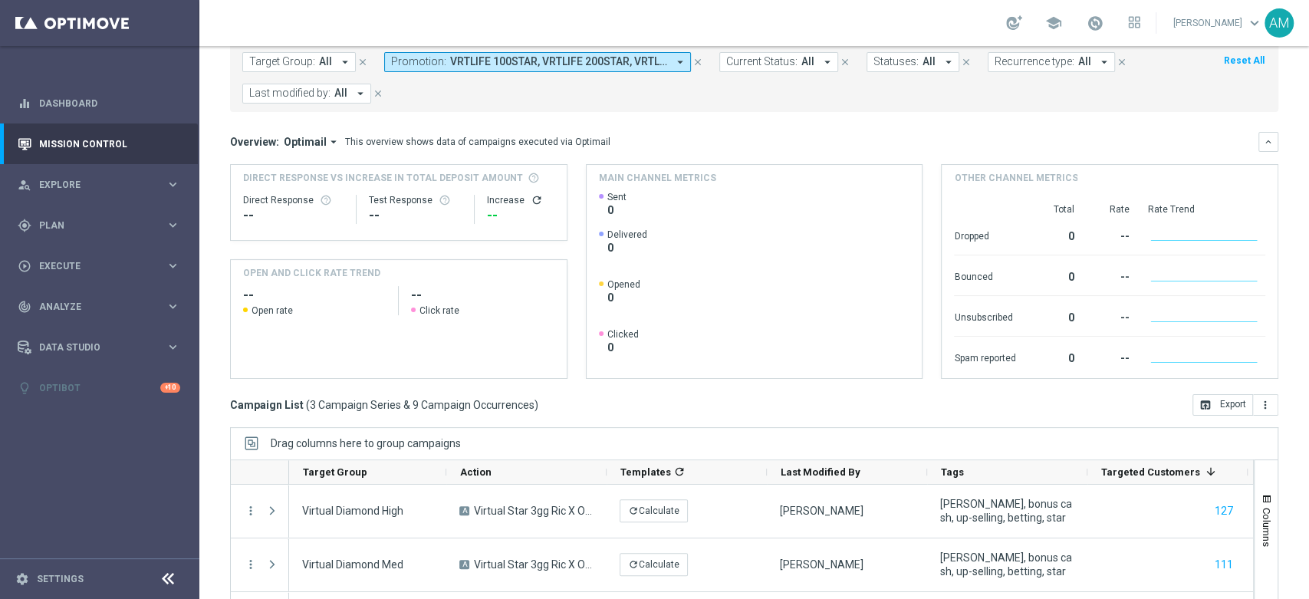
scroll to position [0, 0]
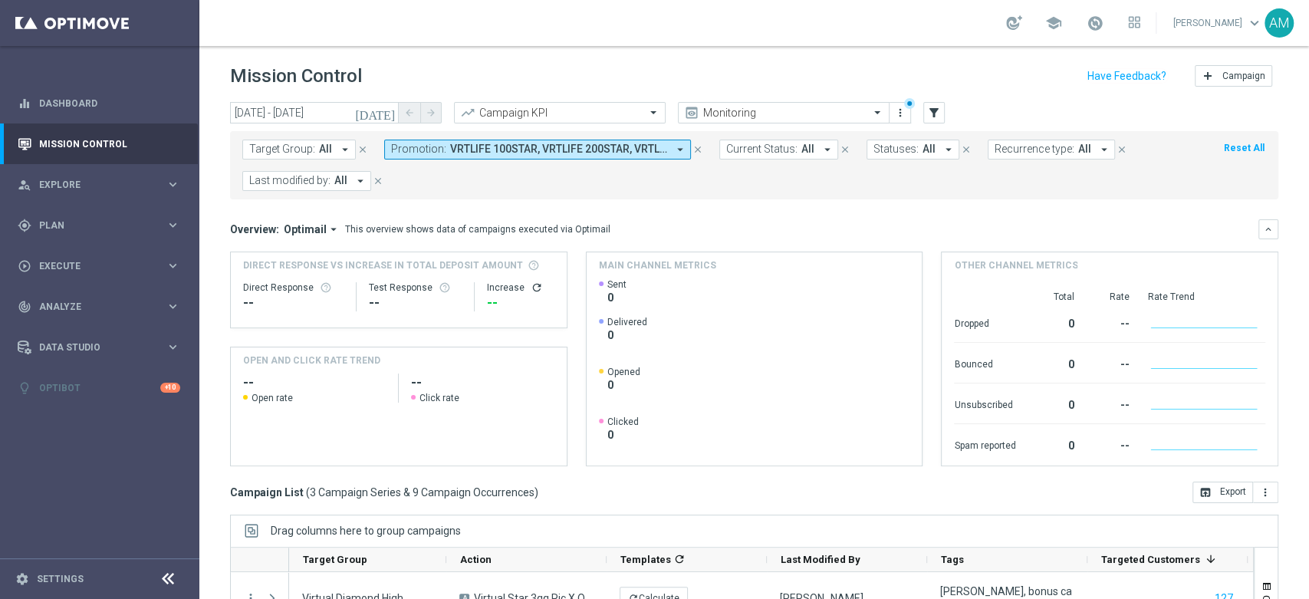
click at [515, 144] on span "VRTLIFE 100STAR, VRTLIFE 200STAR, VRTLIFE 300STAR" at bounding box center [558, 149] width 217 height 13
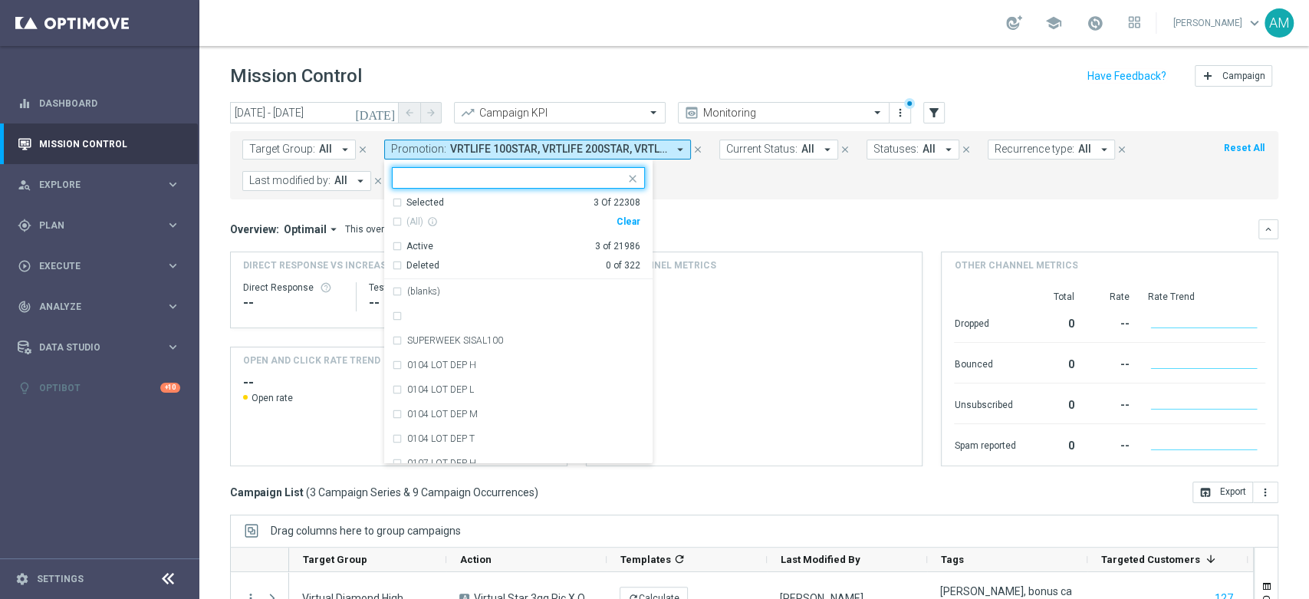
click at [0, 0] on div "Clear" at bounding box center [0, 0] width 0 height 0
click at [570, 178] on input "text" at bounding box center [512, 178] width 225 height 13
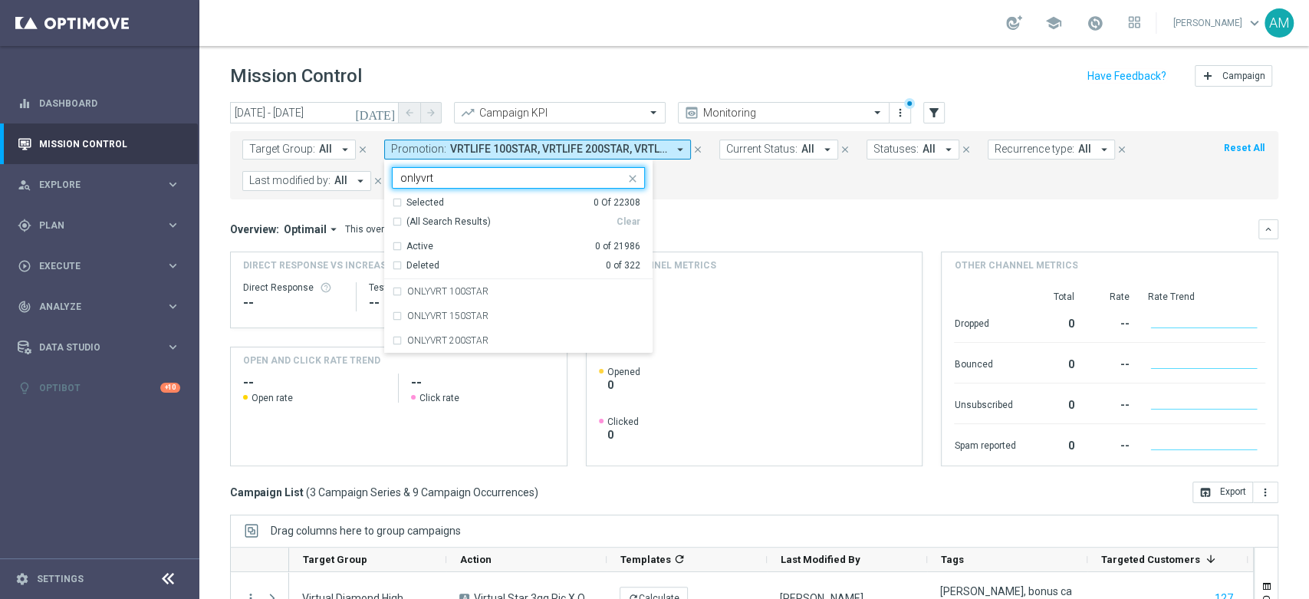
click at [392, 225] on div "(All Search Results)" at bounding box center [504, 221] width 225 height 13
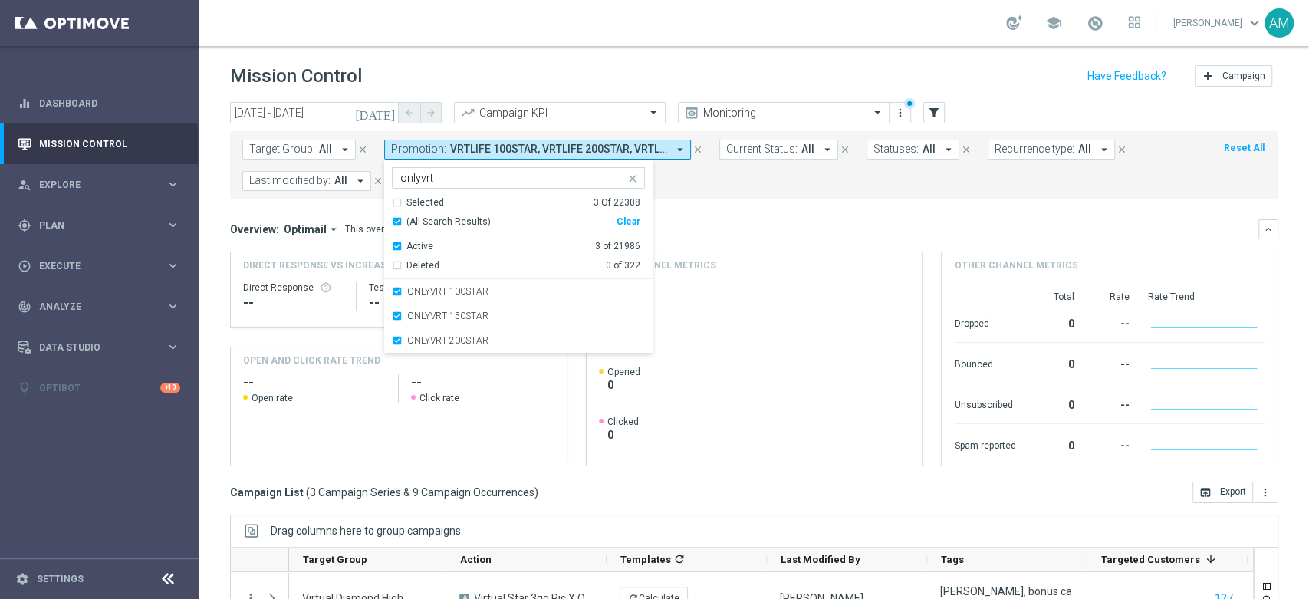
click at [467, 174] on input "onlyvrt" at bounding box center [512, 178] width 225 height 13
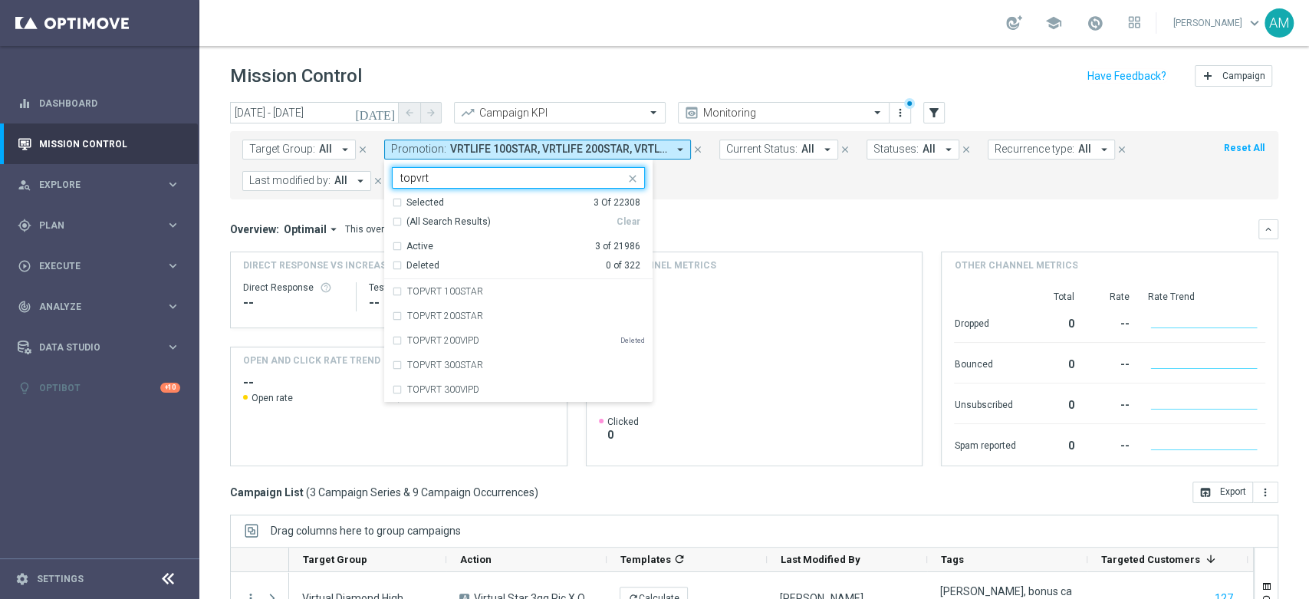
click at [411, 225] on span "(All Search Results)" at bounding box center [448, 221] width 84 height 13
type input "topvrt"
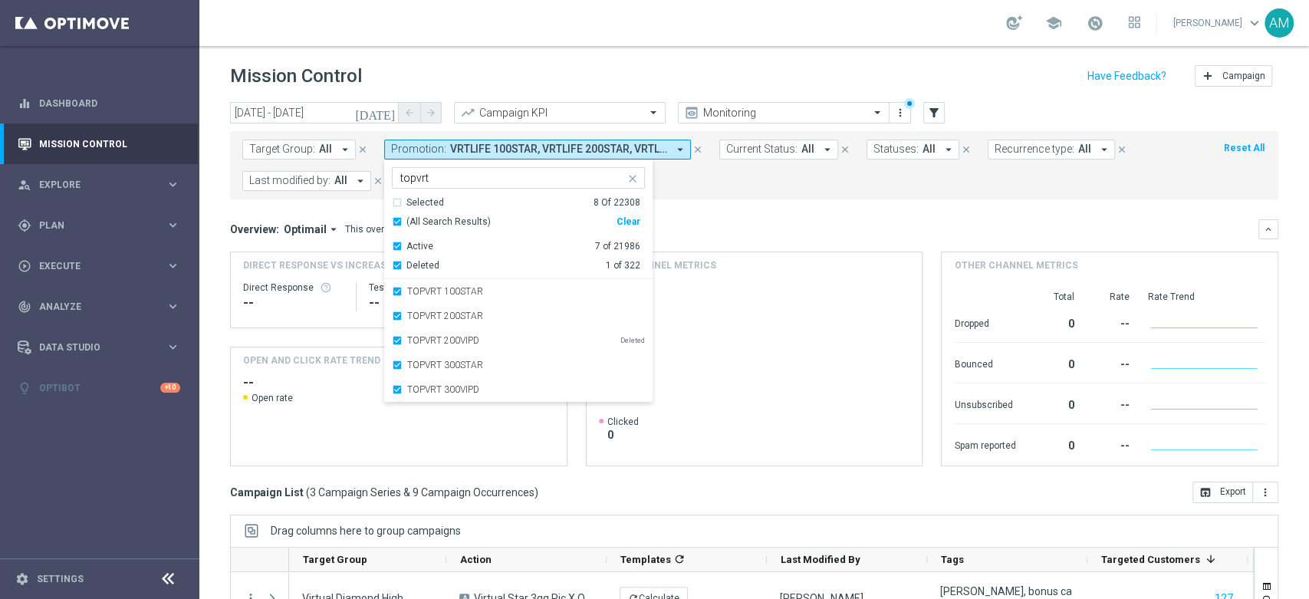
click at [728, 207] on mini-dashboard "Overview: Optimail arrow_drop_down This overview shows data of campaigns execut…" at bounding box center [754, 340] width 1048 height 282
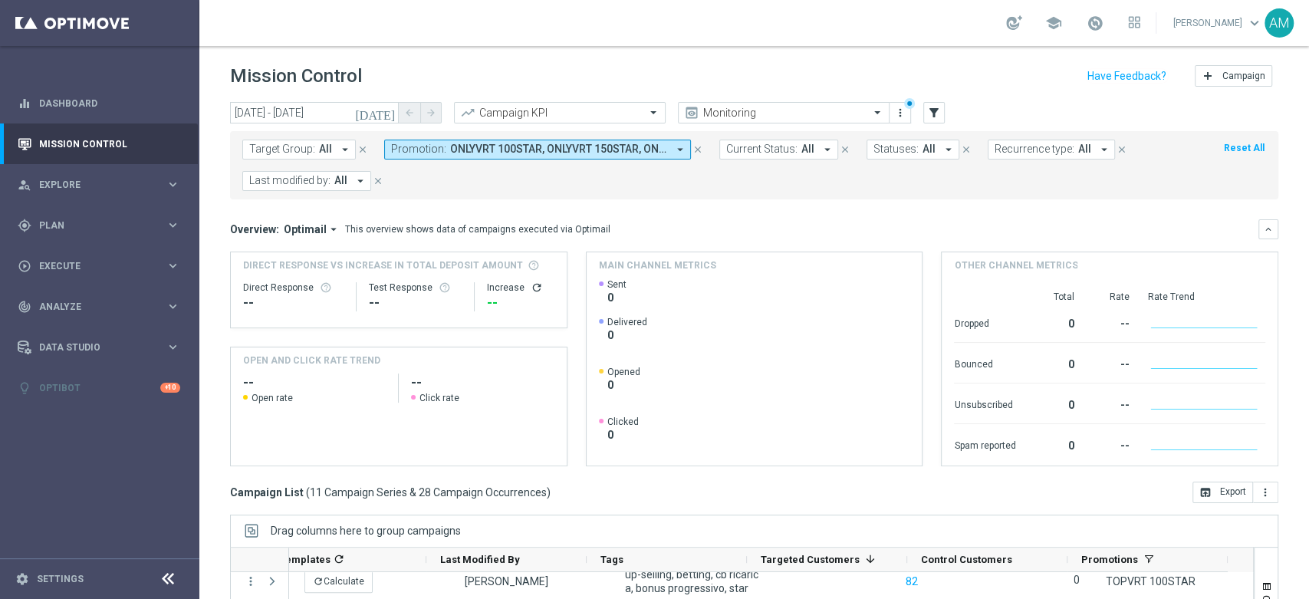
click at [491, 148] on span "ONLYVRT 100STAR, ONLYVRT 150STAR, ONLYVRT 200STAR, TOPVRT 100STAR, TOPVRT 200ST…" at bounding box center [558, 149] width 217 height 13
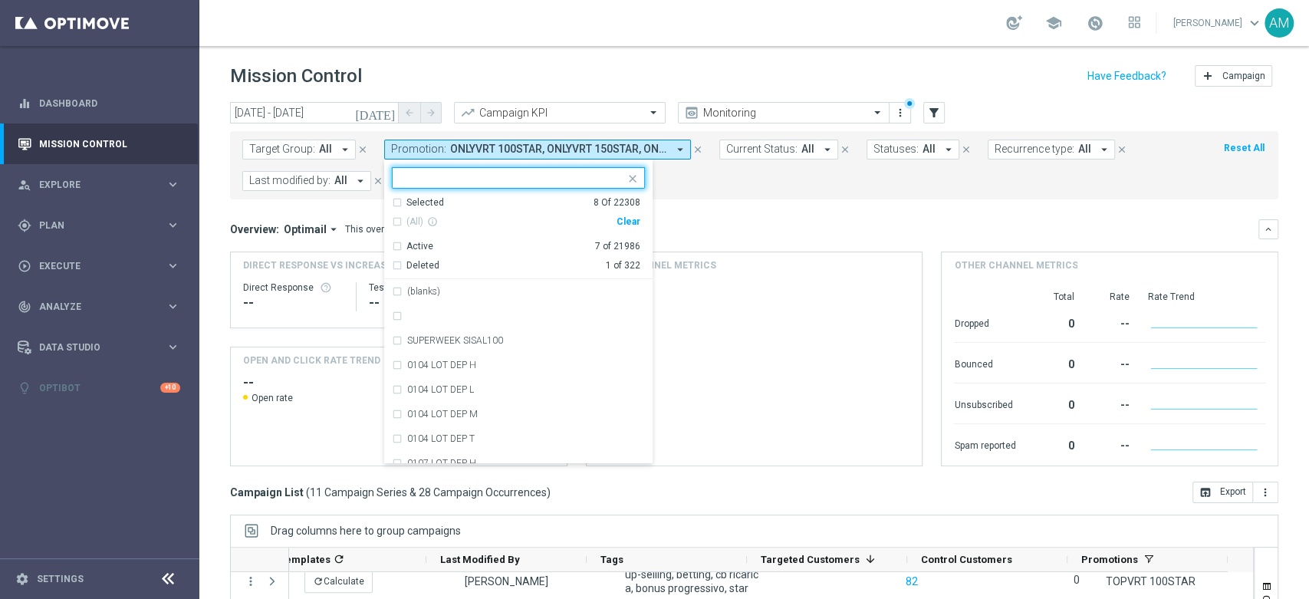
click at [0, 0] on div "Clear" at bounding box center [0, 0] width 0 height 0
click at [534, 176] on input "text" at bounding box center [512, 178] width 225 height 13
paste input "3-W PKRTOP 500STAR"
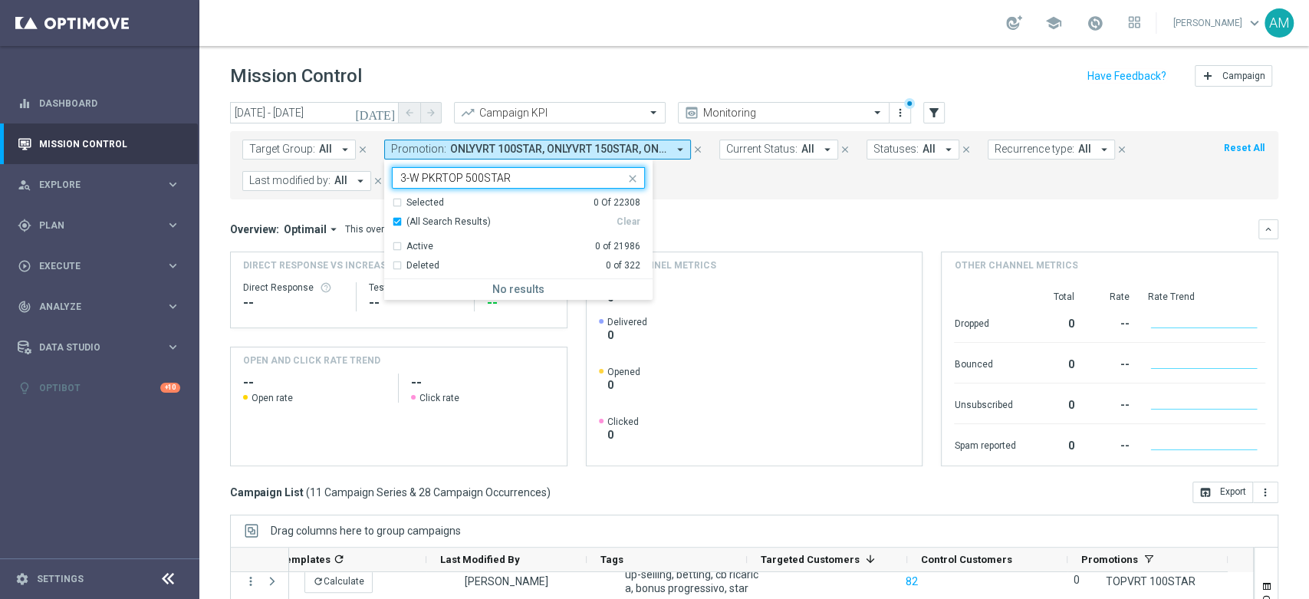
click at [423, 173] on input "3-W PKRTOP 500STAR" at bounding box center [512, 178] width 225 height 13
click at [479, 298] on div "PKRTOP 500STAR" at bounding box center [518, 291] width 253 height 25
type input "PKRTOP 500STAR"
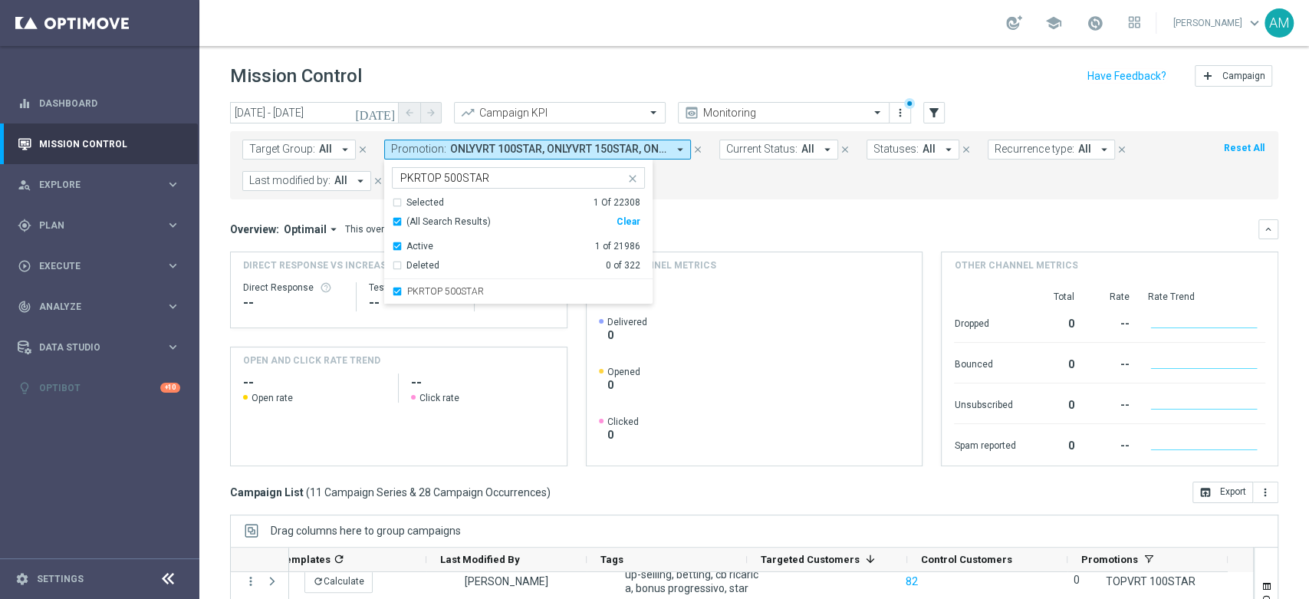
click at [754, 210] on mini-dashboard "Overview: Optimail arrow_drop_down This overview shows data of campaigns execut…" at bounding box center [754, 340] width 1048 height 282
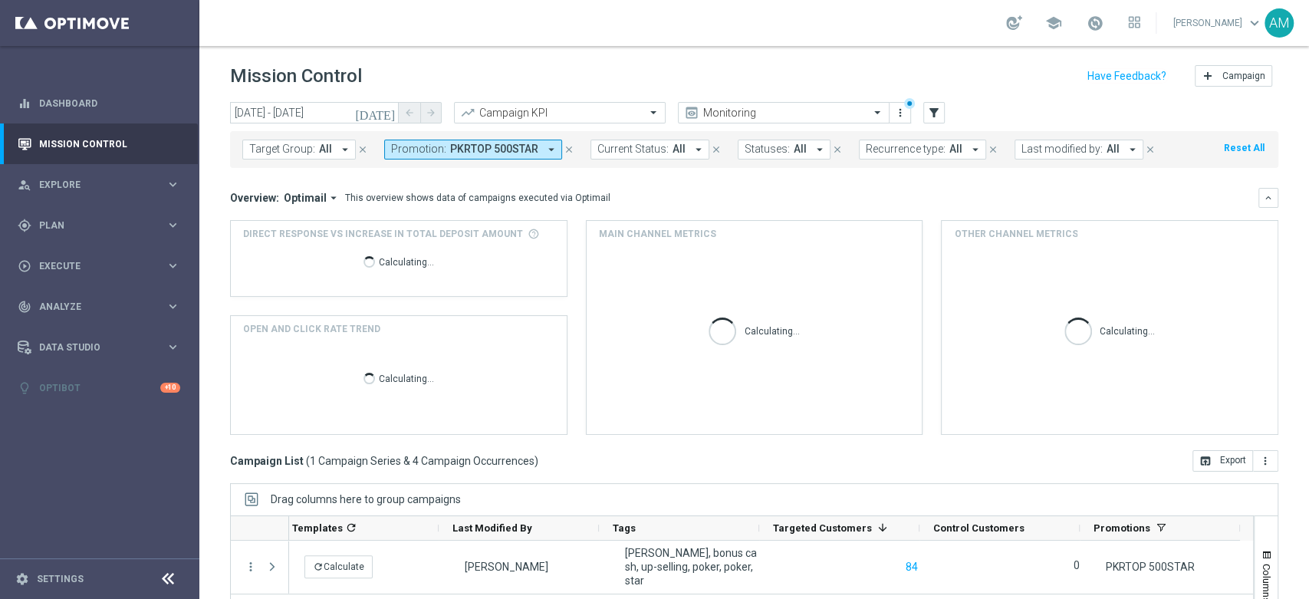
scroll to position [0, 327]
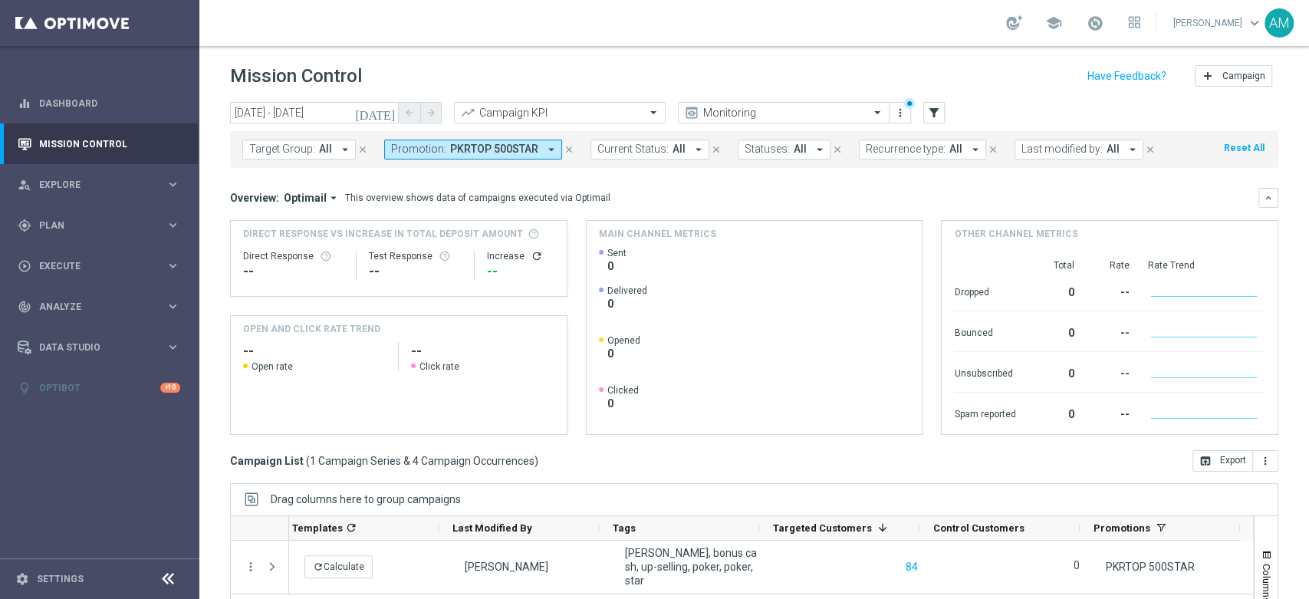
click at [514, 157] on button "Promotion: PKRTOP 500STAR arrow_drop_down" at bounding box center [473, 150] width 178 height 20
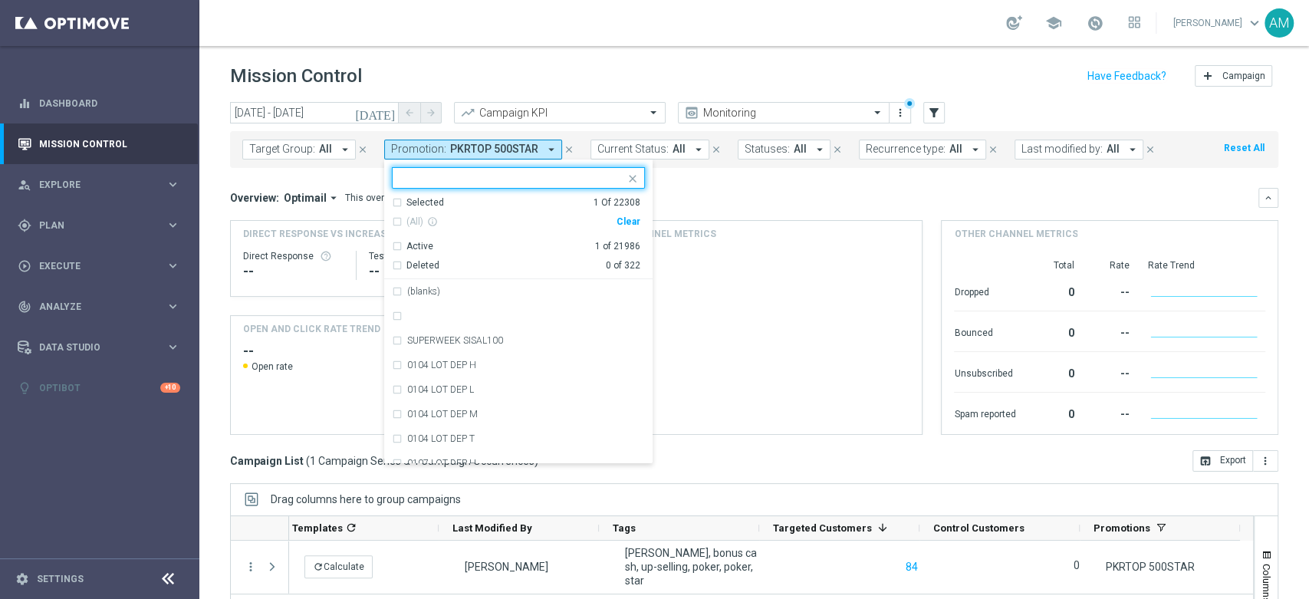
click at [514, 154] on span "PKRTOP 500STAR" at bounding box center [494, 149] width 88 height 13
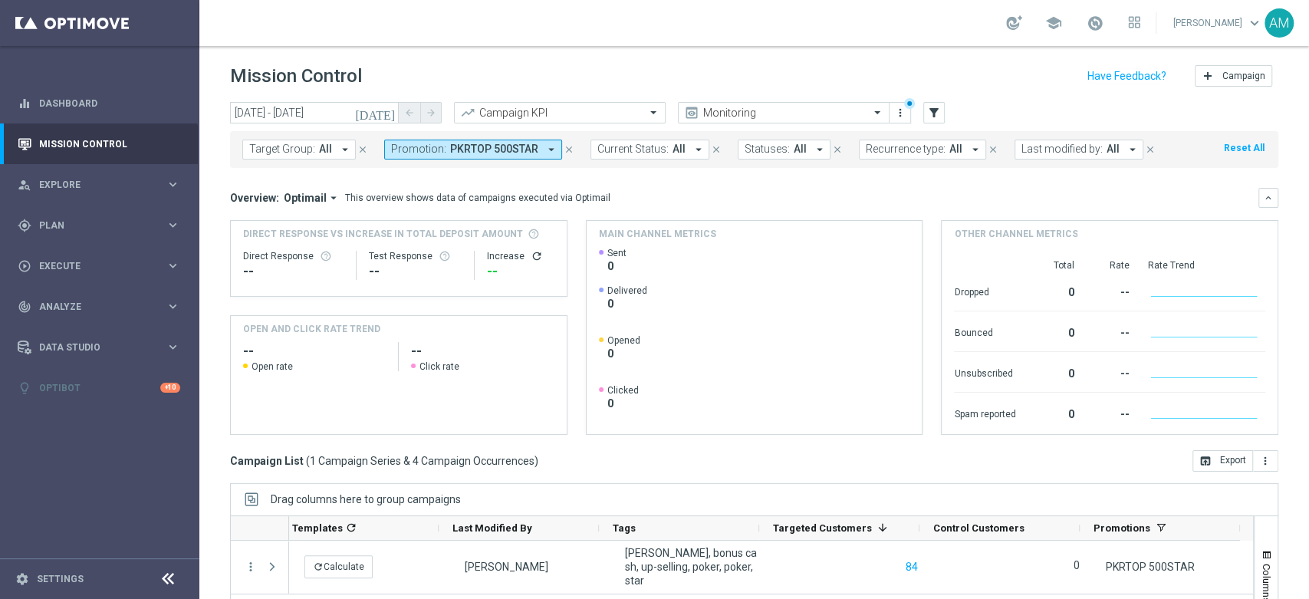
click at [501, 164] on div "Target Group: All arrow_drop_down close Promotion: PKRTOP 500STAR arrow_drop_do…" at bounding box center [754, 149] width 1048 height 37
click at [499, 157] on button "Promotion: PKRTOP 500STAR arrow_drop_down" at bounding box center [473, 150] width 178 height 20
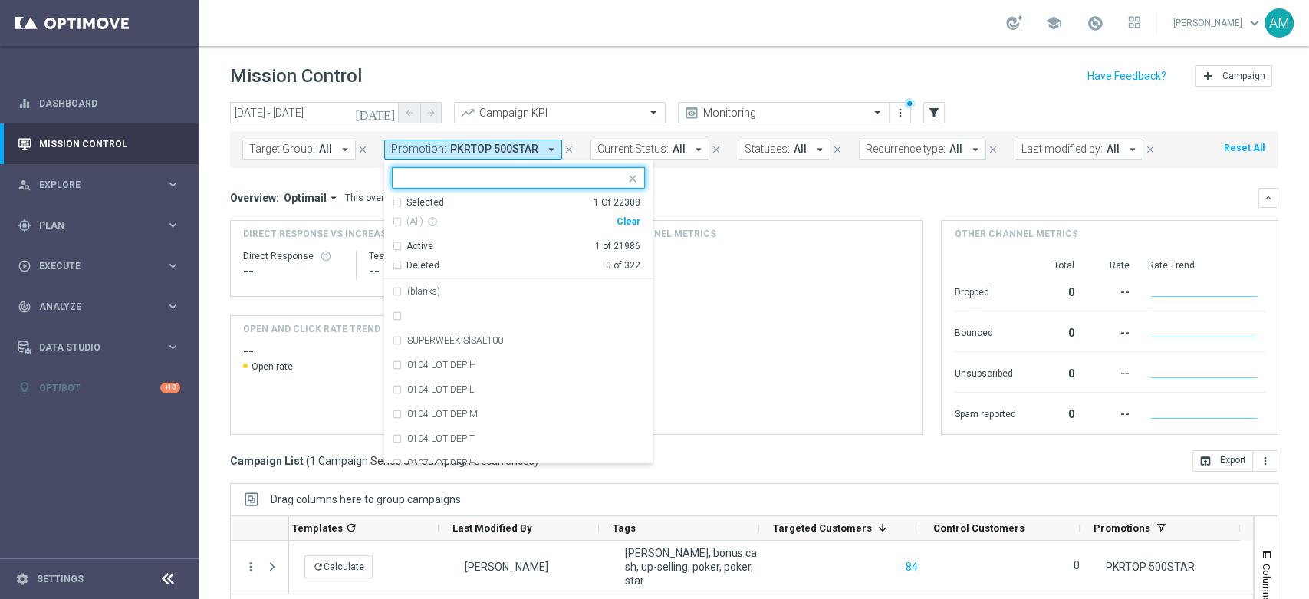
click at [0, 0] on div "Clear" at bounding box center [0, 0] width 0 height 0
click at [520, 168] on div at bounding box center [509, 177] width 232 height 19
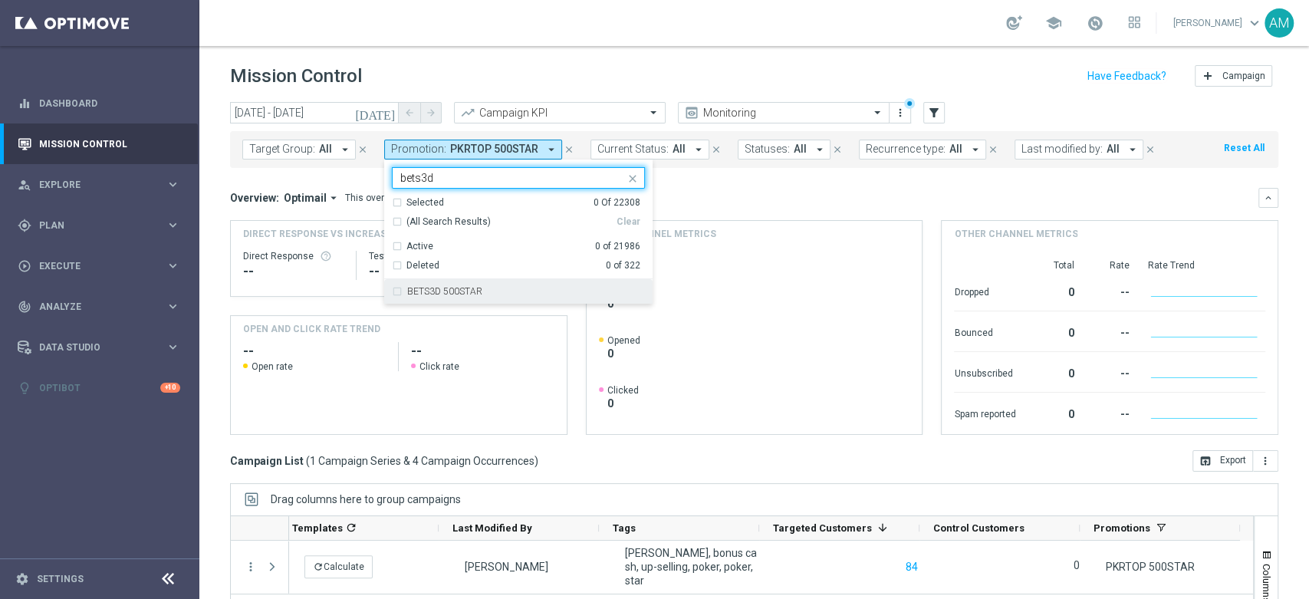
click at [518, 296] on div "BETS3D 500STAR" at bounding box center [518, 291] width 253 height 25
type input "bets3d"
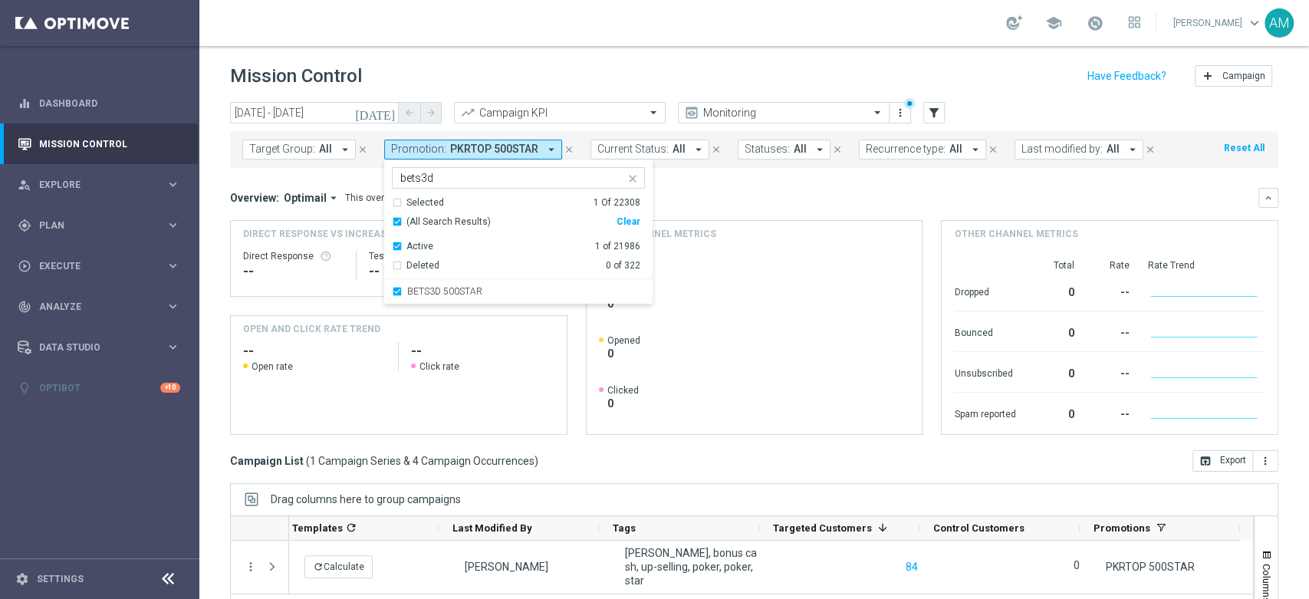
click at [711, 191] on div "Overview: Optimail arrow_drop_down This overview shows data of campaigns execut…" at bounding box center [744, 198] width 1028 height 14
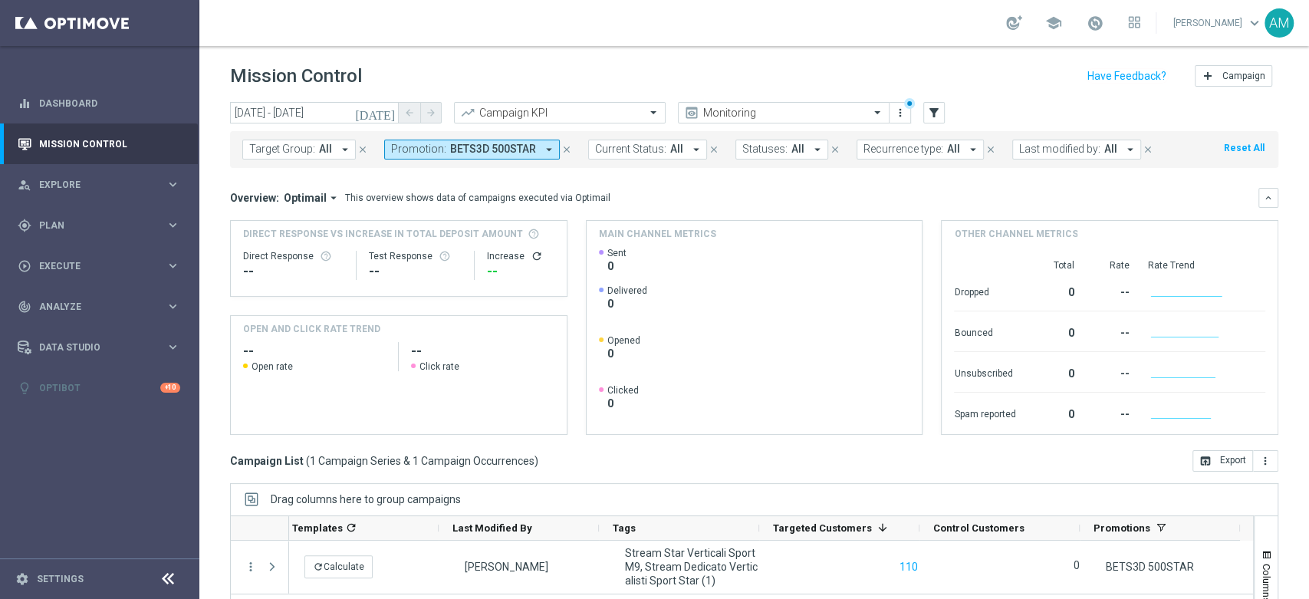
scroll to position [85, 0]
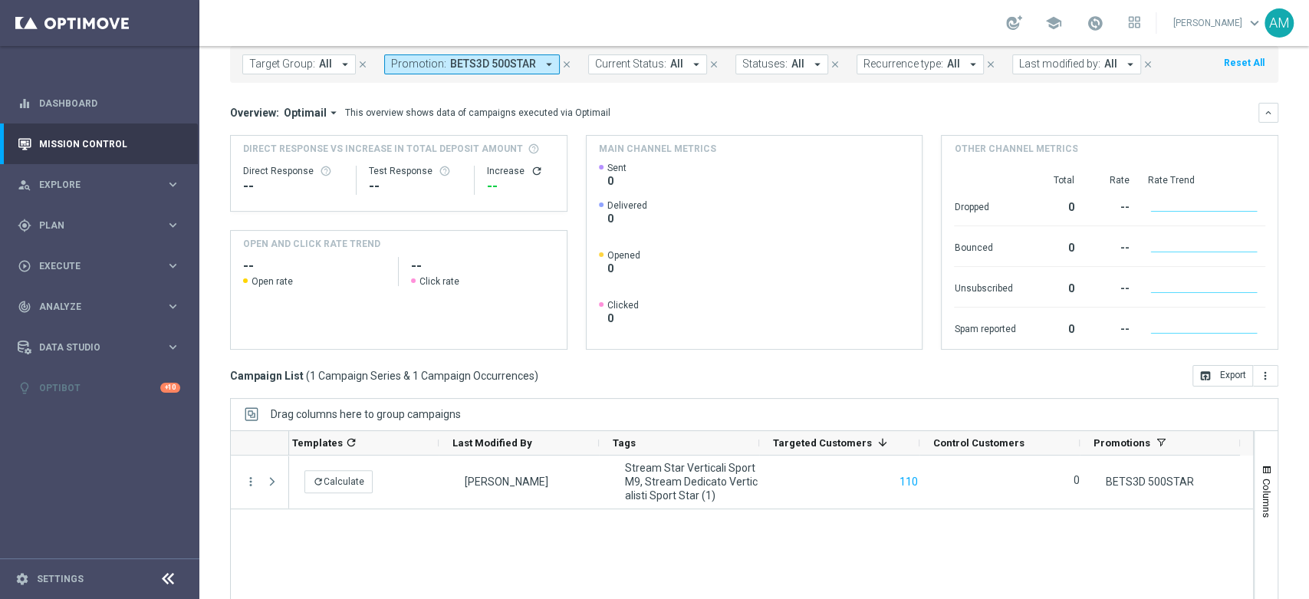
click at [519, 74] on div "Target Group: All arrow_drop_down close Promotion: BETS3D 500STAR arrow_drop_do…" at bounding box center [754, 64] width 1048 height 37
click at [519, 69] on span "BETS3D 500STAR" at bounding box center [493, 64] width 86 height 13
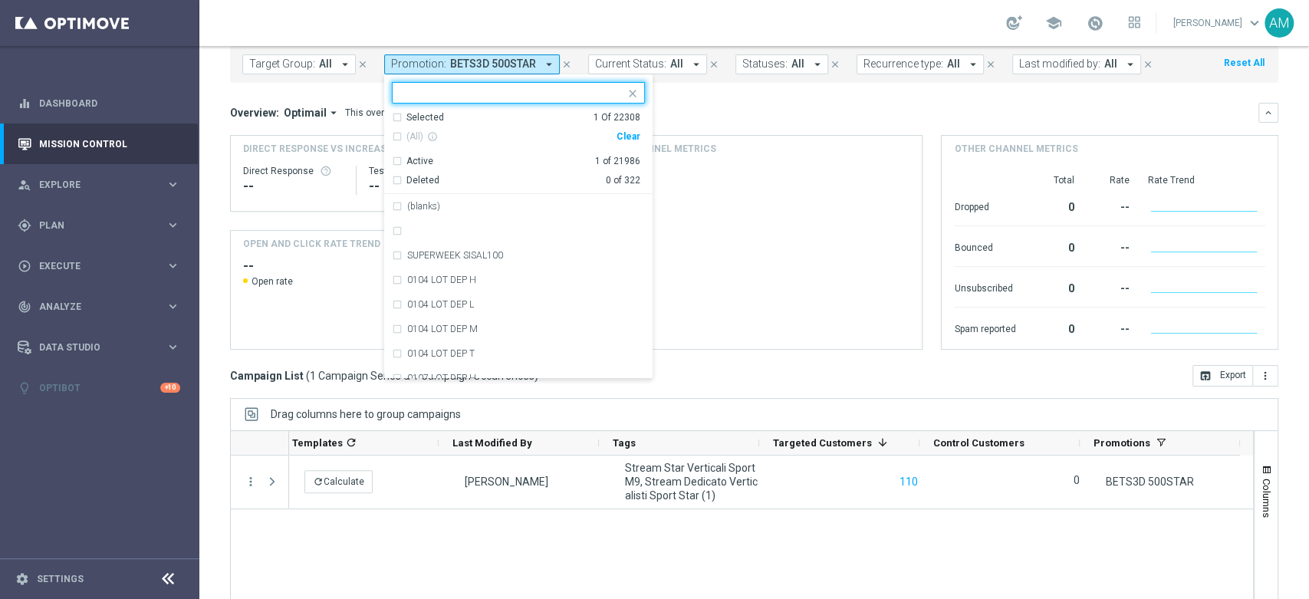
click at [0, 0] on div "Clear" at bounding box center [0, 0] width 0 height 0
click at [544, 93] on input "text" at bounding box center [512, 93] width 225 height 13
paste input "2-W CAS-500STAR"
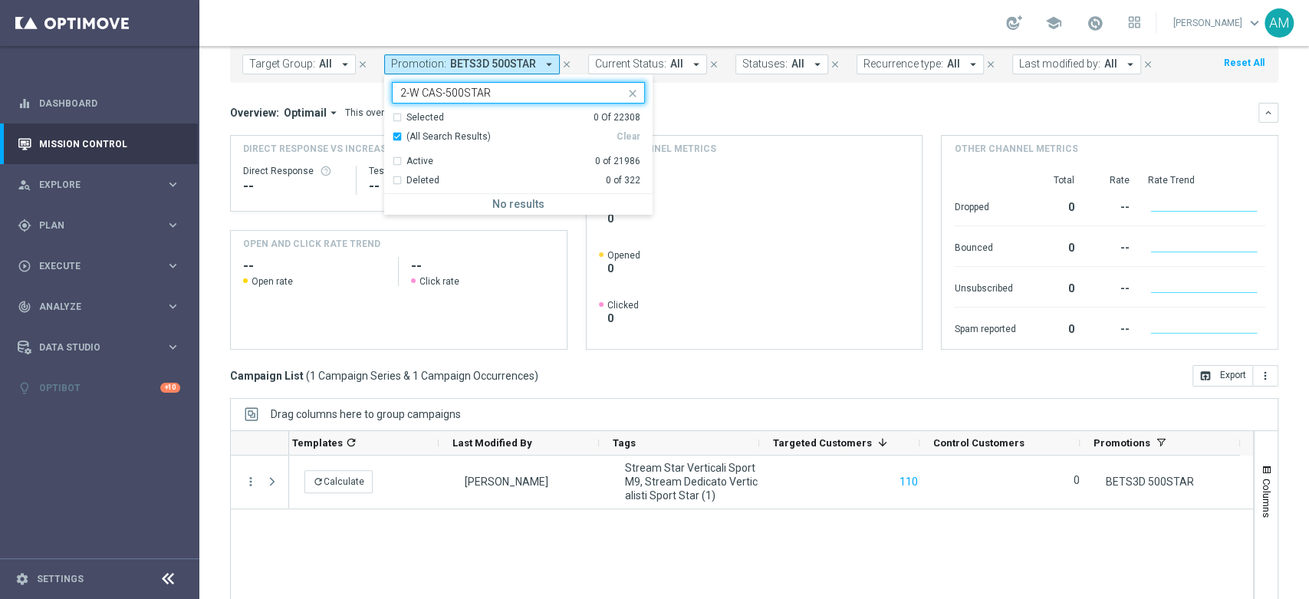
click at [417, 89] on input "2-W CAS-500STAR" at bounding box center [512, 93] width 225 height 13
click at [495, 213] on div "CAS-500STAR" at bounding box center [518, 206] width 253 height 25
type input "CAS-500STAR"
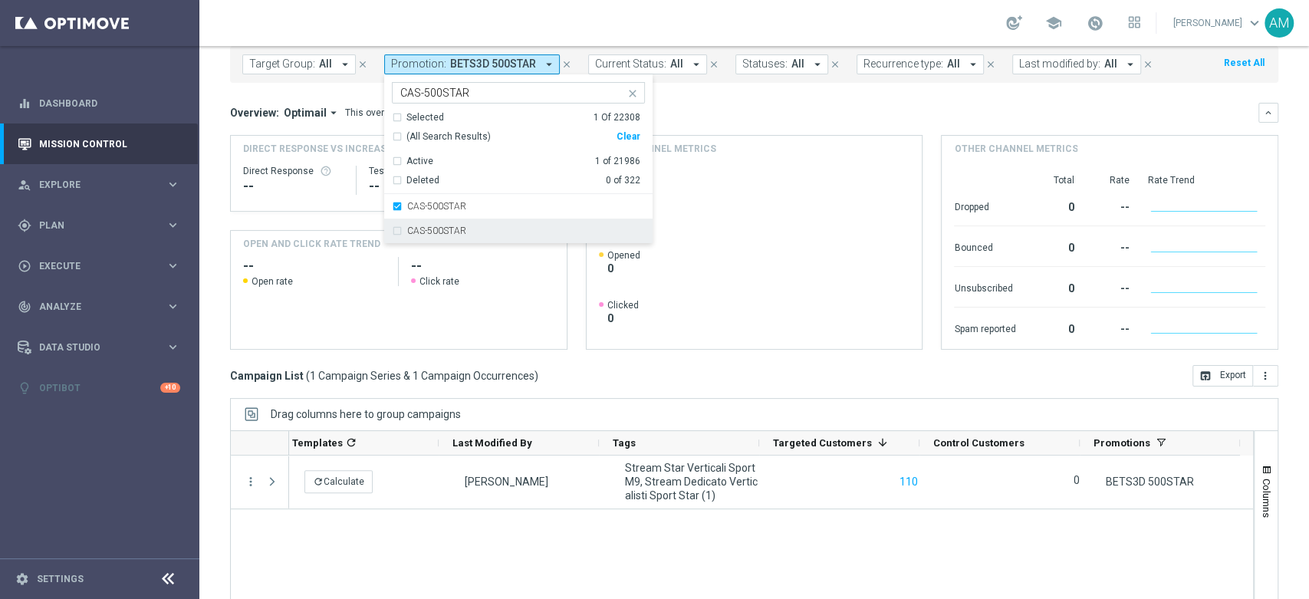
click at [499, 226] on div "CAS-500STAR" at bounding box center [526, 230] width 238 height 9
click at [730, 115] on div "Overview: Optimail arrow_drop_down This overview shows data of campaigns execut…" at bounding box center [744, 113] width 1028 height 14
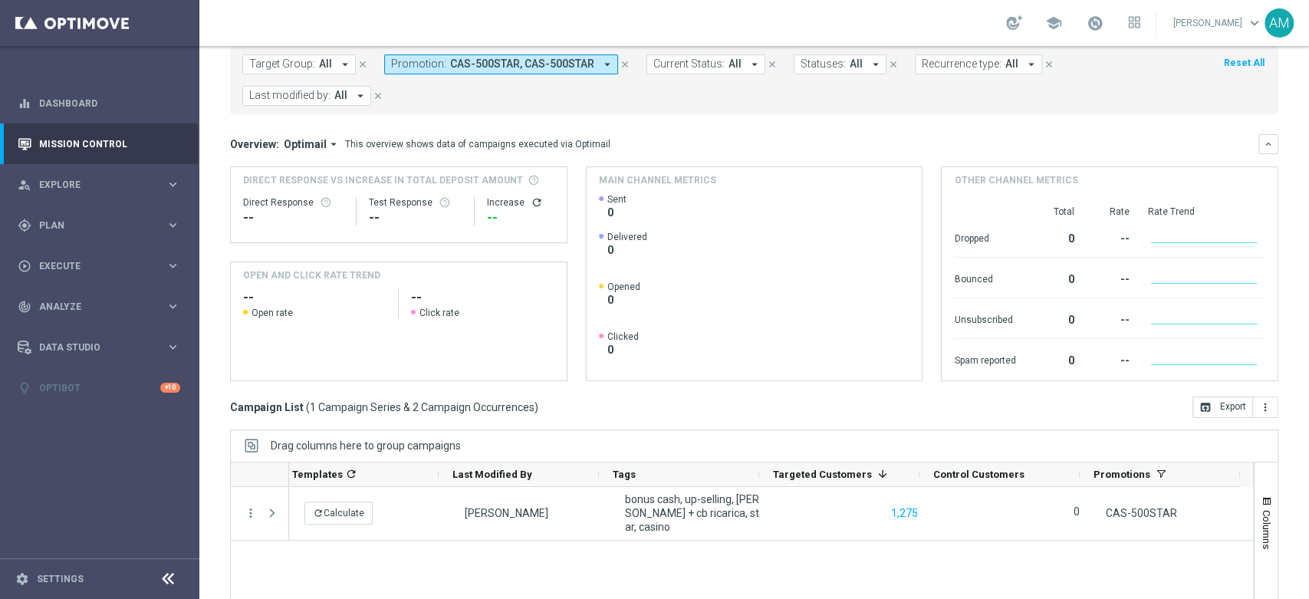
click at [509, 58] on span "CAS-500STAR, CAS-500STAR" at bounding box center [522, 64] width 144 height 13
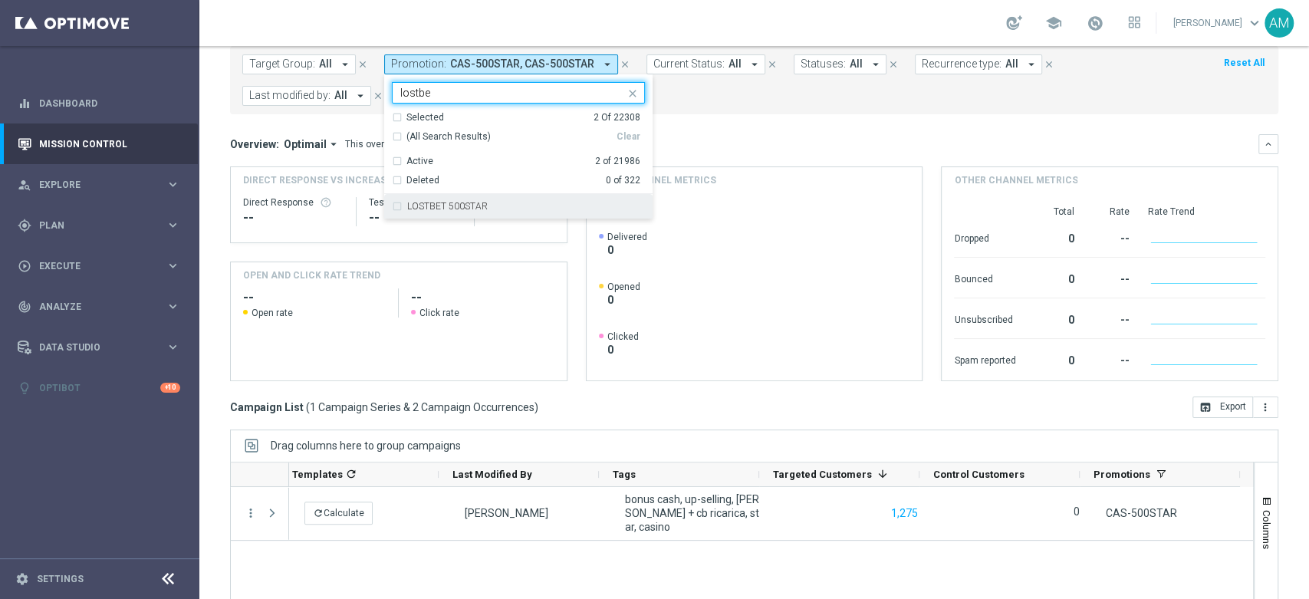
click at [508, 214] on div "LOSTBET 500STAR" at bounding box center [518, 206] width 253 height 25
type input "lostbe"
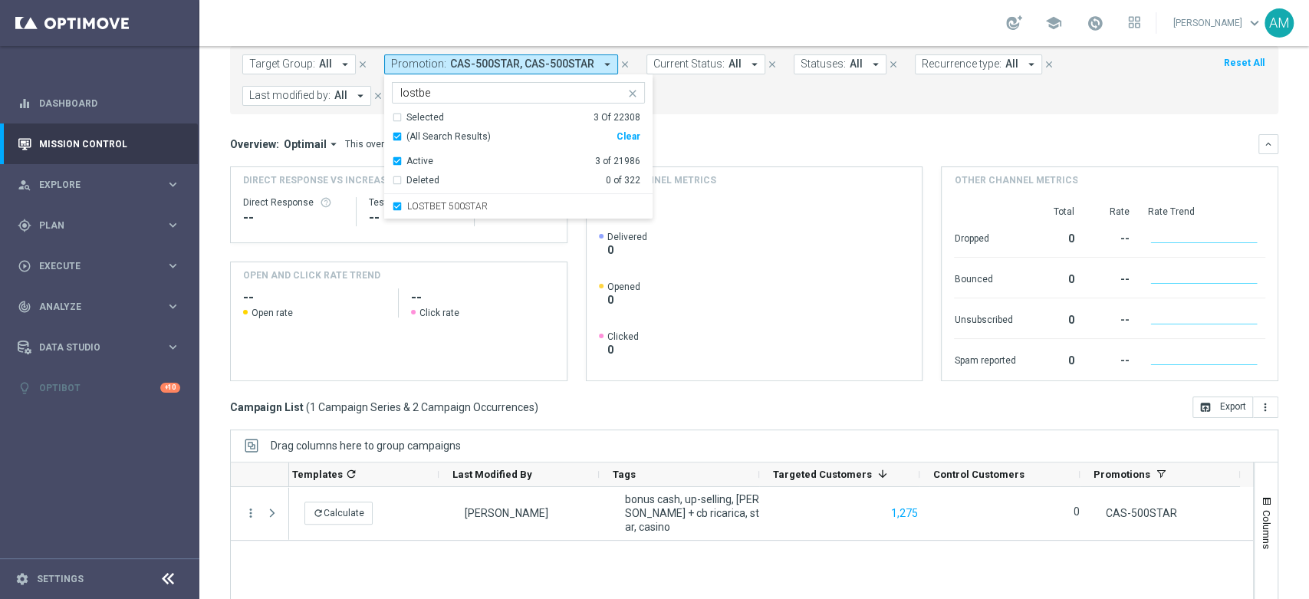
click at [758, 115] on mini-dashboard "Overview: Optimail arrow_drop_down This overview shows data of campaigns execut…" at bounding box center [754, 255] width 1048 height 282
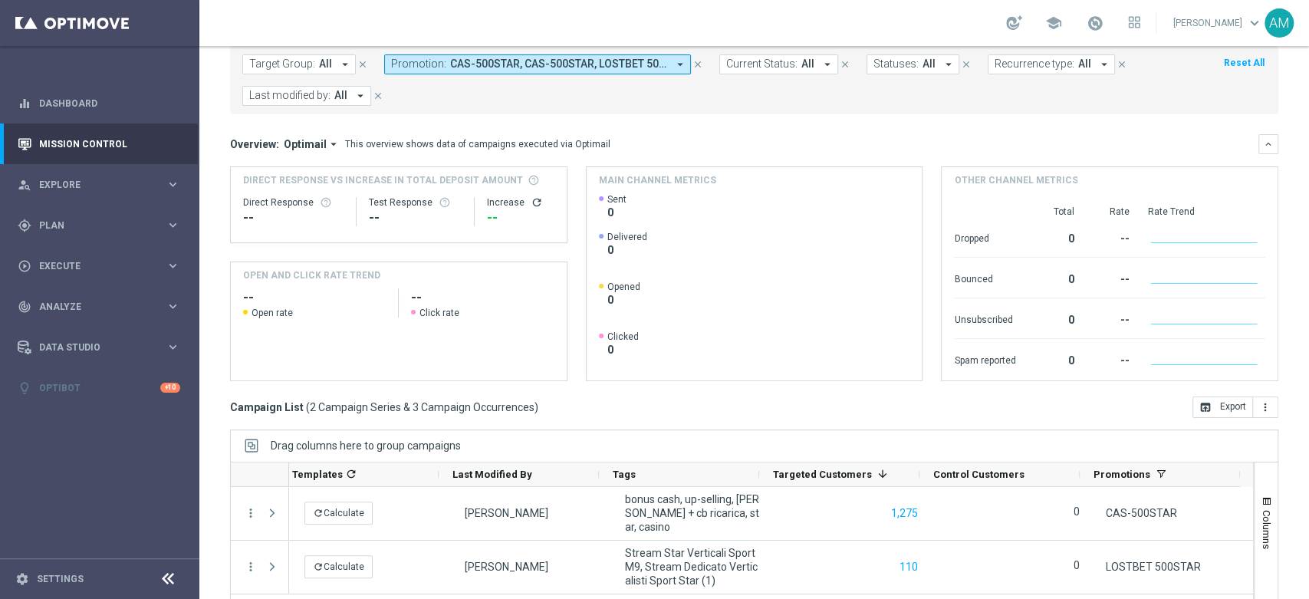
click at [524, 86] on form "Target Group: All arrow_drop_down close Promotion: CAS-500STAR, CAS-500STAR, LO…" at bounding box center [719, 79] width 955 height 51
click at [564, 55] on button "Promotion: CAS-500STAR, CAS-500STAR, LOSTBET 500STAR arrow_drop_down" at bounding box center [537, 64] width 307 height 20
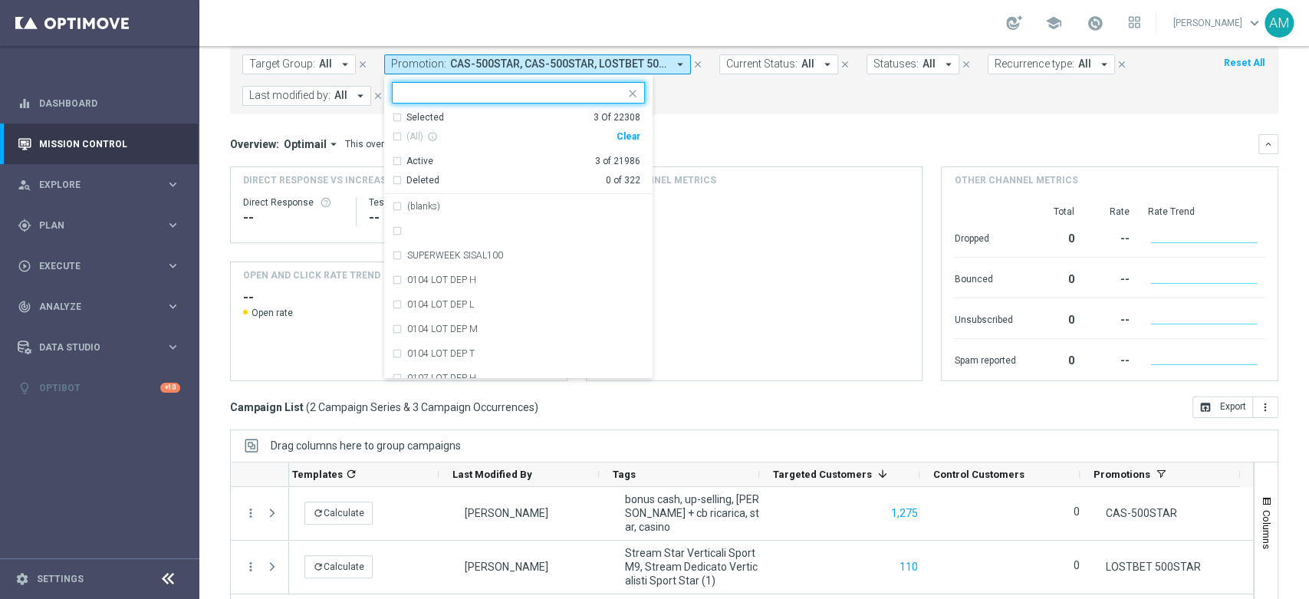
click at [0, 0] on div "Clear" at bounding box center [0, 0] width 0 height 0
click at [587, 92] on input "text" at bounding box center [512, 93] width 225 height 13
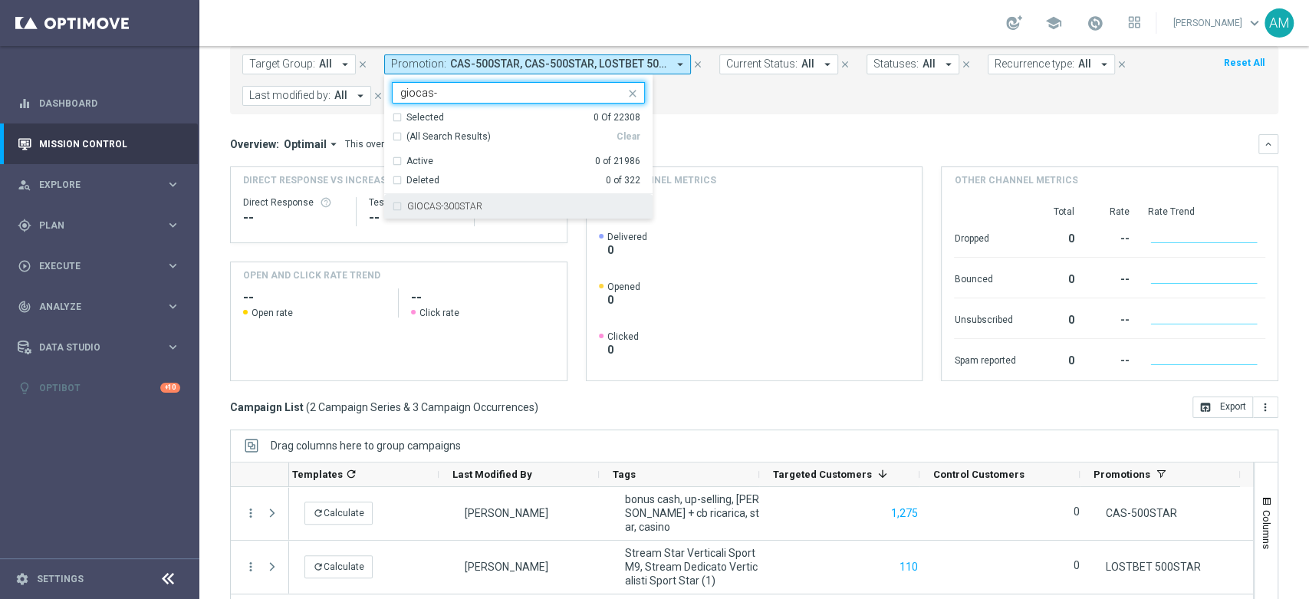
click at [600, 202] on div "GIOCAS-300STAR" at bounding box center [526, 206] width 238 height 9
type input "giocas-"
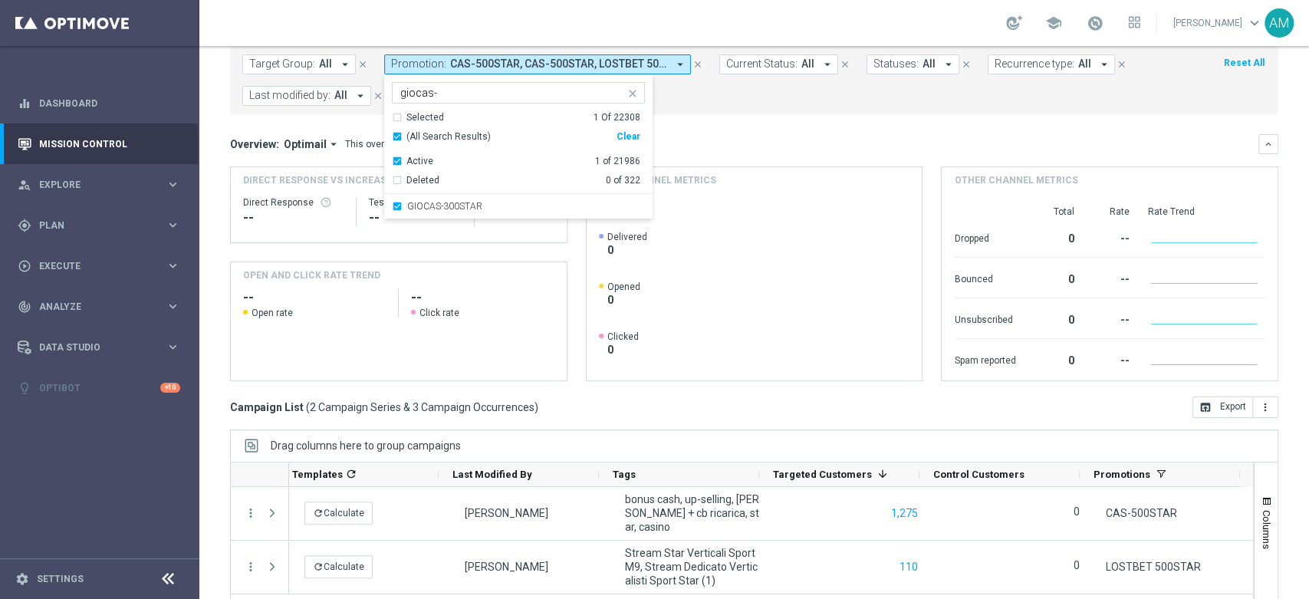
click at [708, 143] on div "Overview: Optimail arrow_drop_down This overview shows data of campaigns execut…" at bounding box center [744, 144] width 1028 height 14
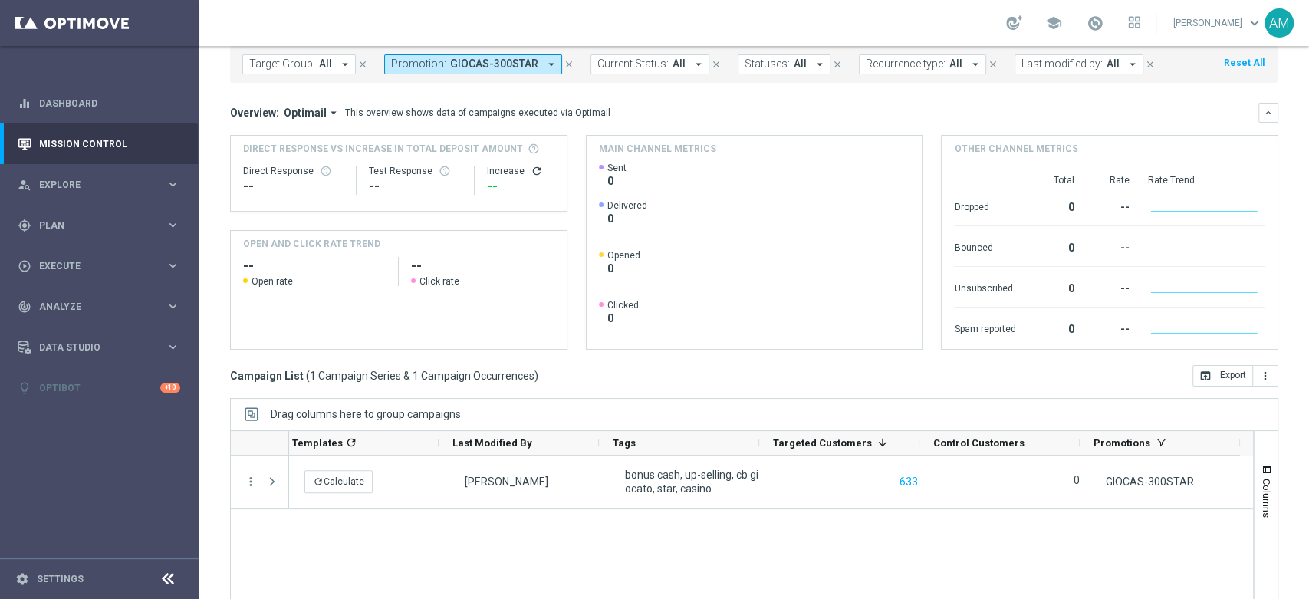
drag, startPoint x: 468, startPoint y: 63, endPoint x: 478, endPoint y: 72, distance: 13.6
click at [468, 63] on span "GIOCAS-300STAR" at bounding box center [494, 64] width 88 height 13
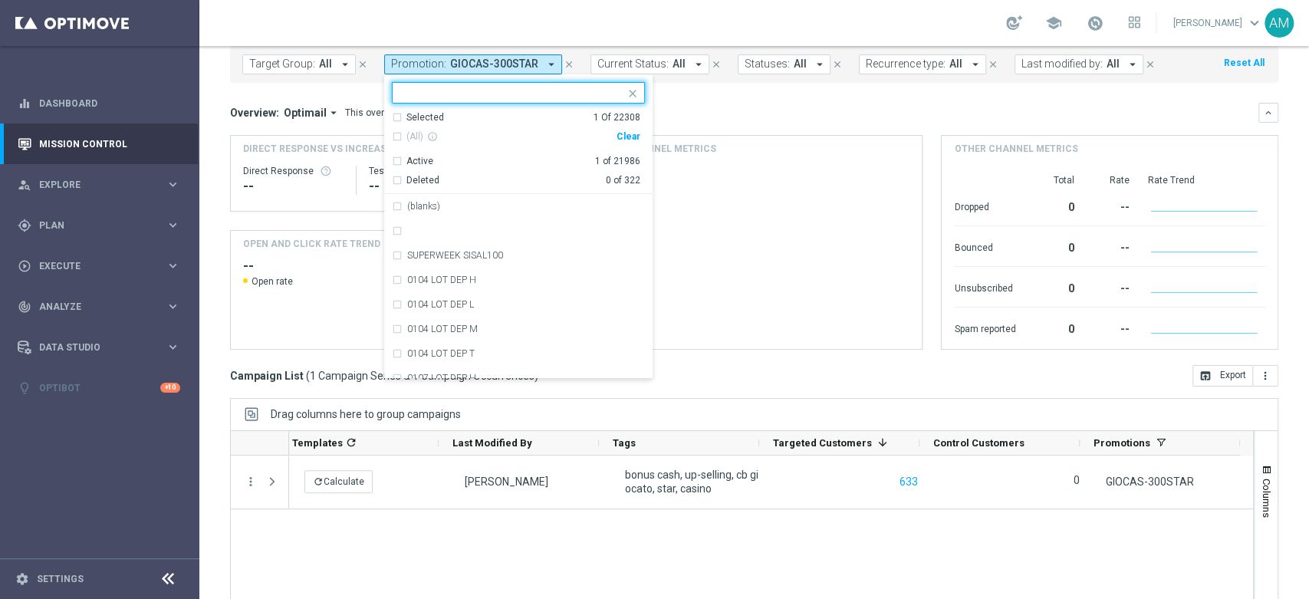
click at [0, 0] on div "Clear" at bounding box center [0, 0] width 0 height 0
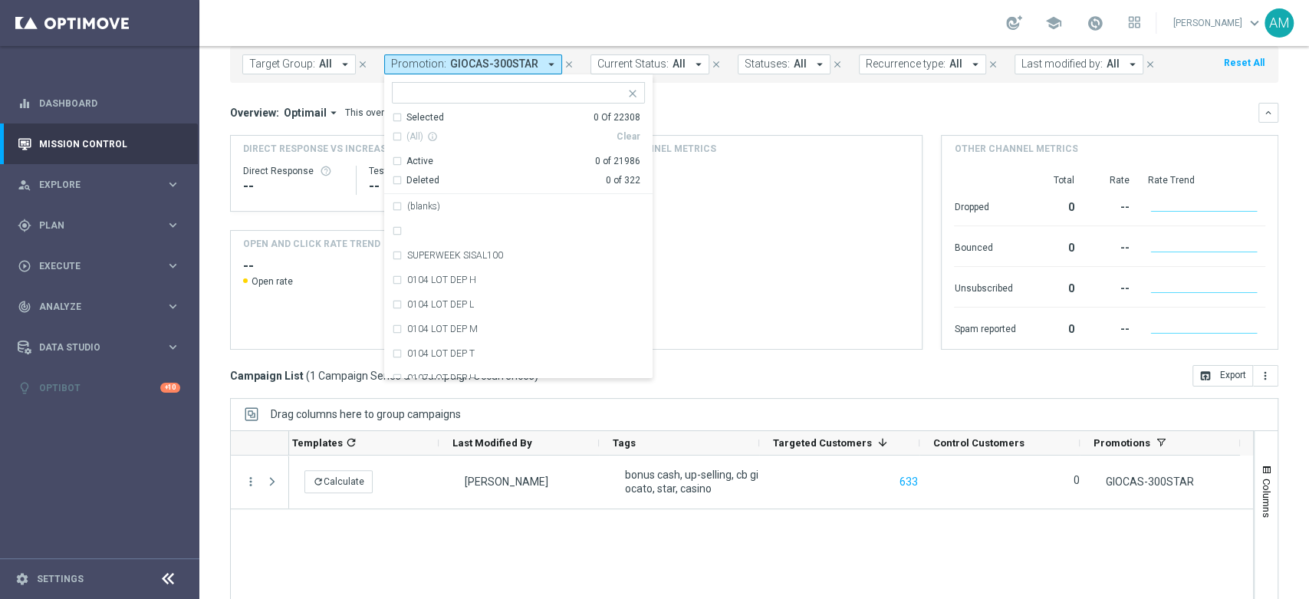
click at [534, 94] on input "text" at bounding box center [512, 93] width 225 height 13
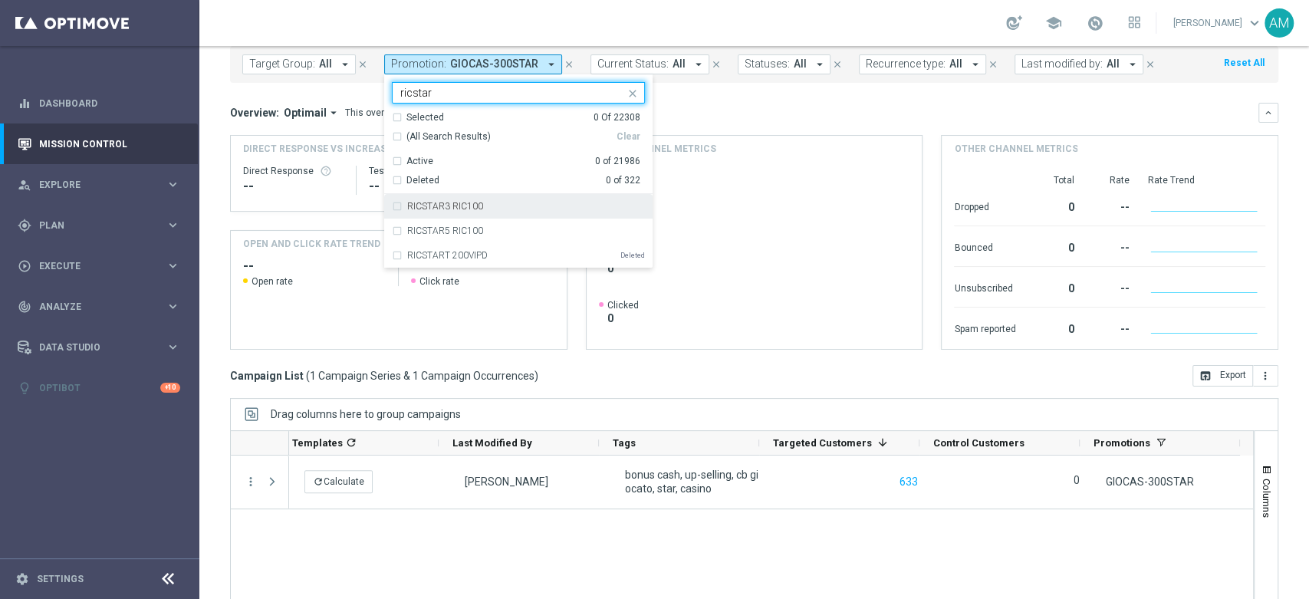
click at [478, 208] on div "RICSTAR3 RIC100" at bounding box center [526, 206] width 238 height 9
type input "ricstar"
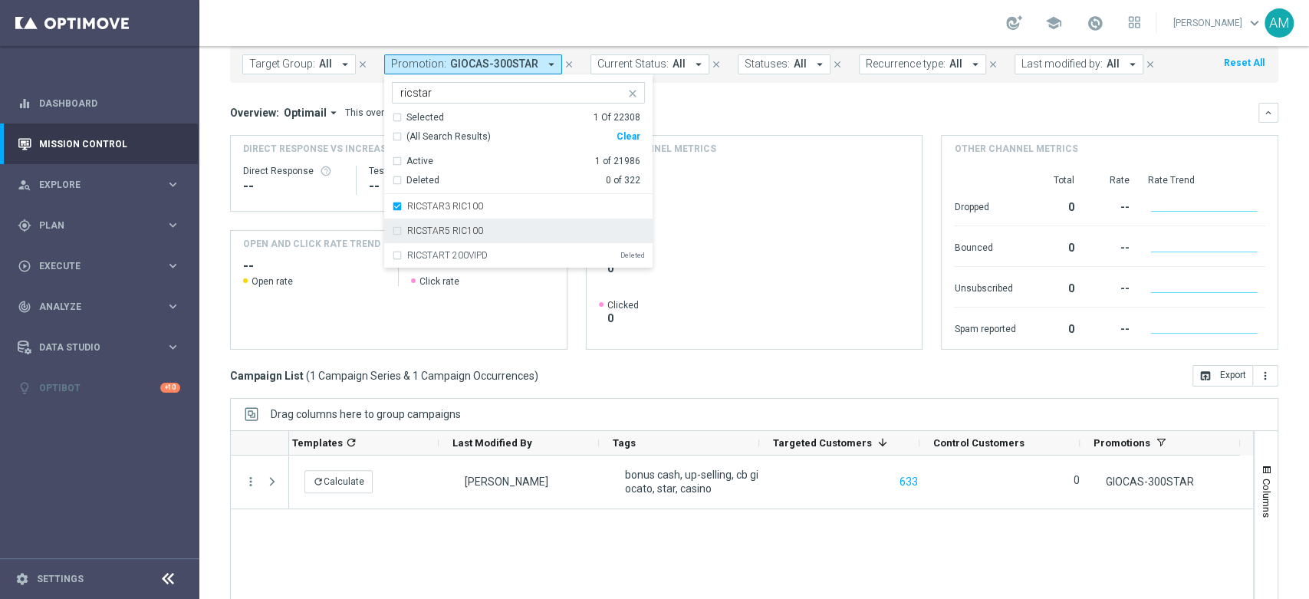
click at [477, 228] on label "RICSTAR5 RIC100" at bounding box center [445, 230] width 76 height 9
click at [751, 113] on div "Overview: Optimail arrow_drop_down This overview shows data of campaigns execut…" at bounding box center [744, 113] width 1028 height 14
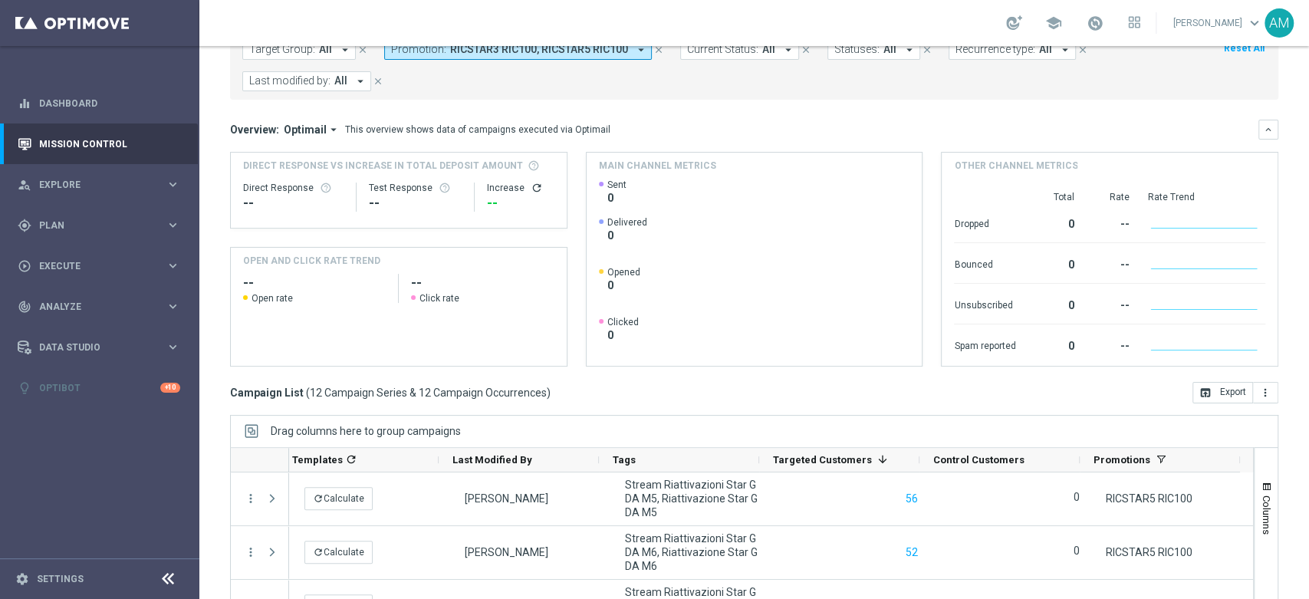
scroll to position [28, 0]
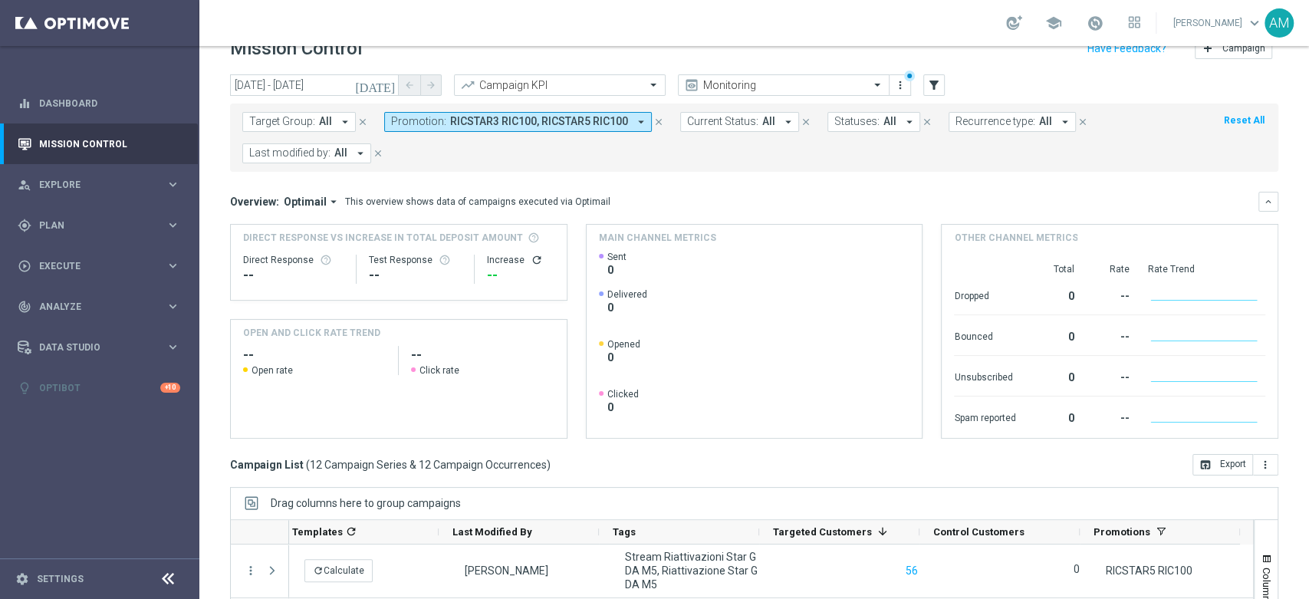
click at [469, 130] on button "Promotion: RICSTAR3 RIC100, RICSTAR5 RIC100 arrow_drop_down" at bounding box center [518, 122] width 268 height 20
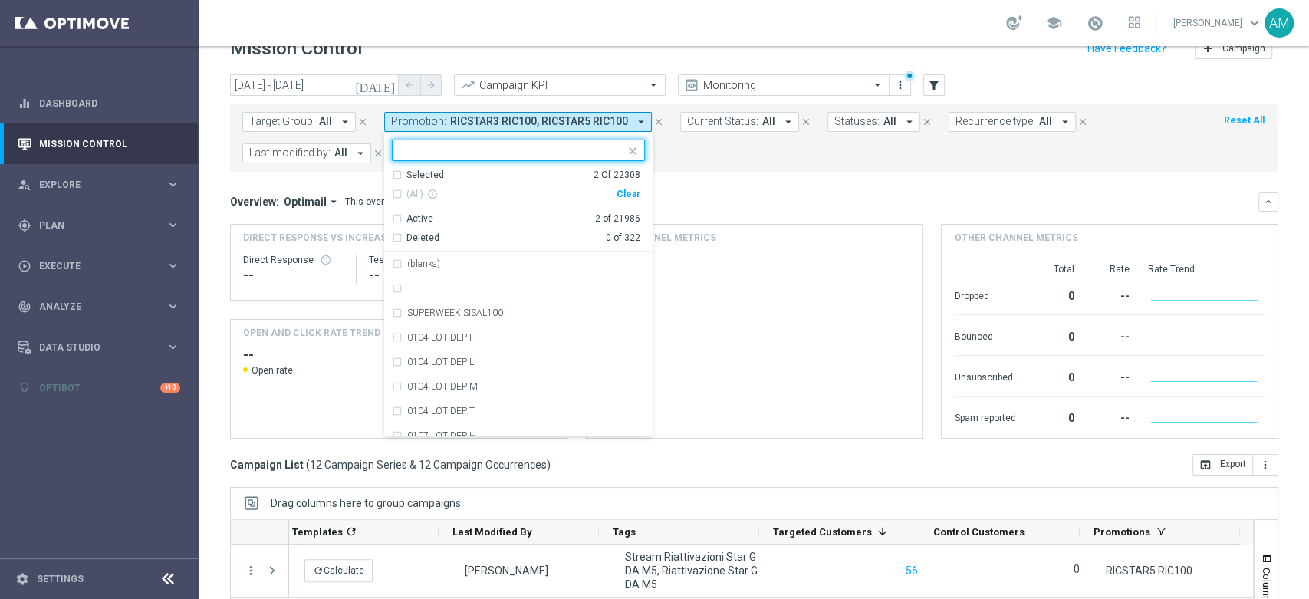
click at [0, 0] on div "Clear" at bounding box center [0, 0] width 0 height 0
click at [542, 150] on input "text" at bounding box center [512, 150] width 225 height 13
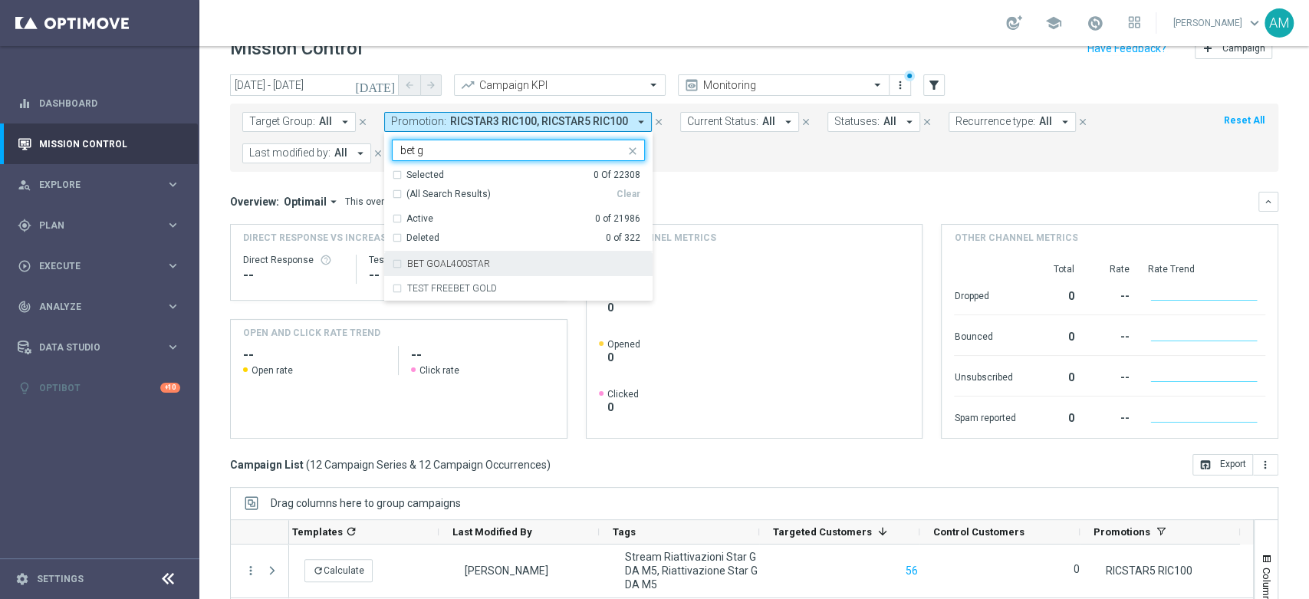
click at [541, 270] on div "BET GOAL400STAR" at bounding box center [518, 263] width 253 height 25
type input "bet g"
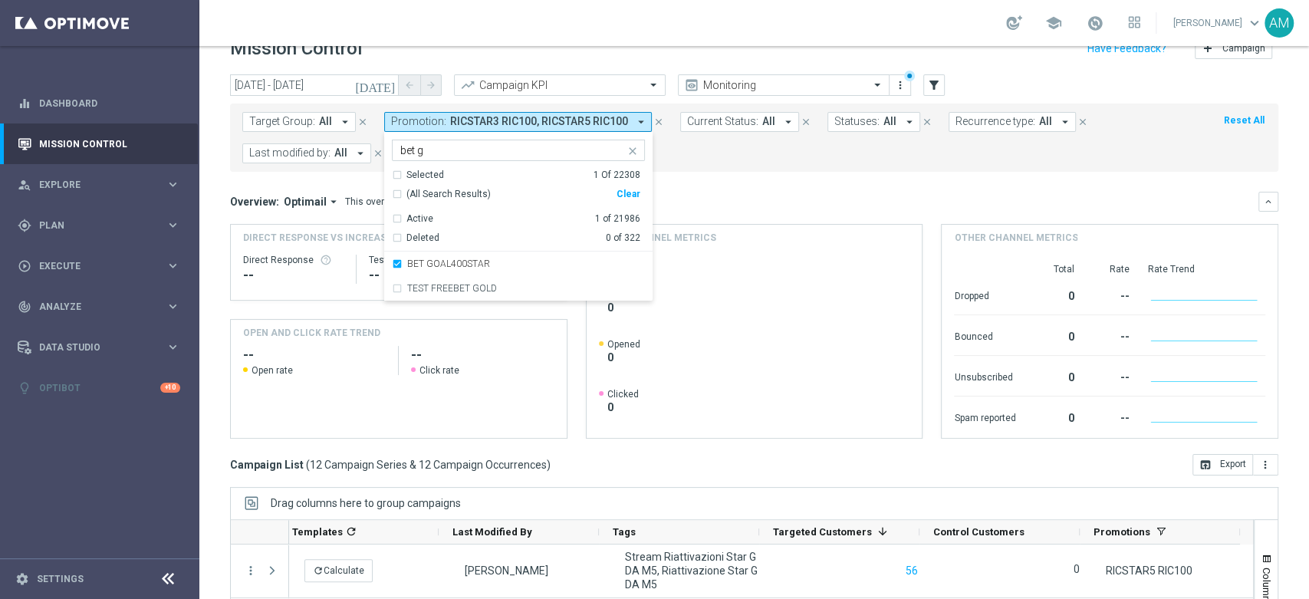
click at [769, 176] on mini-dashboard "Overview: Optimail arrow_drop_down This overview shows data of campaigns execut…" at bounding box center [754, 313] width 1048 height 282
